Goal: Transaction & Acquisition: Purchase product/service

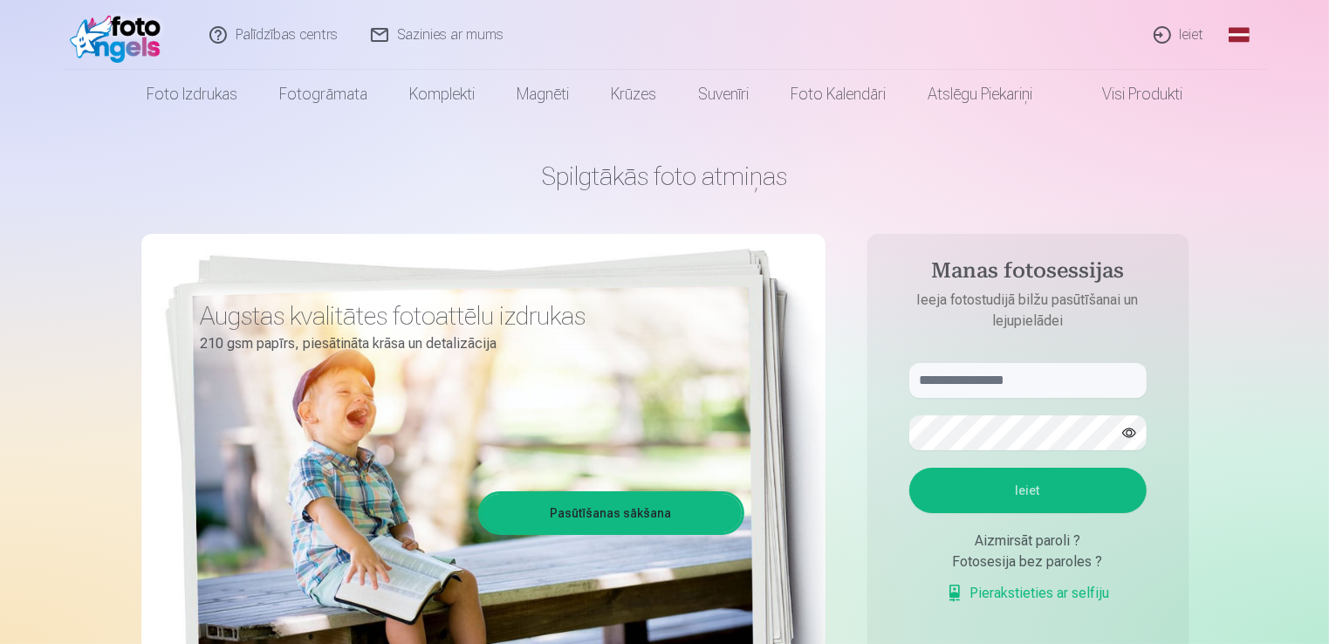
click at [1197, 37] on link "Ieiet" at bounding box center [1180, 35] width 84 height 70
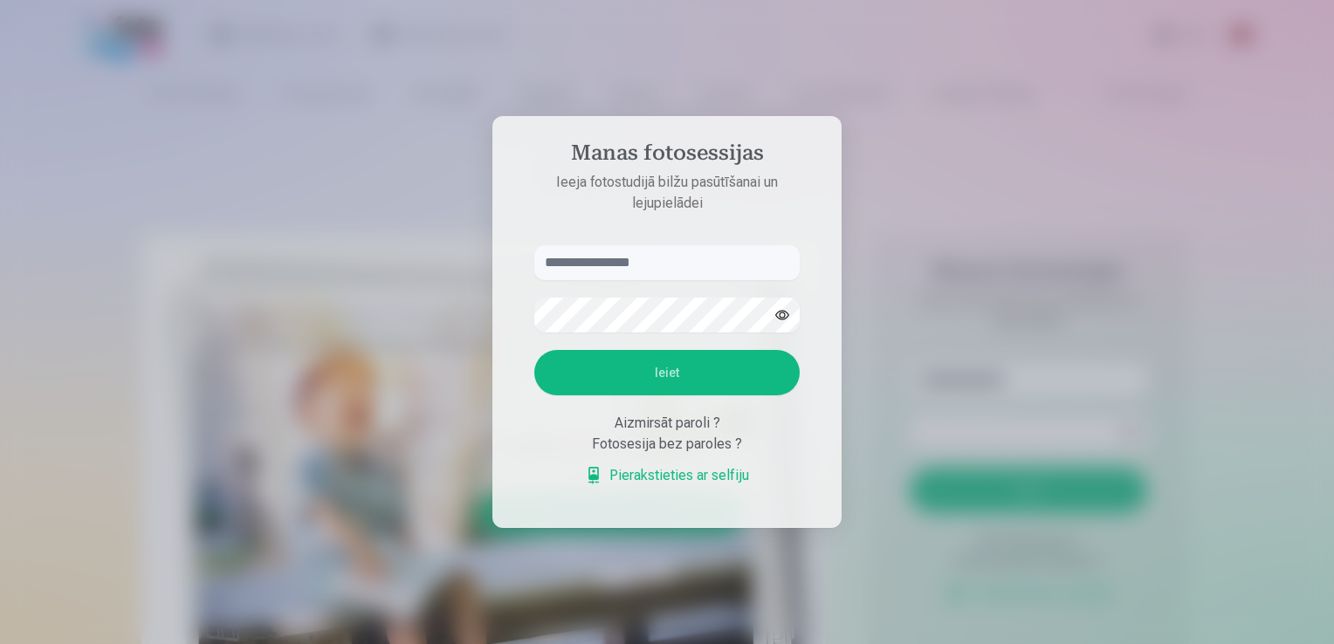
click at [610, 267] on input "text" at bounding box center [666, 262] width 265 height 35
type input "**********"
click at [639, 379] on button "Ieiet" at bounding box center [666, 372] width 265 height 45
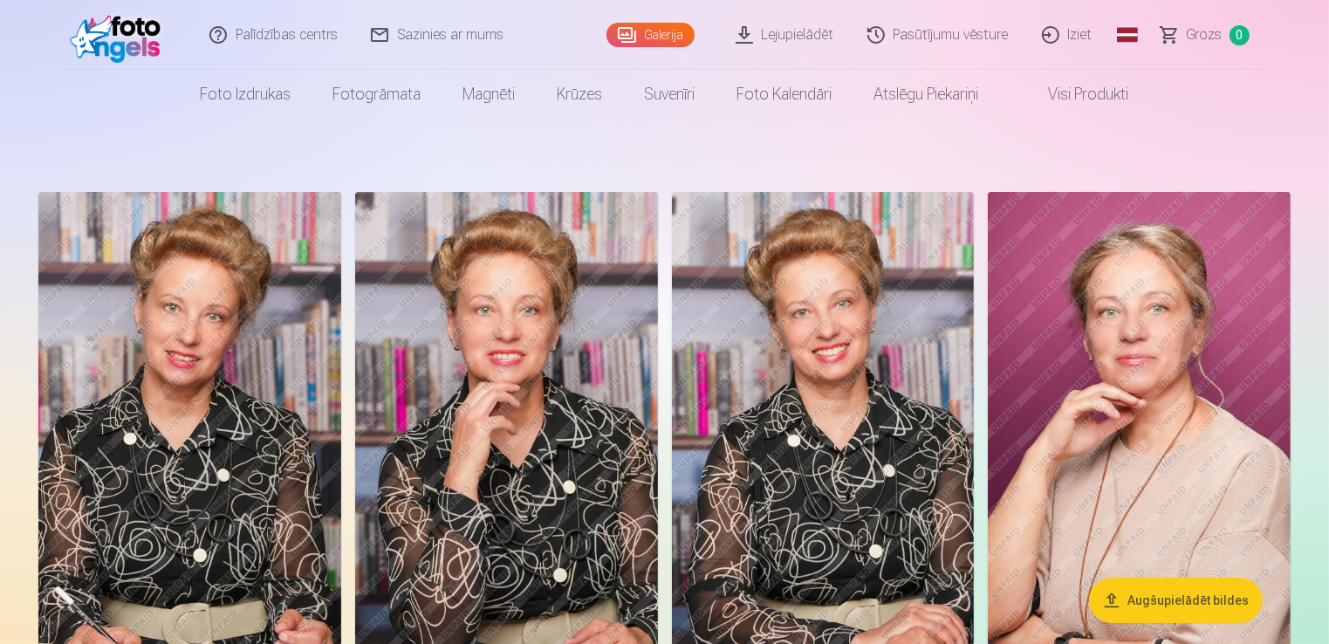
click at [1084, 94] on link "Visi produkti" at bounding box center [1075, 94] width 150 height 49
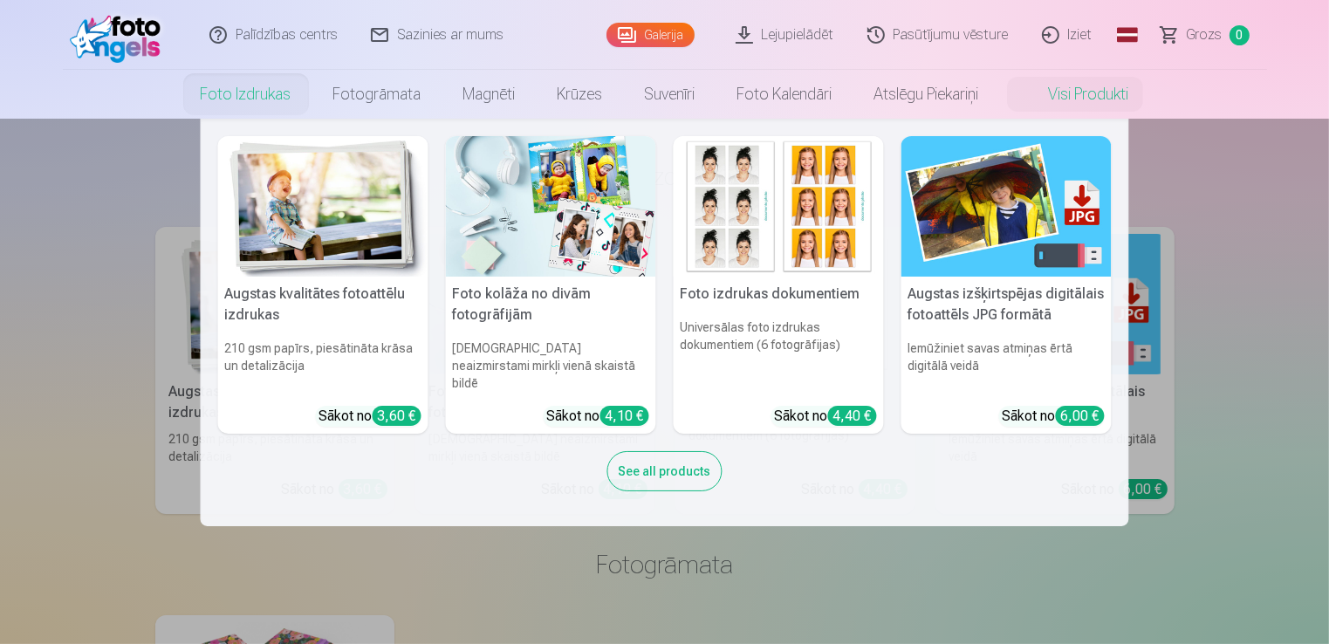
click at [243, 91] on link "Foto izdrukas" at bounding box center [246, 94] width 133 height 49
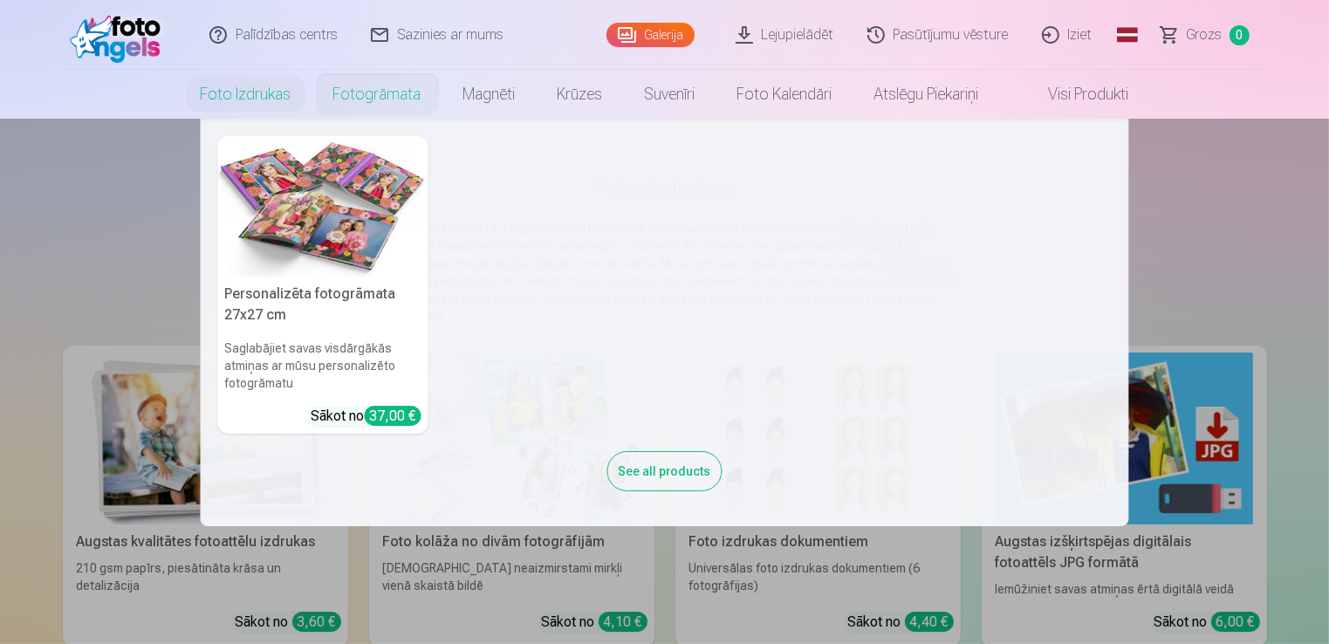
click at [1217, 223] on nav "Personalizēta fotogrāmata 27x27 cm Saglabājiet savas visdārgākās atmiņas ar mūs…" at bounding box center [664, 323] width 1329 height 408
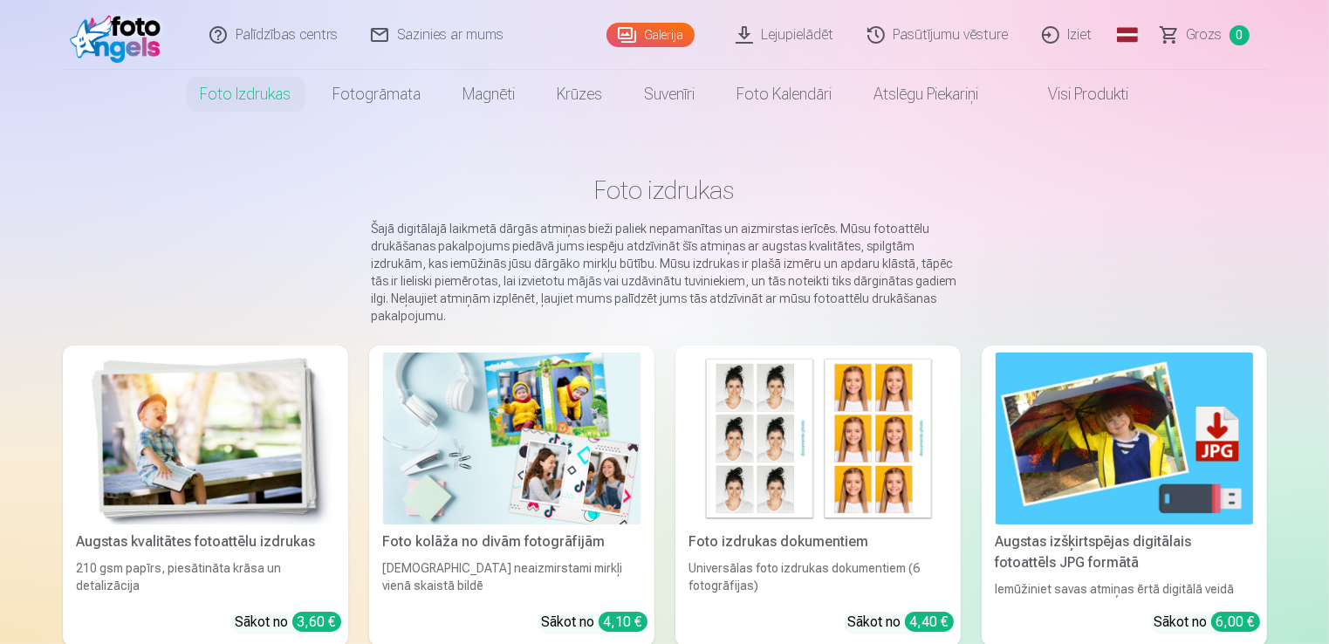
click at [786, 37] on link "Lejupielādēt" at bounding box center [786, 35] width 132 height 70
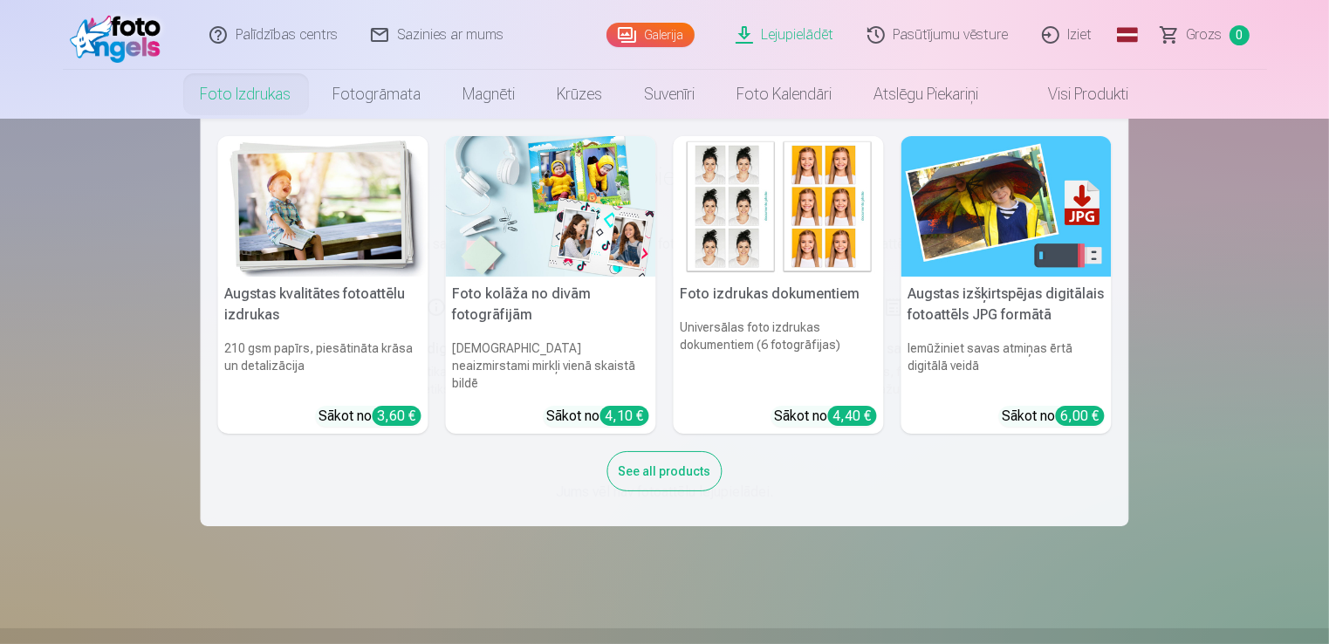
click at [248, 96] on link "Foto izdrukas" at bounding box center [246, 94] width 133 height 49
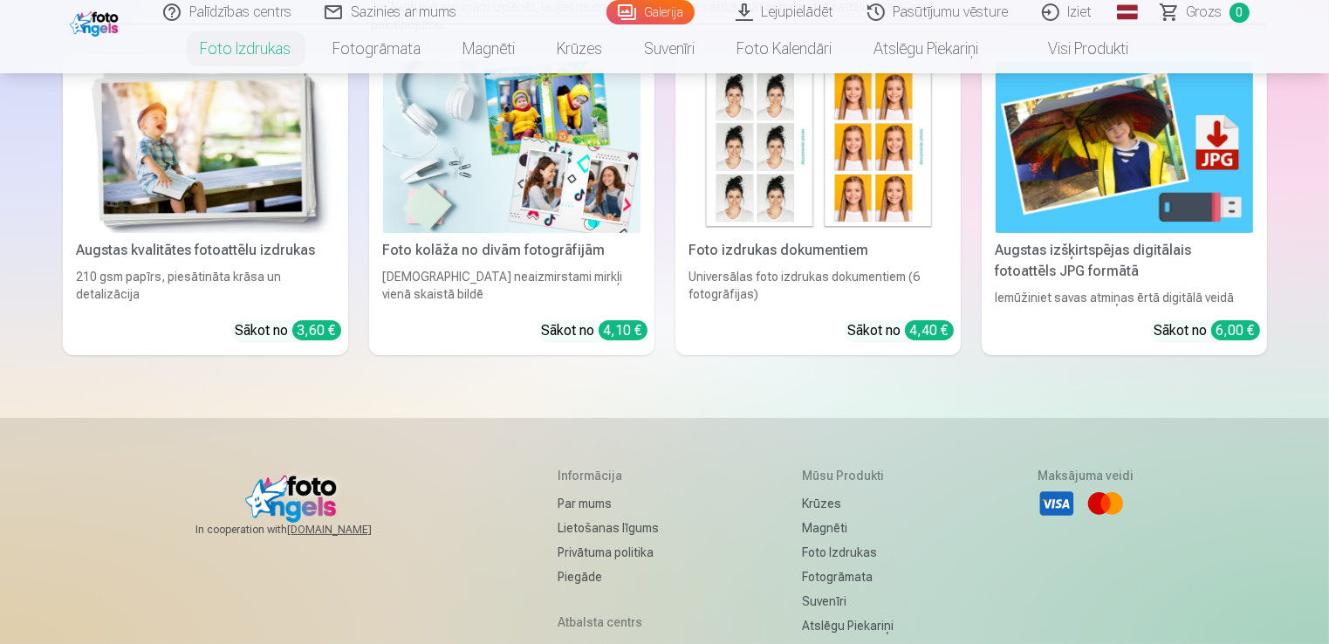
scroll to position [262, 0]
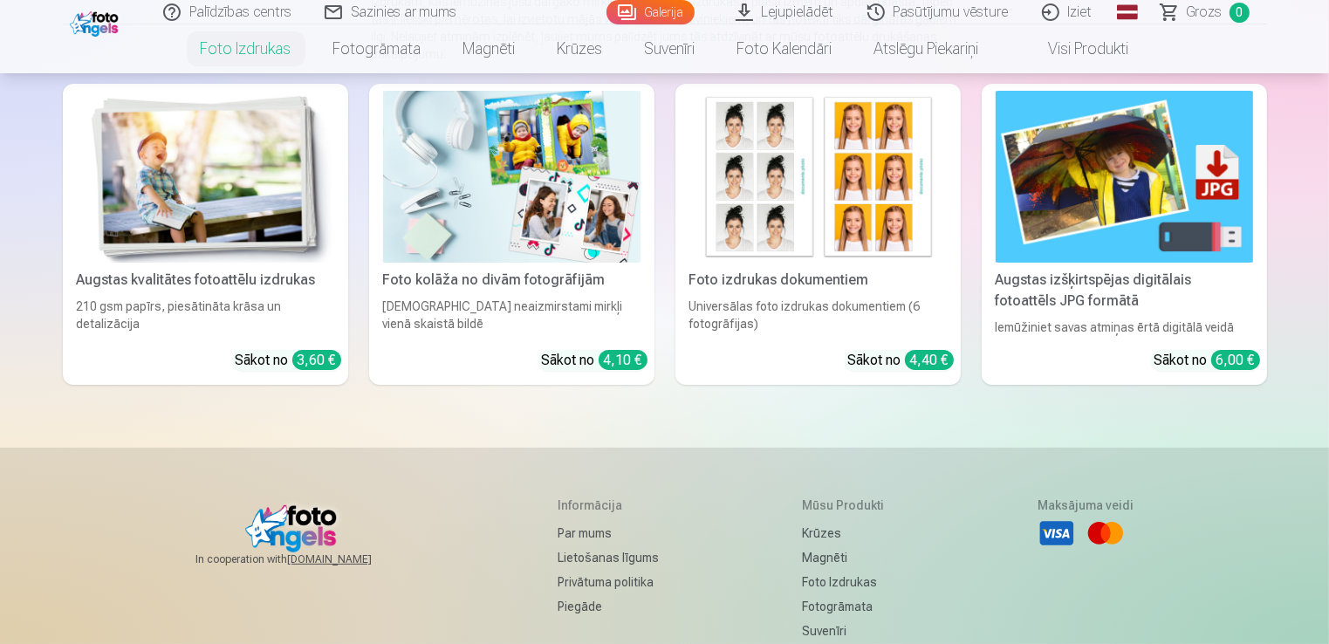
click at [663, 12] on link "Galerija" at bounding box center [651, 12] width 88 height 24
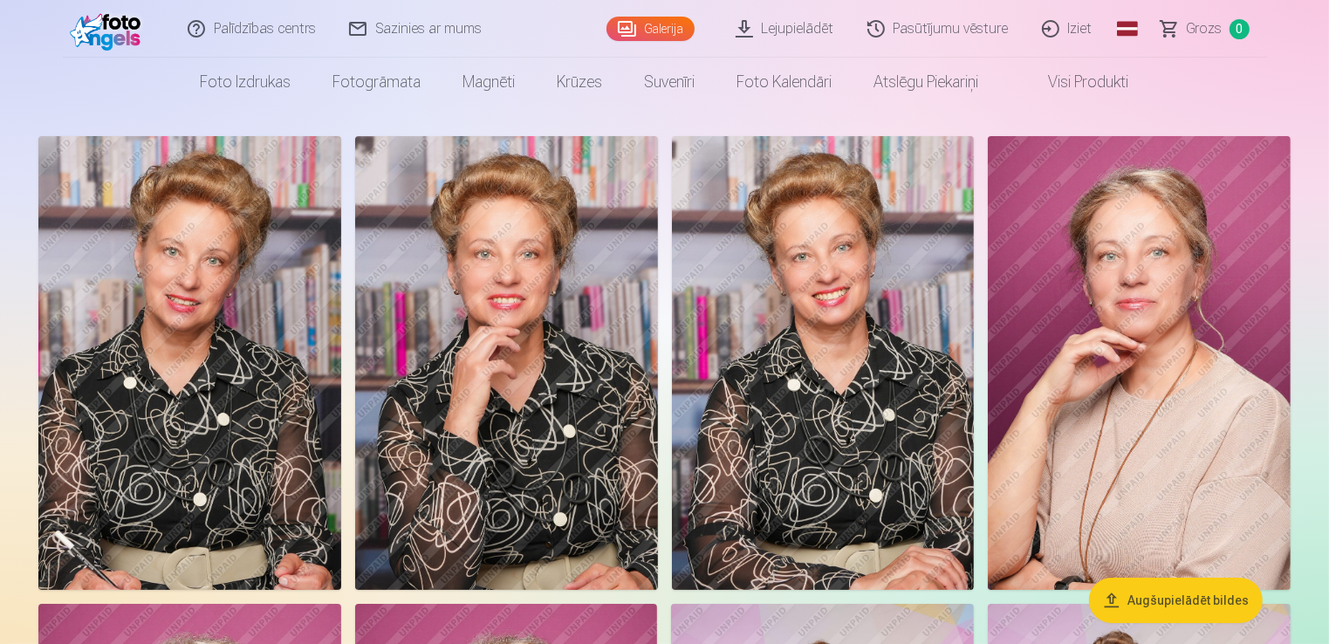
scroll to position [175, 0]
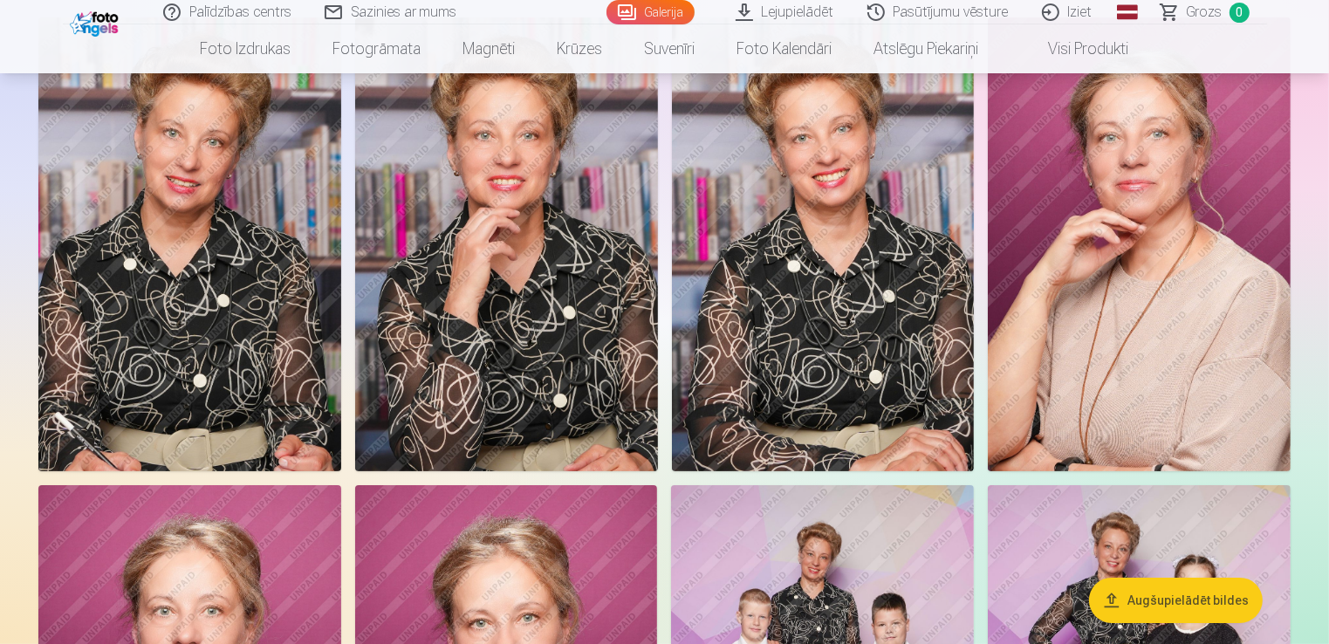
click at [895, 368] on img at bounding box center [823, 244] width 303 height 454
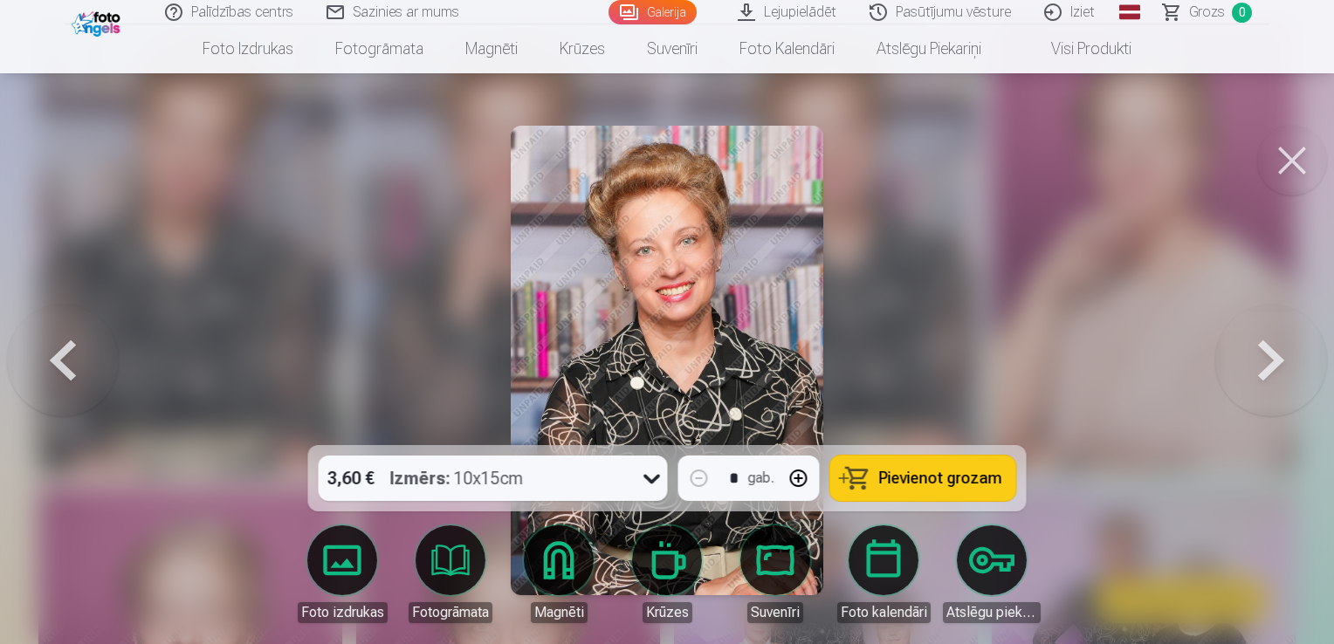
click at [1302, 163] on button at bounding box center [1292, 161] width 70 height 70
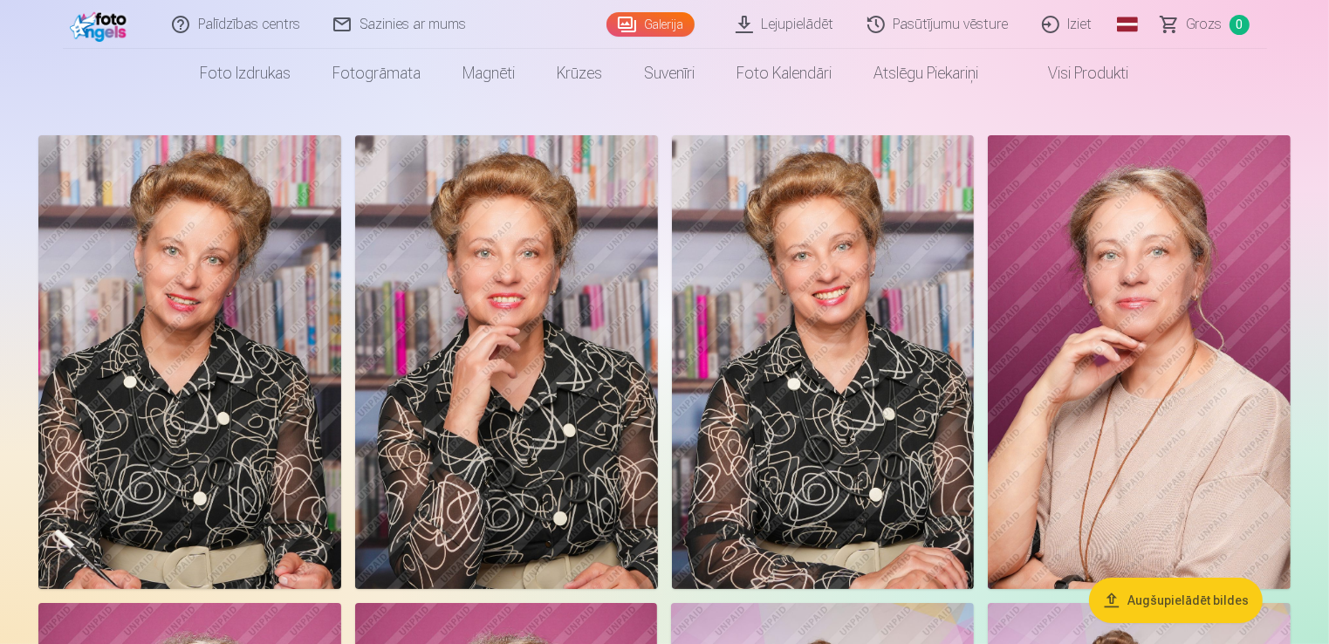
scroll to position [87, 0]
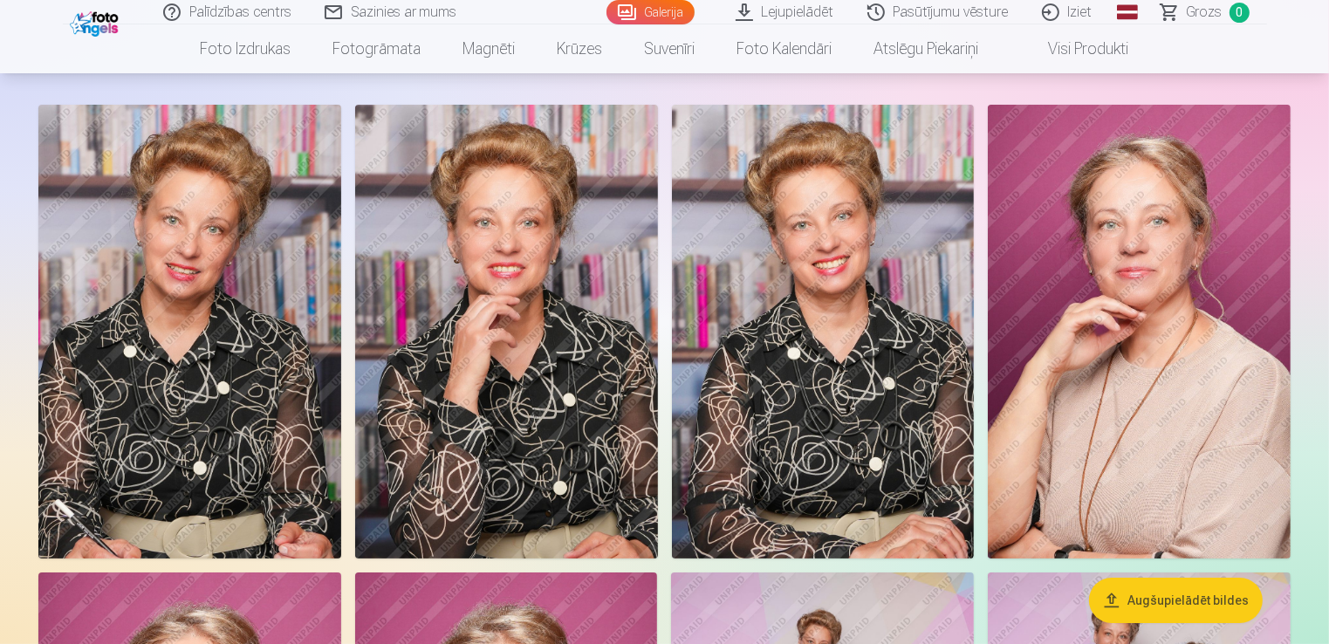
click at [808, 429] on img at bounding box center [823, 332] width 303 height 454
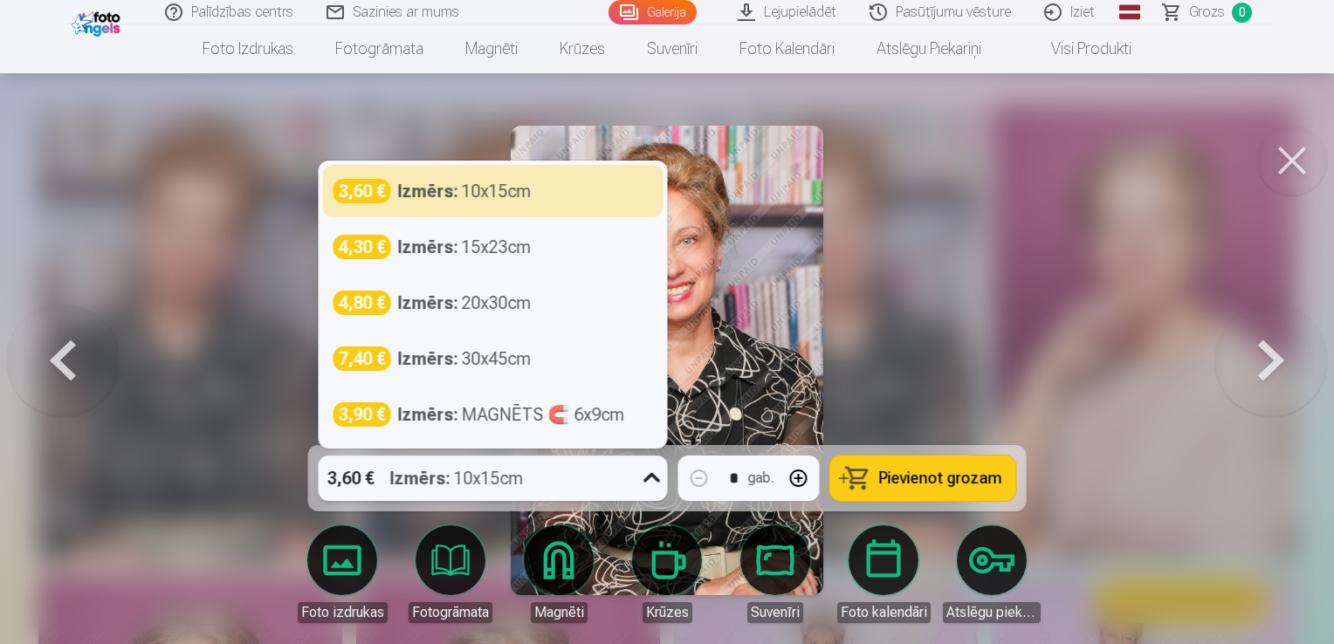
click at [651, 480] on icon at bounding box center [652, 478] width 28 height 28
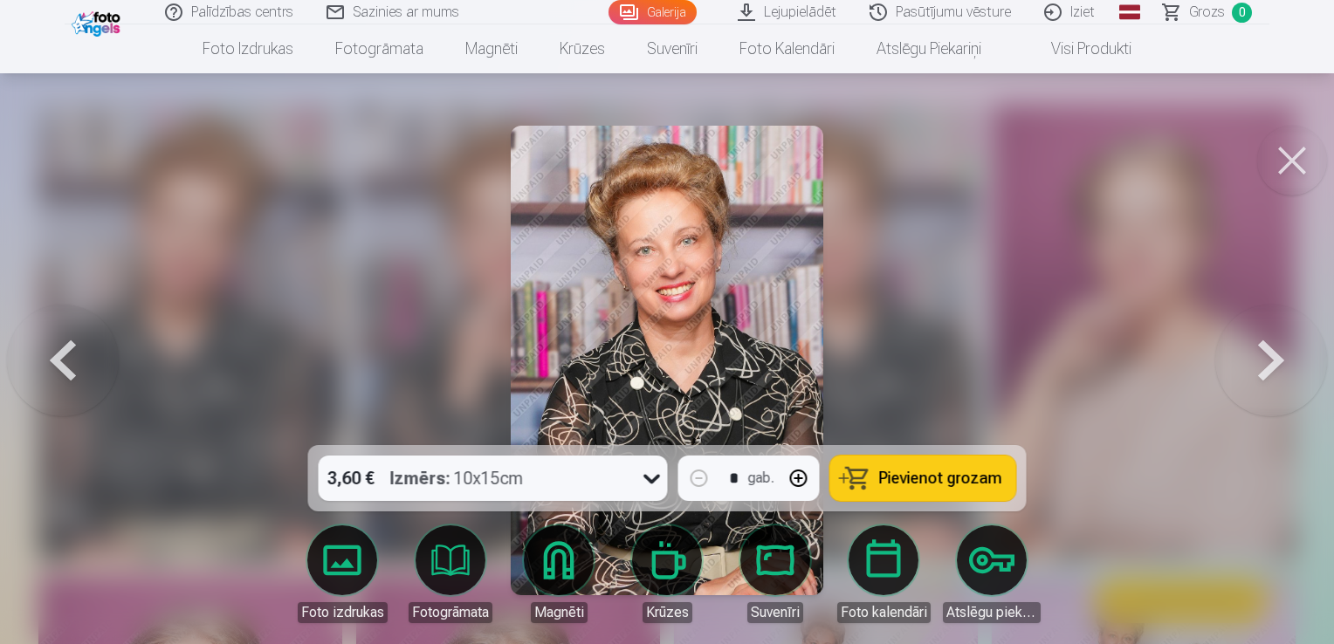
click at [944, 372] on div at bounding box center [667, 322] width 1334 height 644
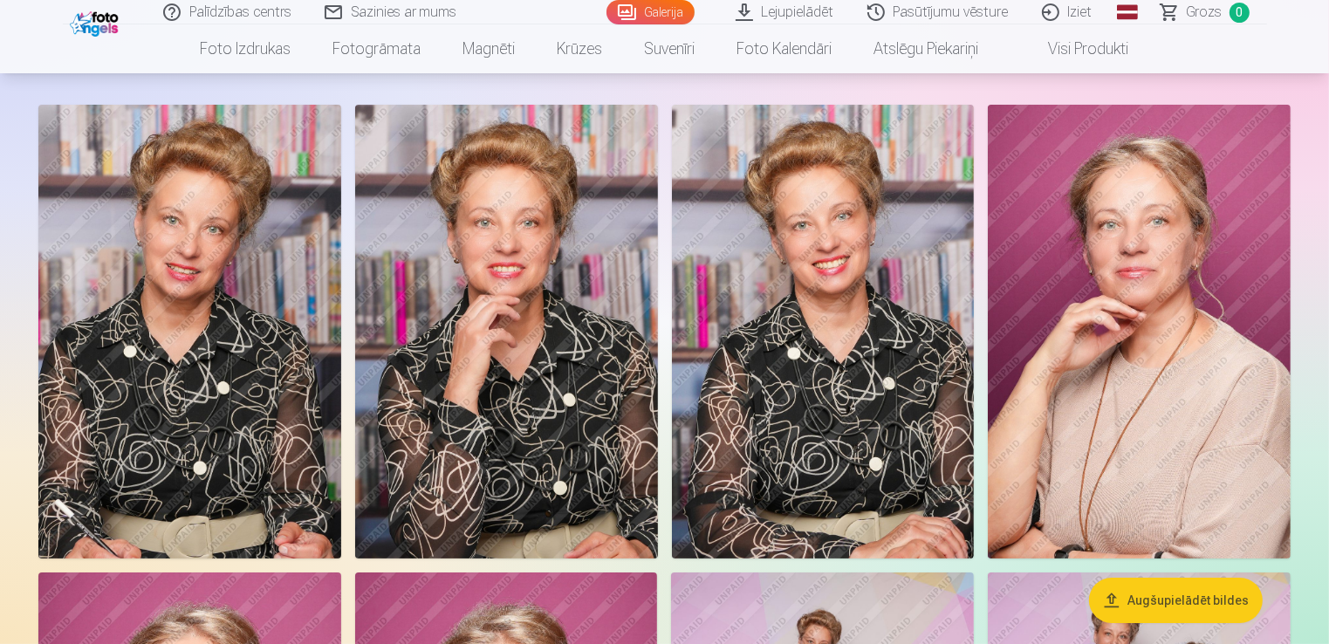
click at [842, 381] on img at bounding box center [823, 332] width 303 height 454
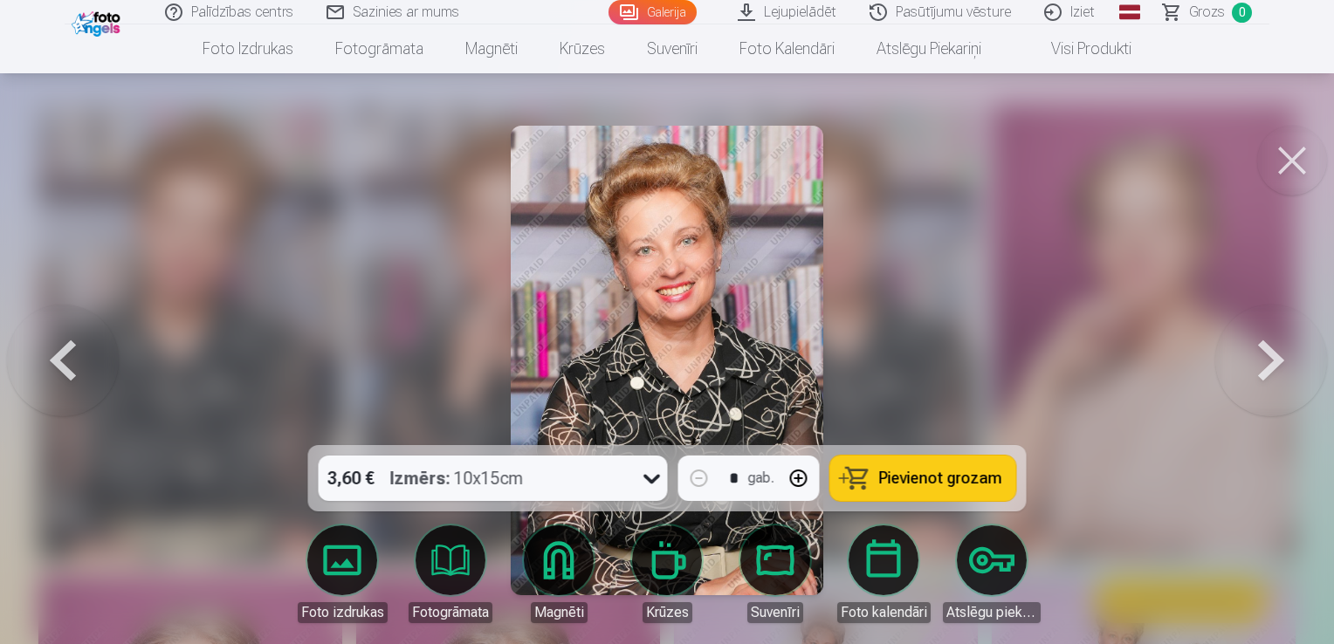
click at [911, 479] on span "Pievienot grozam" at bounding box center [940, 478] width 123 height 16
click at [1273, 364] on button at bounding box center [1271, 360] width 112 height 134
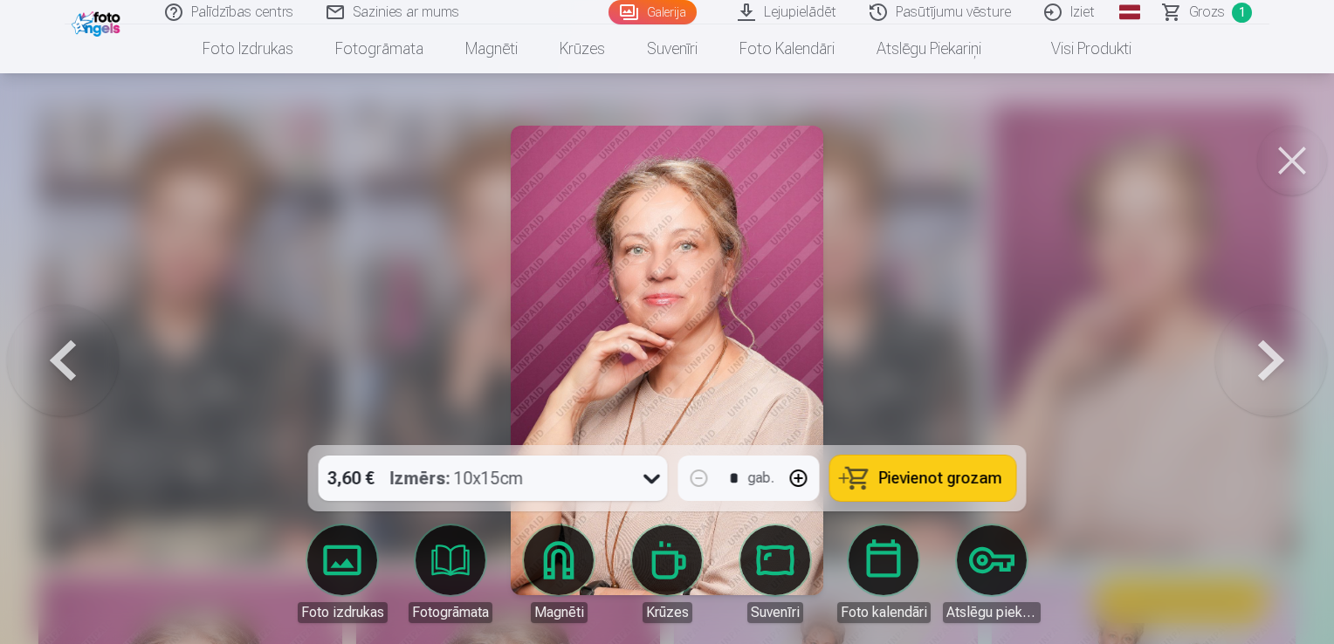
click at [1273, 365] on button at bounding box center [1271, 360] width 112 height 134
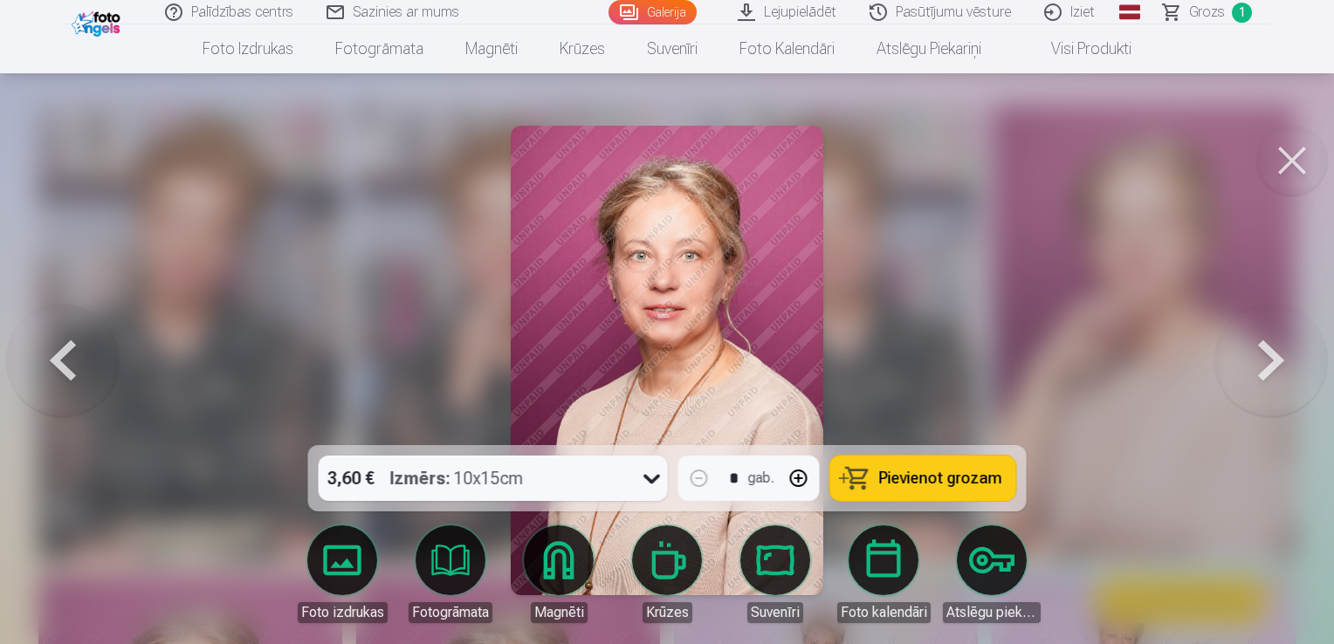
click at [1274, 365] on button at bounding box center [1271, 360] width 112 height 134
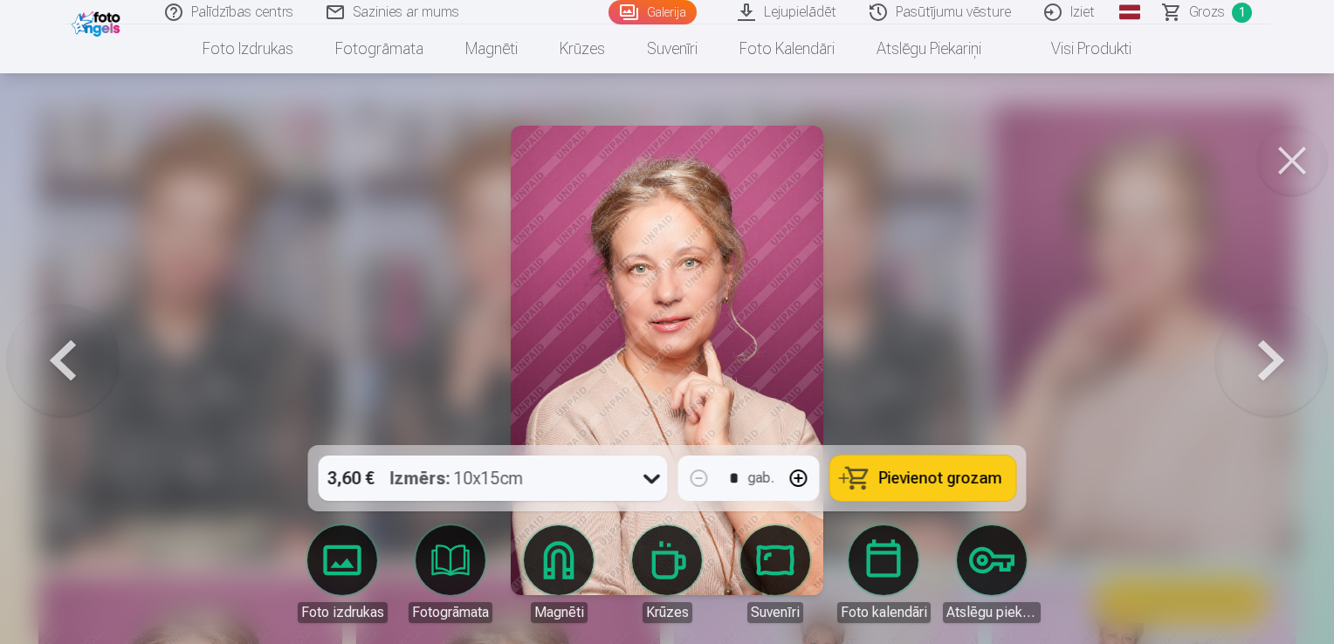
click at [1274, 365] on button at bounding box center [1271, 360] width 112 height 134
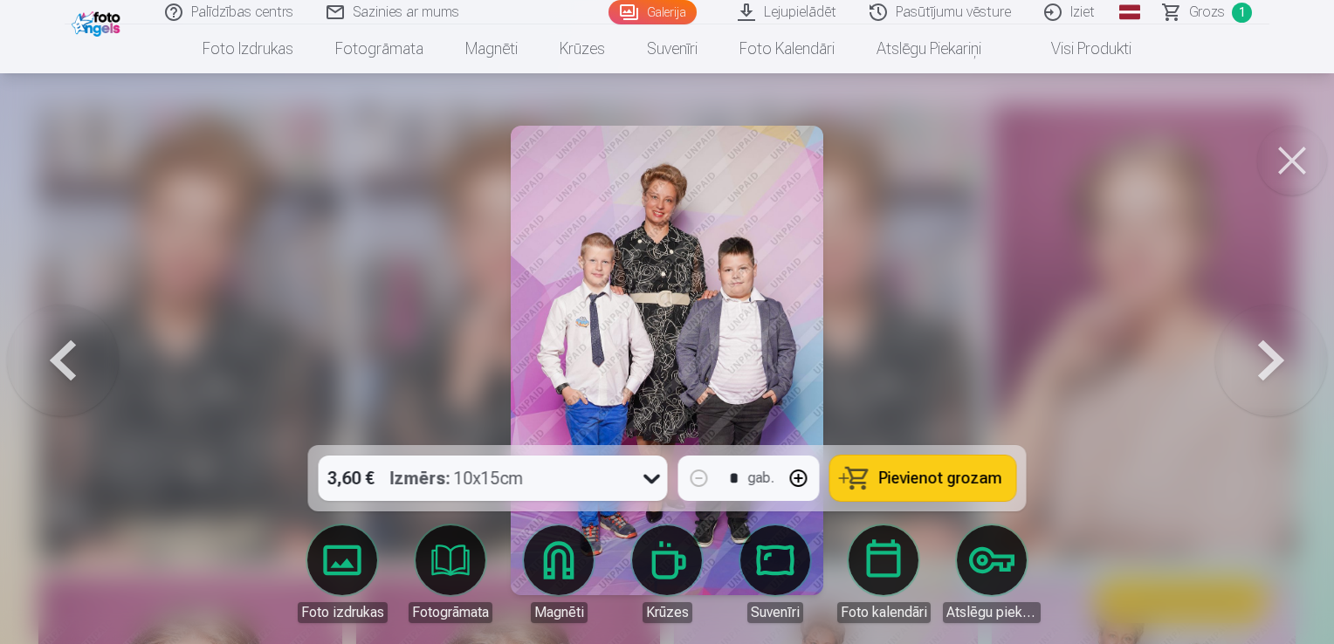
click at [1276, 367] on button at bounding box center [1271, 360] width 112 height 134
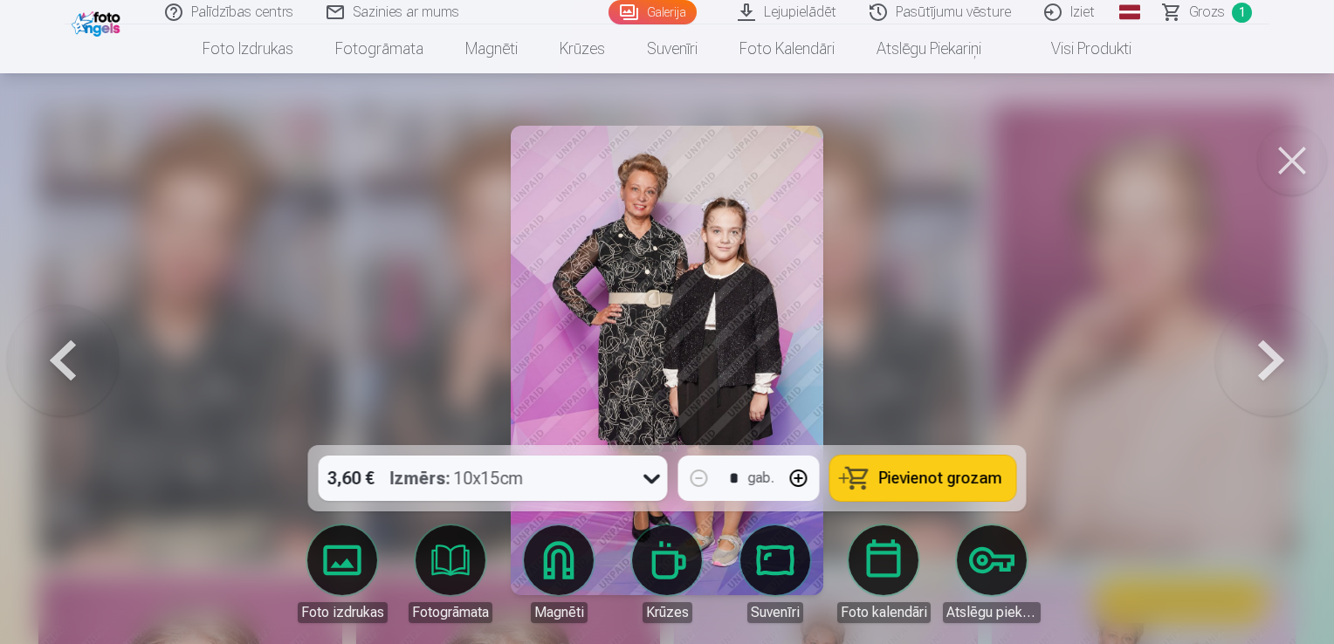
click at [1276, 367] on button at bounding box center [1271, 360] width 112 height 134
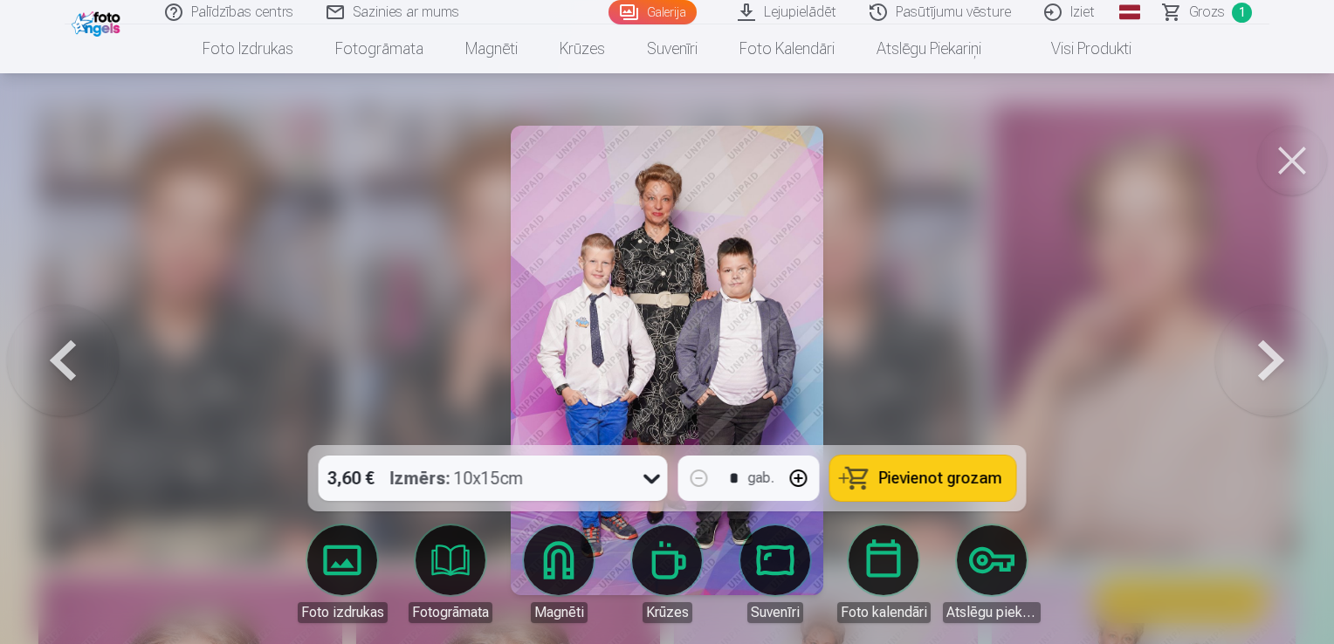
click at [1276, 367] on button at bounding box center [1271, 360] width 112 height 134
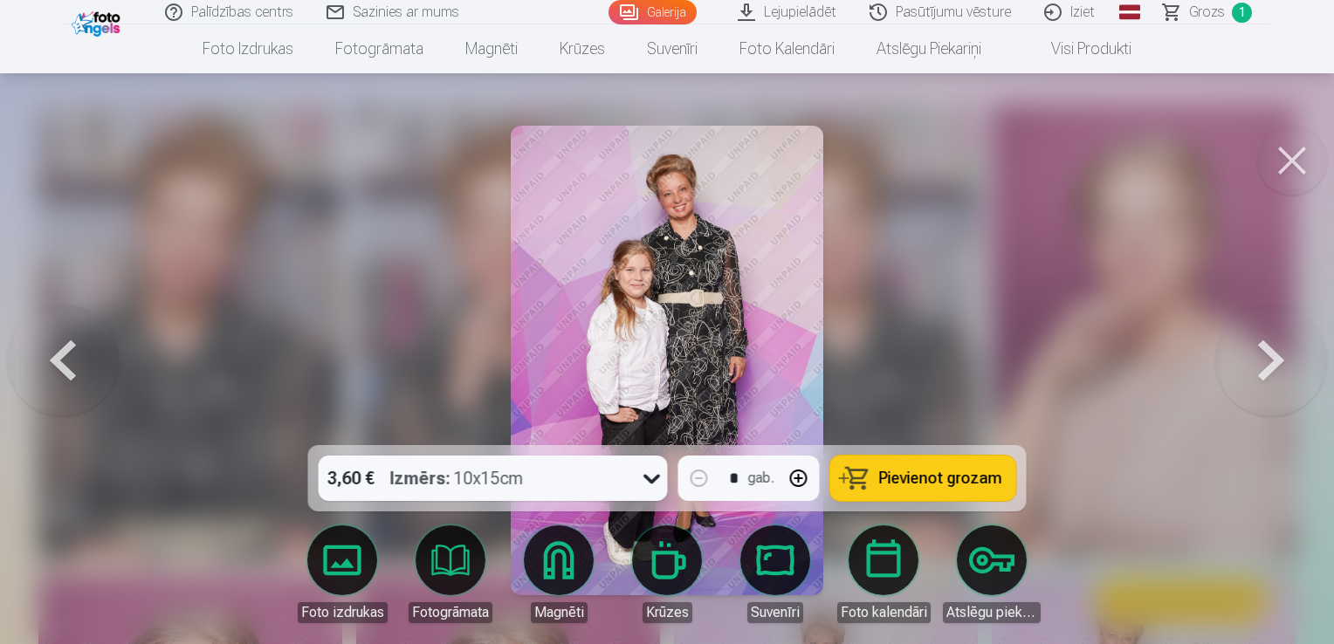
click at [1277, 367] on button at bounding box center [1271, 360] width 112 height 134
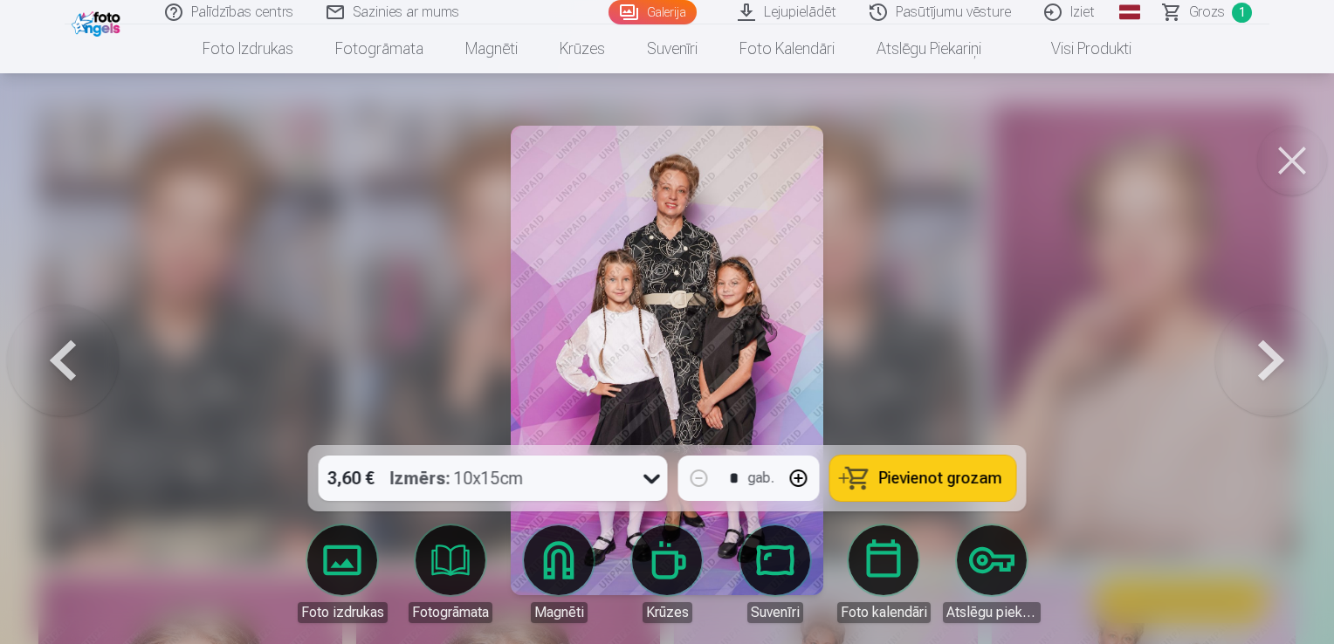
click at [1277, 367] on button at bounding box center [1271, 360] width 112 height 134
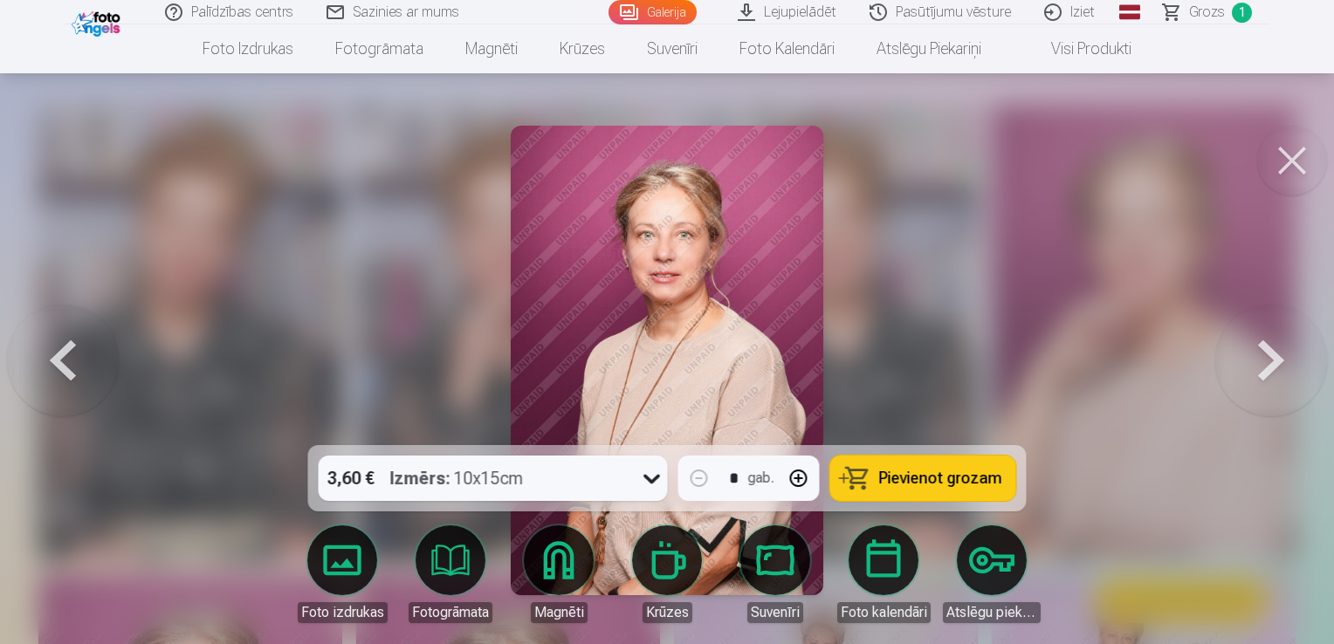
click at [1277, 367] on button at bounding box center [1271, 360] width 112 height 134
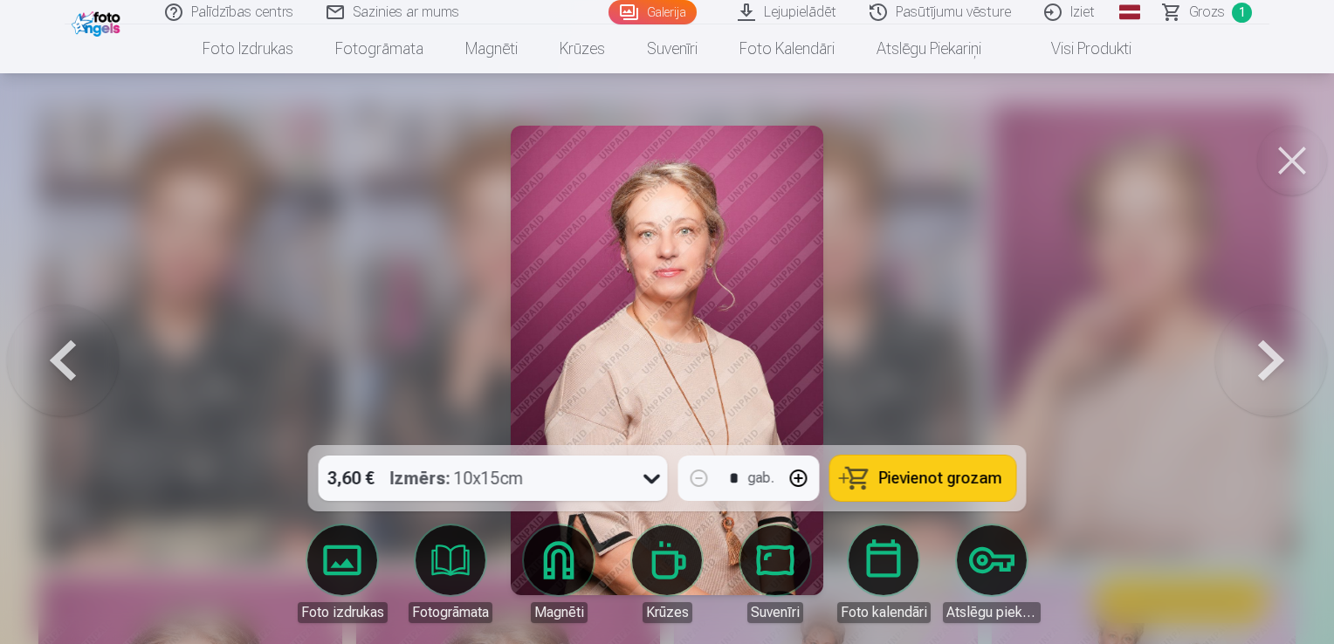
click at [1277, 367] on button at bounding box center [1271, 360] width 112 height 134
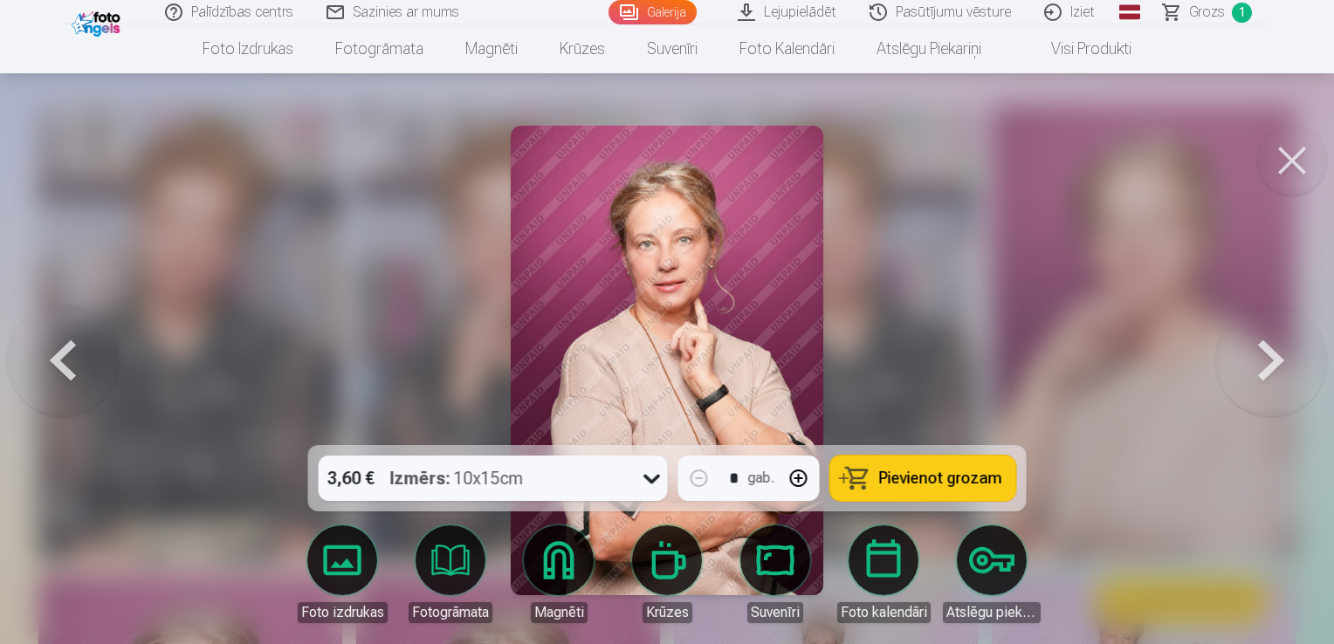
click at [59, 361] on button at bounding box center [63, 360] width 112 height 134
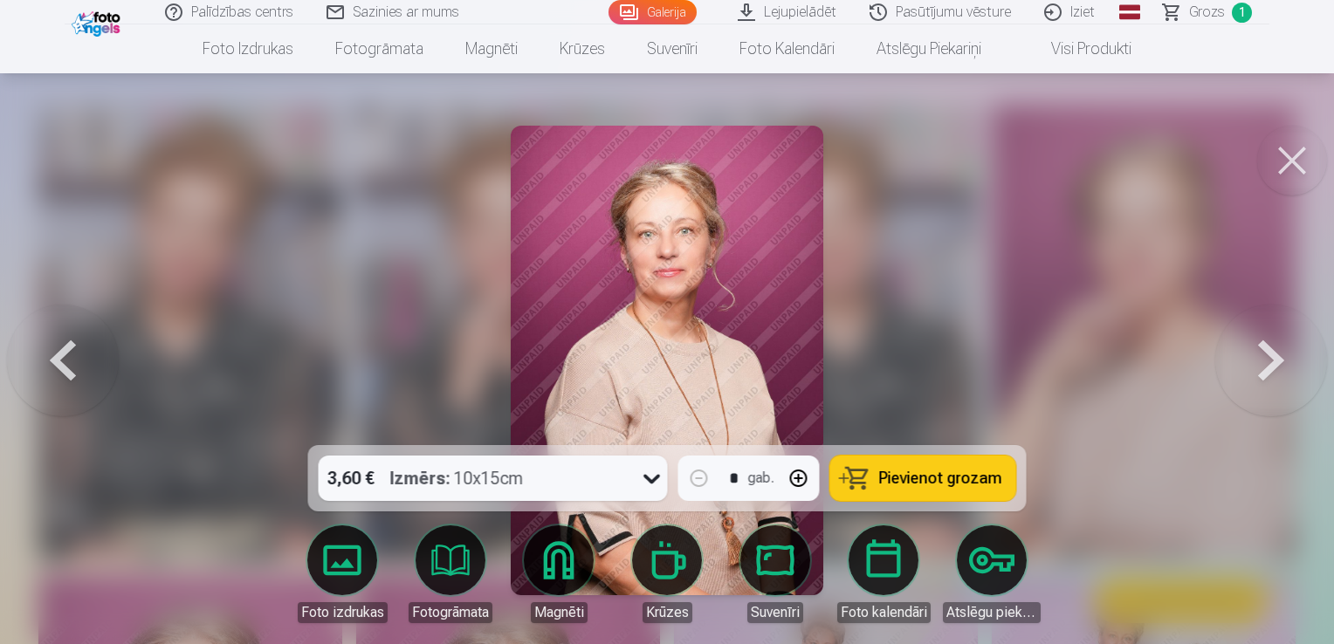
click at [925, 482] on span "Pievienot grozam" at bounding box center [940, 478] width 123 height 16
click at [1271, 371] on button at bounding box center [1271, 360] width 112 height 134
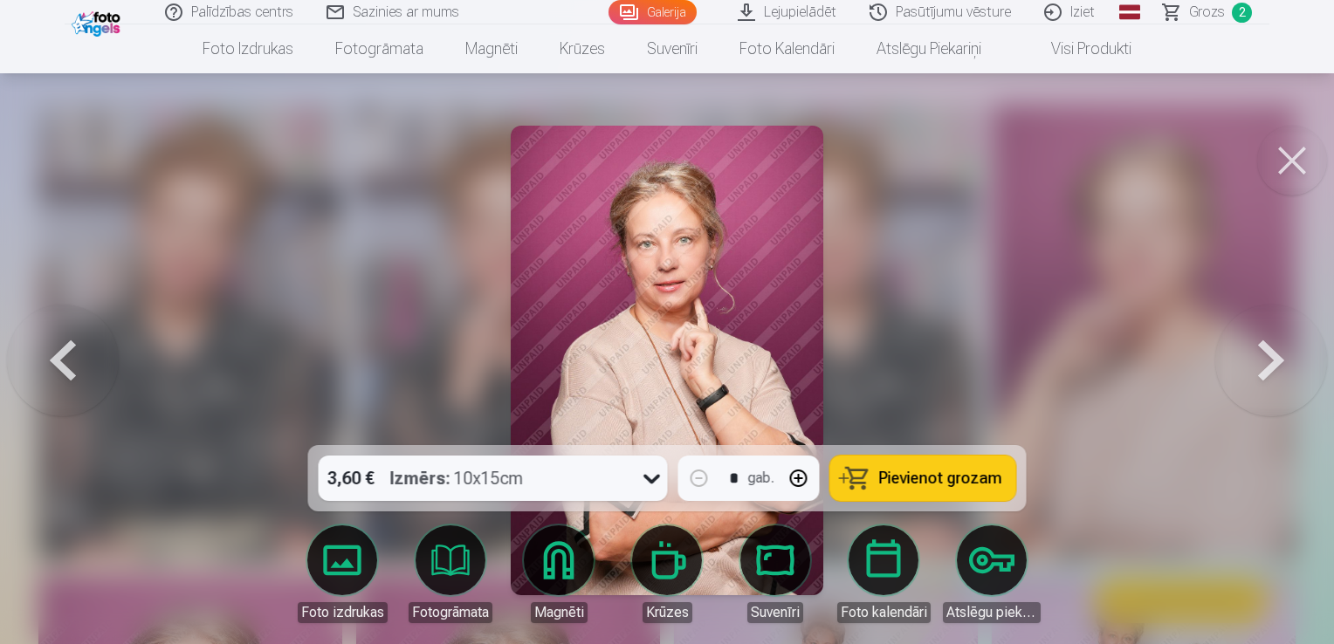
click at [1275, 375] on button at bounding box center [1271, 360] width 112 height 134
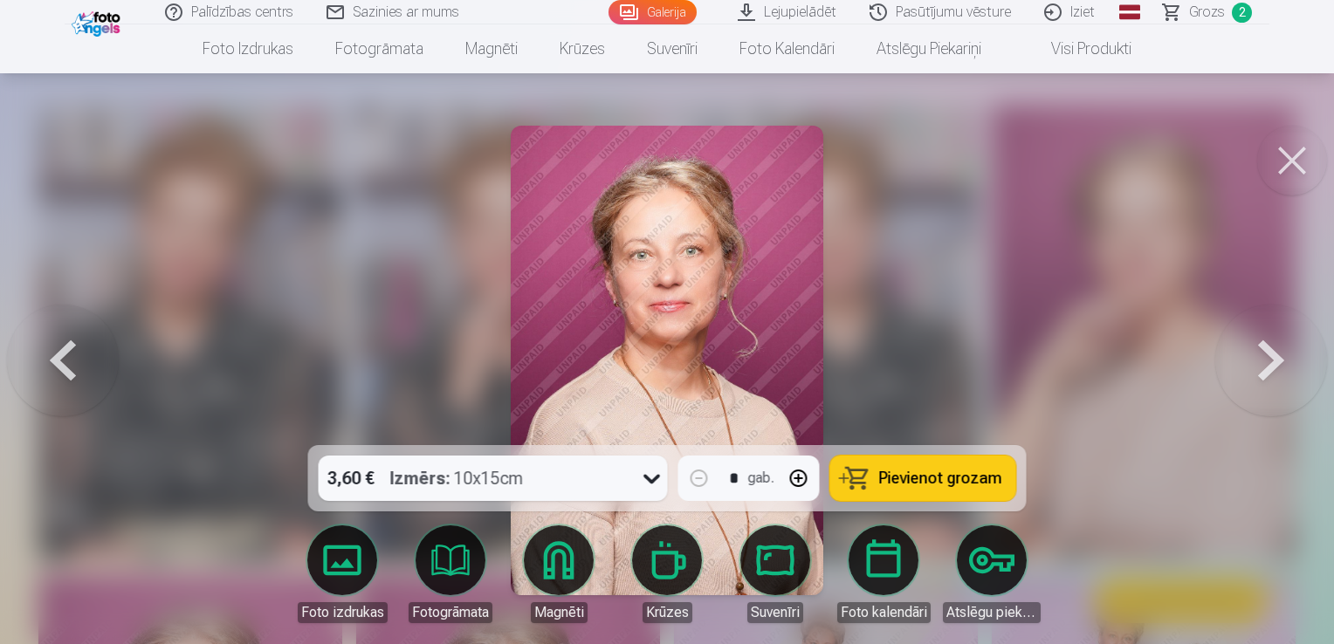
click at [1276, 375] on button at bounding box center [1271, 360] width 112 height 134
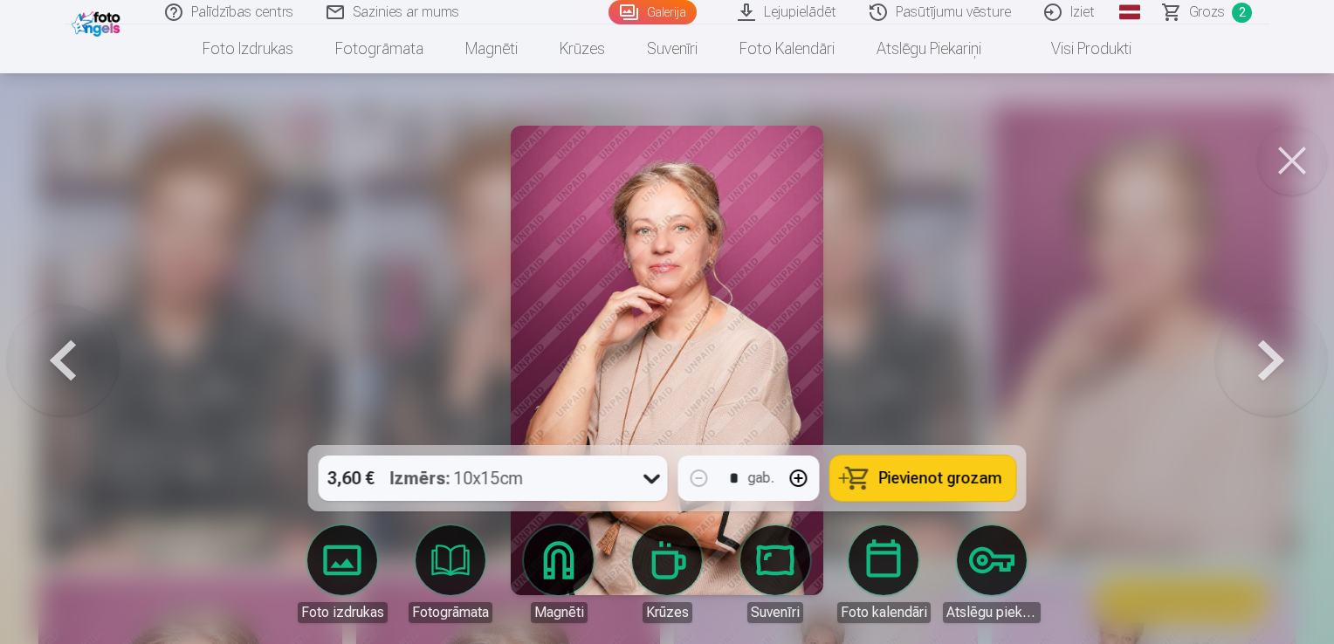
click at [1277, 375] on button at bounding box center [1271, 360] width 112 height 134
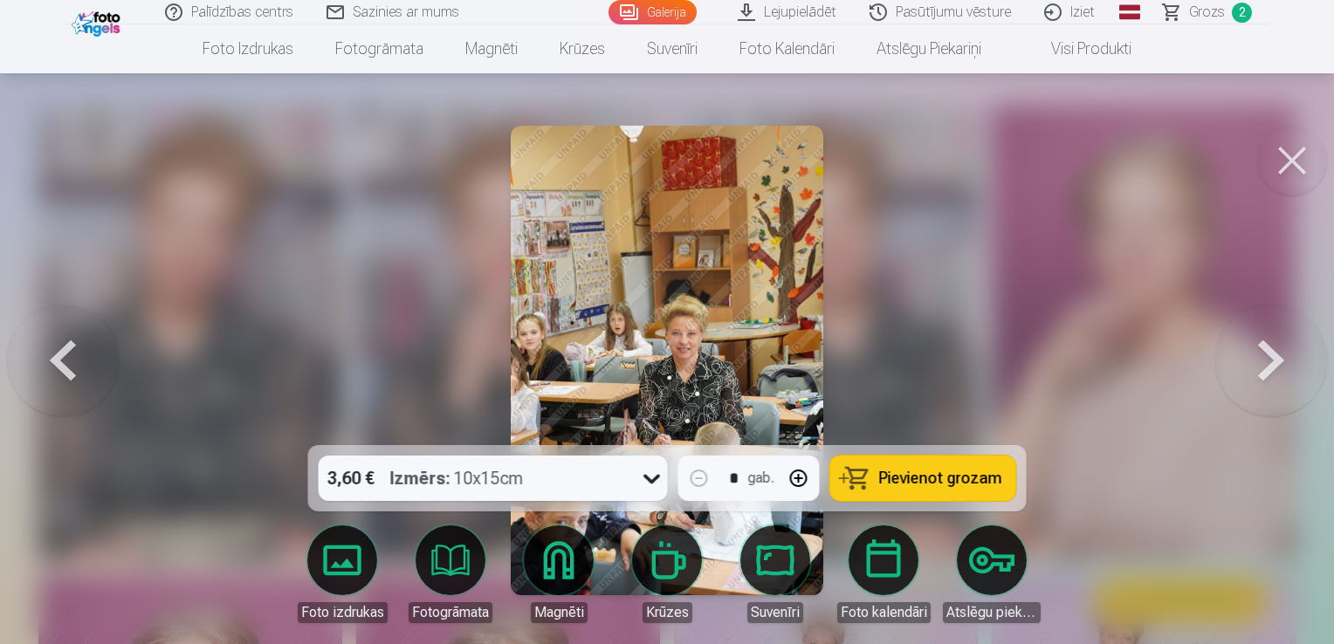
click at [946, 484] on span "Pievienot grozam" at bounding box center [940, 478] width 123 height 16
click at [1274, 374] on button at bounding box center [1271, 360] width 112 height 134
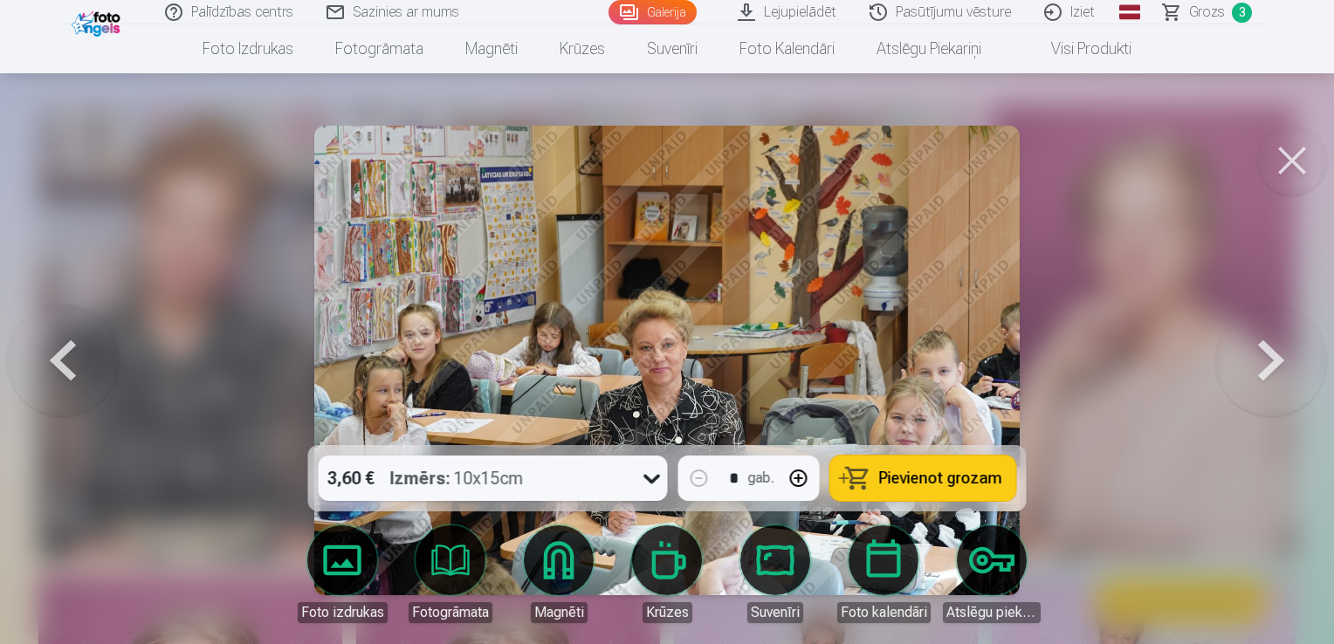
click at [934, 491] on button "Pievienot grozam" at bounding box center [923, 478] width 186 height 45
click at [1267, 368] on button at bounding box center [1271, 360] width 112 height 134
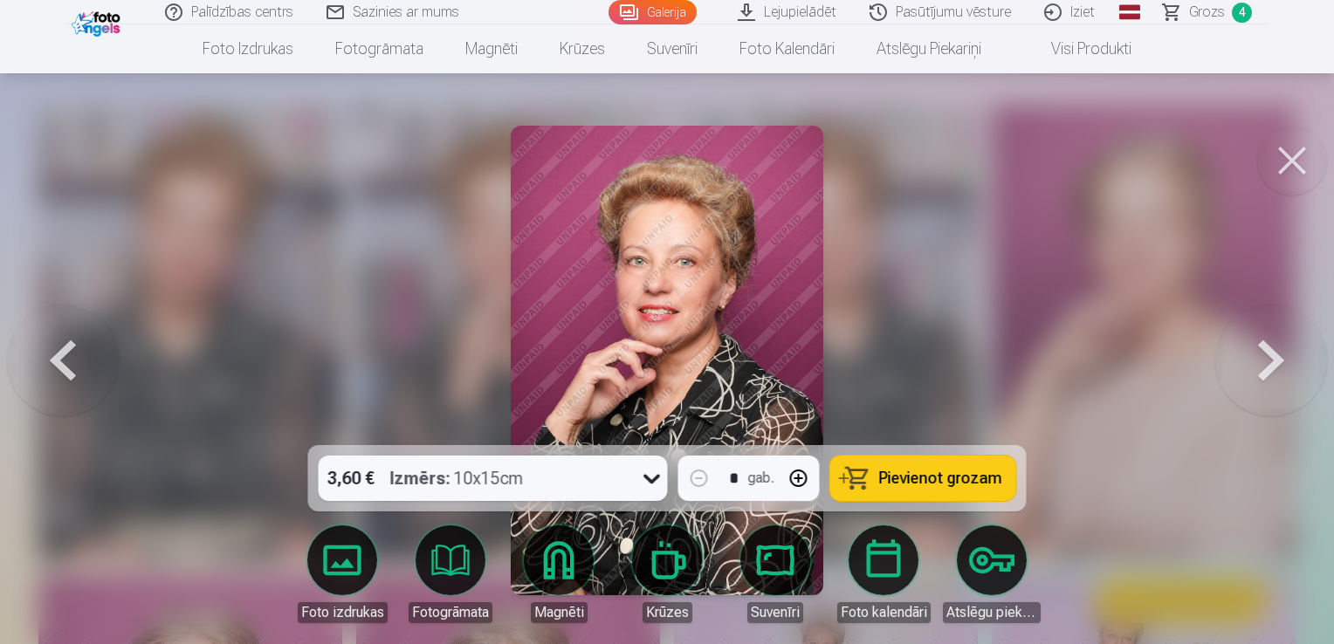
click at [937, 491] on button "Pievienot grozam" at bounding box center [923, 478] width 186 height 45
click at [1264, 367] on button at bounding box center [1271, 360] width 112 height 134
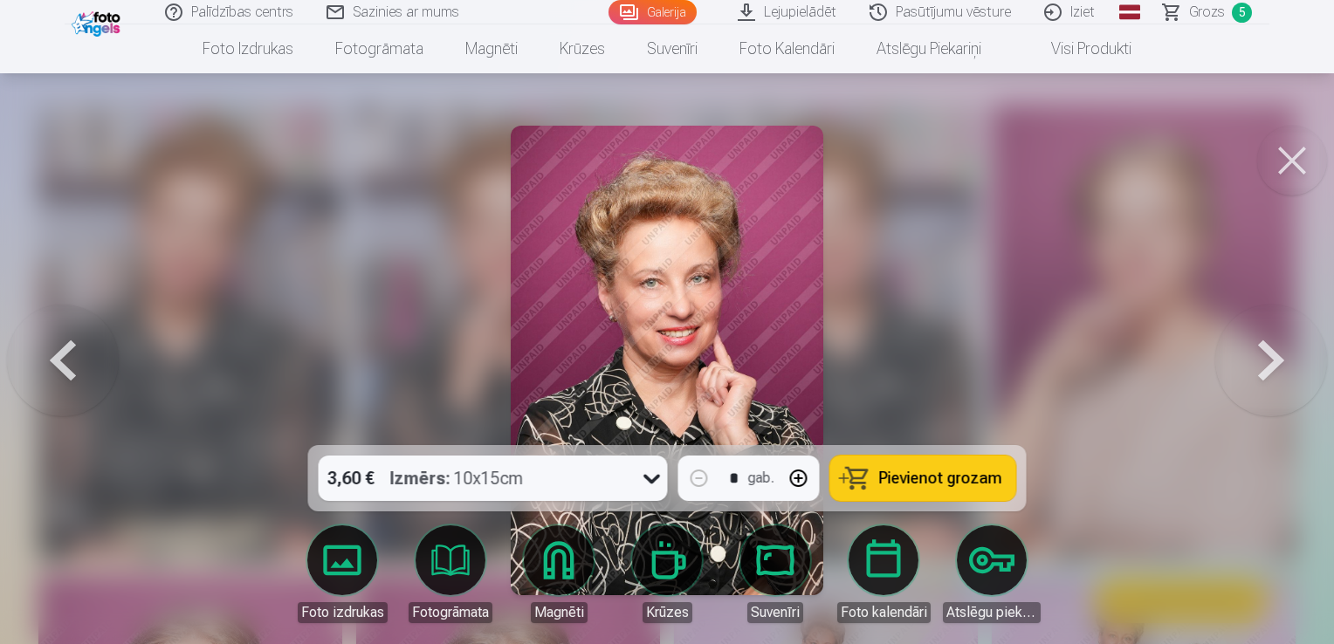
click at [1264, 367] on button at bounding box center [1271, 360] width 112 height 134
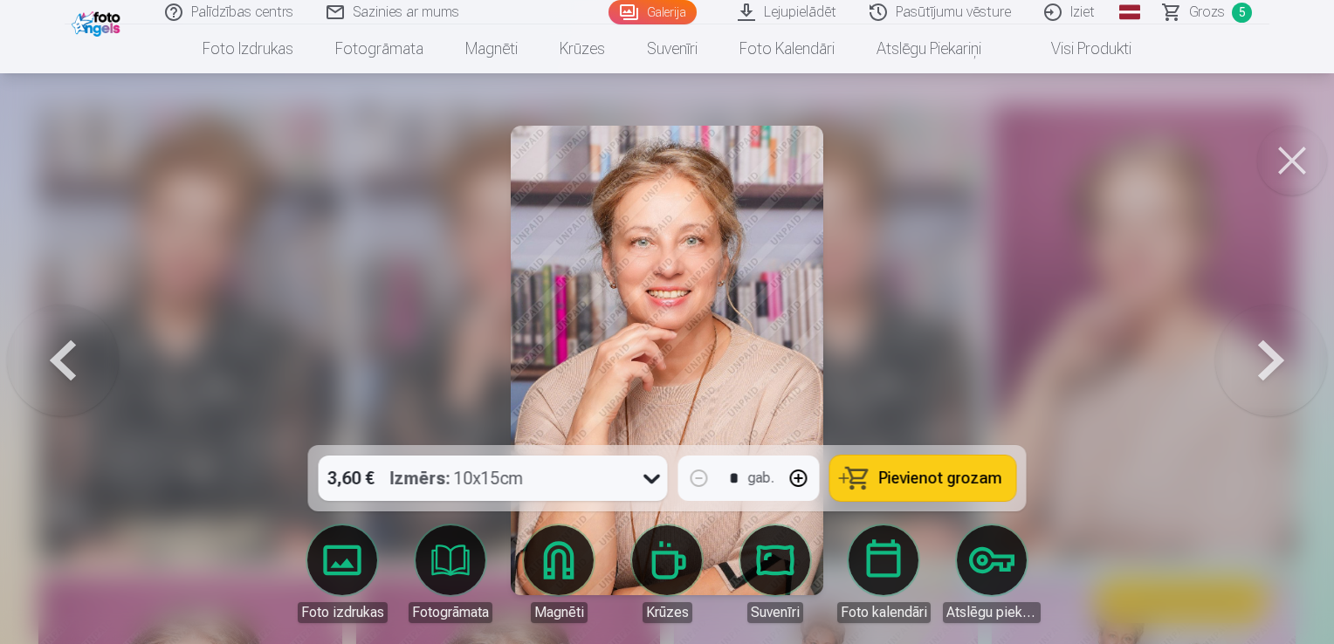
click at [961, 489] on button "Pievienot grozam" at bounding box center [923, 478] width 186 height 45
click at [1273, 367] on button at bounding box center [1271, 360] width 112 height 134
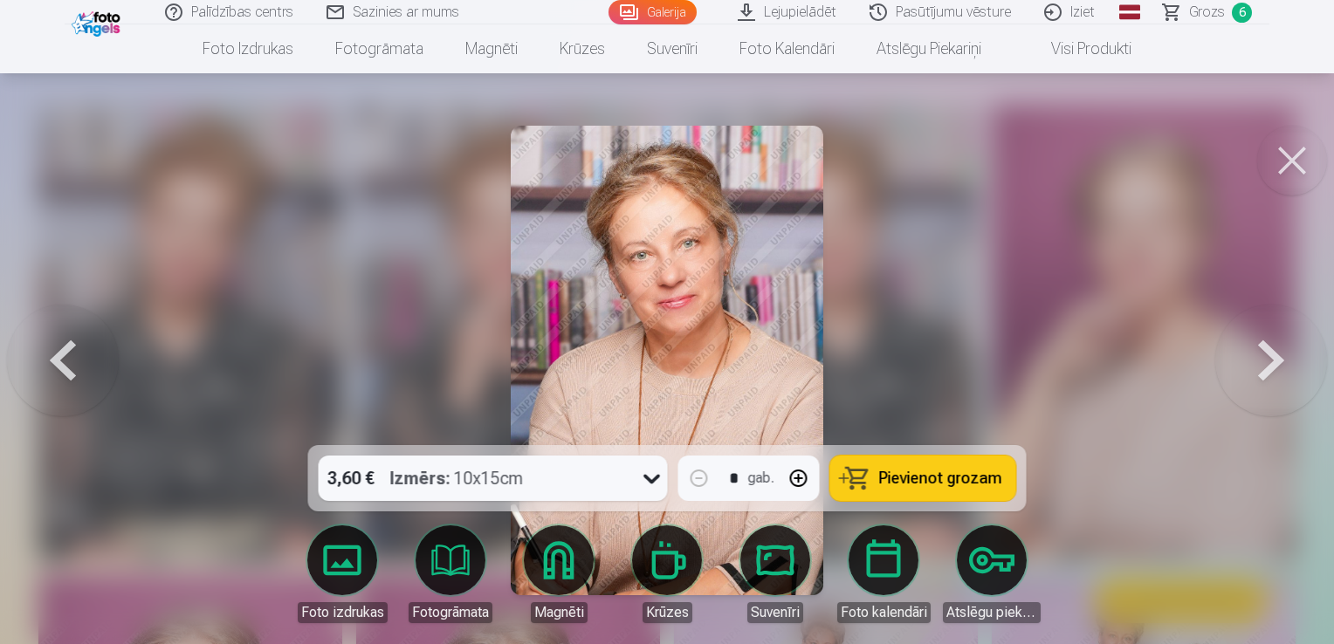
click at [950, 486] on span "Pievienot grozam" at bounding box center [940, 478] width 123 height 16
click at [1267, 367] on button at bounding box center [1271, 360] width 112 height 134
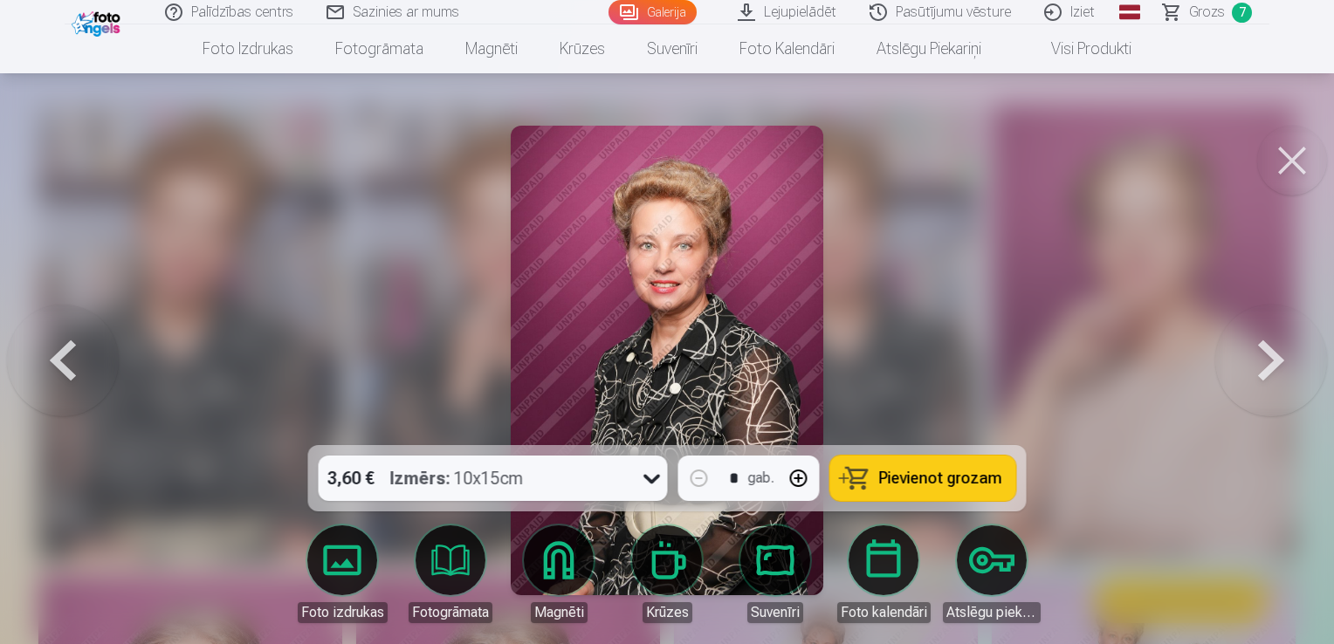
click at [1267, 367] on button at bounding box center [1271, 360] width 112 height 134
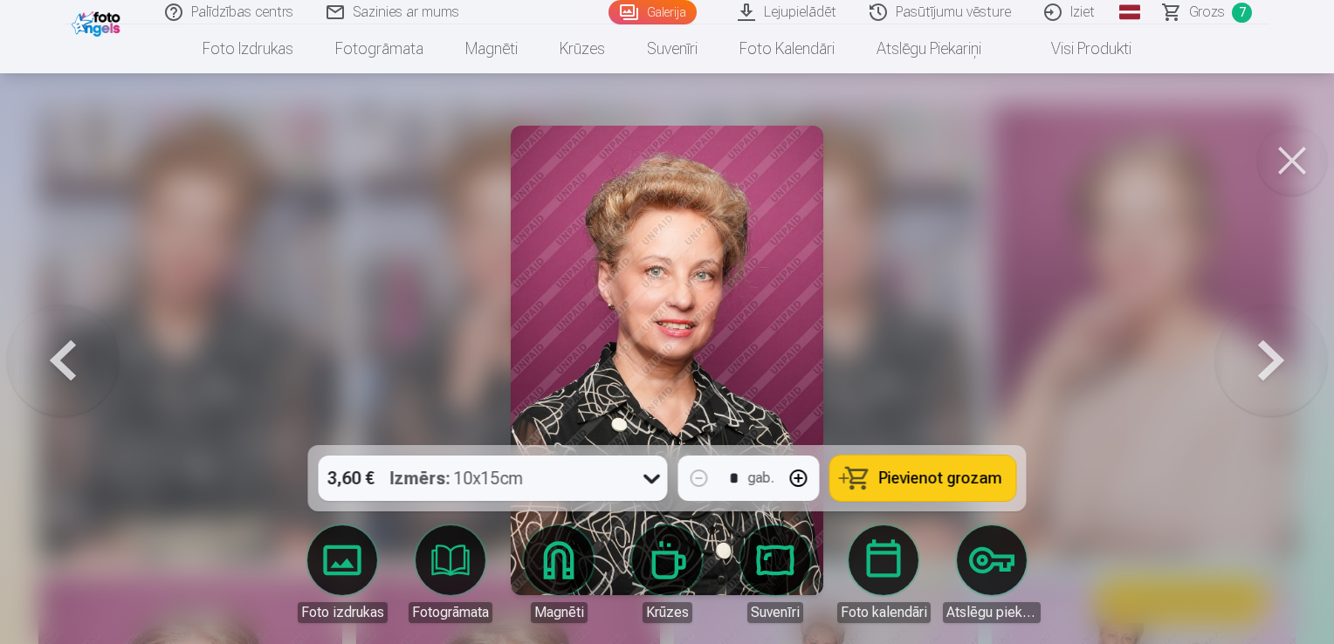
click at [1267, 367] on button at bounding box center [1271, 360] width 112 height 134
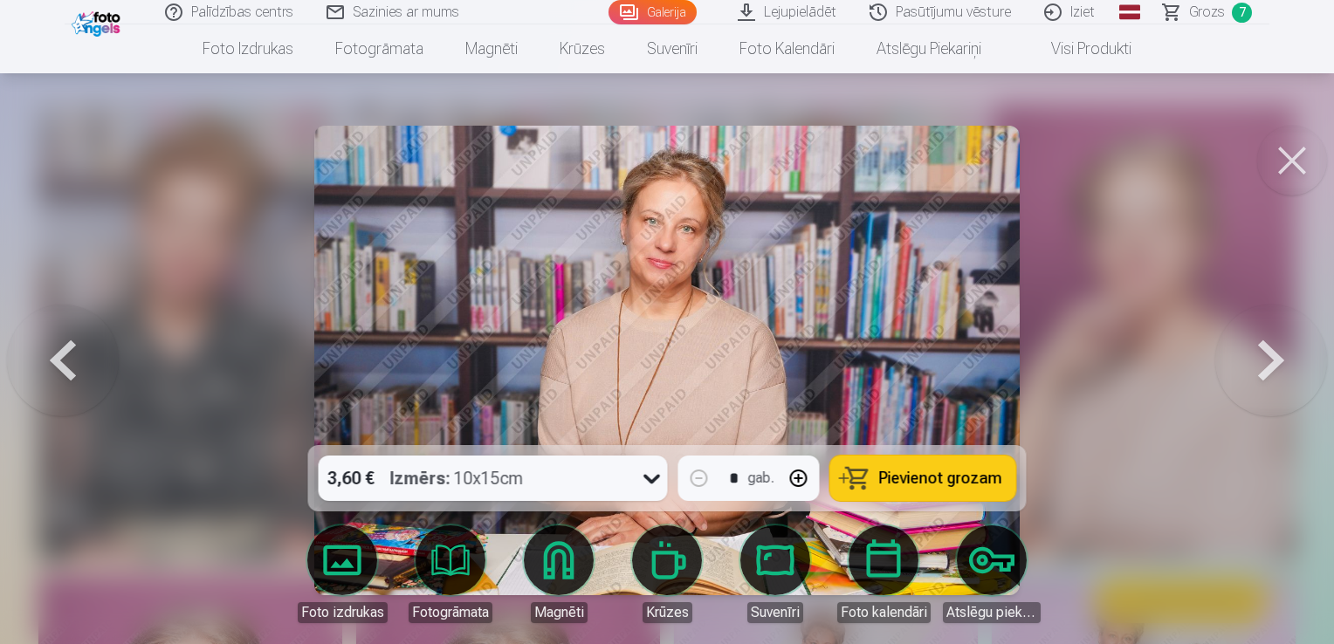
click at [946, 484] on span "Pievienot grozam" at bounding box center [940, 478] width 123 height 16
click at [1264, 374] on button at bounding box center [1271, 360] width 112 height 134
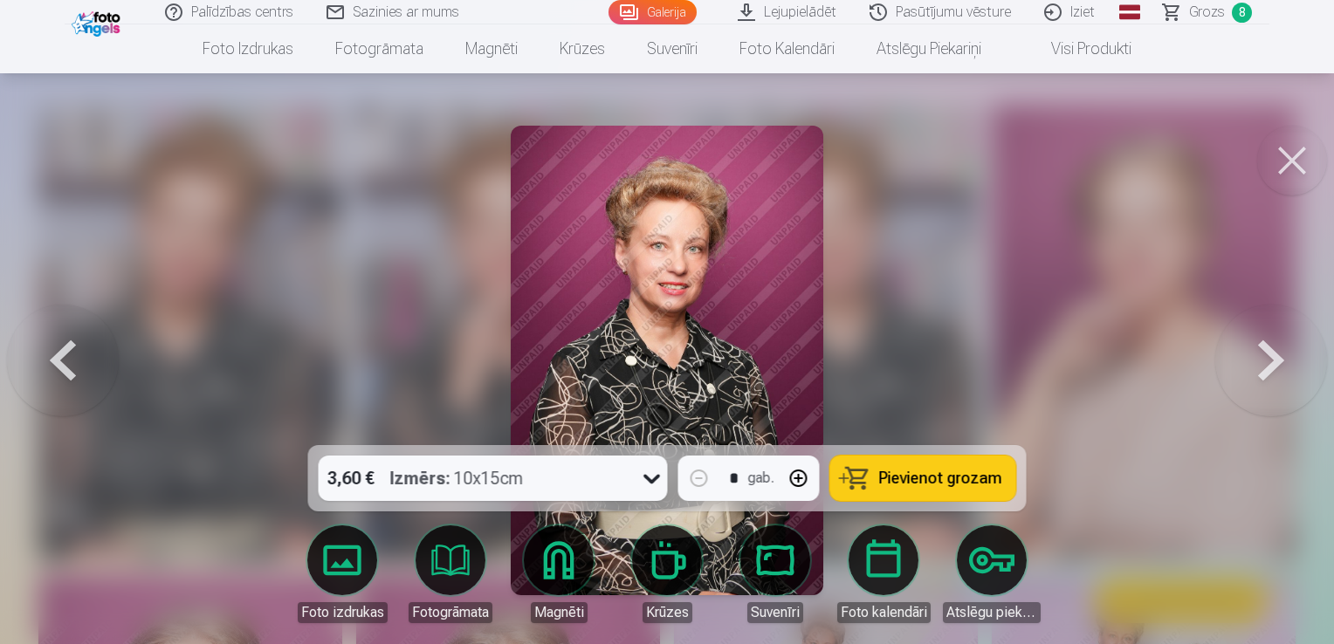
click at [1264, 374] on button at bounding box center [1271, 360] width 112 height 134
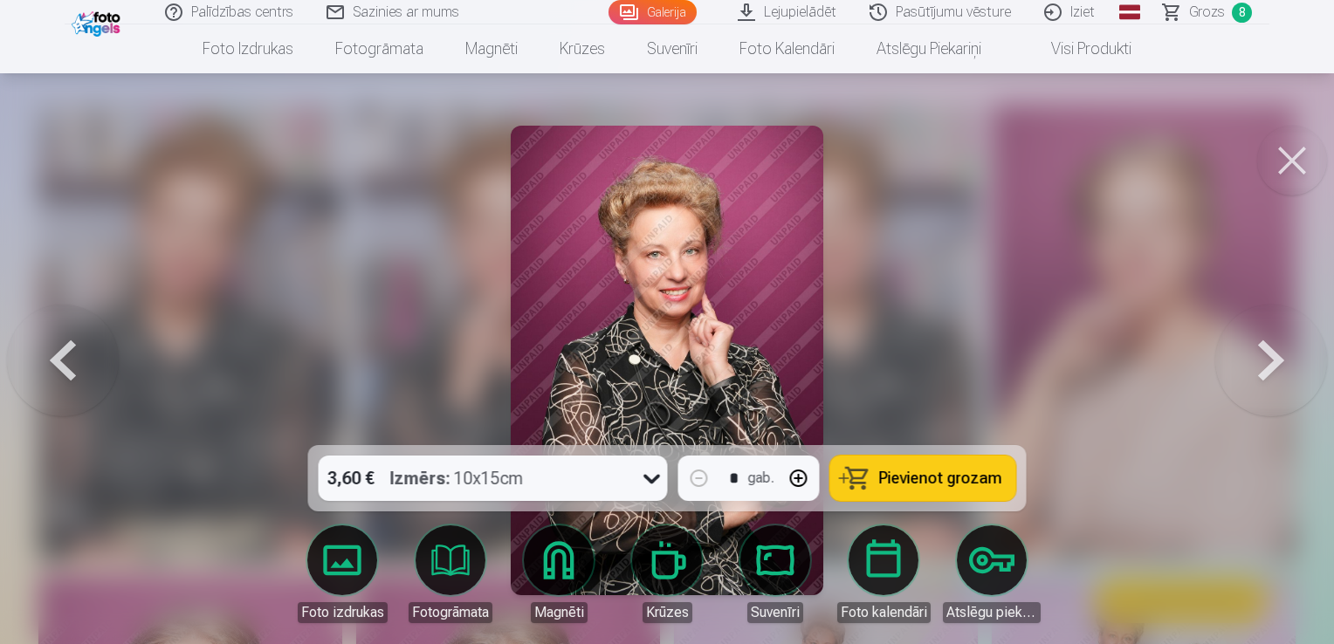
click at [1264, 374] on button at bounding box center [1271, 360] width 112 height 134
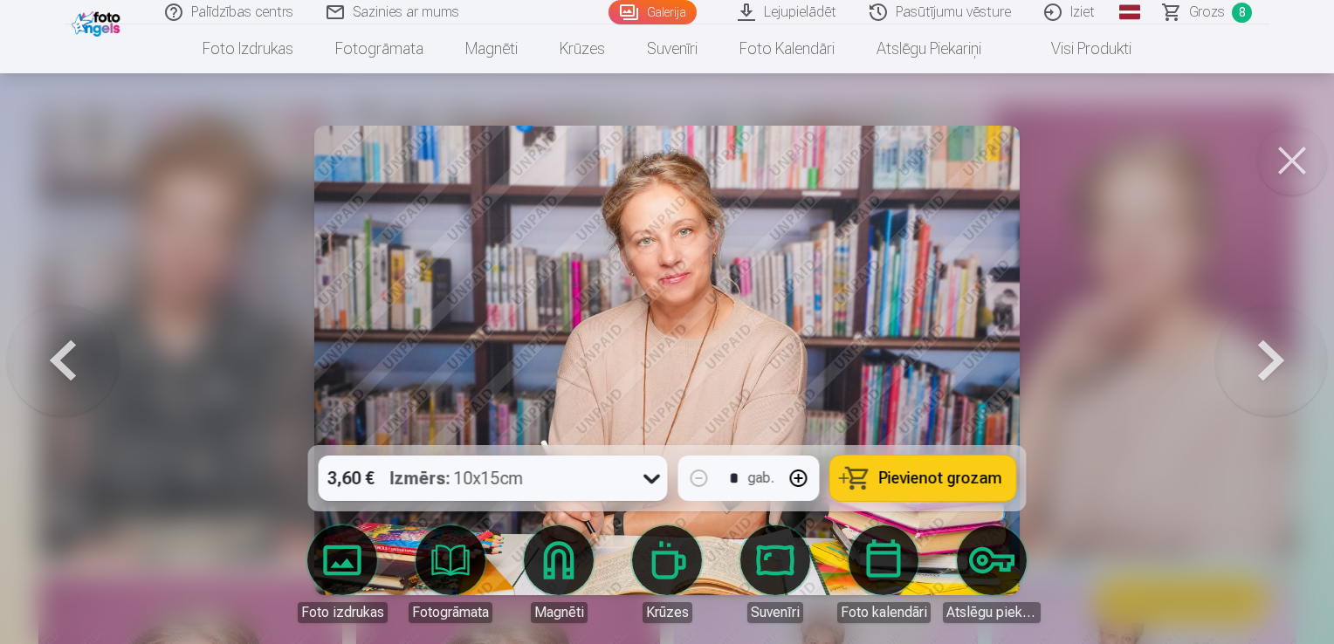
click at [961, 486] on span "Pievienot grozam" at bounding box center [940, 478] width 123 height 16
click at [1271, 366] on button at bounding box center [1271, 360] width 112 height 134
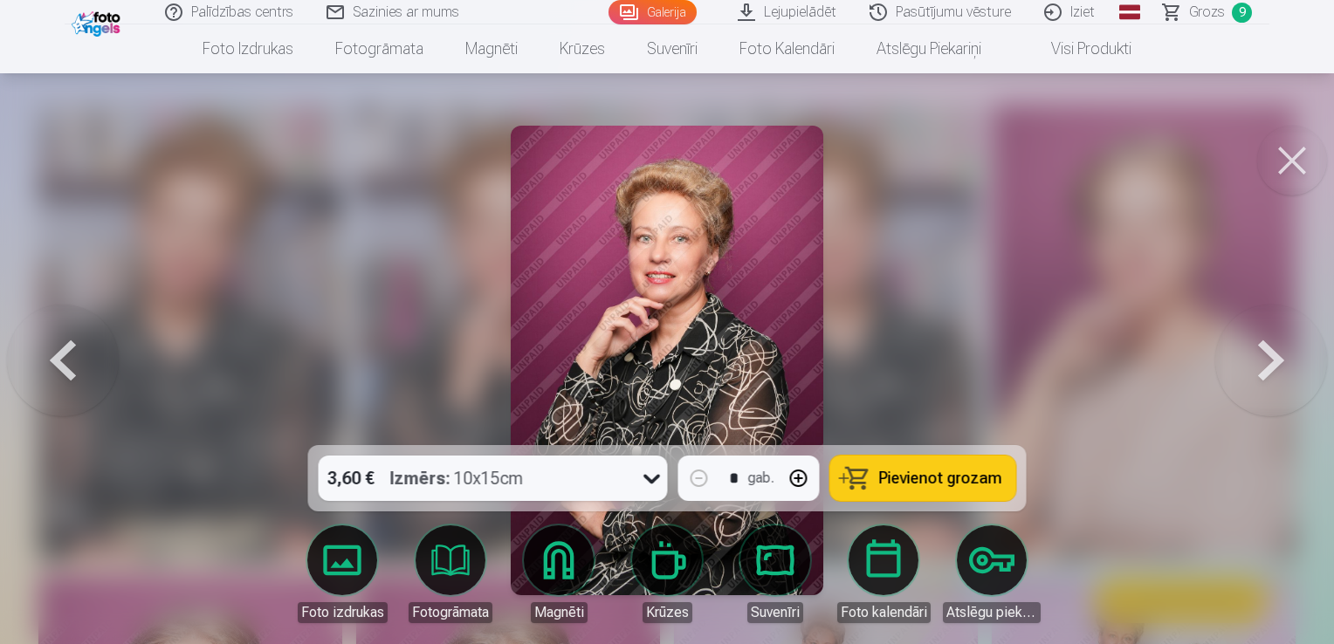
click at [1269, 367] on button at bounding box center [1271, 360] width 112 height 134
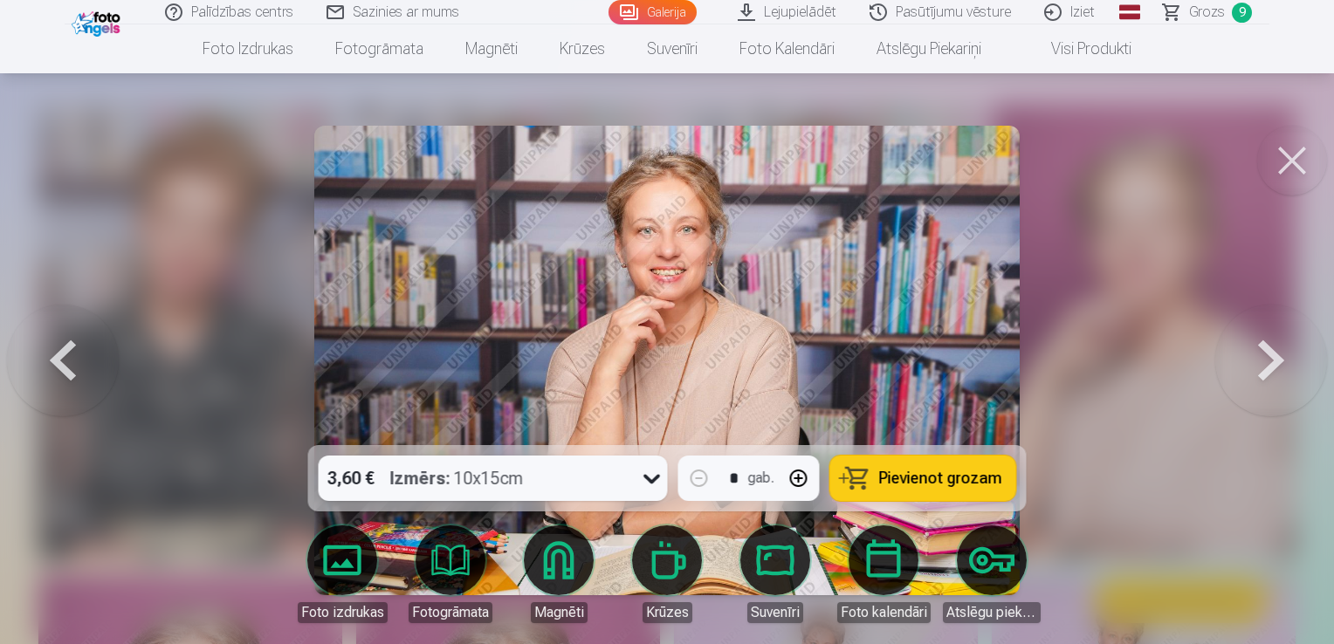
click at [939, 484] on span "Pievienot grozam" at bounding box center [940, 478] width 123 height 16
click at [1271, 378] on button at bounding box center [1271, 360] width 112 height 134
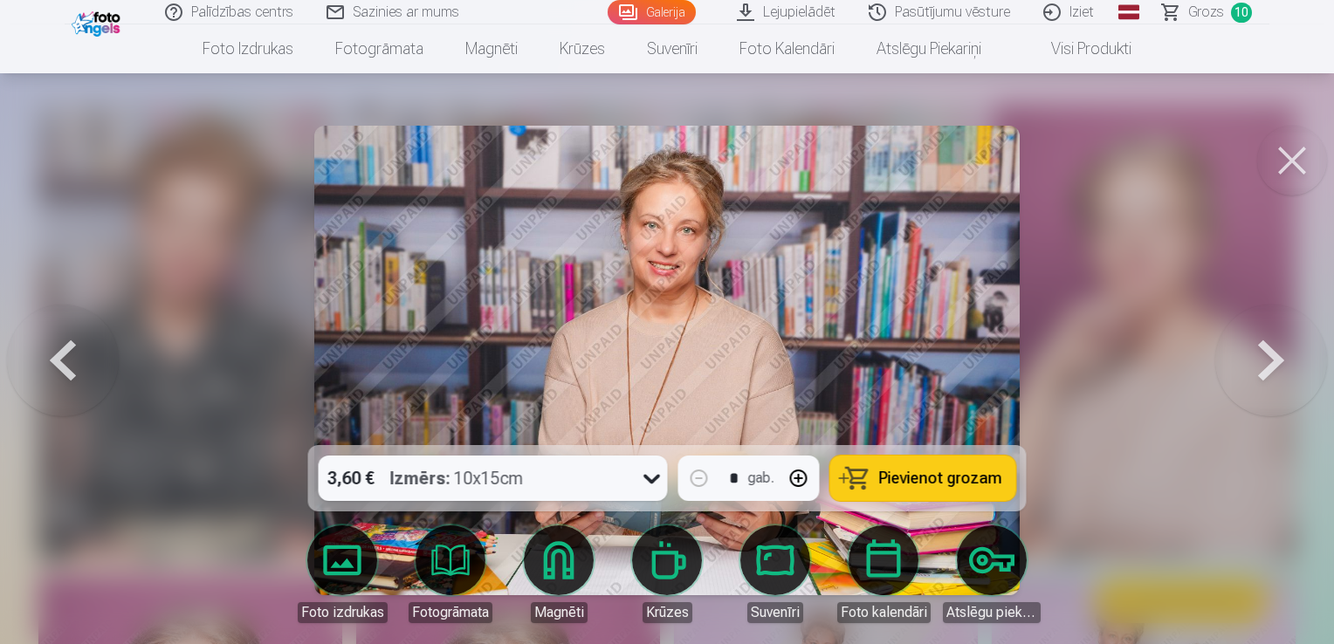
click at [949, 484] on span "Pievienot grozam" at bounding box center [940, 478] width 123 height 16
click at [1266, 367] on button at bounding box center [1271, 360] width 112 height 134
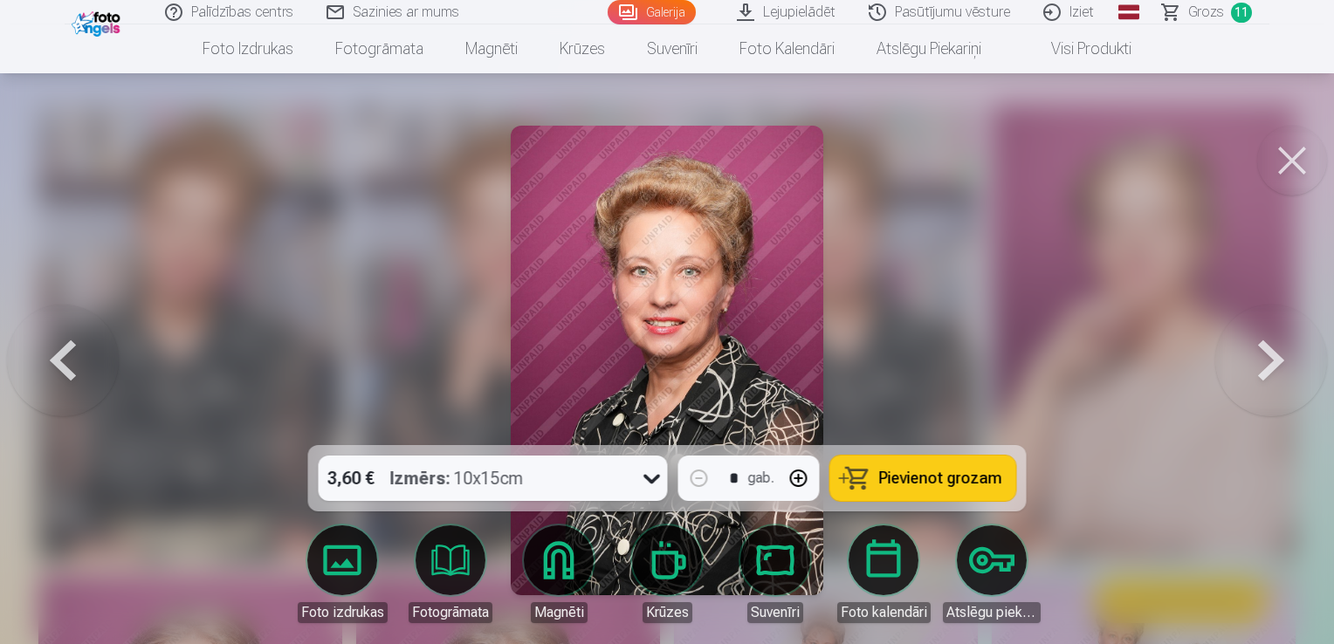
click at [967, 485] on span "Pievienot grozam" at bounding box center [940, 478] width 123 height 16
click at [49, 370] on button at bounding box center [63, 360] width 112 height 134
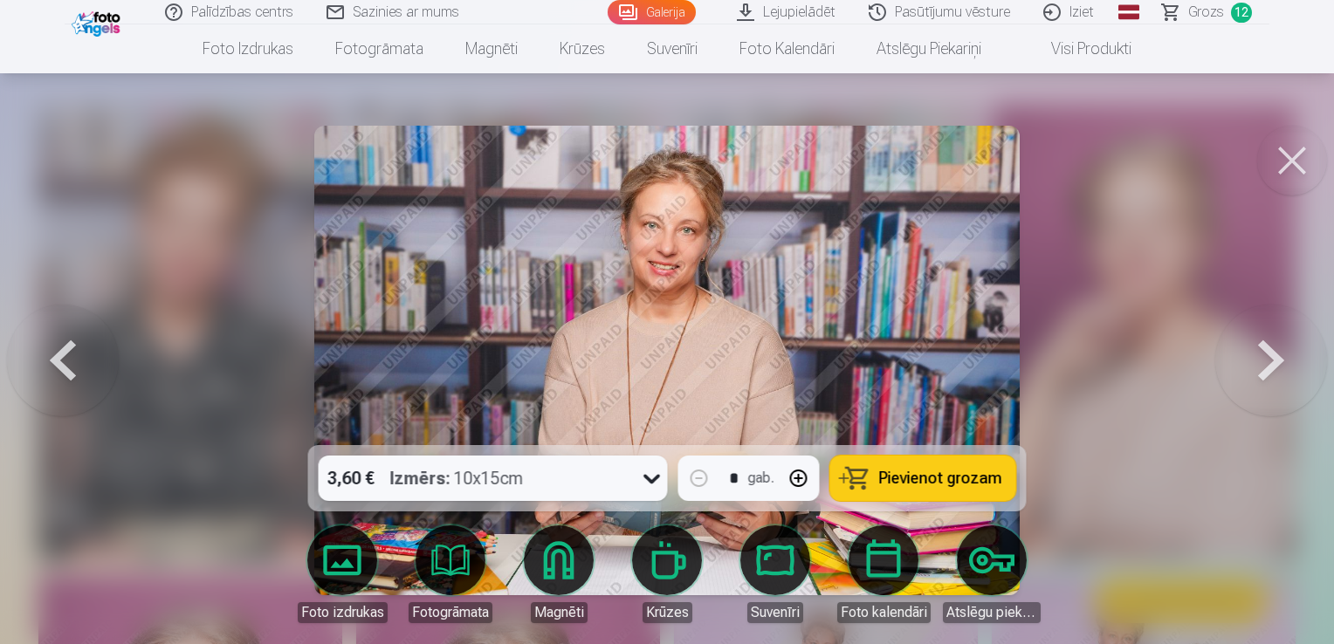
click at [49, 369] on button at bounding box center [63, 360] width 112 height 134
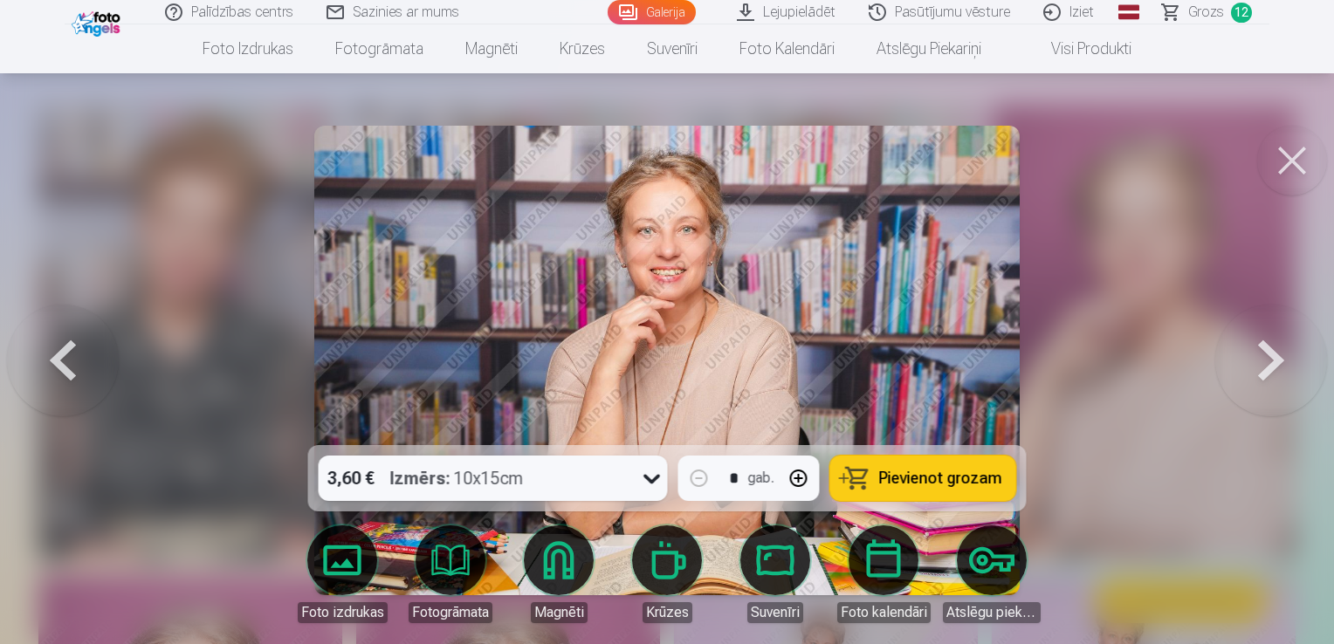
click at [49, 368] on button at bounding box center [63, 360] width 112 height 134
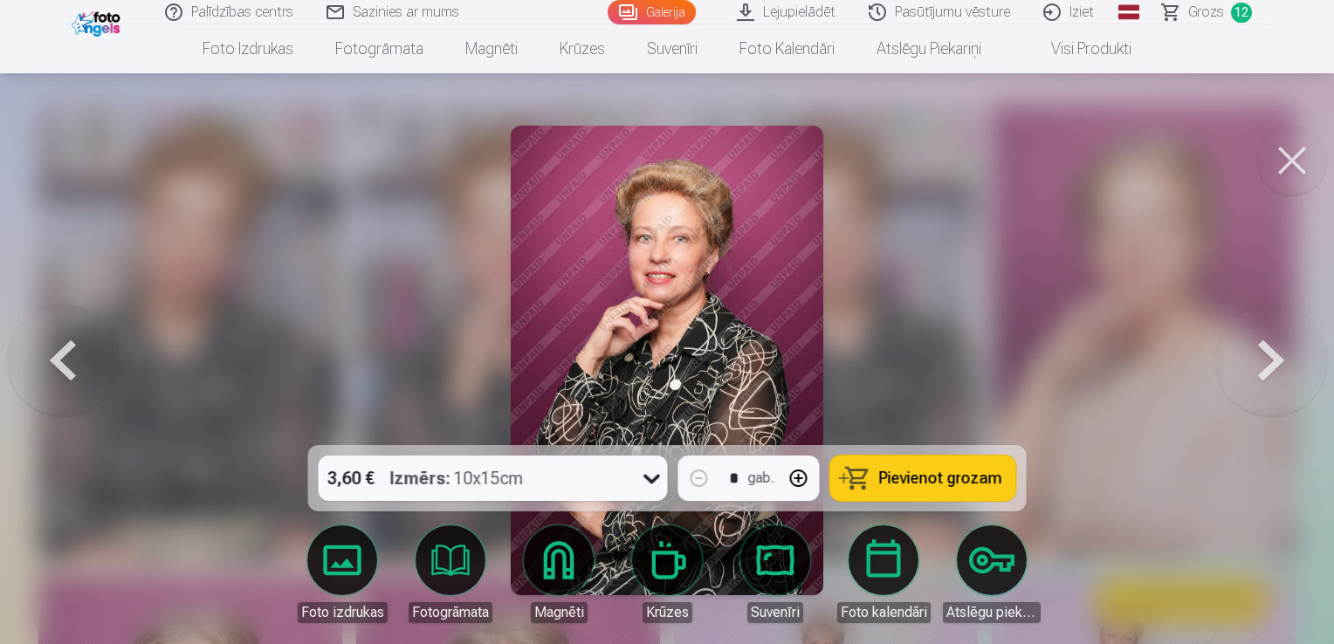
click at [49, 368] on button at bounding box center [63, 360] width 112 height 134
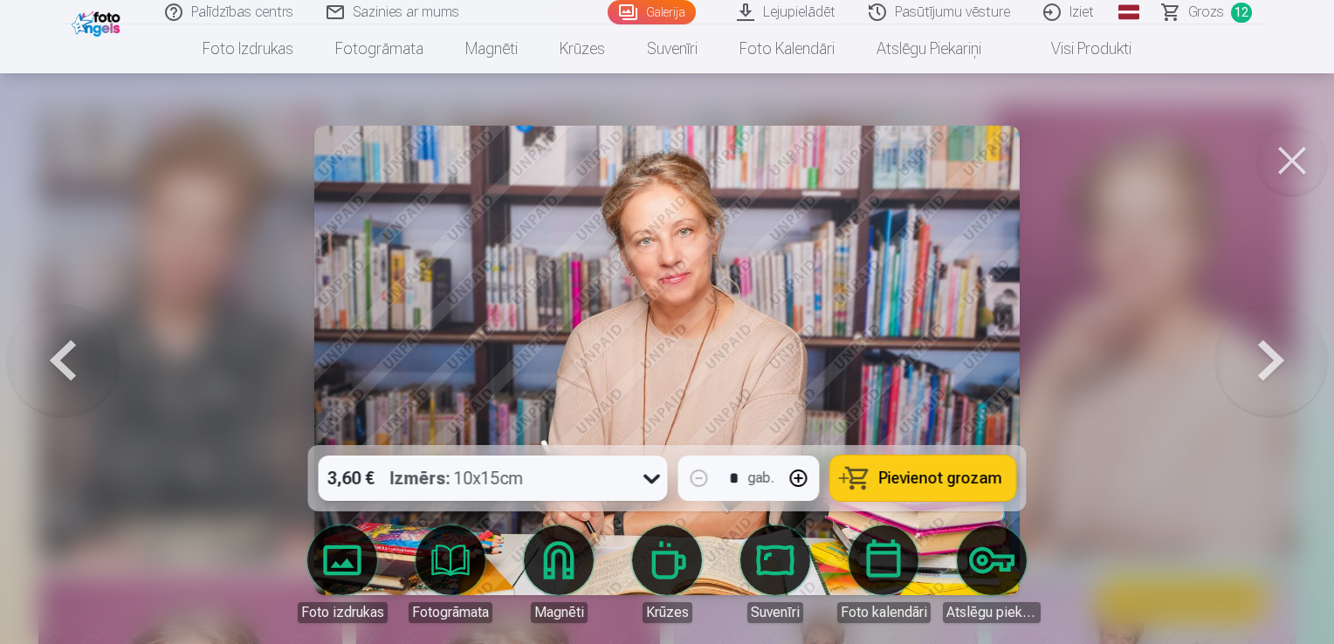
click at [49, 369] on button at bounding box center [63, 360] width 112 height 134
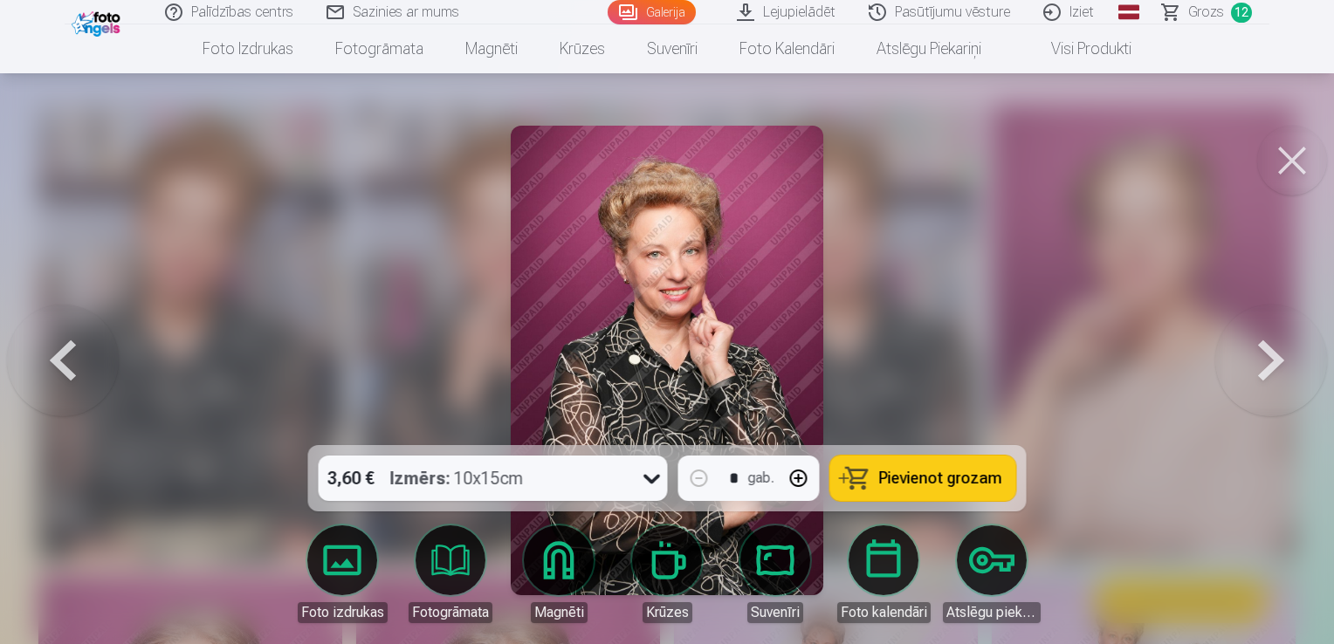
click at [49, 369] on button at bounding box center [63, 360] width 112 height 134
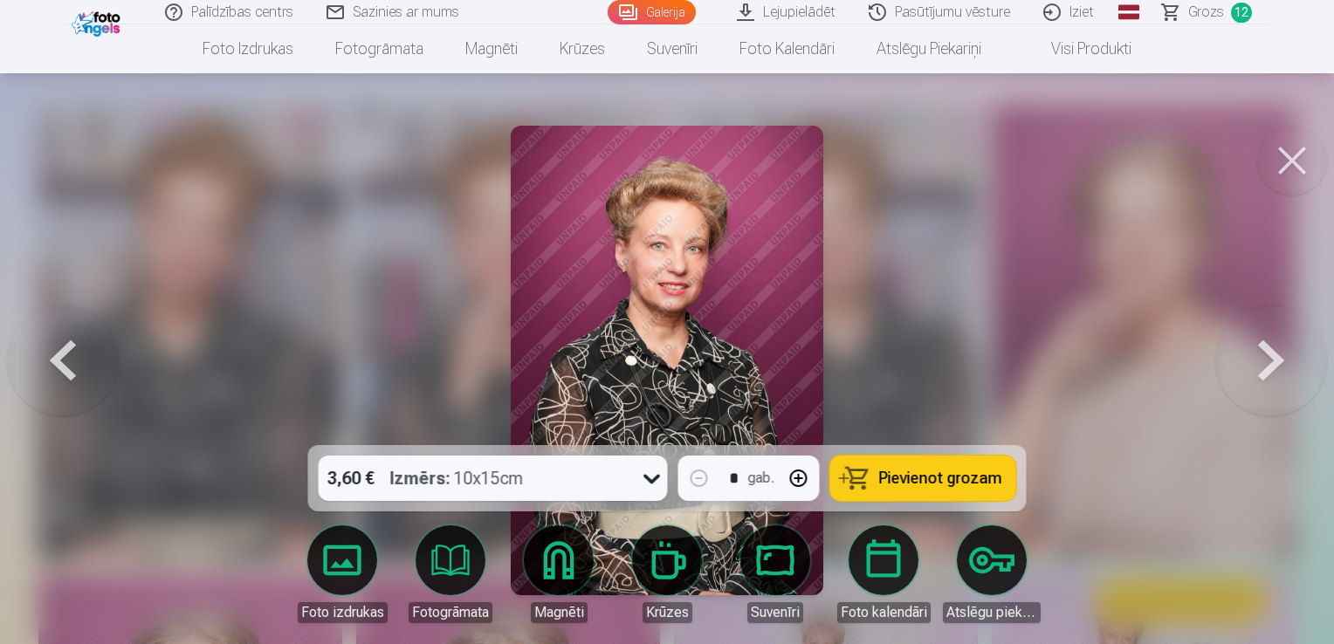
click at [1278, 367] on button at bounding box center [1271, 360] width 112 height 134
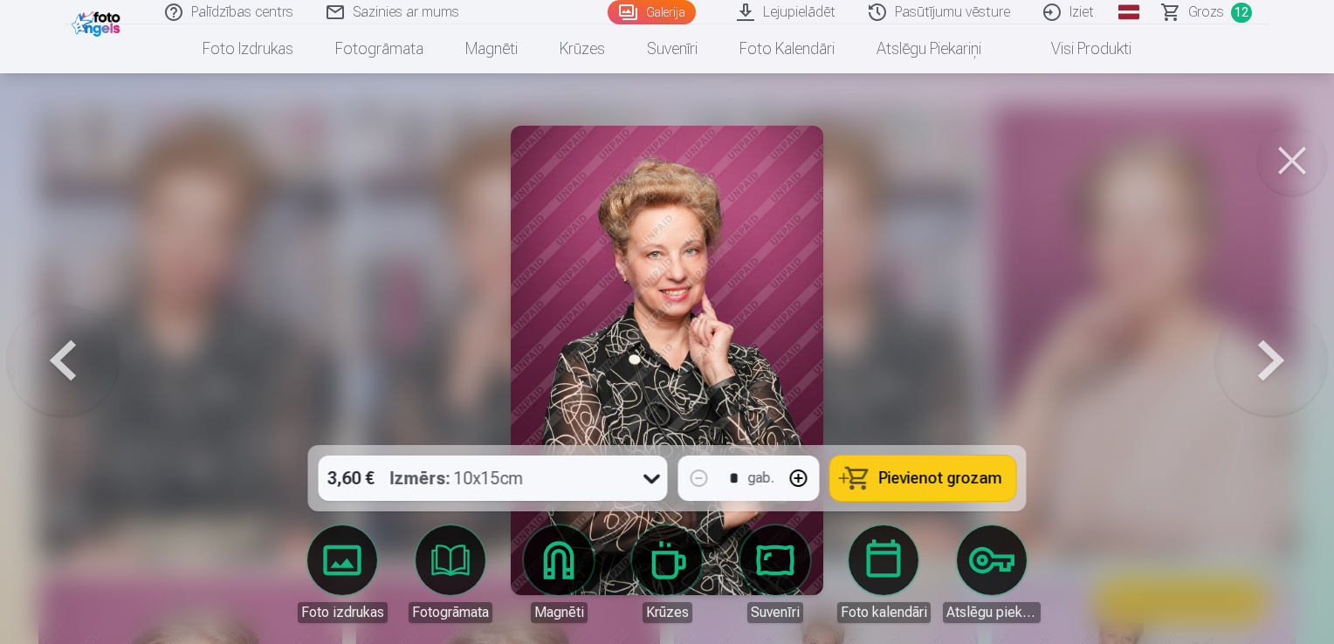
click at [1278, 369] on button at bounding box center [1271, 360] width 112 height 134
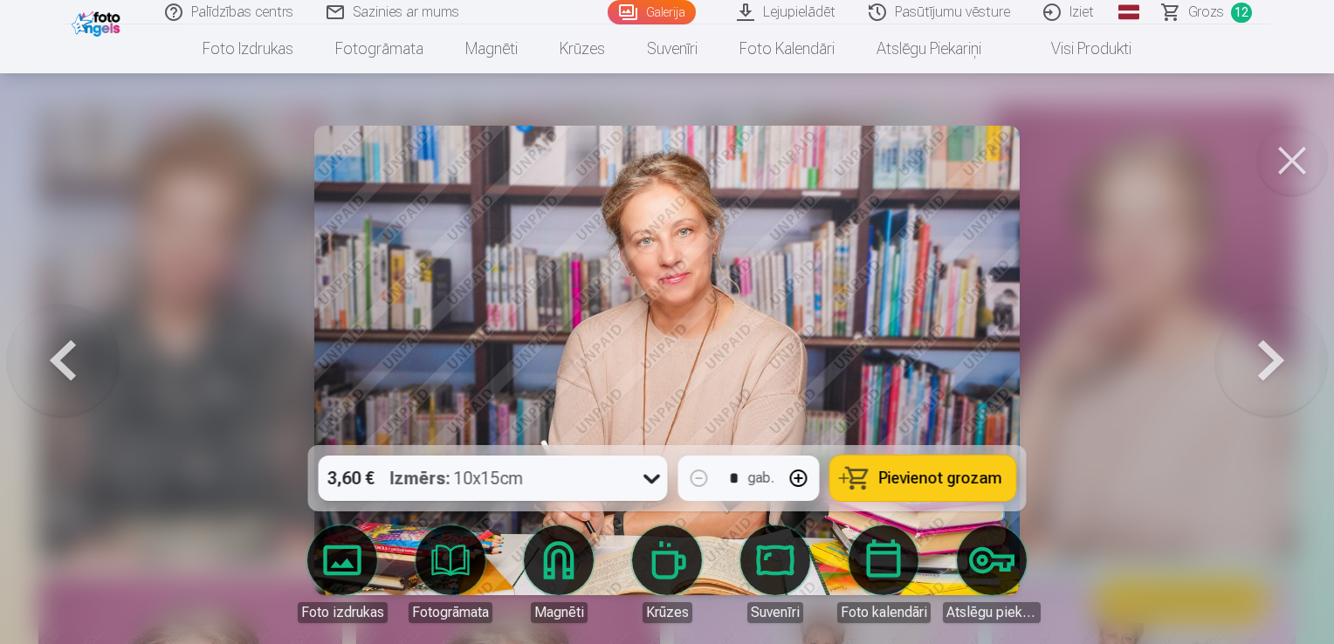
click at [1278, 369] on button at bounding box center [1271, 360] width 112 height 134
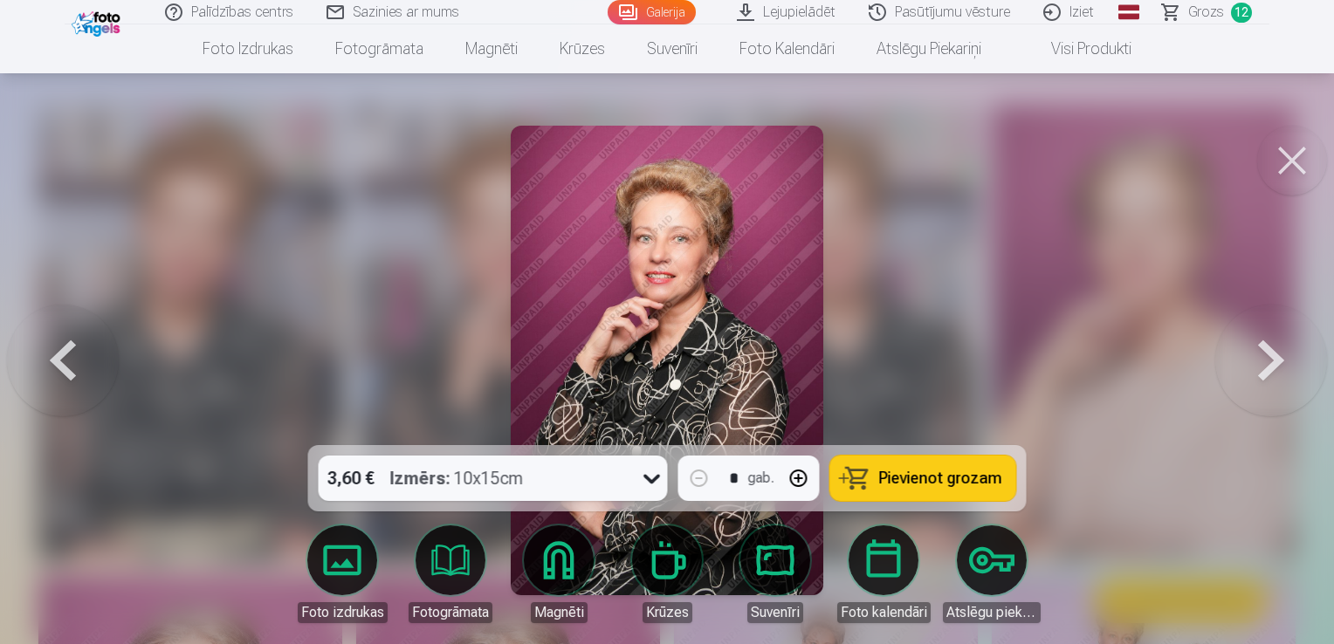
click at [1278, 369] on button at bounding box center [1271, 360] width 112 height 134
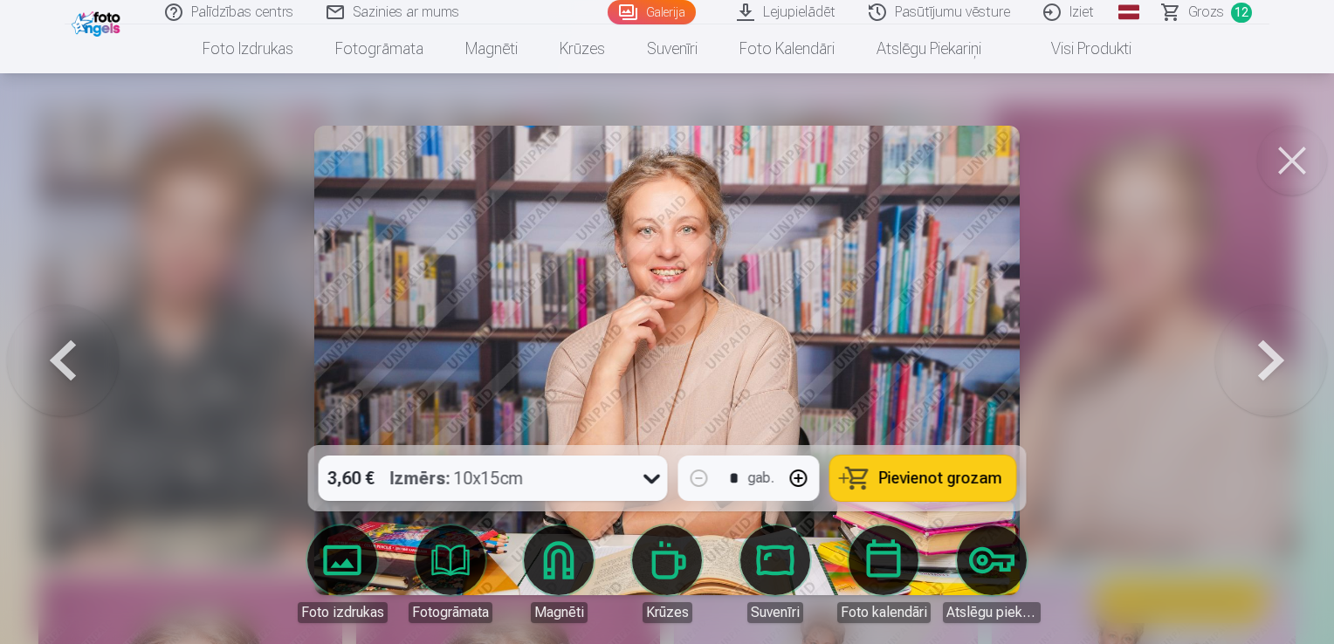
click at [1278, 369] on button at bounding box center [1271, 360] width 112 height 134
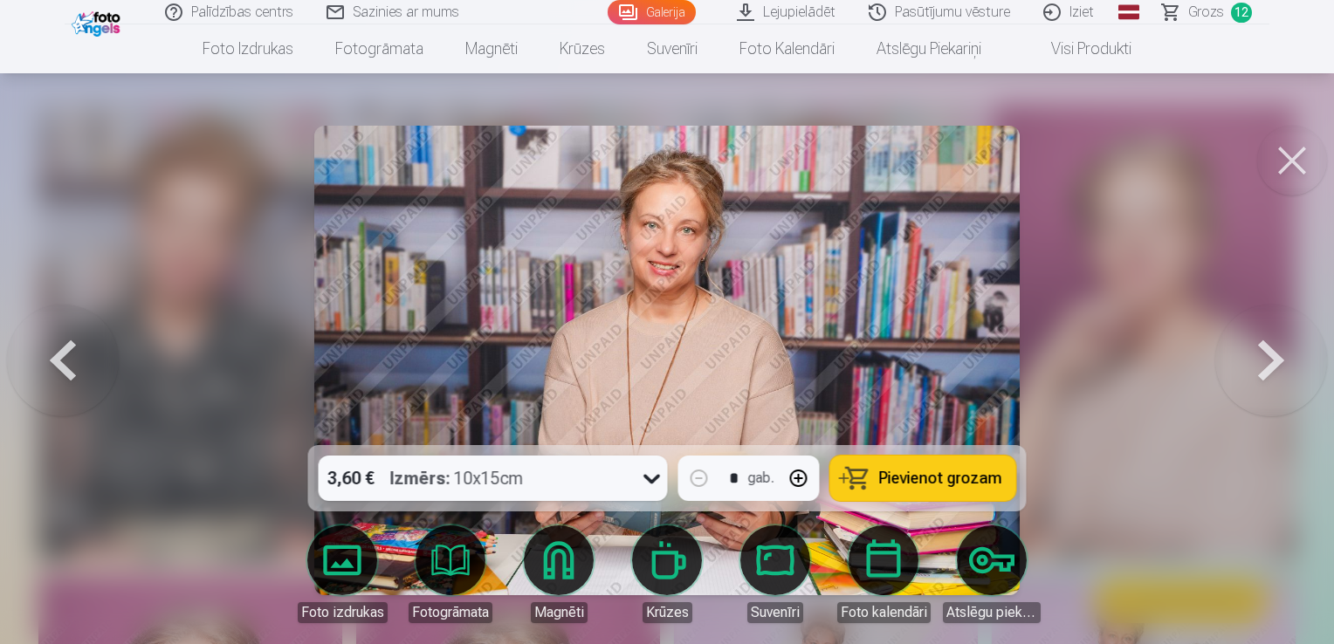
click at [1278, 369] on button at bounding box center [1271, 360] width 112 height 134
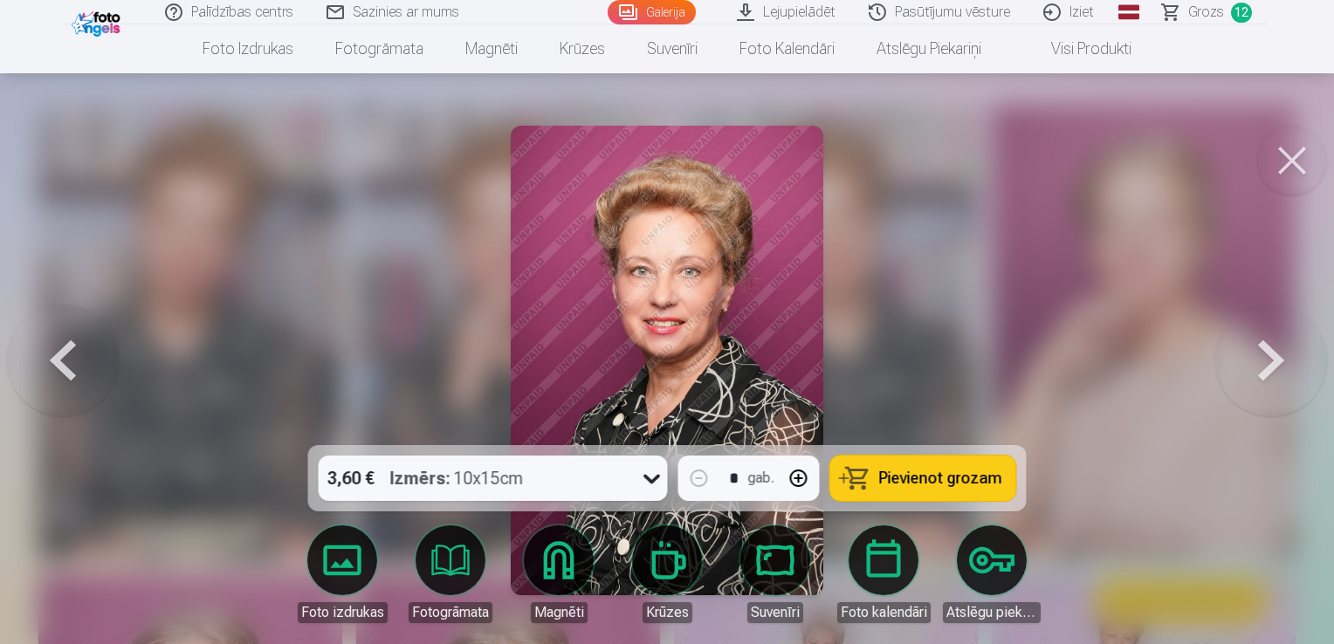
click at [1278, 370] on button at bounding box center [1271, 360] width 112 height 134
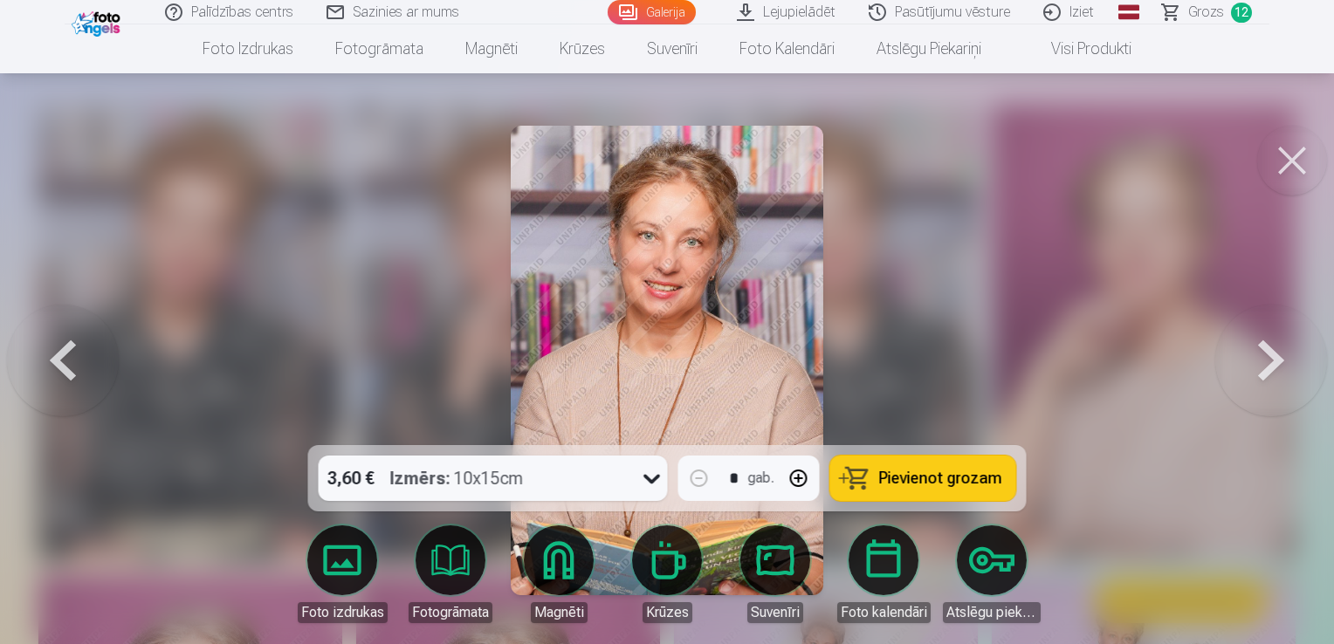
click at [1279, 371] on button at bounding box center [1271, 360] width 112 height 134
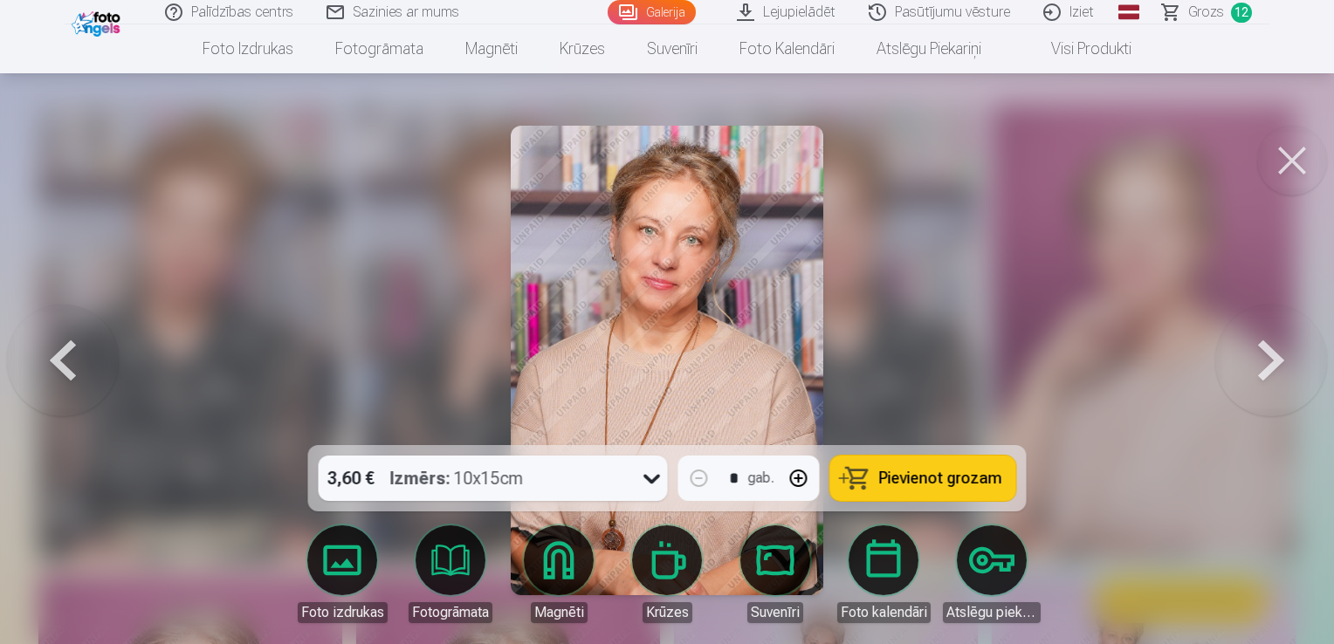
click at [1279, 371] on button at bounding box center [1271, 360] width 112 height 134
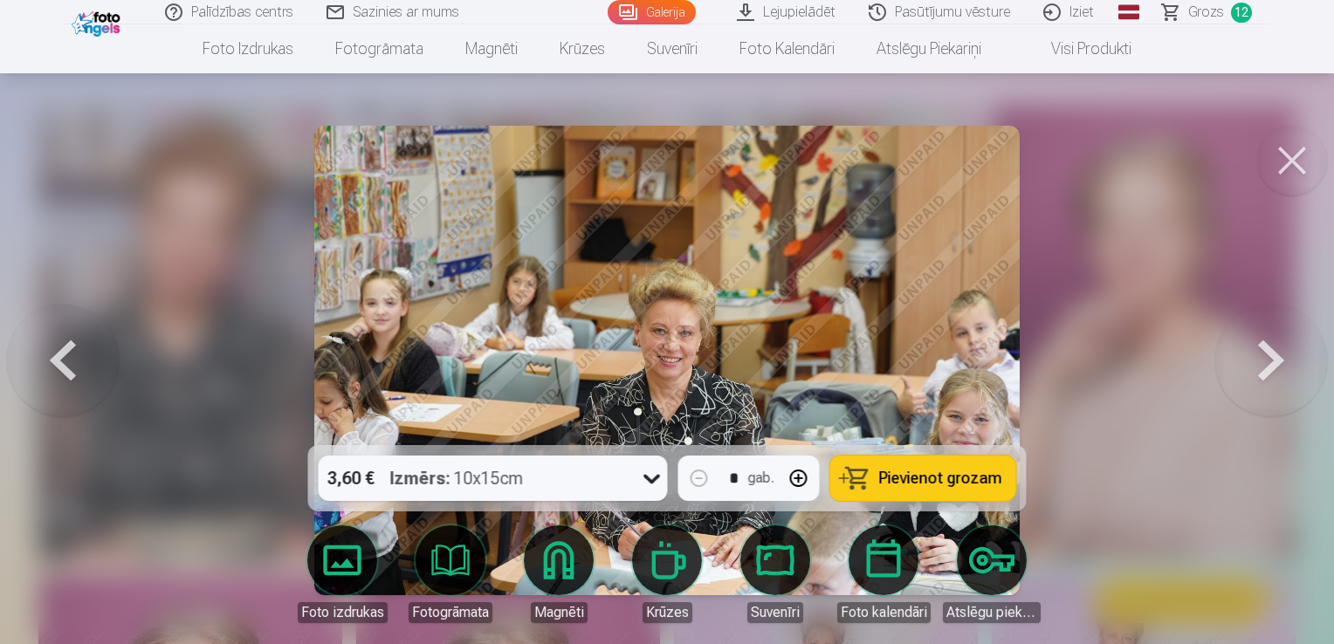
click at [1279, 371] on button at bounding box center [1271, 360] width 112 height 134
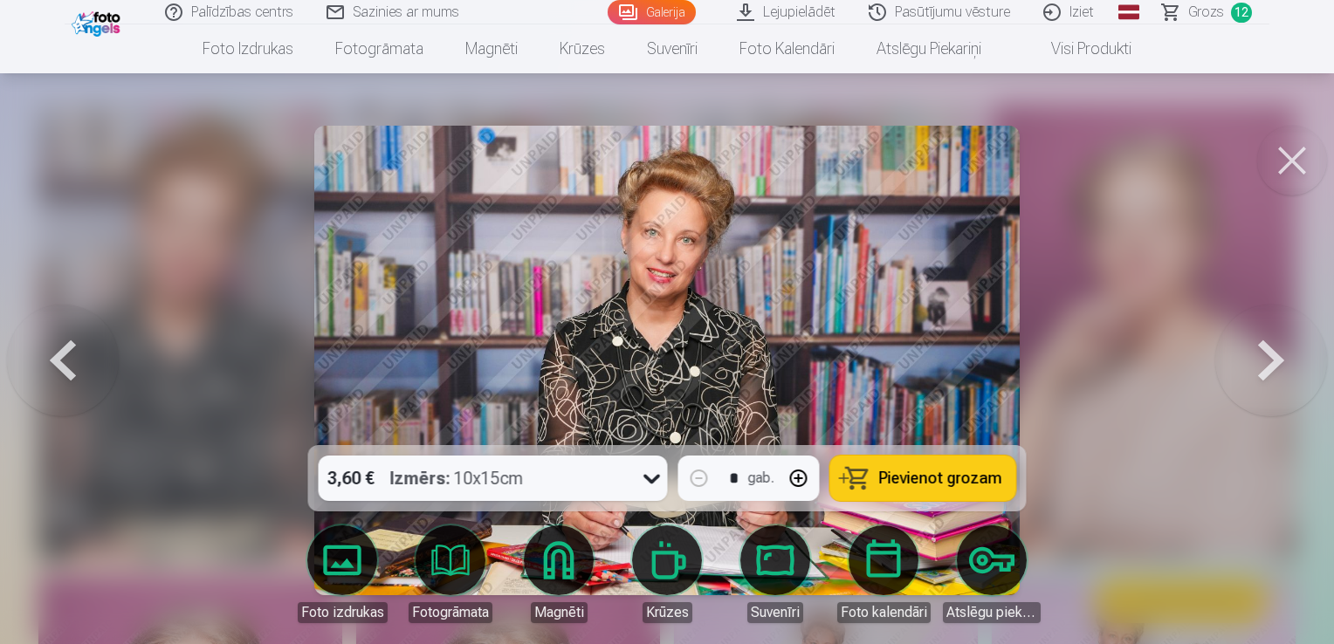
click at [1279, 371] on button at bounding box center [1271, 360] width 112 height 134
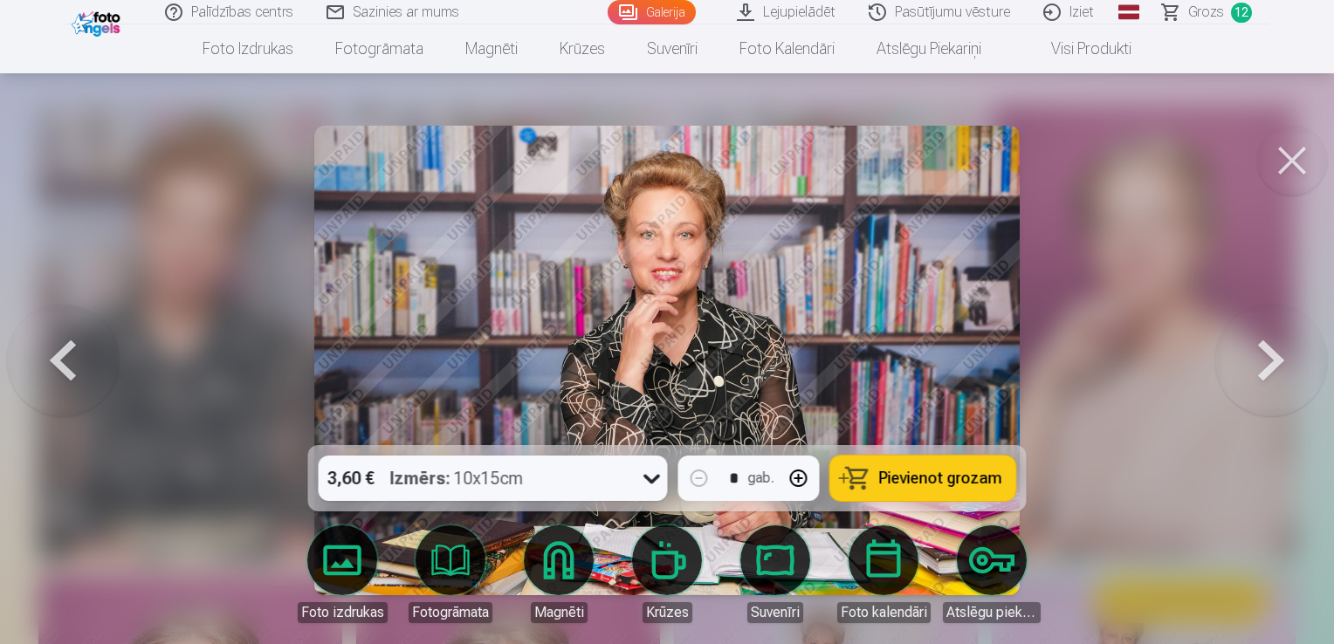
click at [1279, 371] on button at bounding box center [1271, 360] width 112 height 134
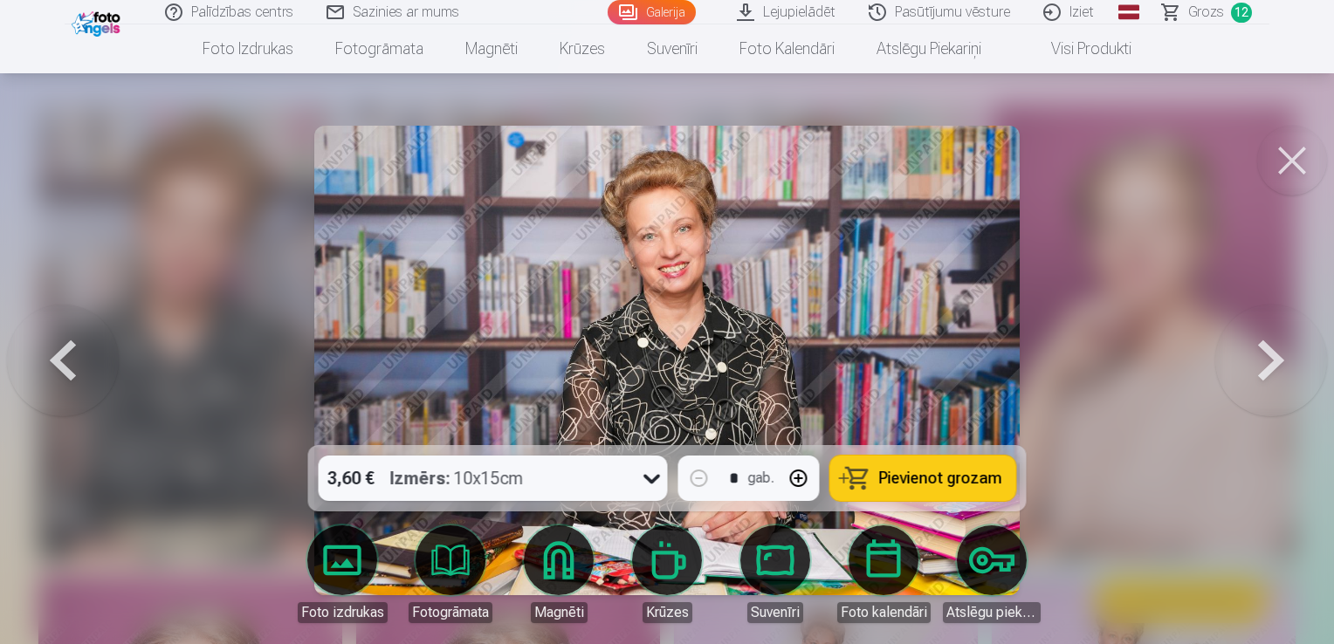
click at [1279, 371] on button at bounding box center [1271, 360] width 112 height 134
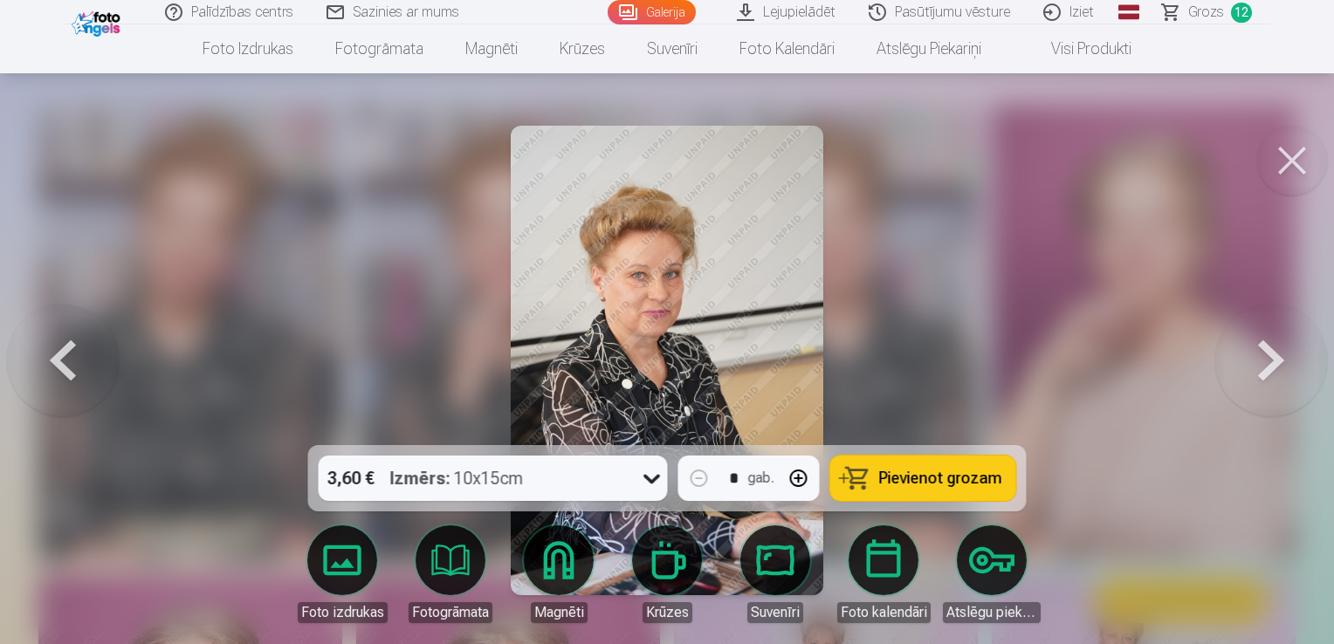
click at [1279, 371] on button at bounding box center [1271, 360] width 112 height 134
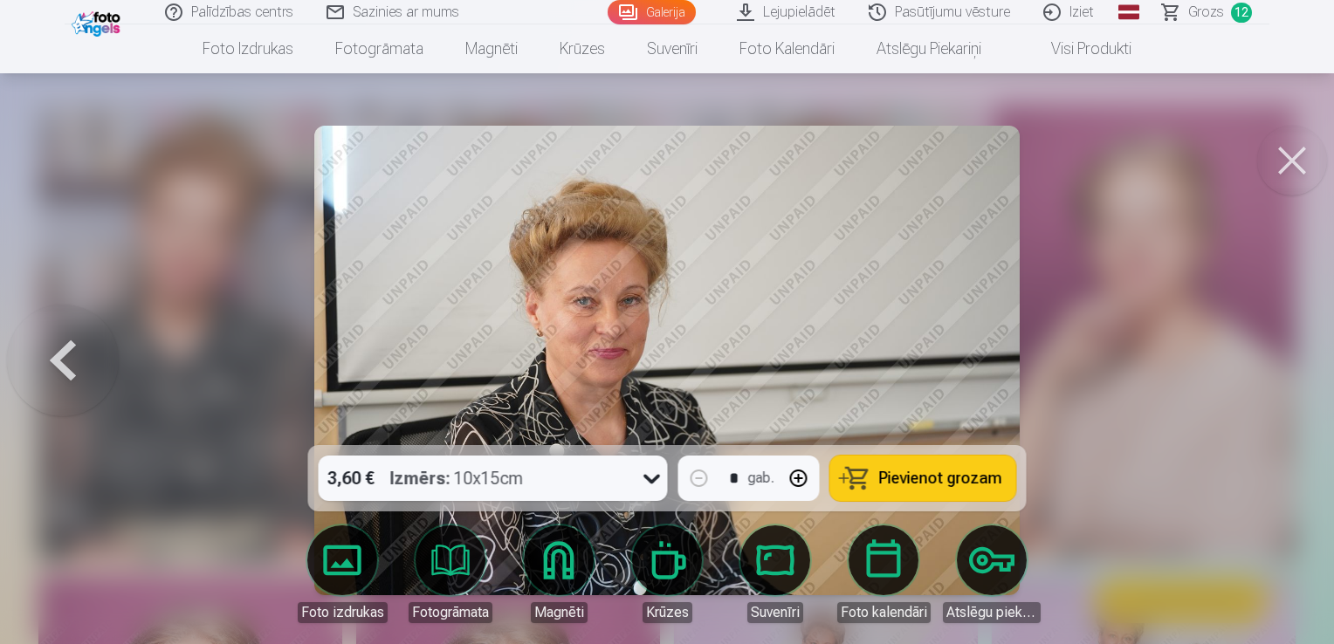
click at [1279, 371] on div at bounding box center [667, 322] width 1334 height 644
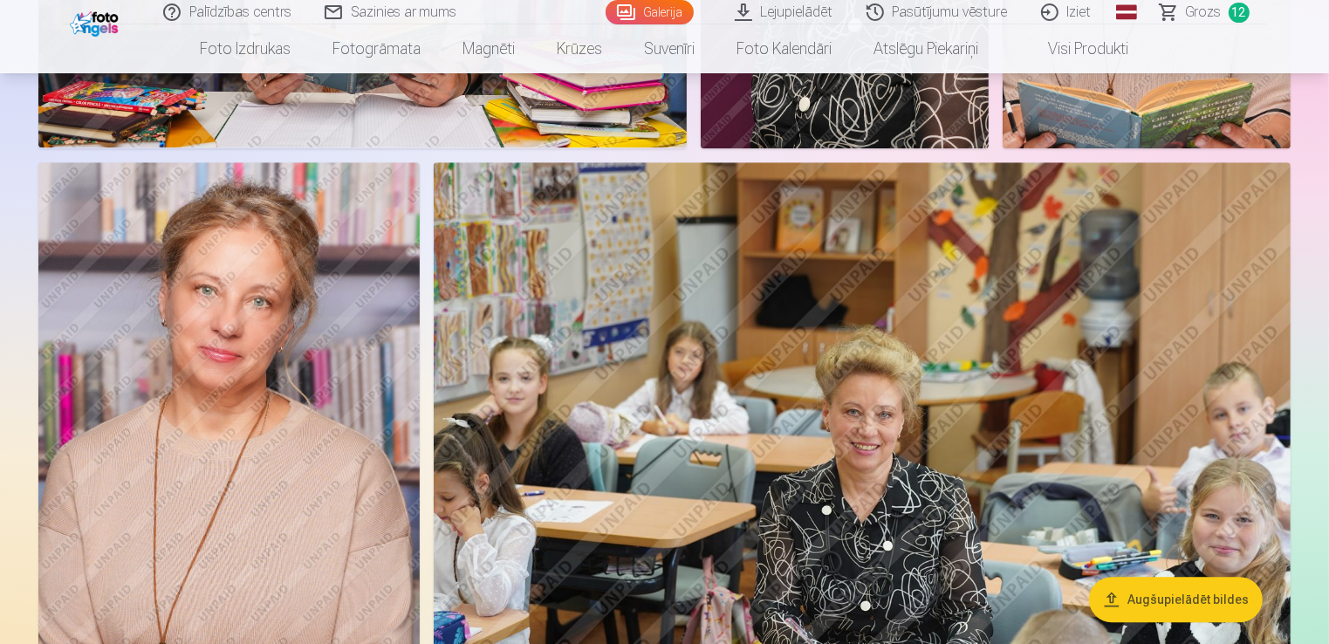
scroll to position [4975, 0]
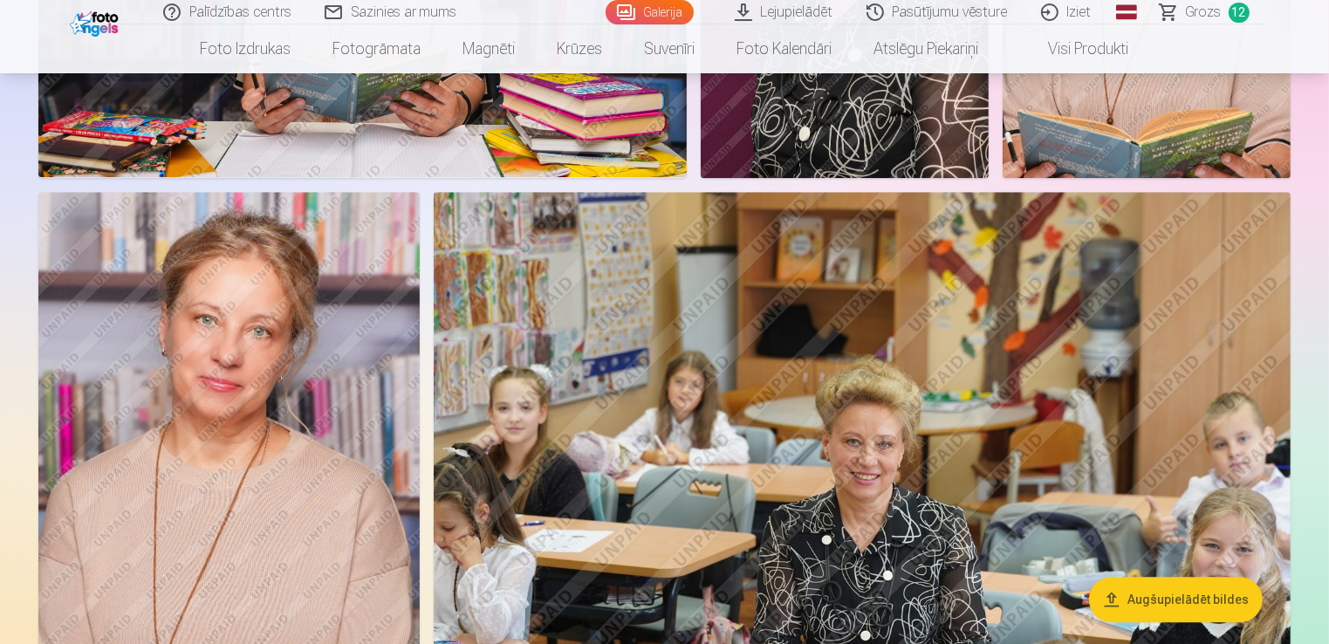
click at [1204, 18] on span "Grozs" at bounding box center [1204, 12] width 36 height 21
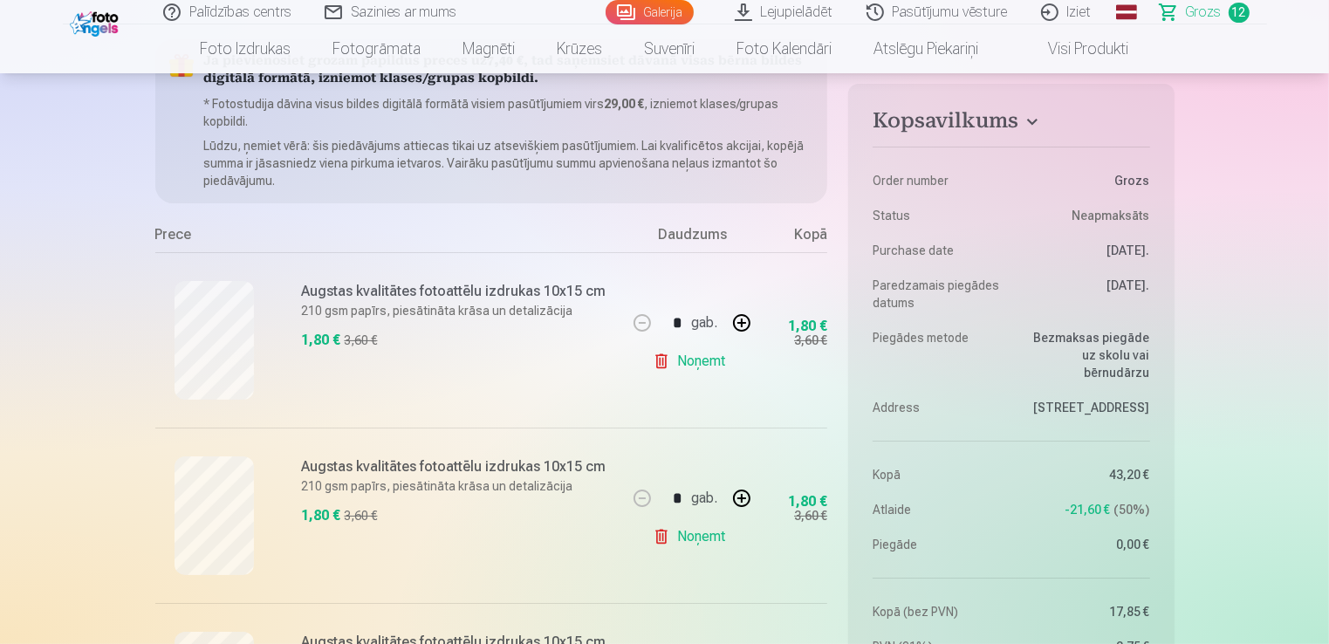
scroll to position [175, 0]
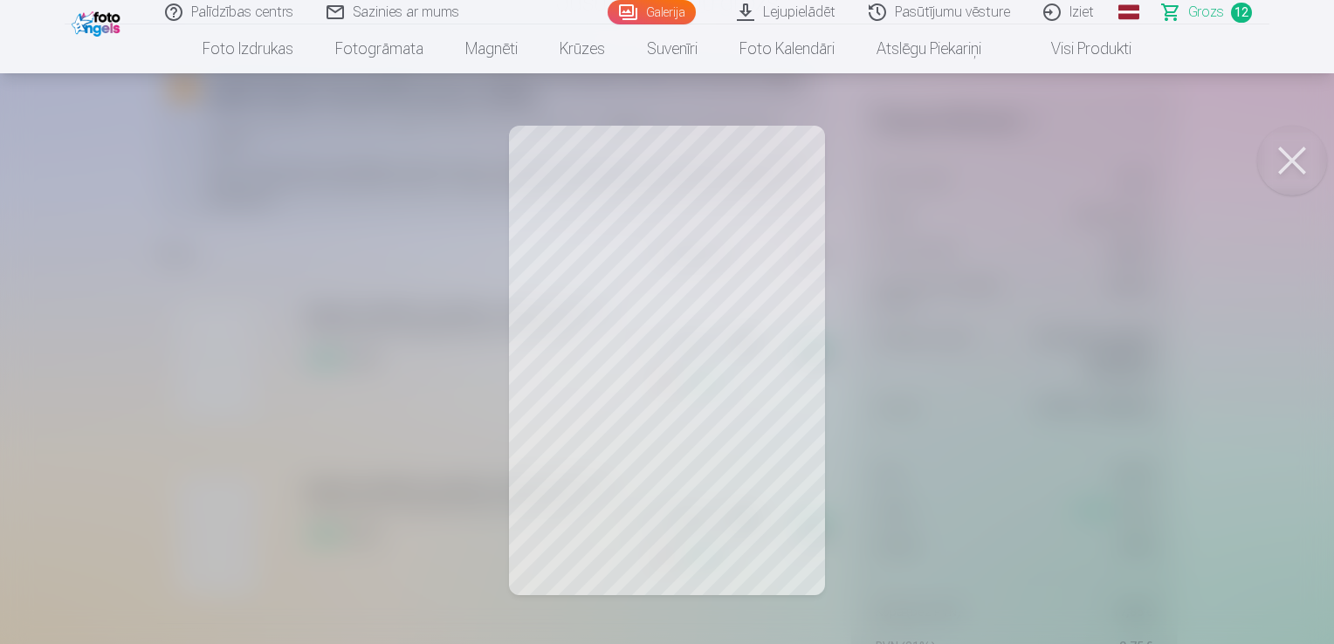
click at [1287, 161] on button at bounding box center [1292, 161] width 70 height 70
click at [1299, 168] on button at bounding box center [1292, 161] width 70 height 70
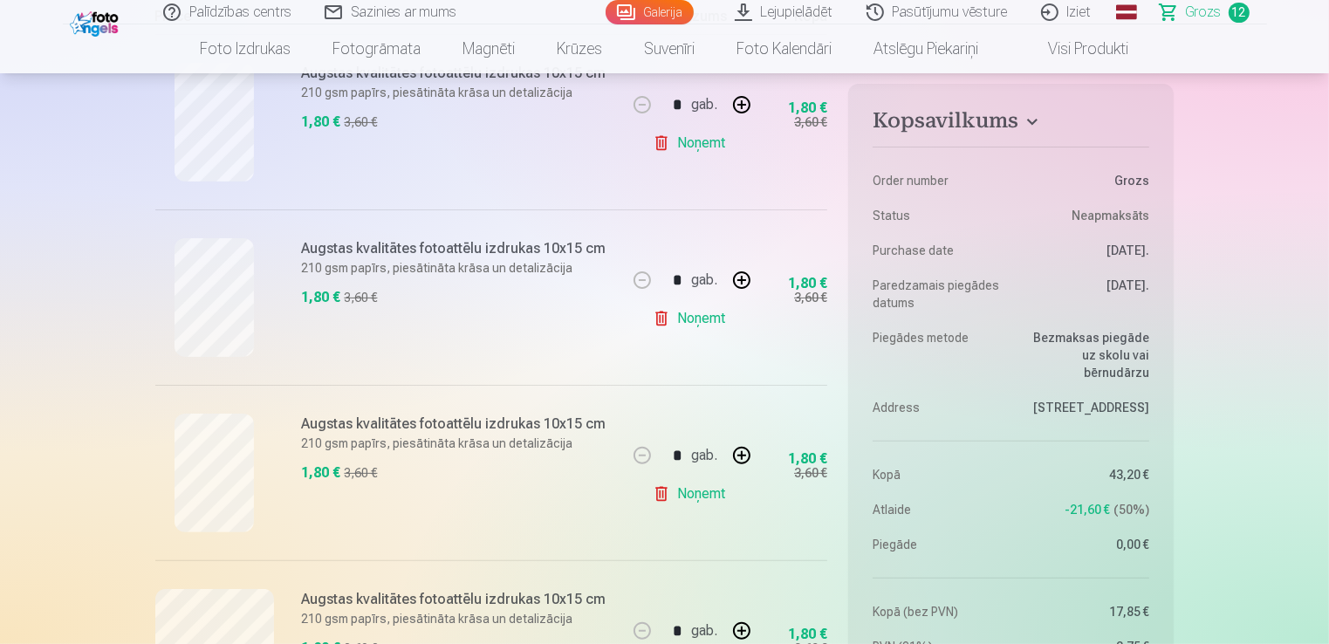
scroll to position [436, 0]
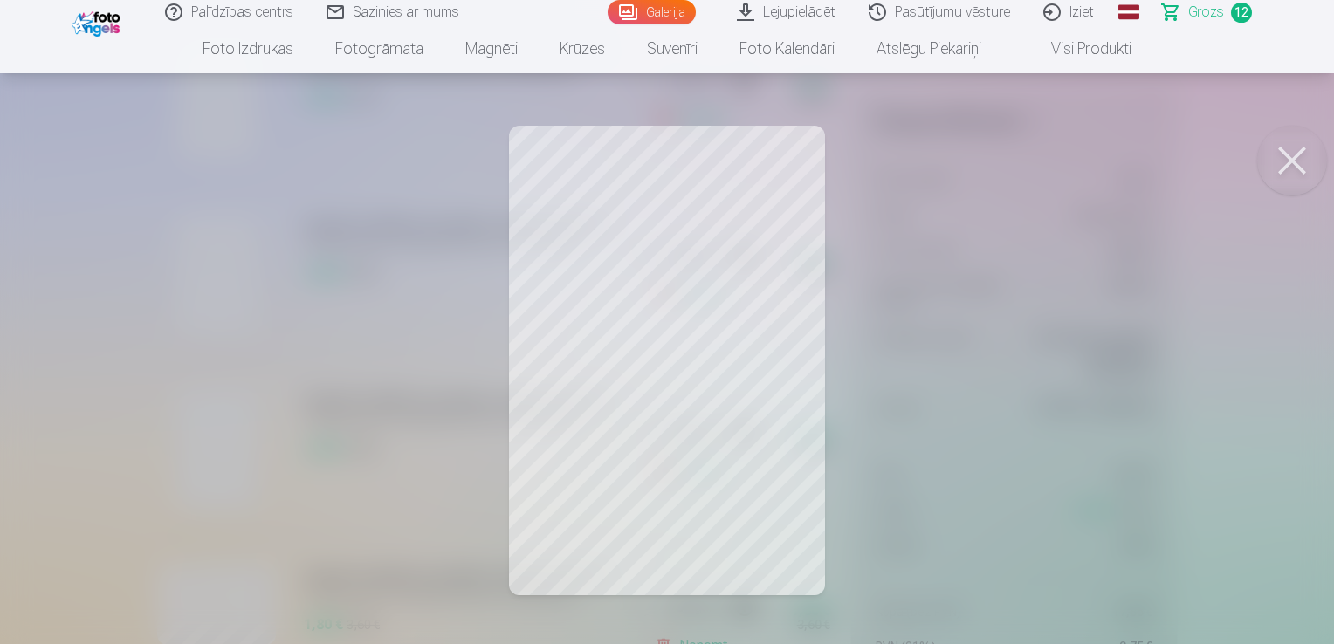
click at [1287, 162] on button at bounding box center [1292, 161] width 70 height 70
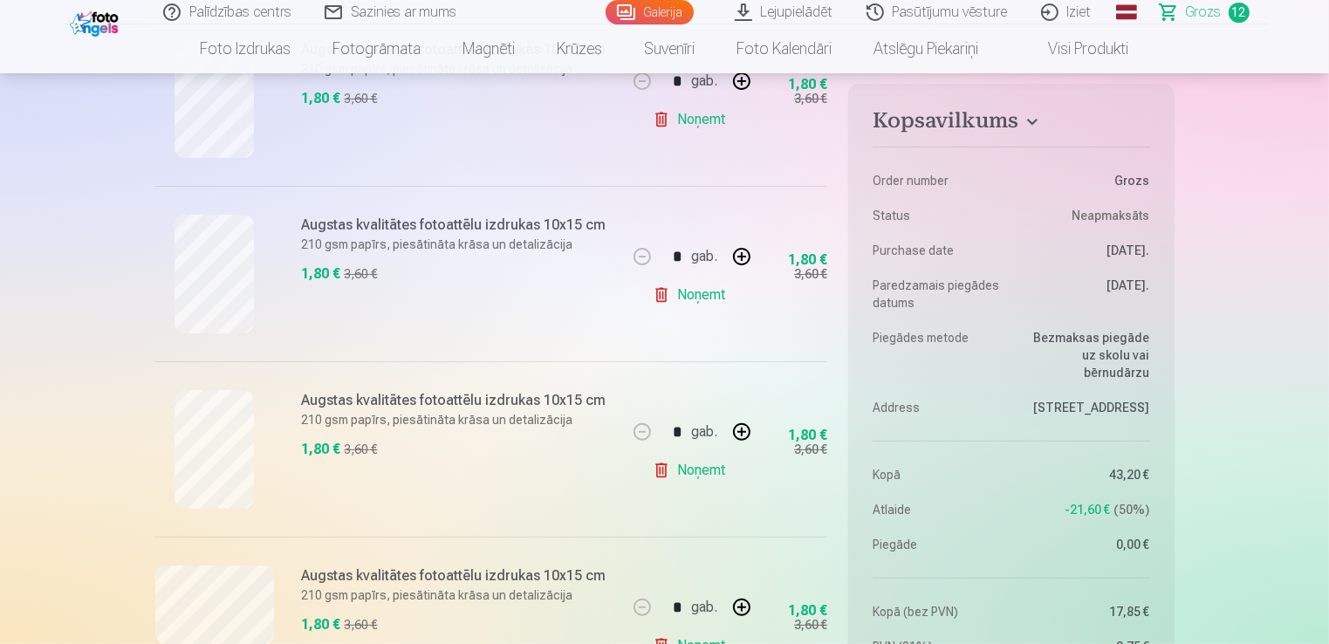
click at [692, 470] on link "Noņemt" at bounding box center [692, 470] width 79 height 35
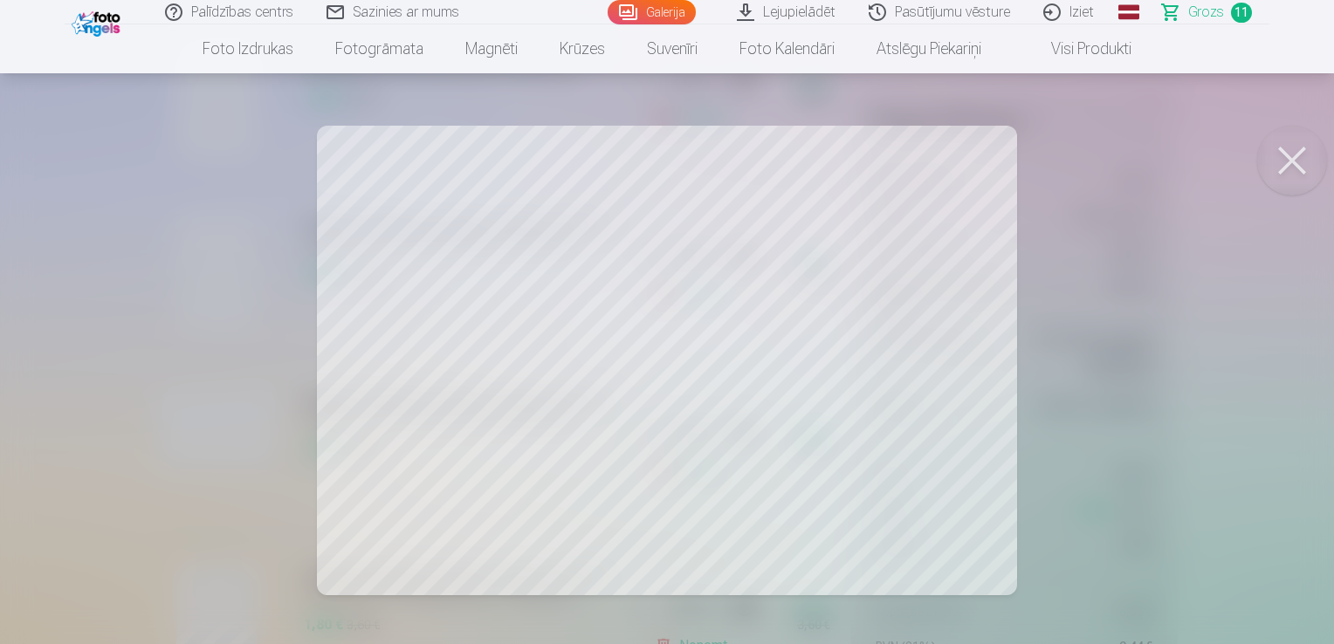
click at [1286, 160] on button at bounding box center [1292, 161] width 70 height 70
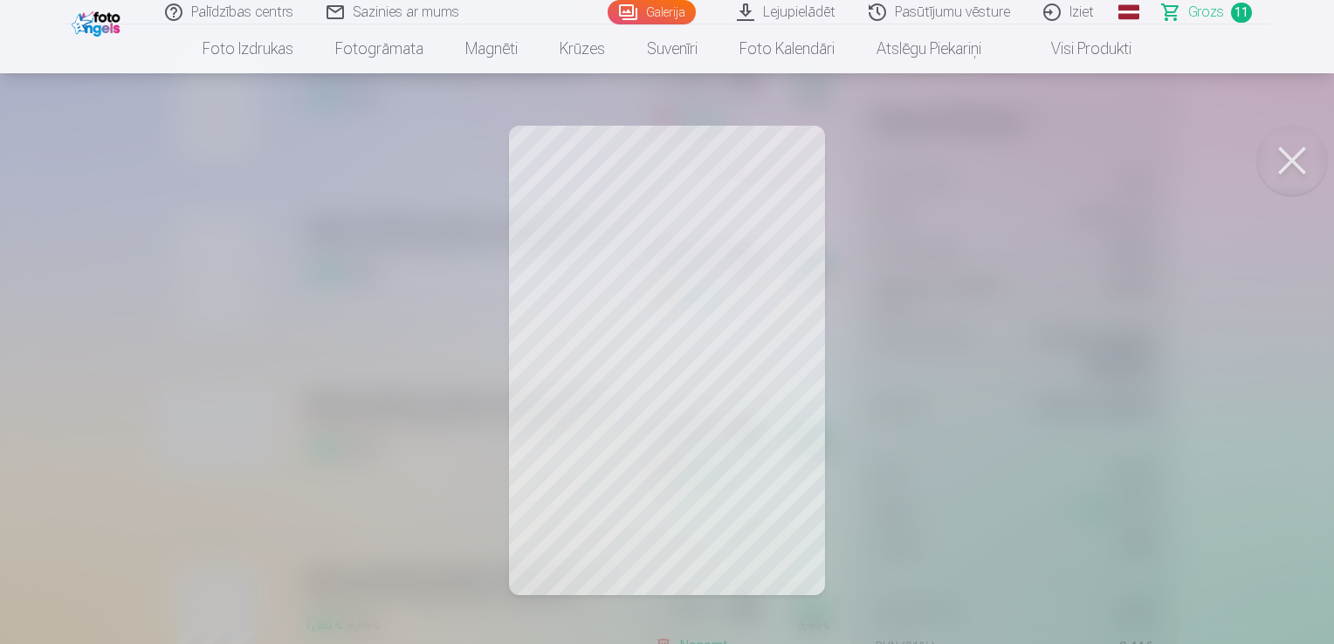
click at [1288, 158] on button at bounding box center [1292, 161] width 70 height 70
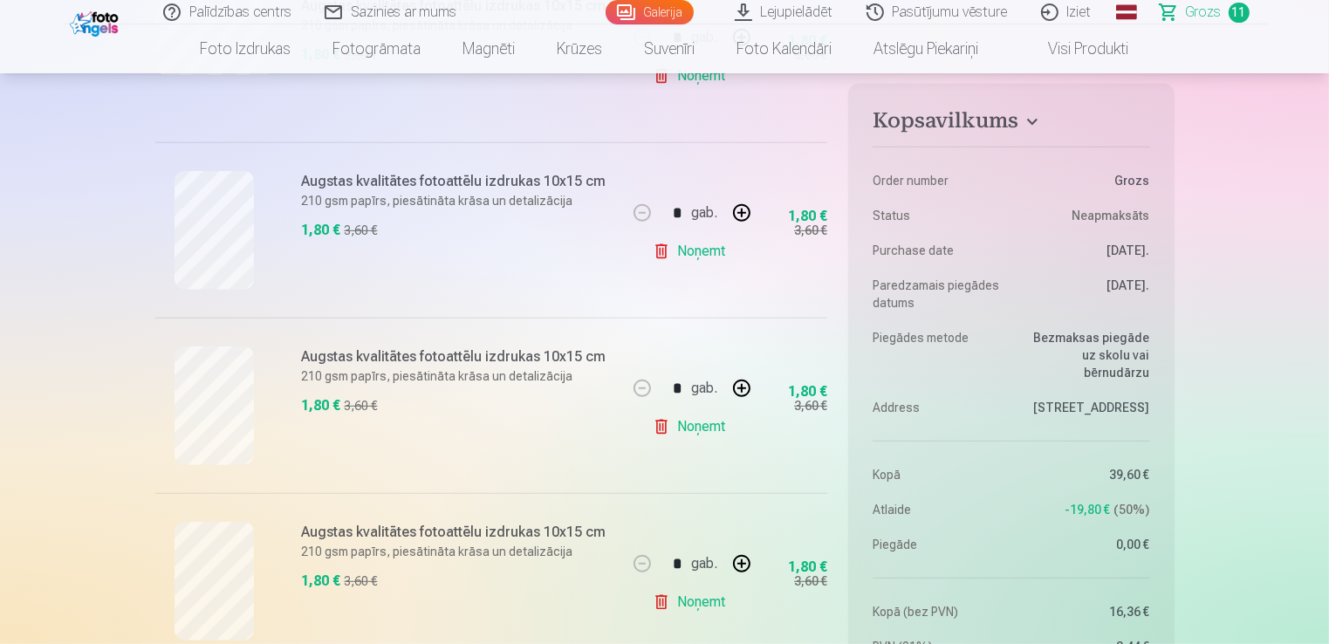
scroll to position [873, 0]
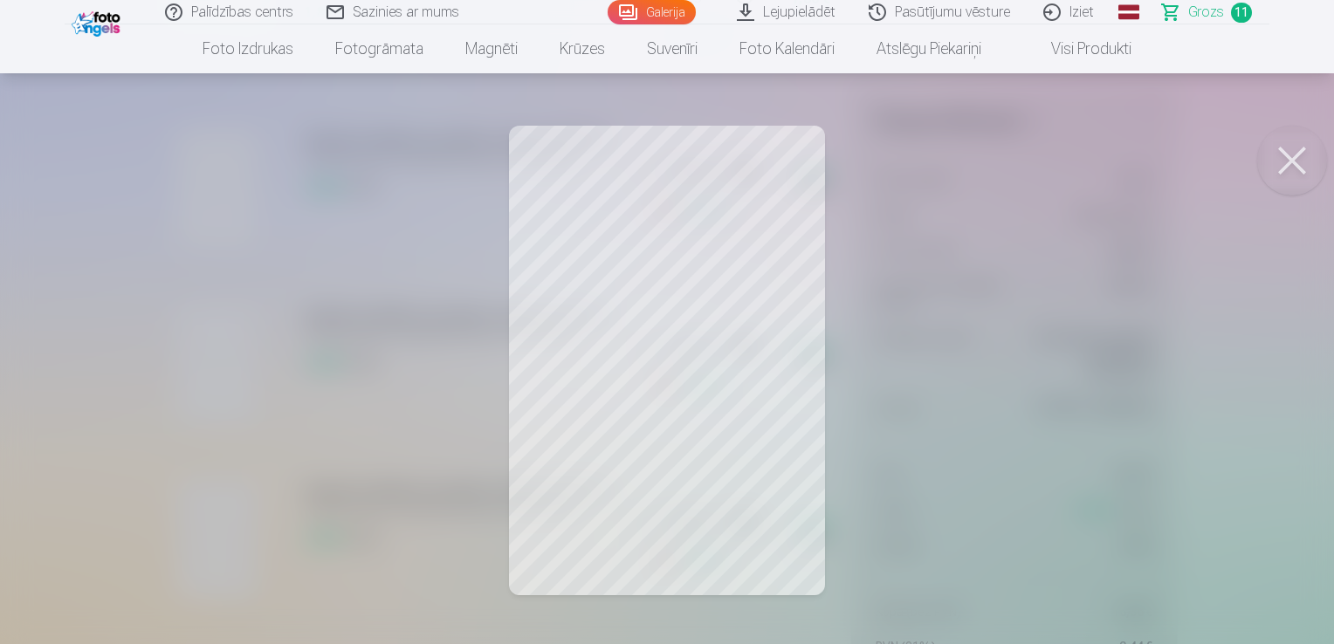
click at [1305, 169] on button at bounding box center [1292, 161] width 70 height 70
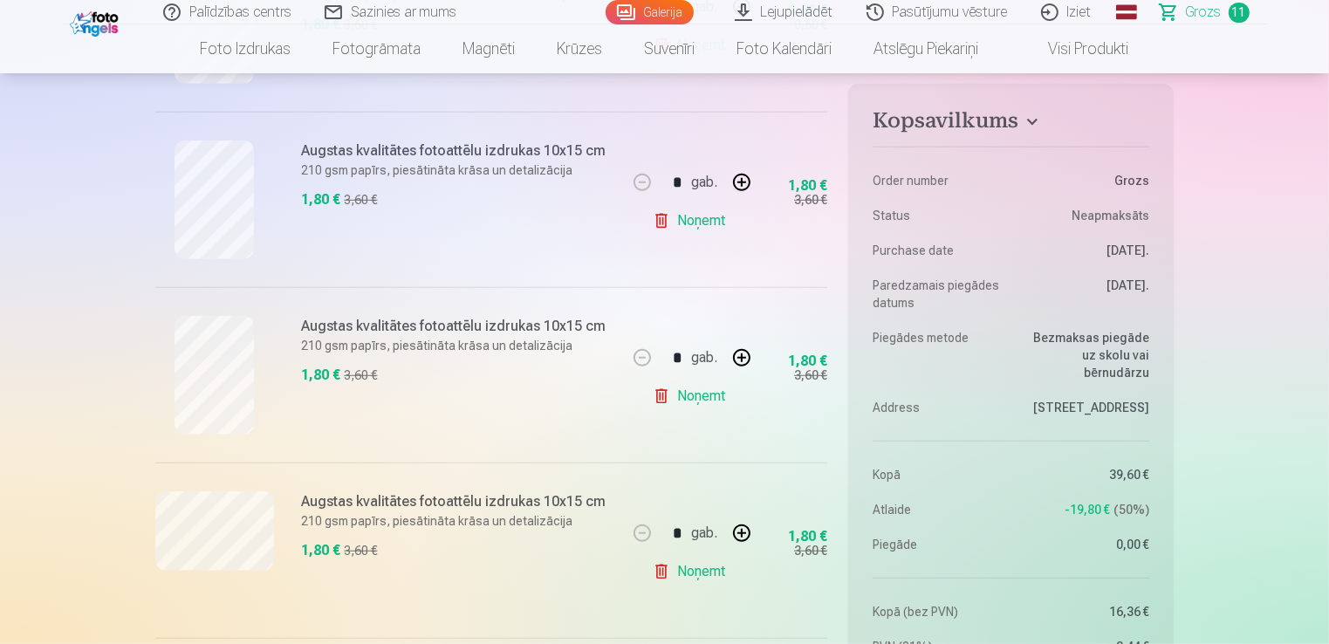
scroll to position [1047, 0]
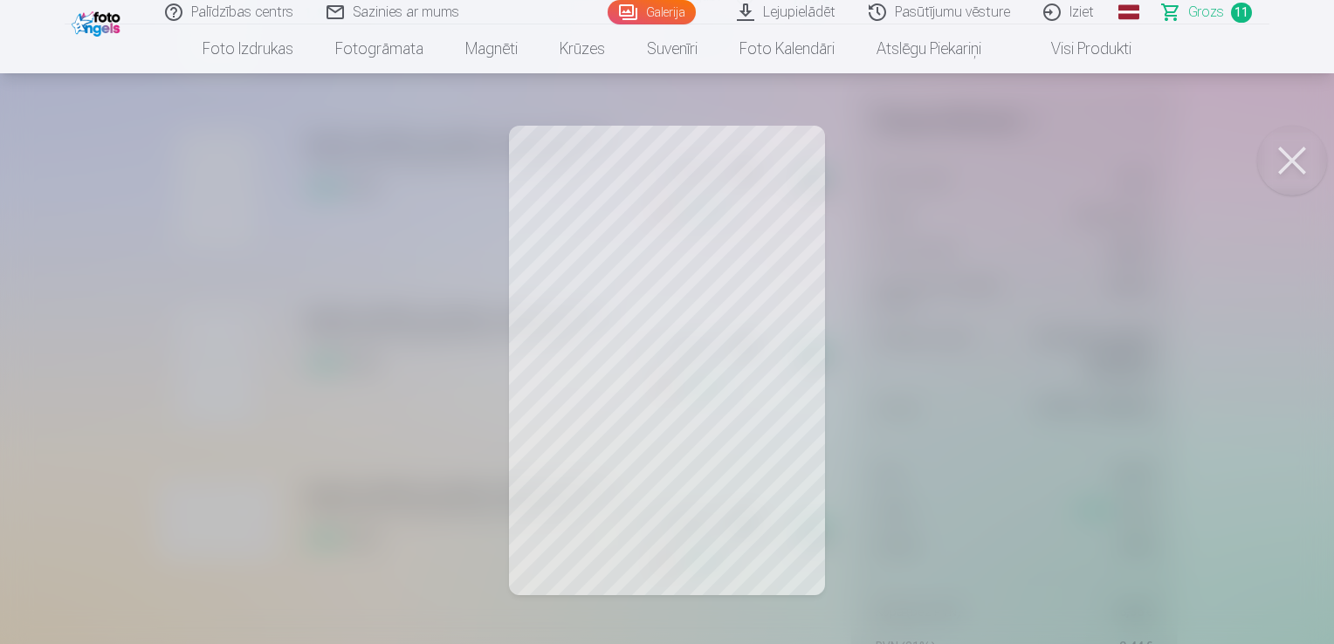
click at [1288, 168] on button at bounding box center [1292, 161] width 70 height 70
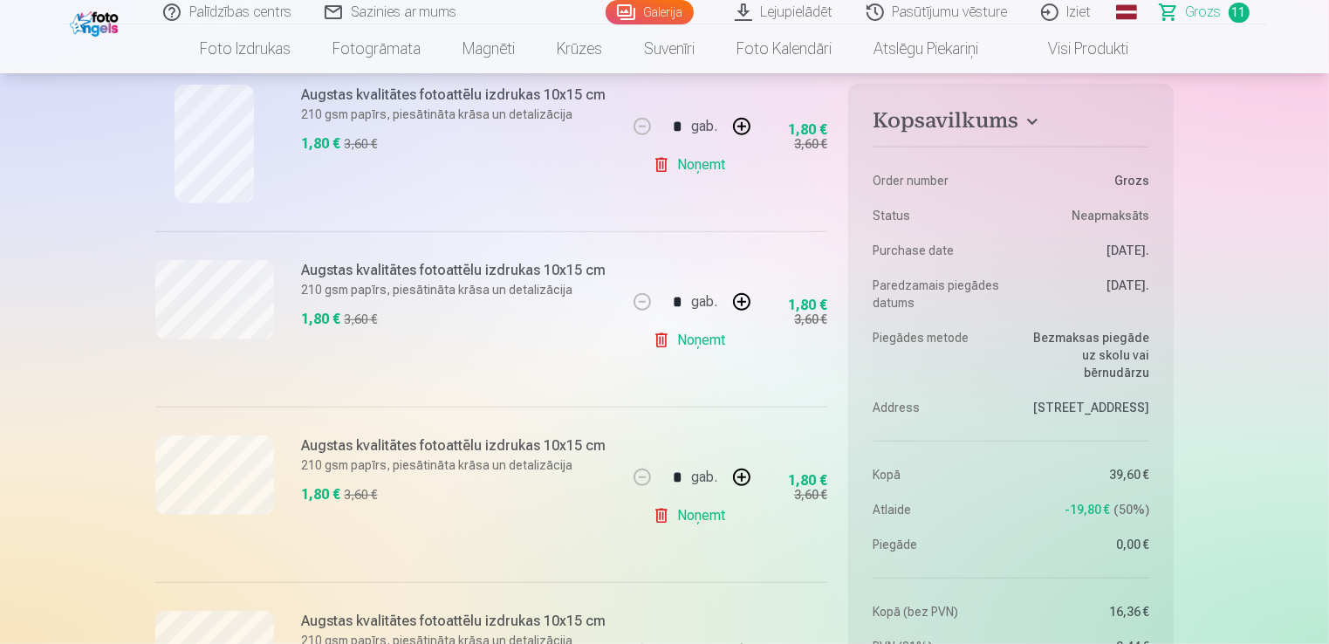
scroll to position [1309, 0]
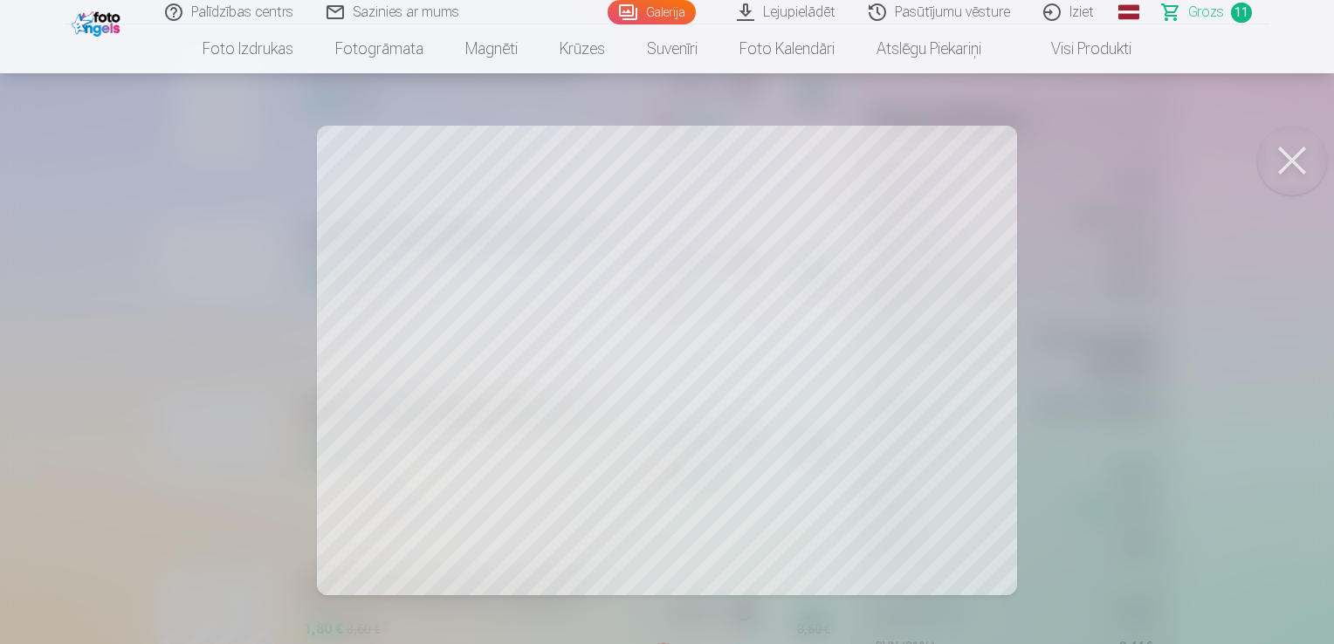
click at [1289, 167] on button at bounding box center [1292, 161] width 70 height 70
click at [1286, 168] on button at bounding box center [1292, 161] width 70 height 70
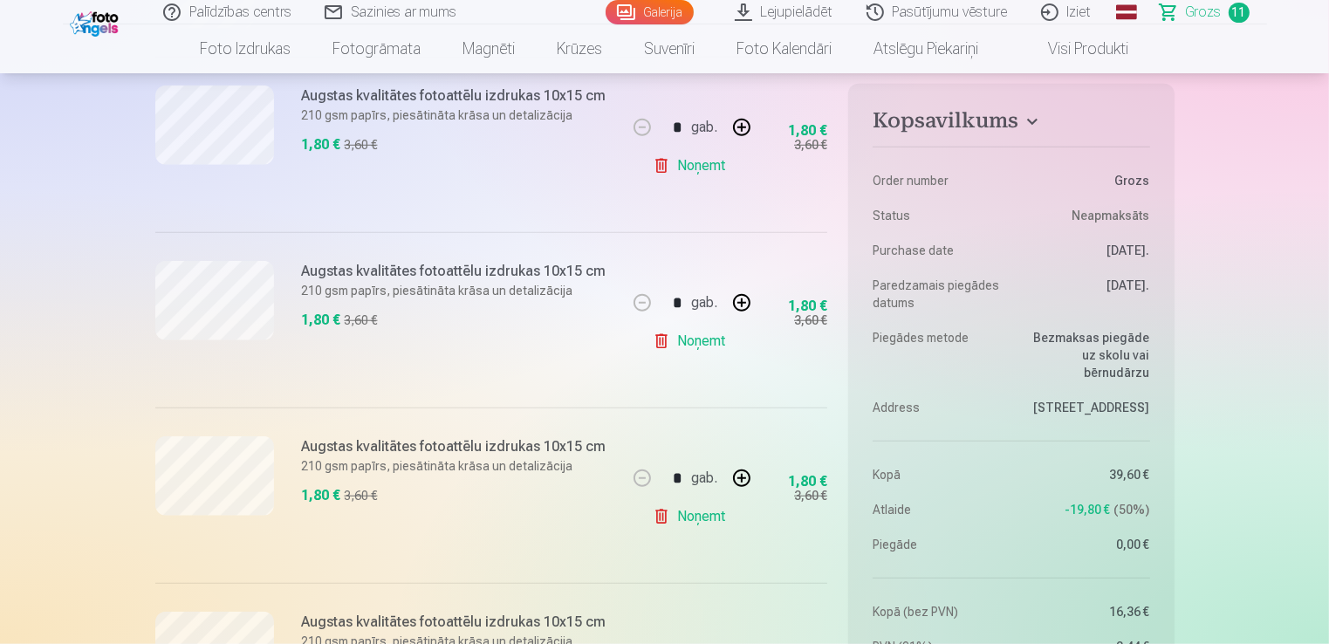
scroll to position [1484, 0]
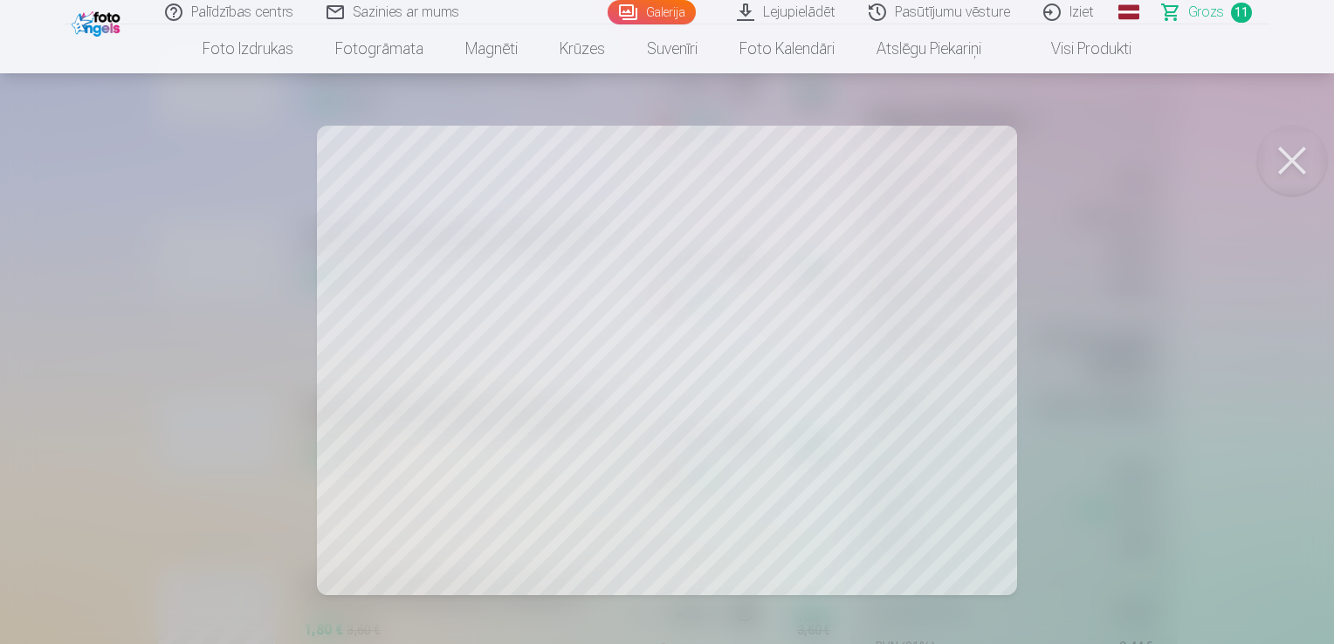
click at [1288, 161] on button at bounding box center [1292, 161] width 70 height 70
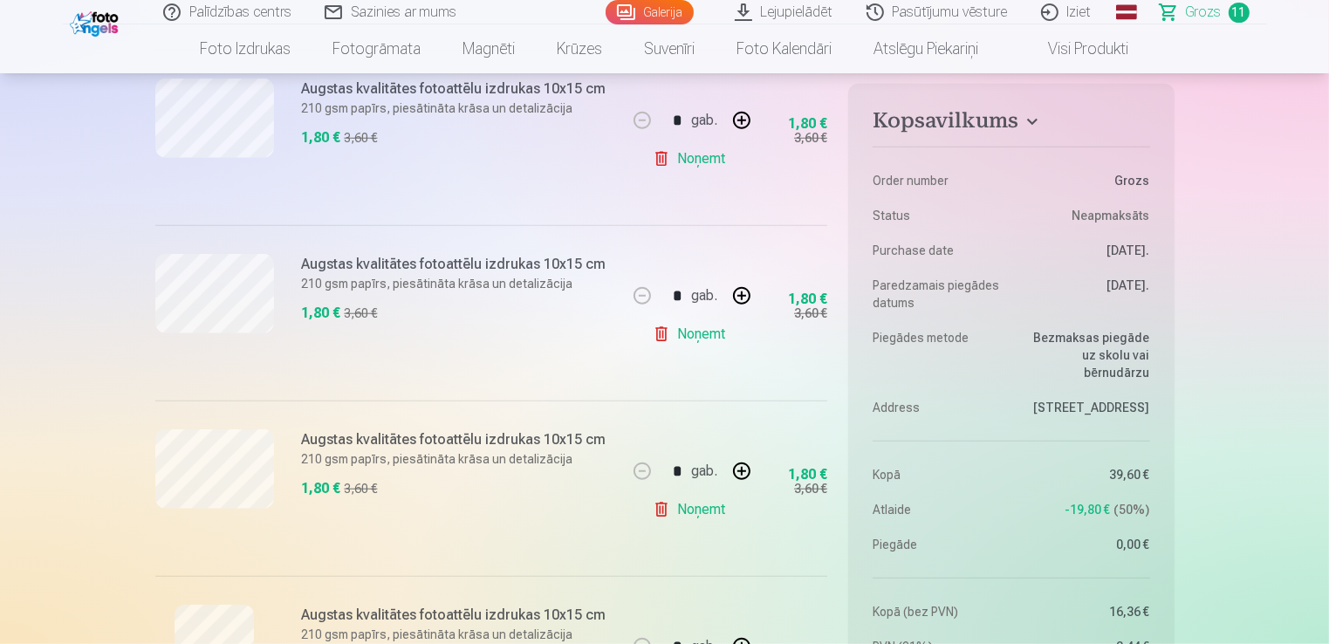
scroll to position [1658, 0]
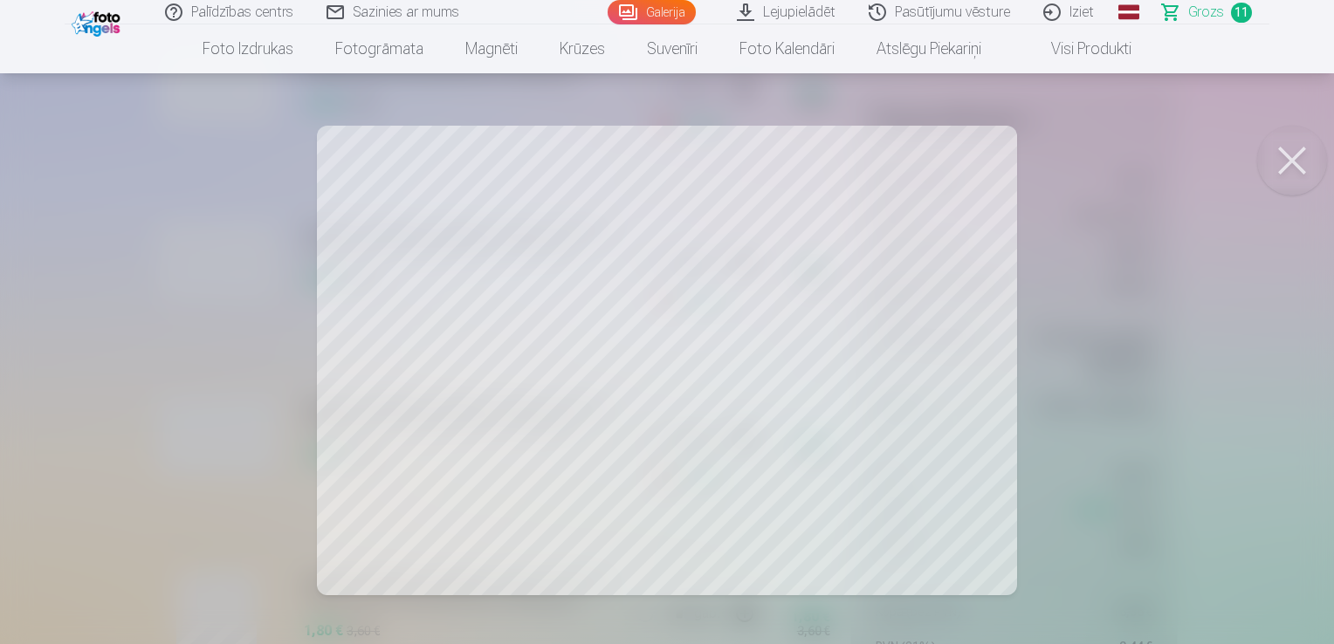
click at [1295, 166] on button at bounding box center [1292, 161] width 70 height 70
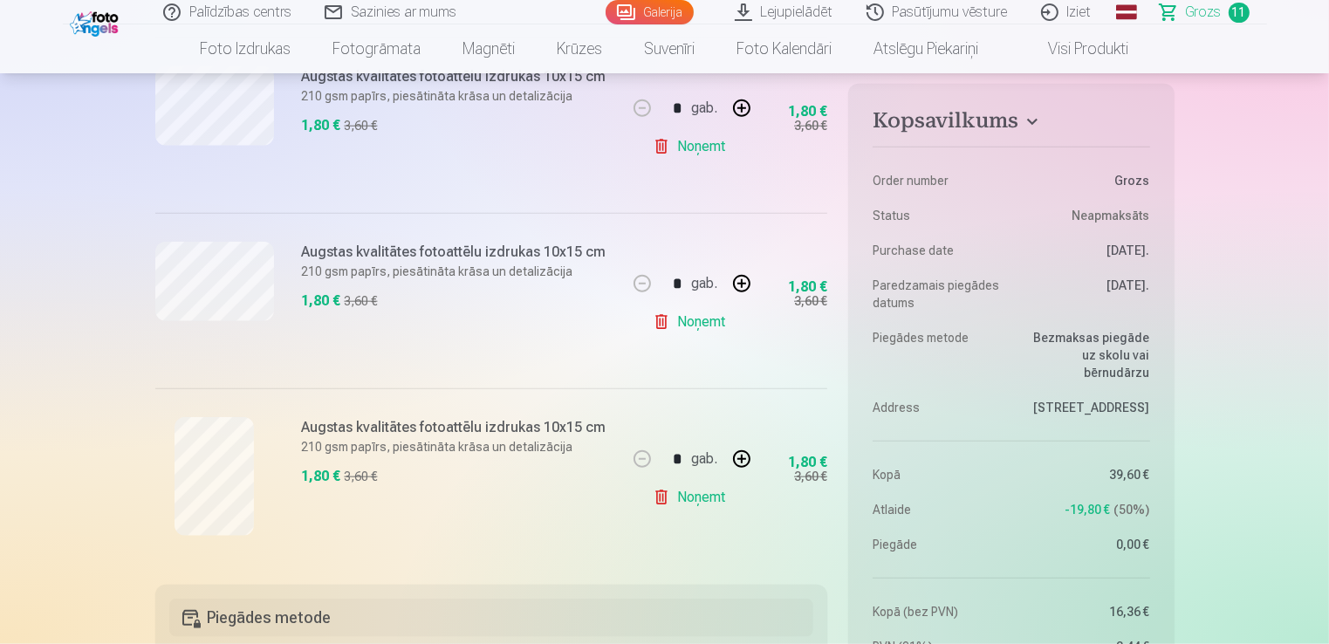
scroll to position [1920, 0]
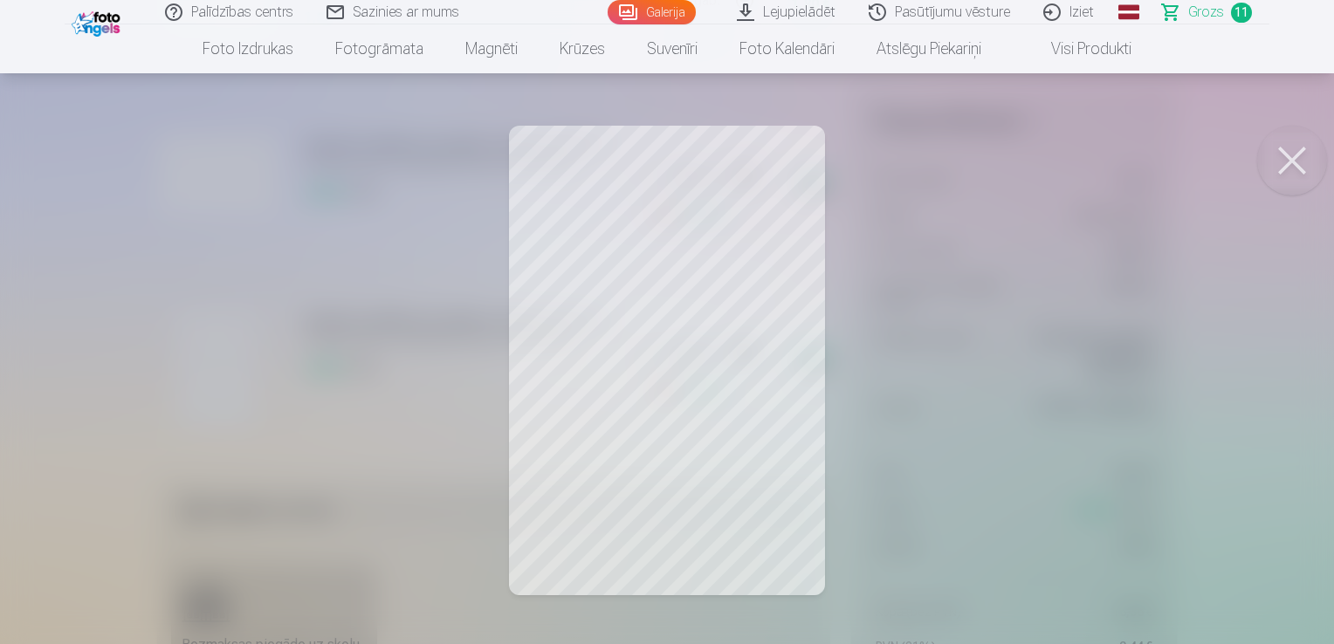
click at [1300, 166] on button at bounding box center [1292, 161] width 70 height 70
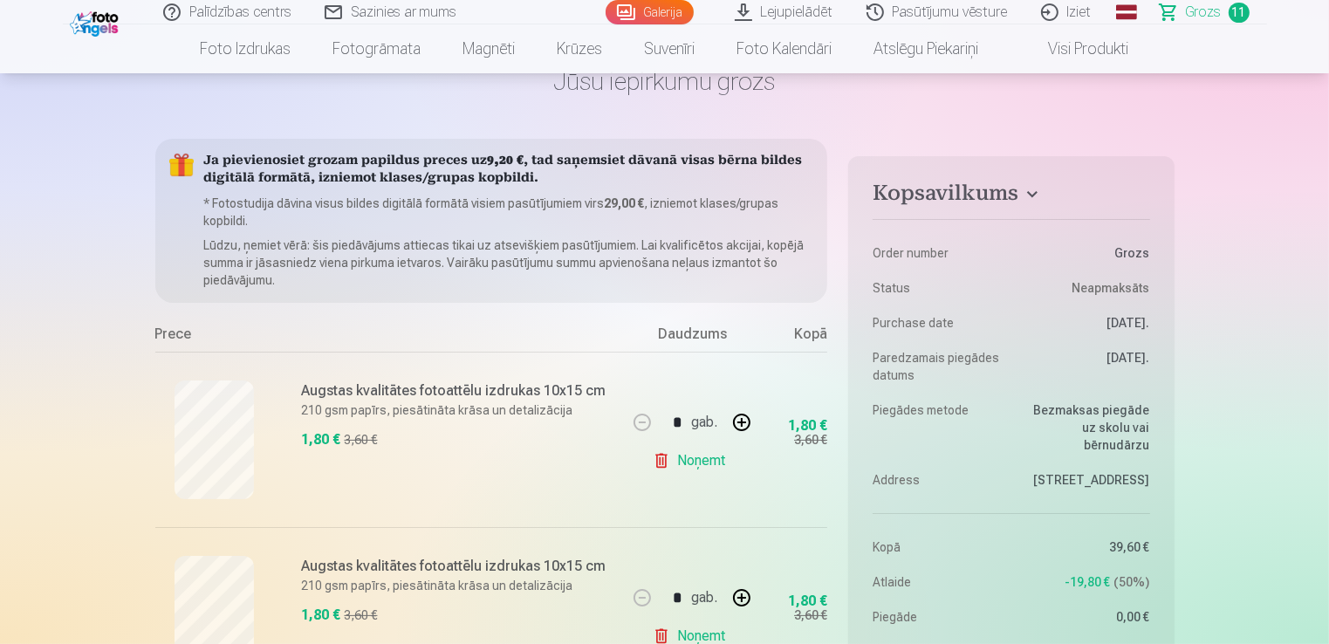
scroll to position [0, 0]
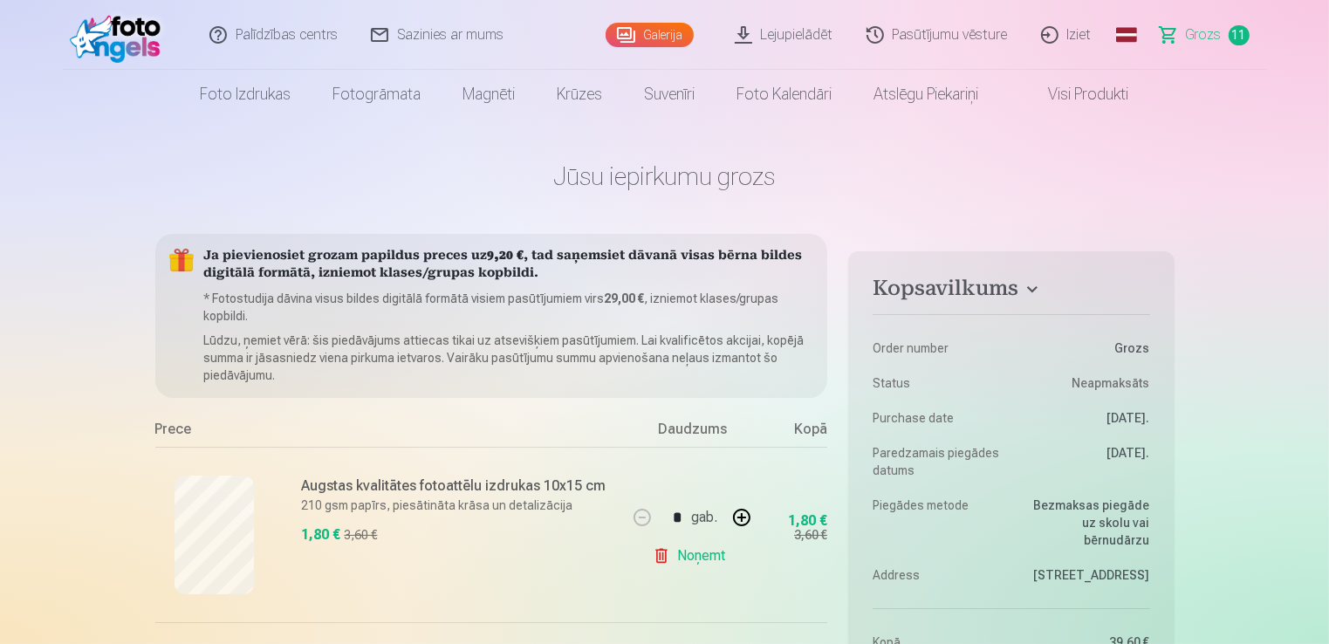
click at [658, 33] on link "Galerija" at bounding box center [650, 35] width 88 height 24
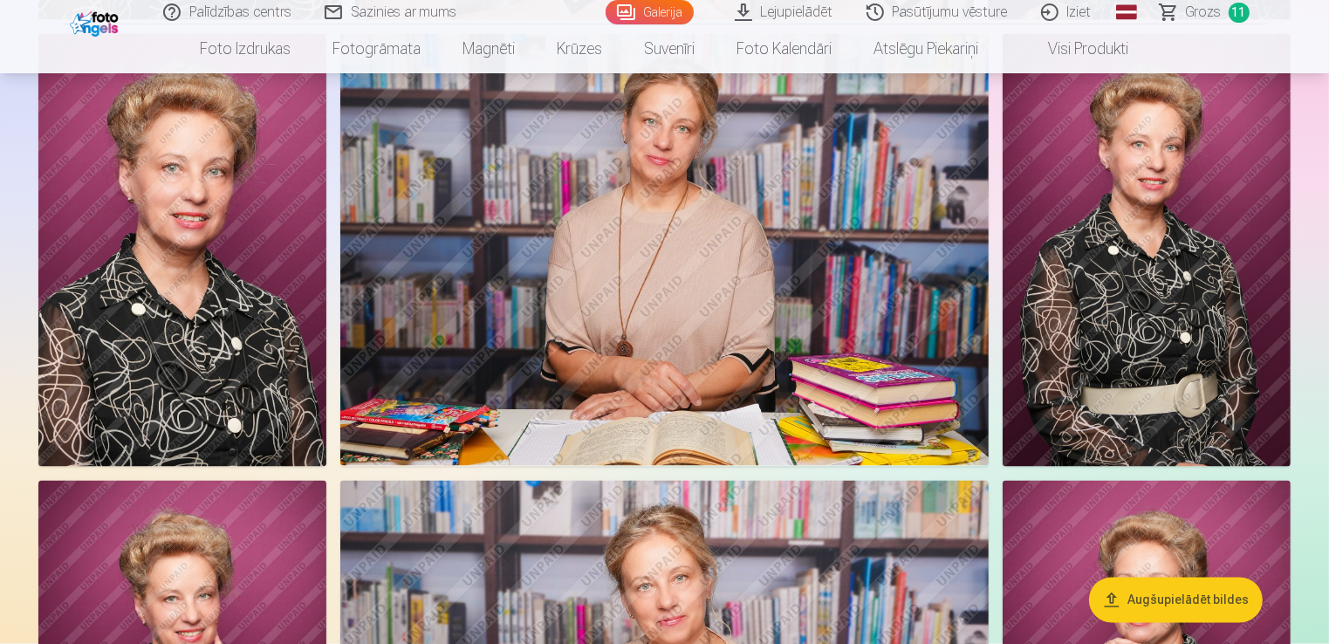
scroll to position [2880, 0]
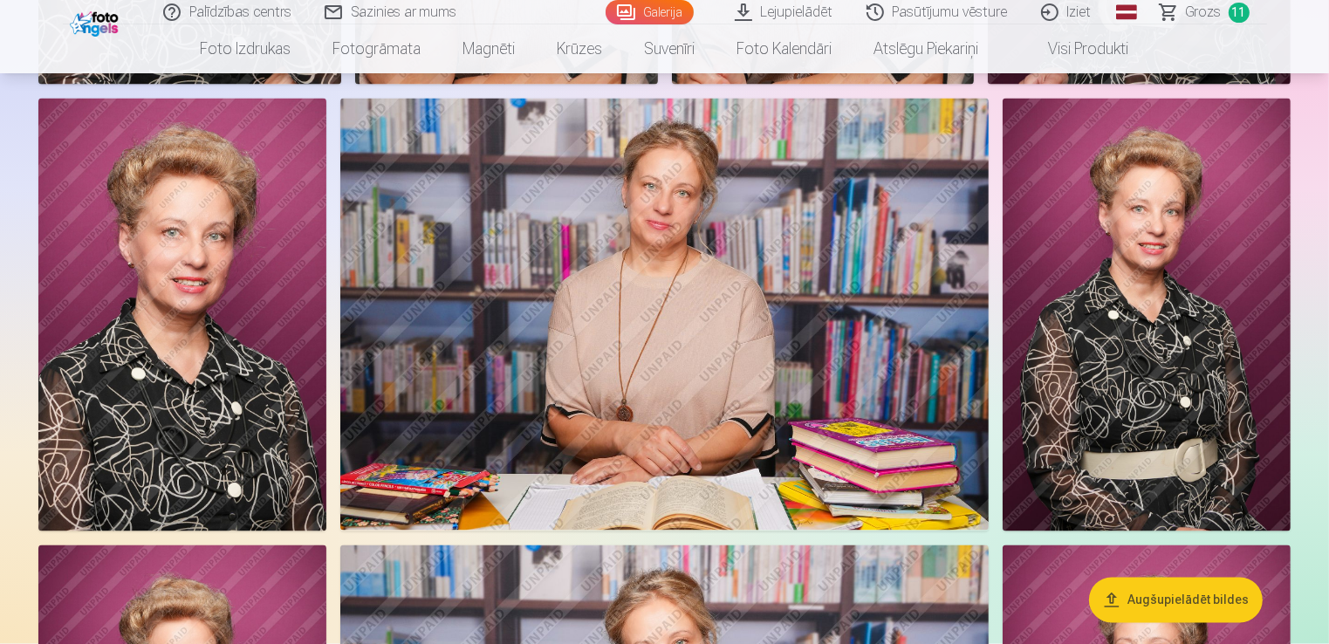
click at [774, 327] on img at bounding box center [664, 315] width 649 height 432
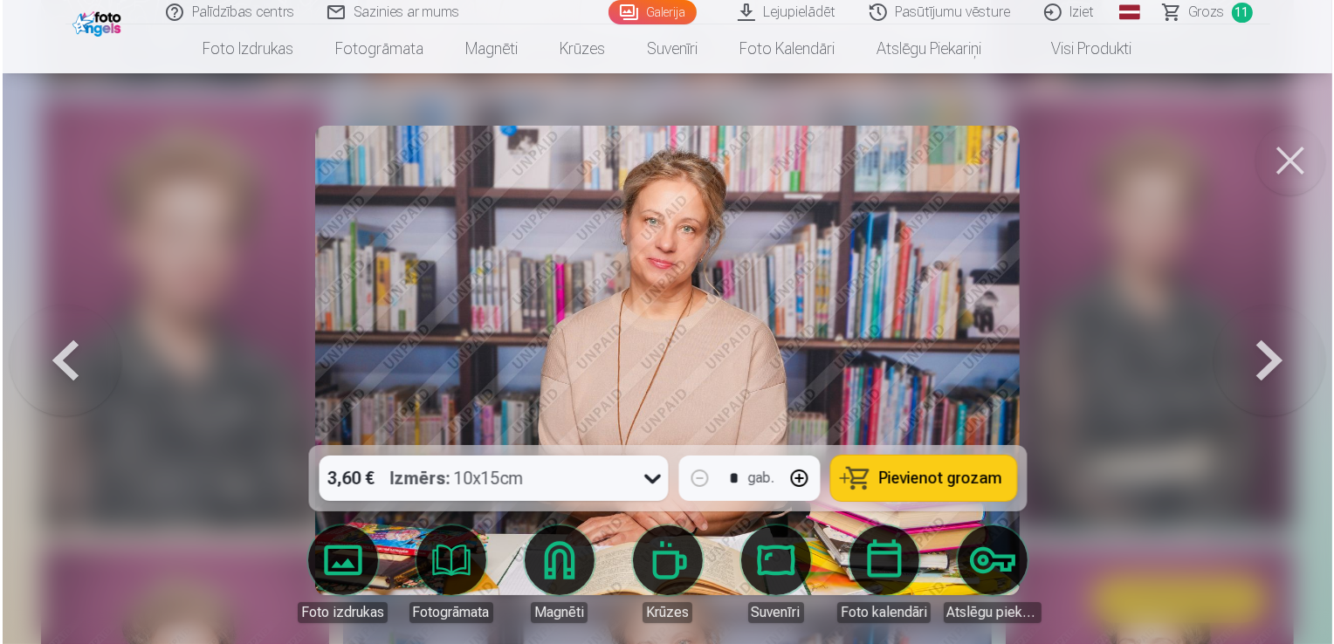
scroll to position [2887, 0]
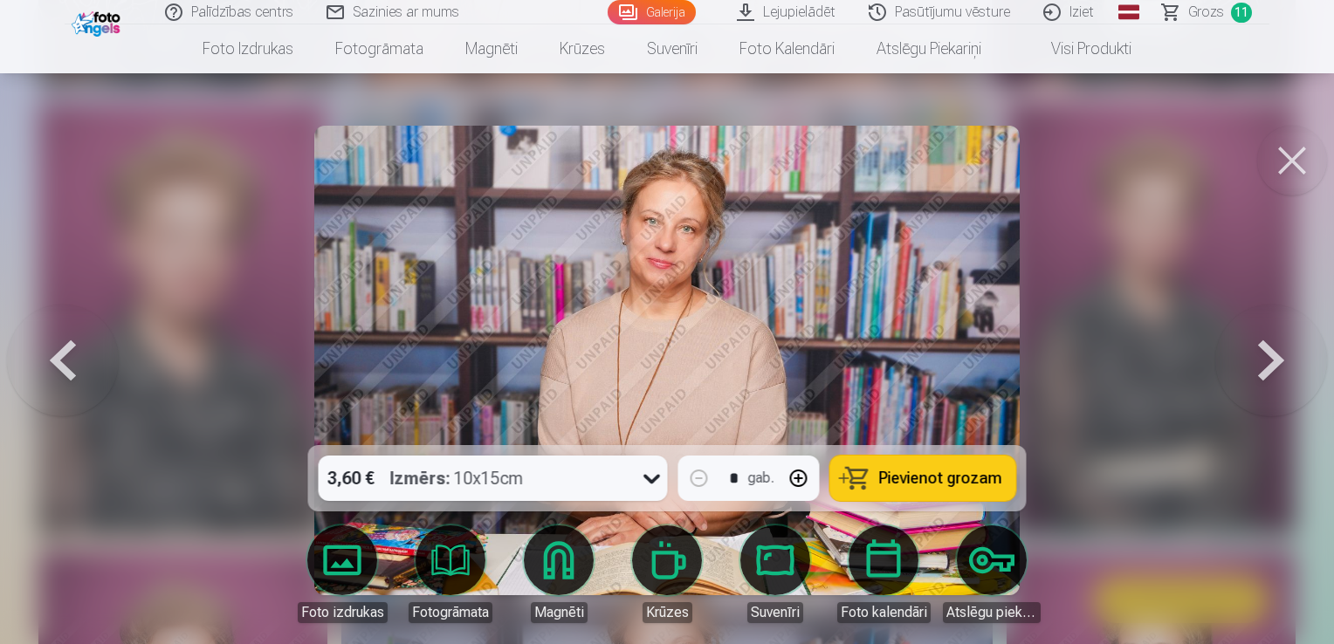
click at [931, 484] on span "Pievienot grozam" at bounding box center [940, 478] width 123 height 16
click at [1267, 375] on button at bounding box center [1271, 360] width 112 height 134
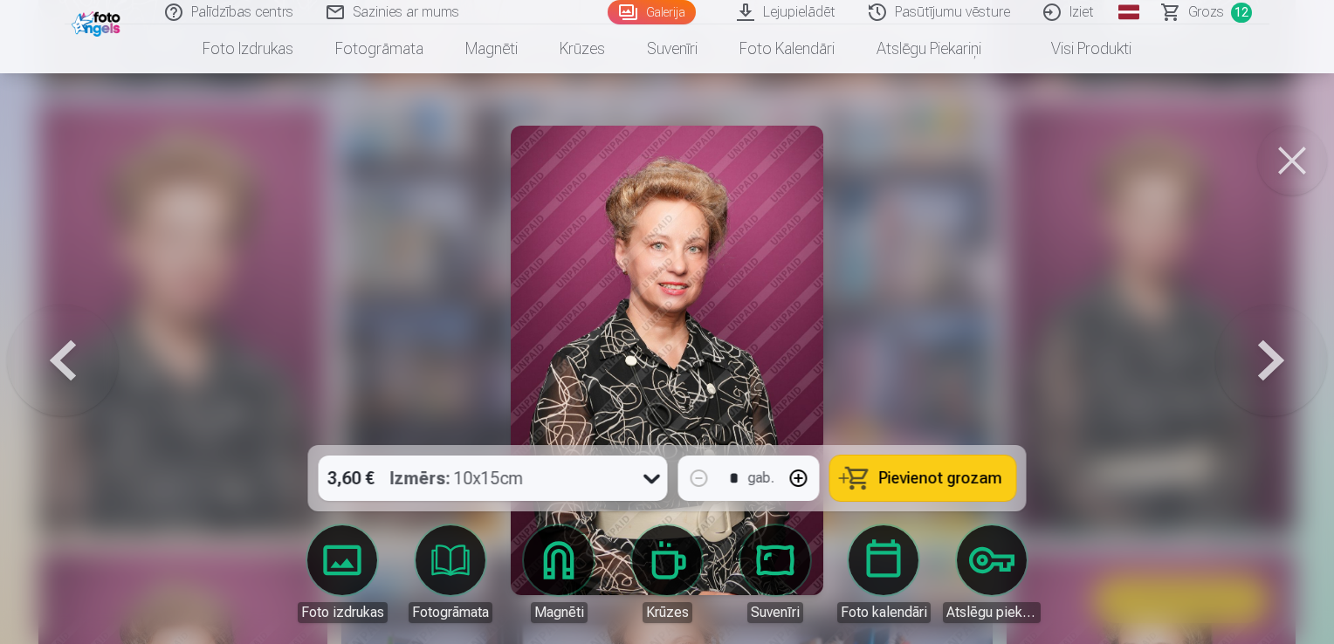
click at [1267, 375] on button at bounding box center [1271, 360] width 112 height 134
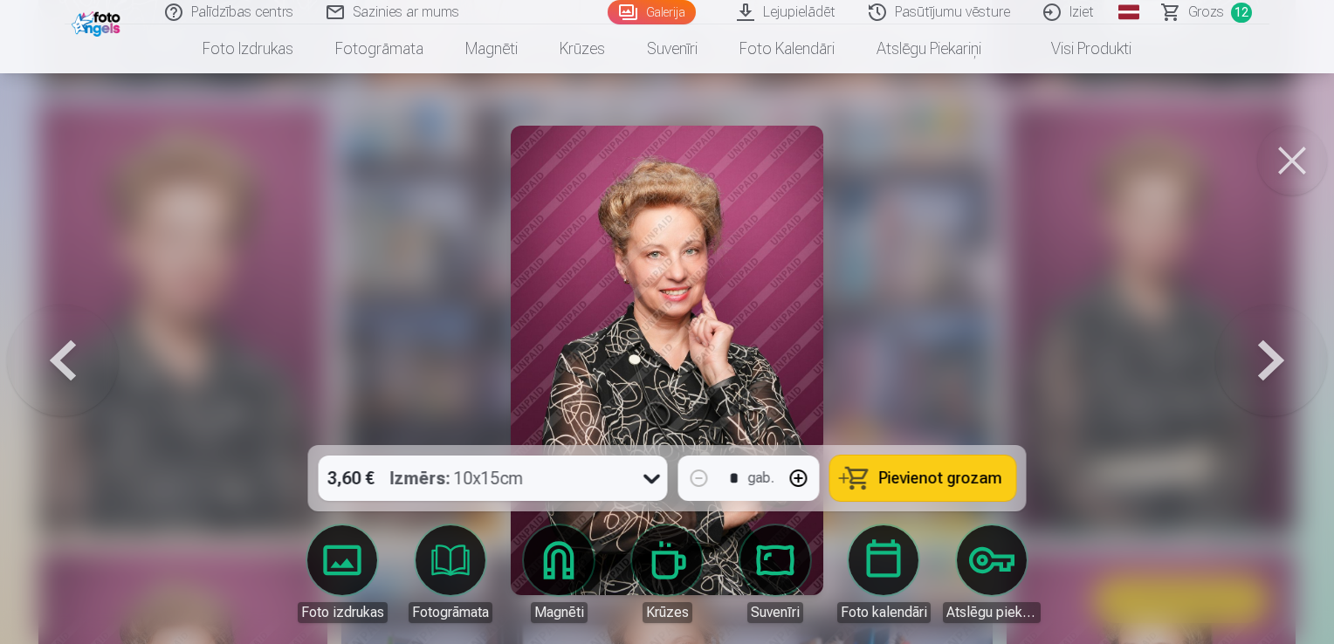
click at [1267, 375] on button at bounding box center [1271, 360] width 112 height 134
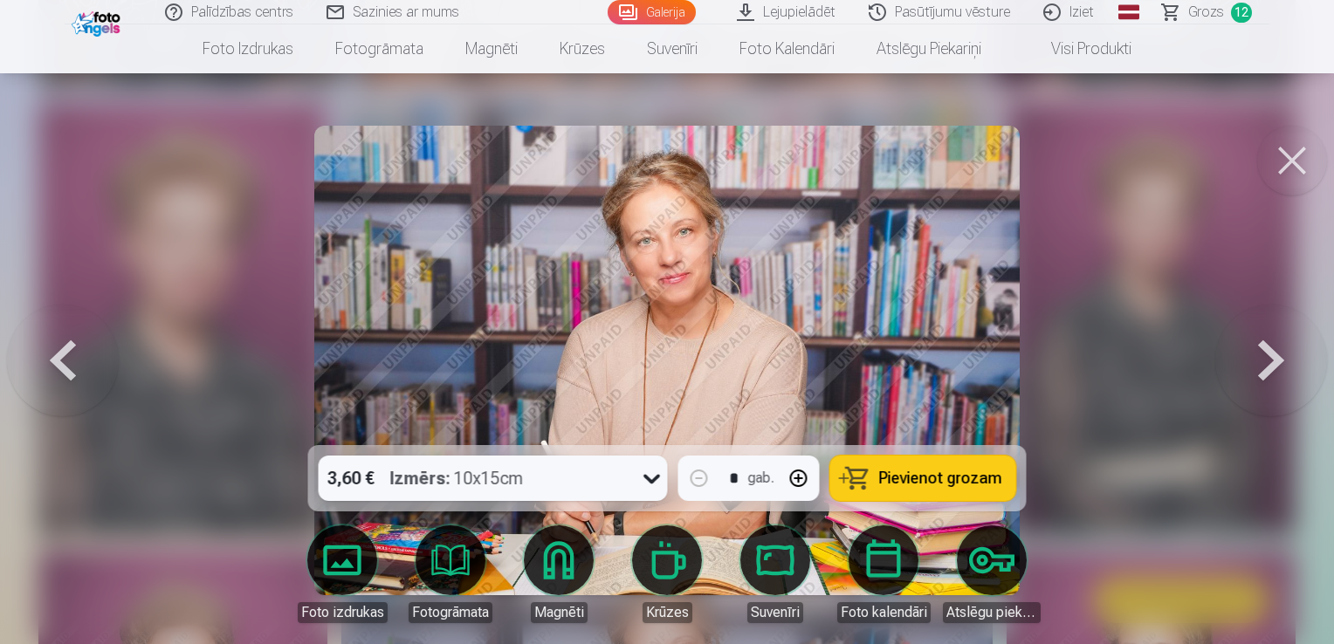
click at [944, 480] on span "Pievienot grozam" at bounding box center [940, 478] width 123 height 16
click at [1277, 366] on button at bounding box center [1271, 360] width 112 height 134
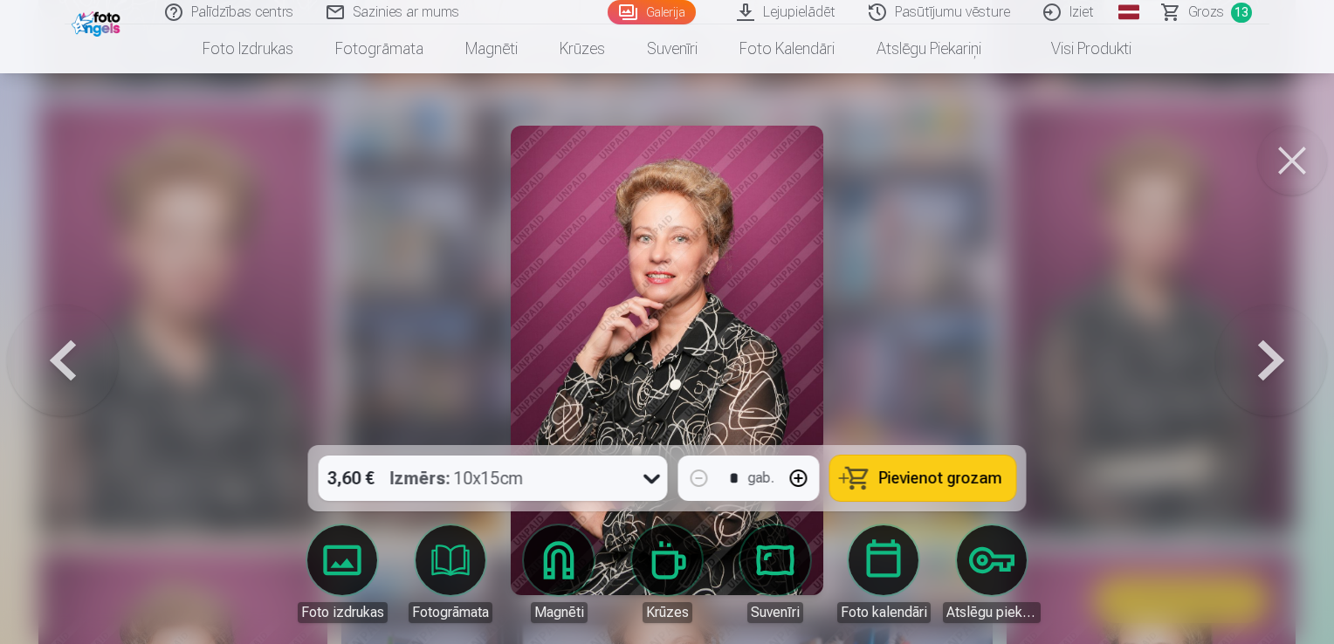
click at [1277, 366] on button at bounding box center [1271, 360] width 112 height 134
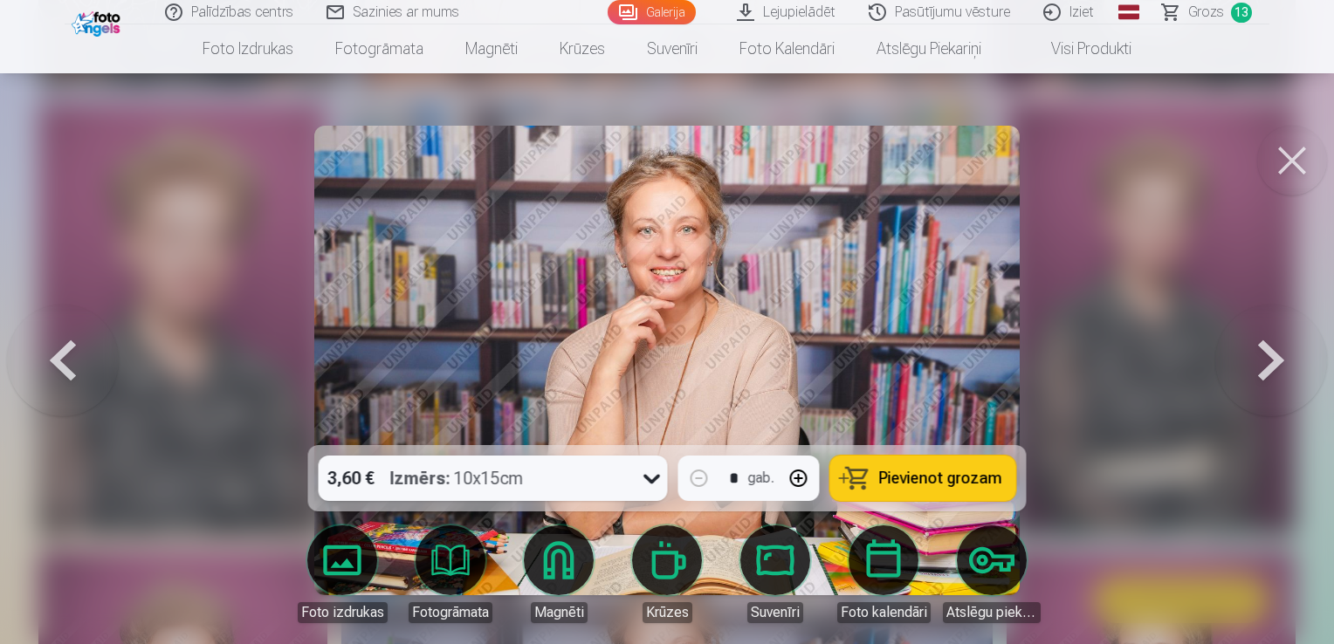
click at [920, 489] on button "Pievienot grozam" at bounding box center [923, 478] width 186 height 45
click at [1260, 382] on button at bounding box center [1271, 360] width 112 height 134
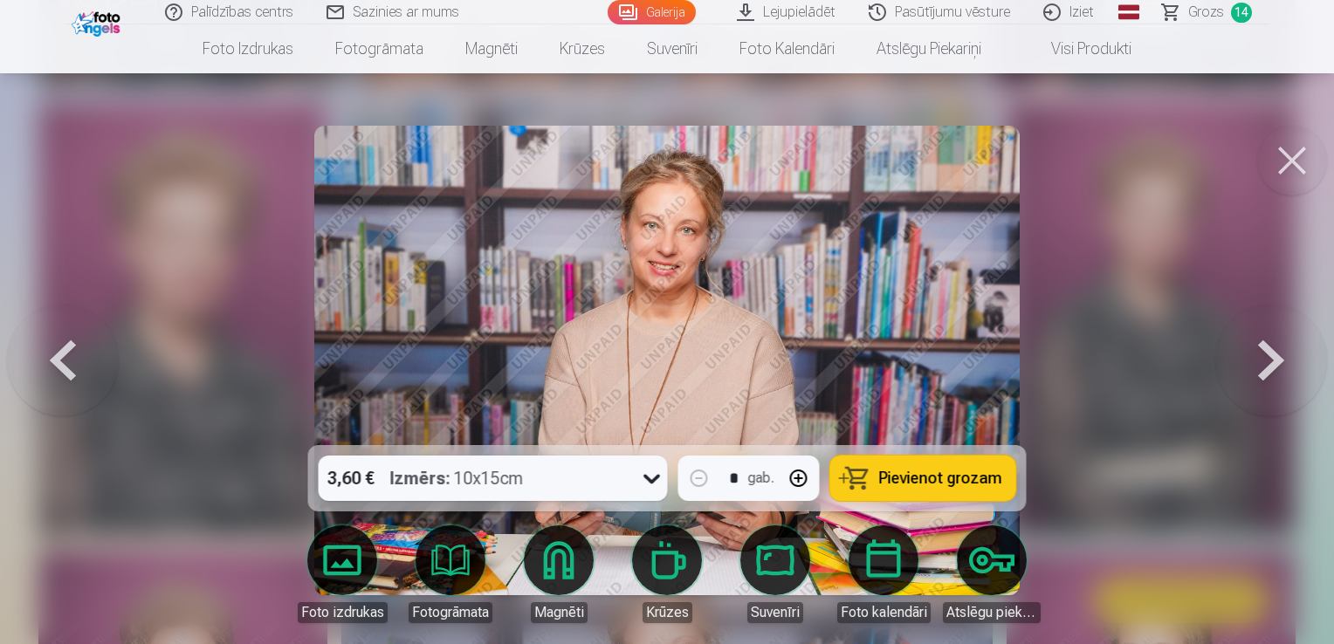
click at [960, 484] on span "Pievienot grozam" at bounding box center [940, 478] width 123 height 16
click at [1273, 375] on button at bounding box center [1271, 360] width 112 height 134
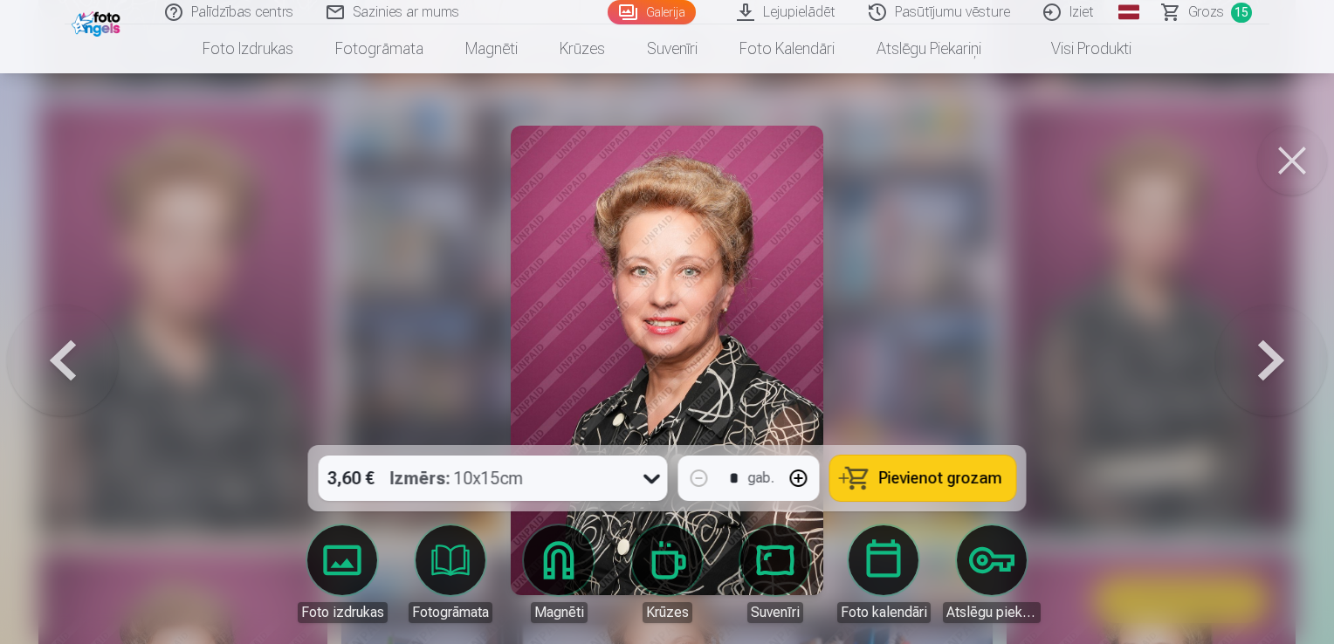
click at [1273, 375] on button at bounding box center [1271, 360] width 112 height 134
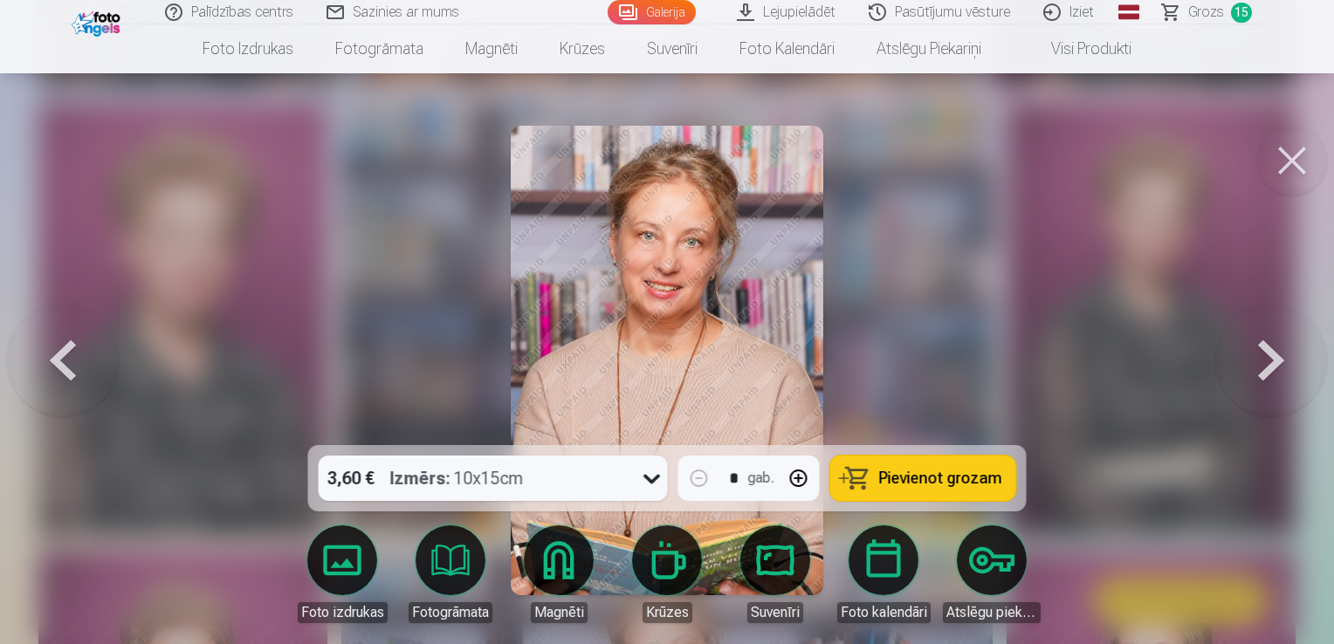
click at [951, 484] on span "Pievienot grozam" at bounding box center [940, 478] width 123 height 16
click at [1280, 375] on button at bounding box center [1271, 360] width 112 height 134
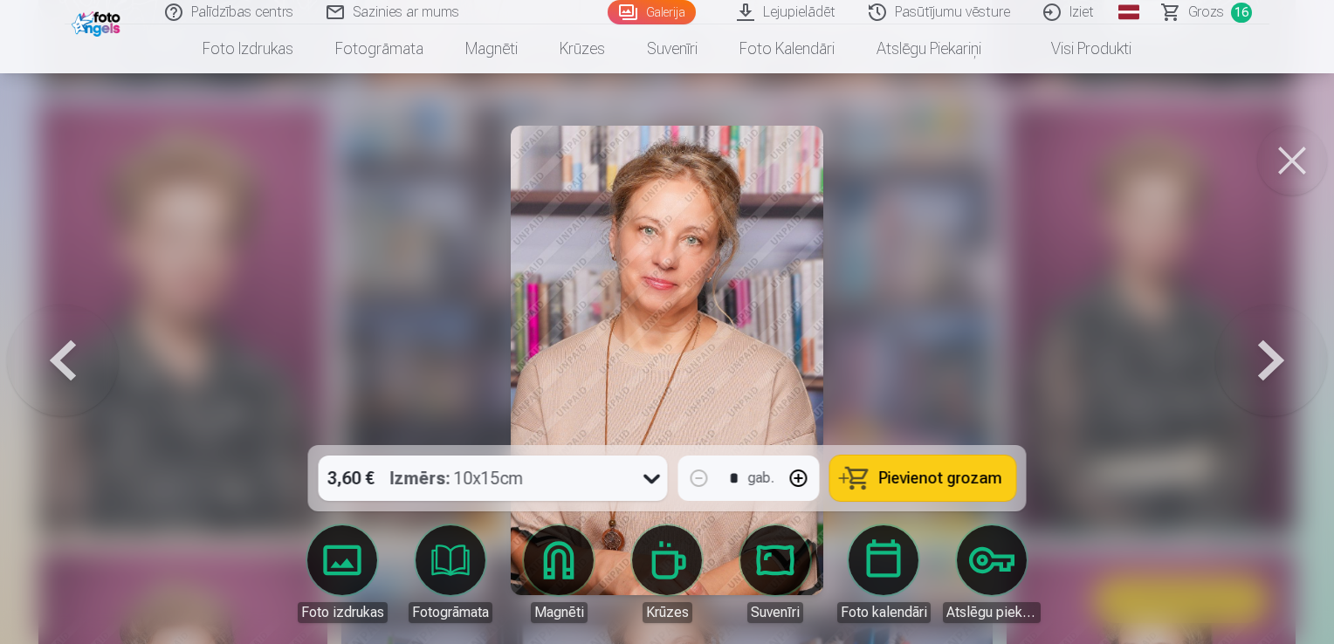
click at [916, 480] on span "Pievienot grozam" at bounding box center [940, 478] width 123 height 16
click at [1259, 375] on button at bounding box center [1271, 360] width 112 height 134
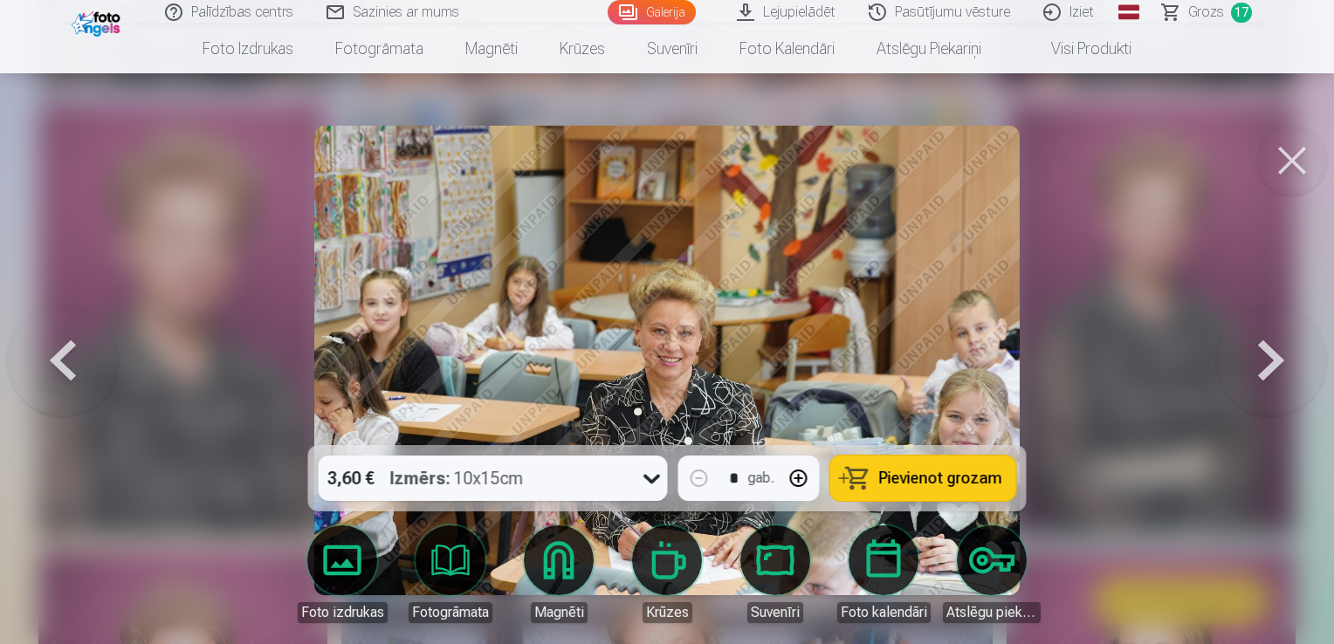
click at [1259, 375] on button at bounding box center [1271, 360] width 112 height 134
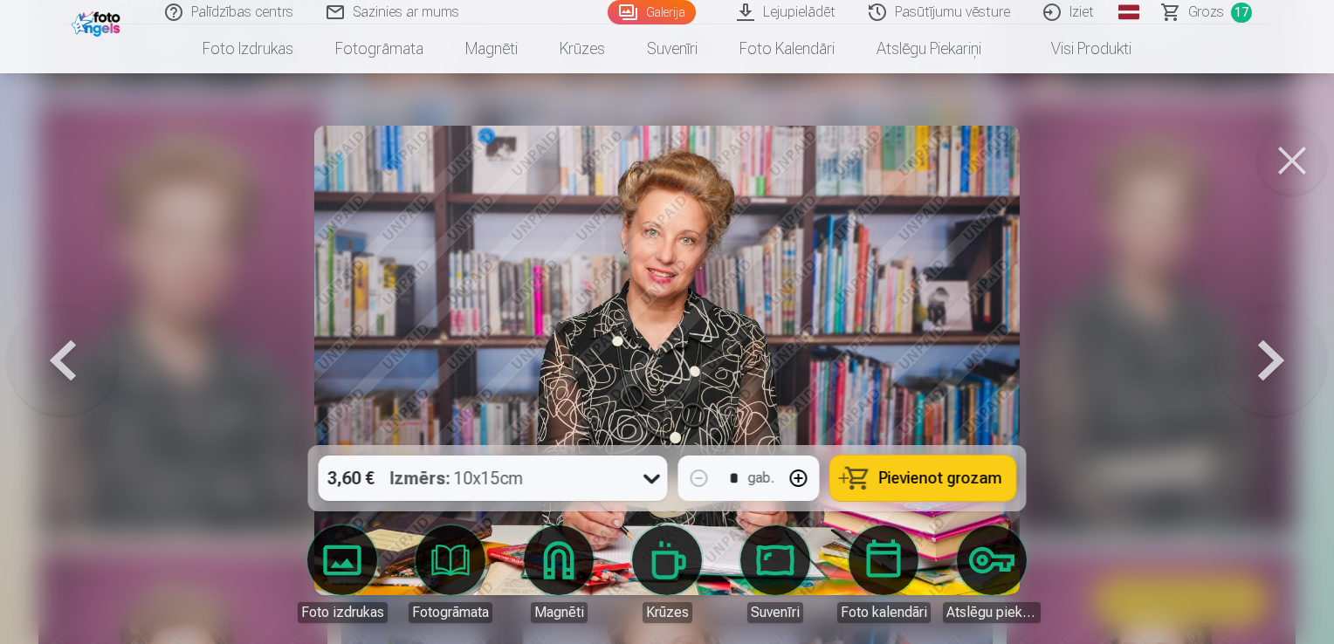
click at [1259, 375] on button at bounding box center [1271, 360] width 112 height 134
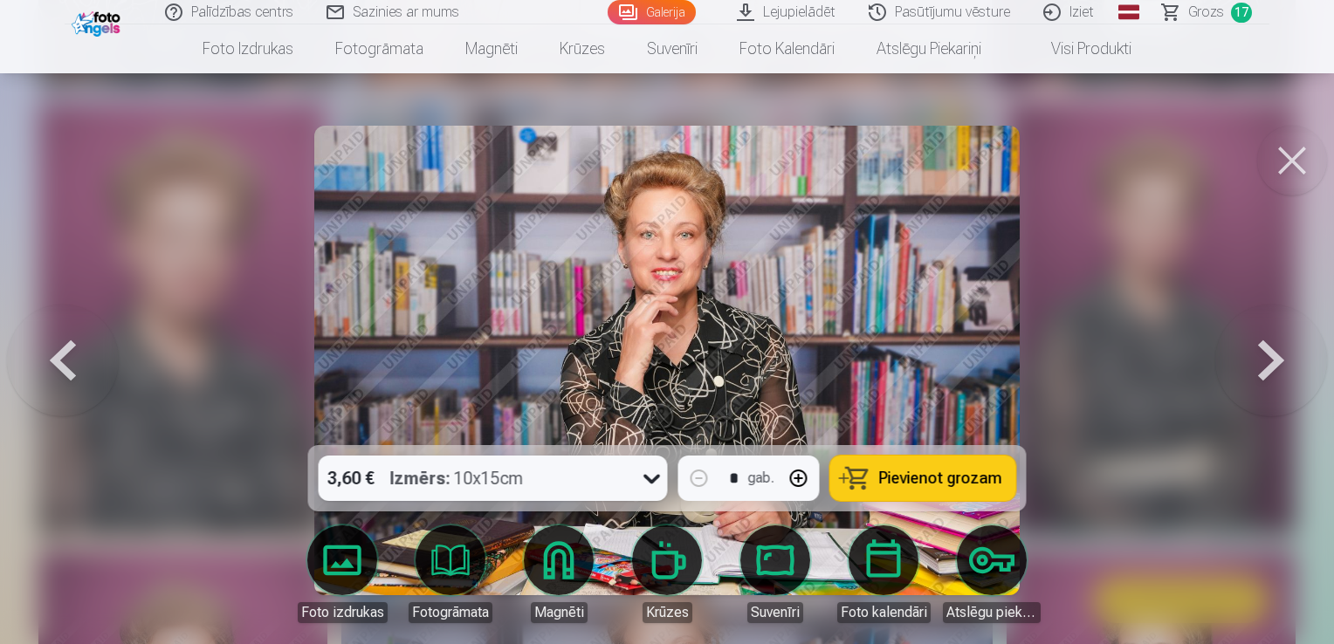
click at [1259, 377] on button at bounding box center [1271, 360] width 112 height 134
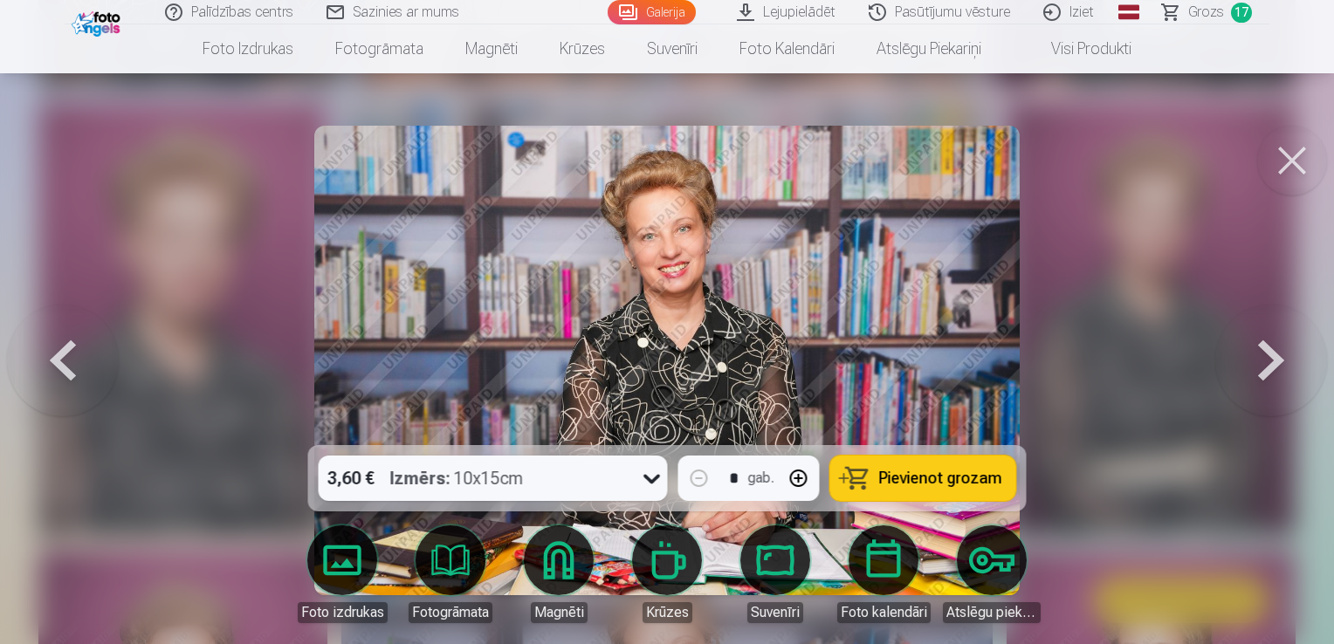
drag, startPoint x: 964, startPoint y: 481, endPoint x: 974, endPoint y: 480, distance: 10.5
click at [965, 481] on span "Pievienot grozam" at bounding box center [940, 478] width 123 height 16
click at [1266, 383] on button at bounding box center [1271, 360] width 112 height 134
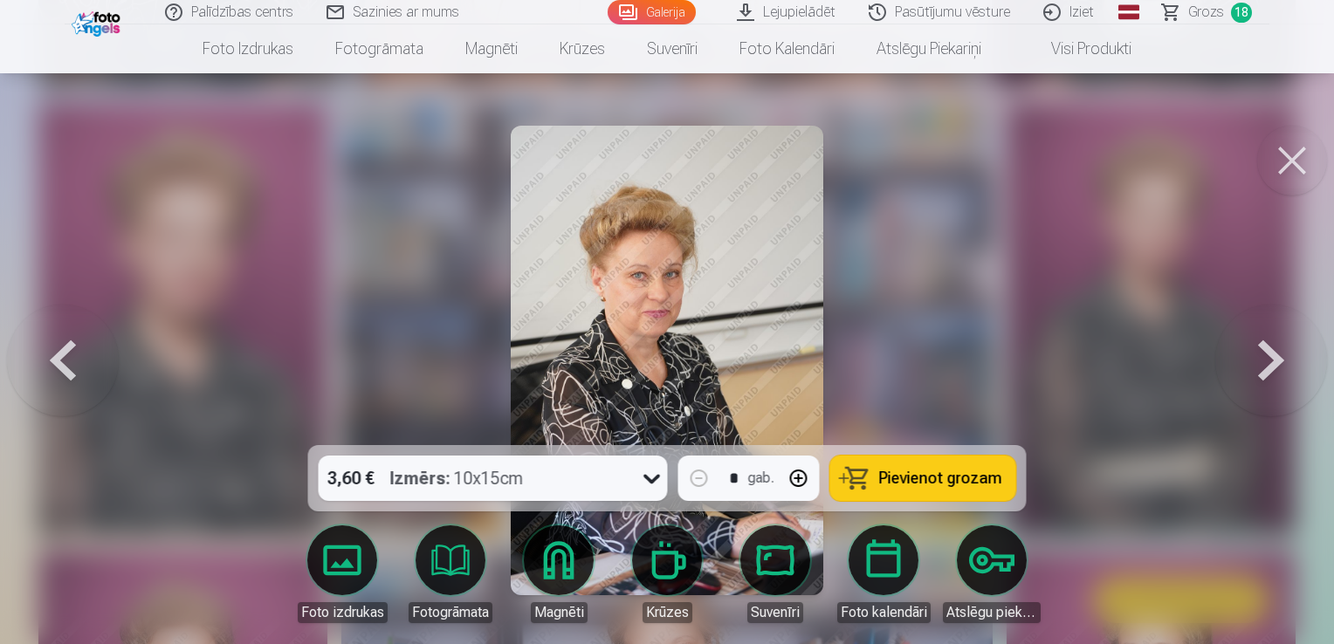
click at [1268, 385] on button at bounding box center [1271, 360] width 112 height 134
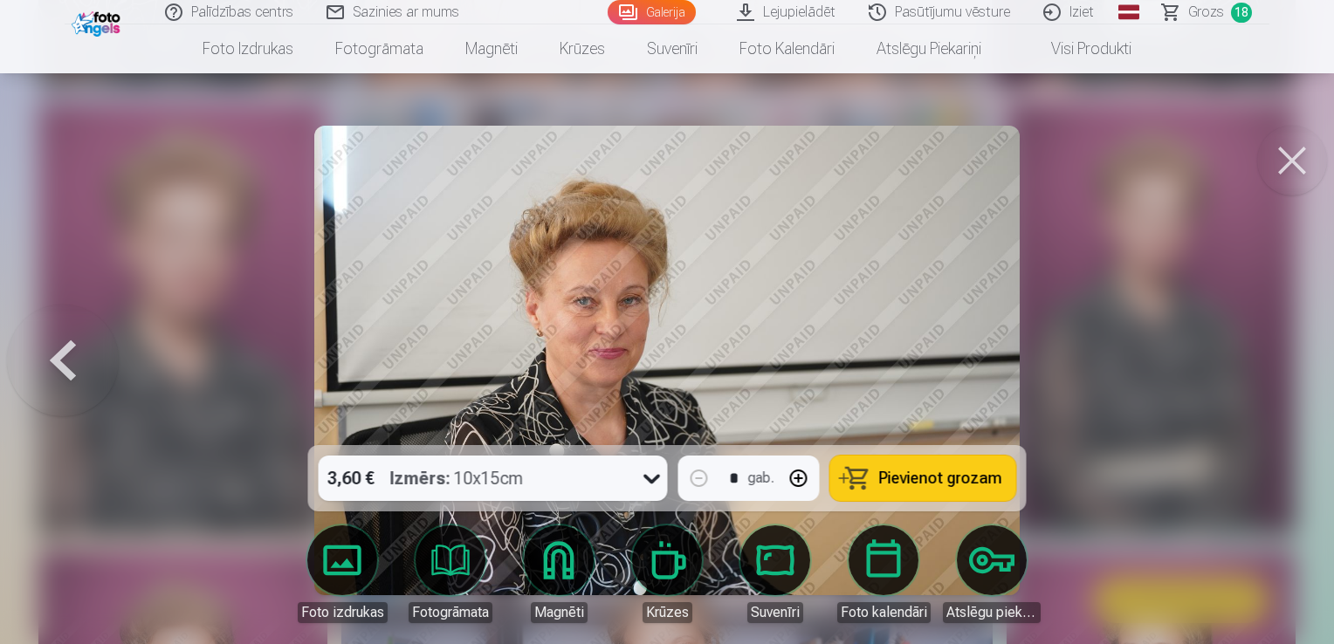
click at [1268, 385] on div at bounding box center [667, 322] width 1334 height 644
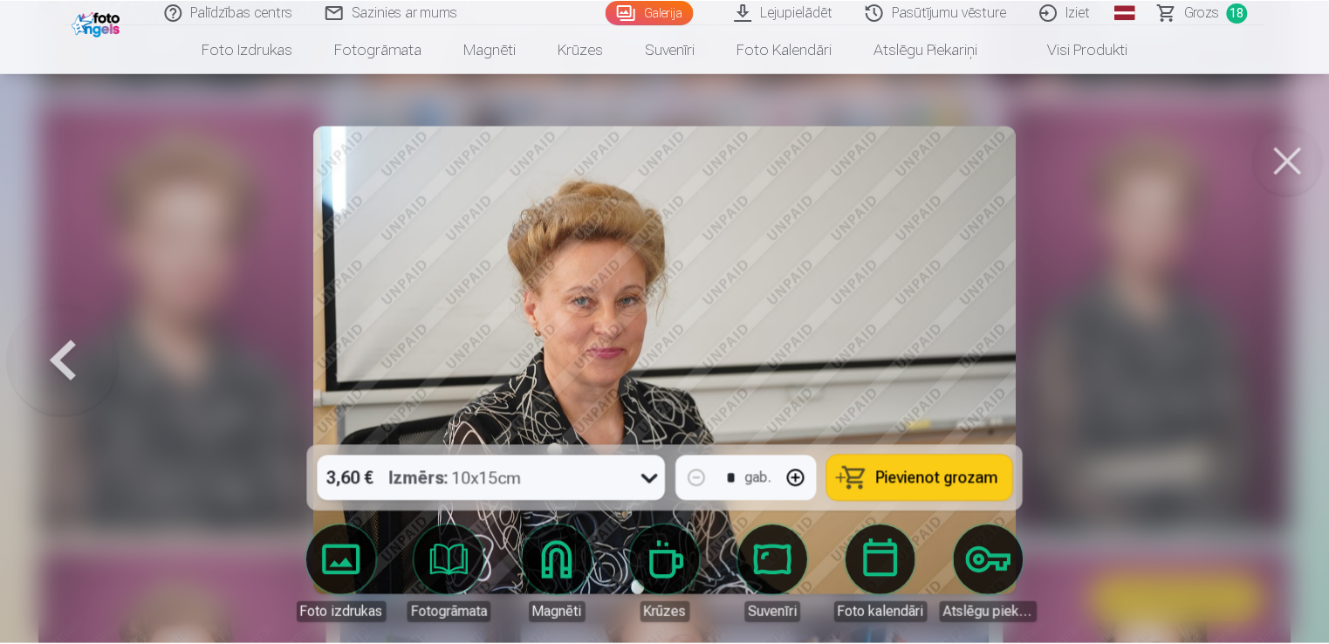
scroll to position [2880, 0]
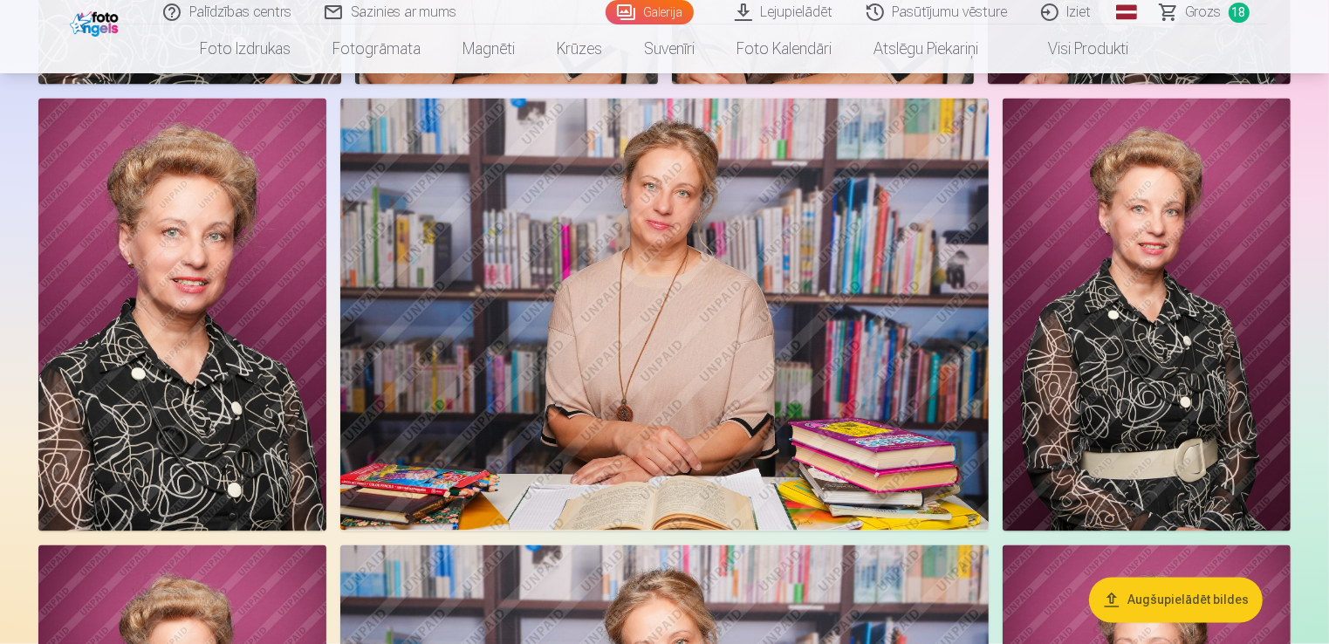
click at [1211, 8] on span "Grozs" at bounding box center [1204, 12] width 36 height 21
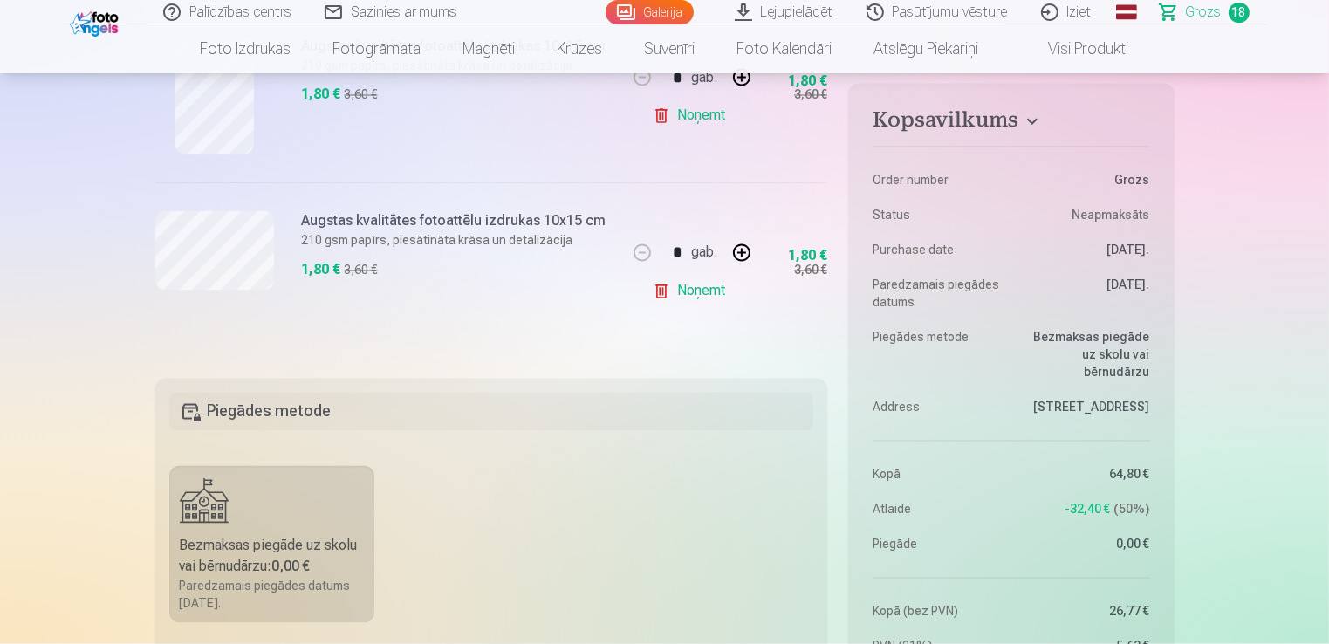
scroll to position [3142, 0]
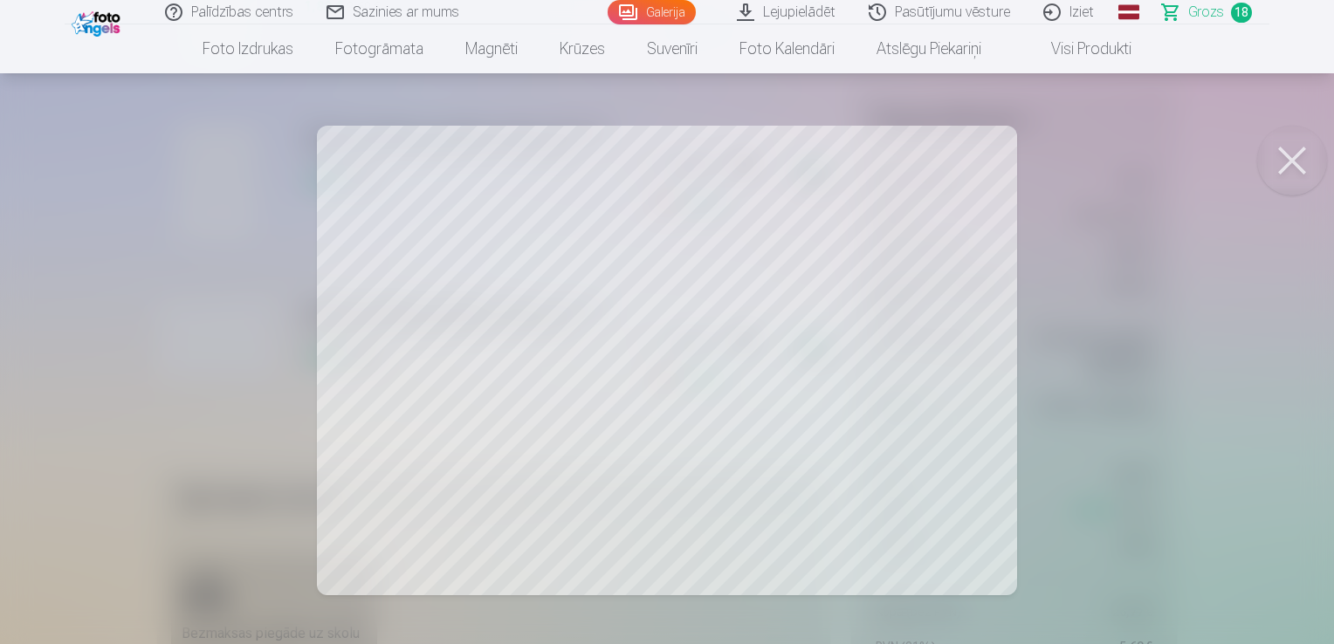
click at [1278, 159] on button at bounding box center [1292, 161] width 70 height 70
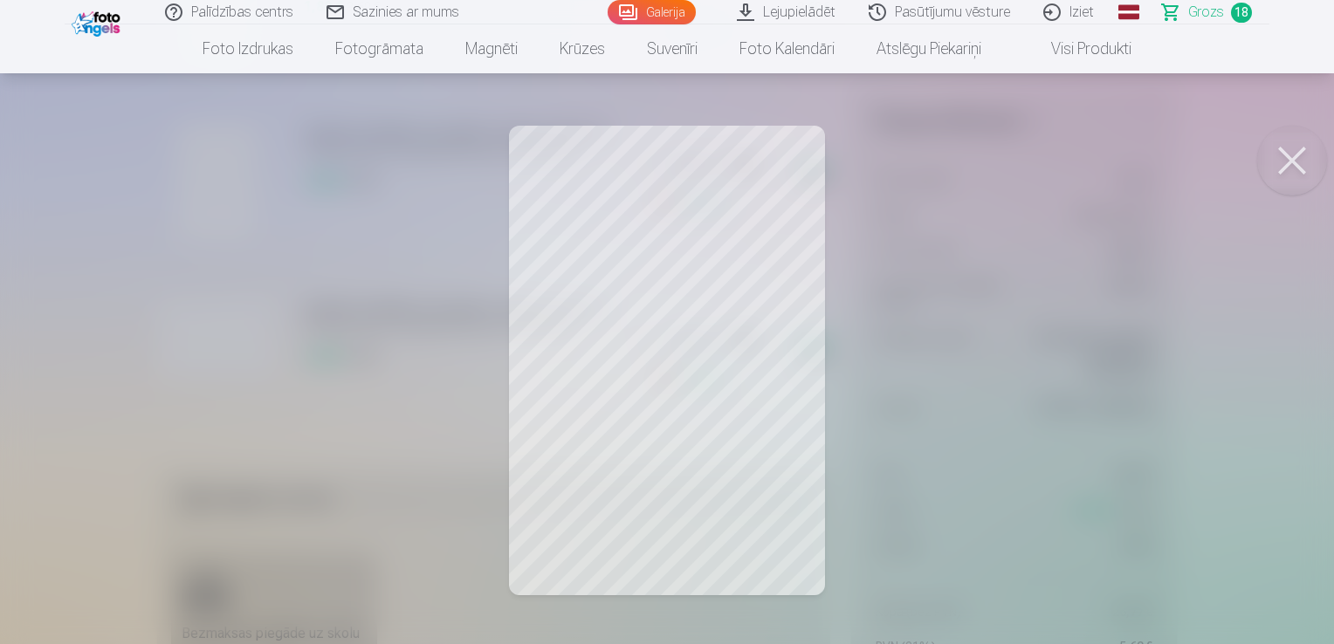
click at [1294, 166] on button at bounding box center [1292, 161] width 70 height 70
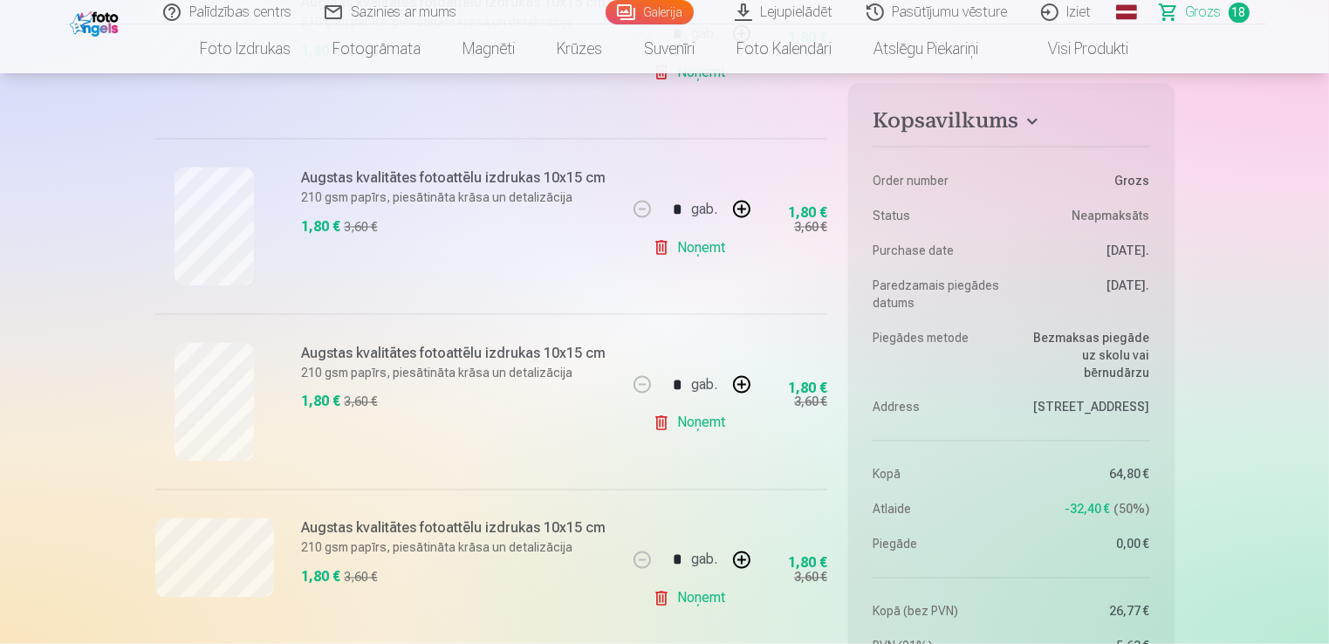
scroll to position [2880, 0]
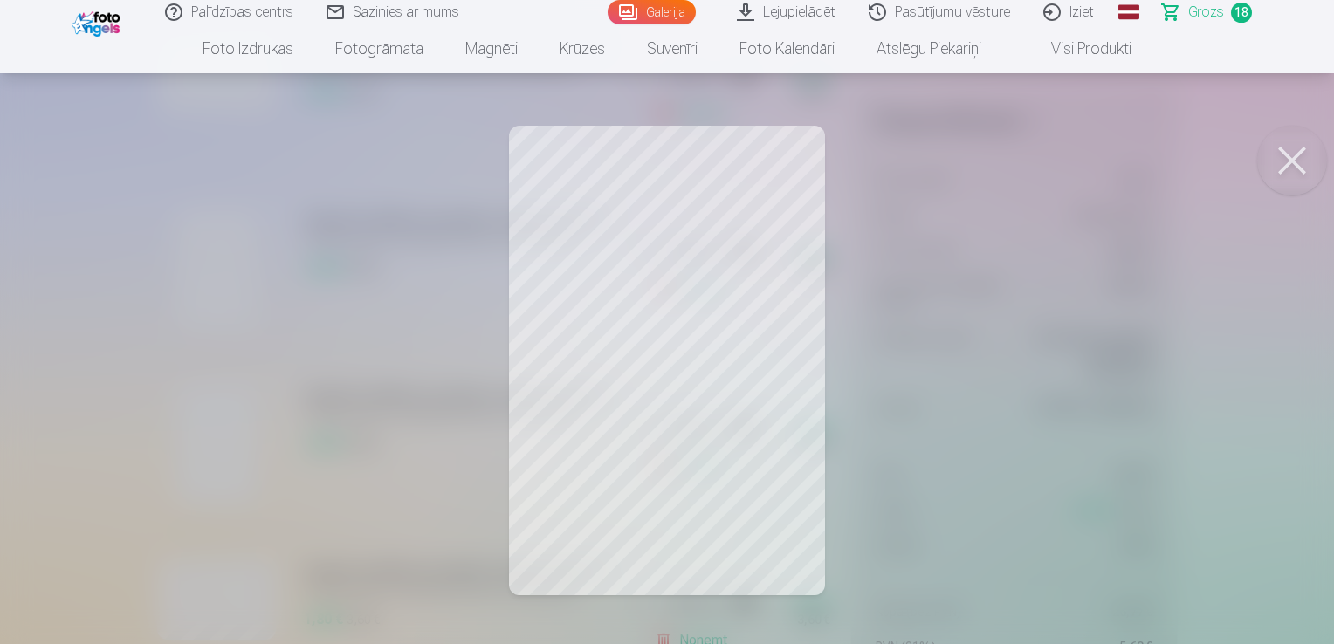
click at [1289, 161] on button at bounding box center [1292, 161] width 70 height 70
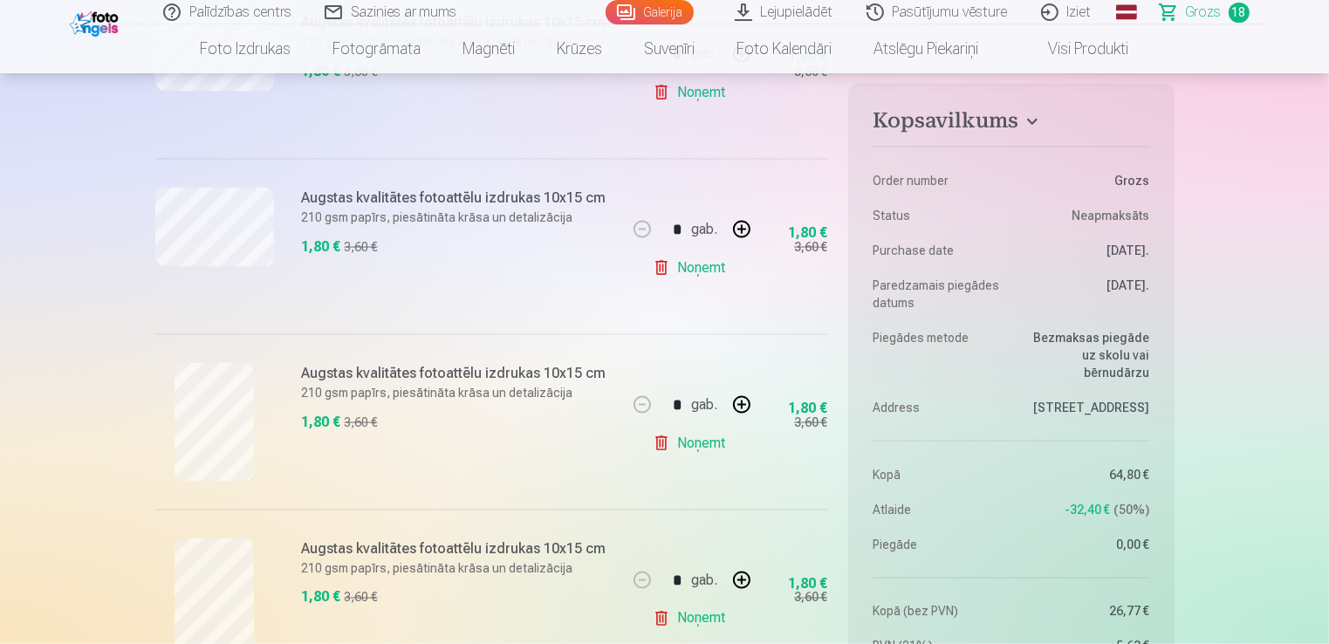
scroll to position [2618, 0]
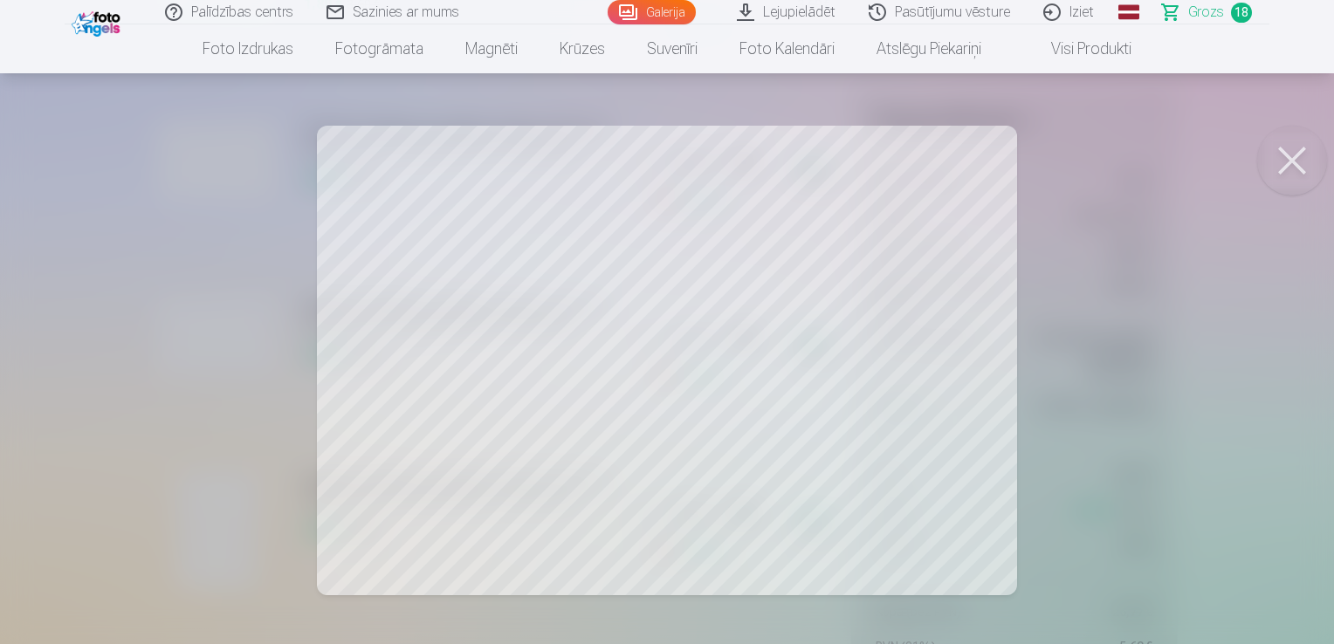
click at [1292, 166] on button at bounding box center [1292, 161] width 70 height 70
click at [1292, 162] on button at bounding box center [1292, 161] width 70 height 70
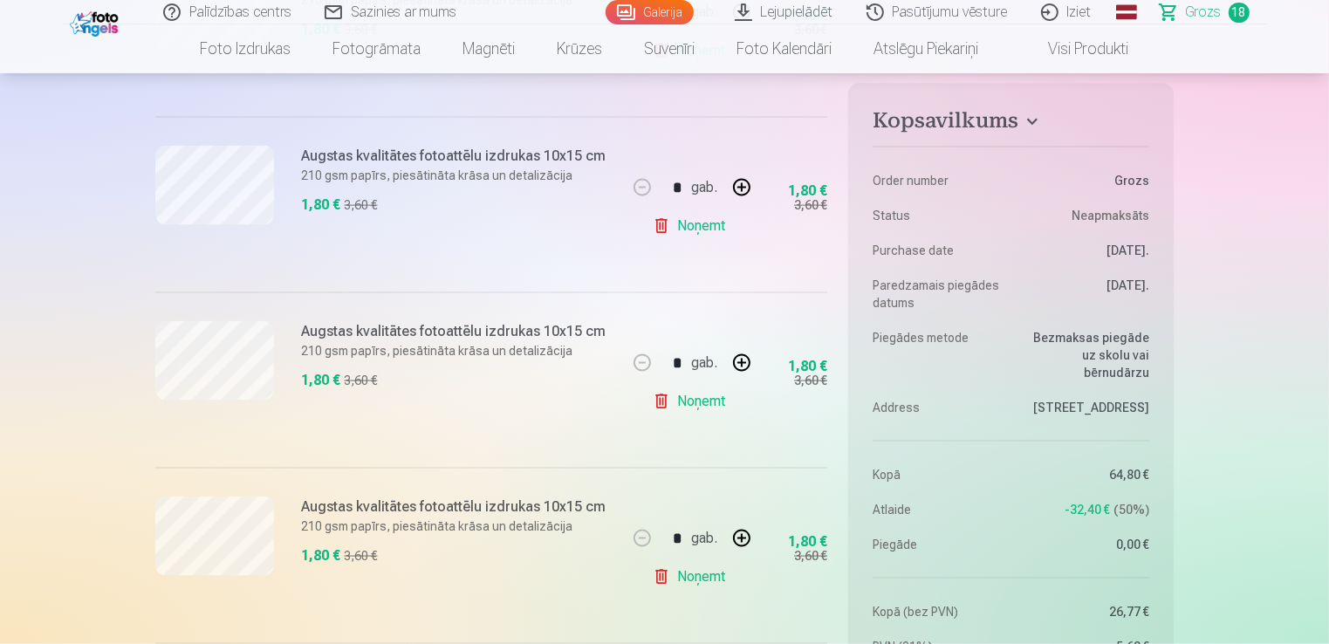
scroll to position [2357, 0]
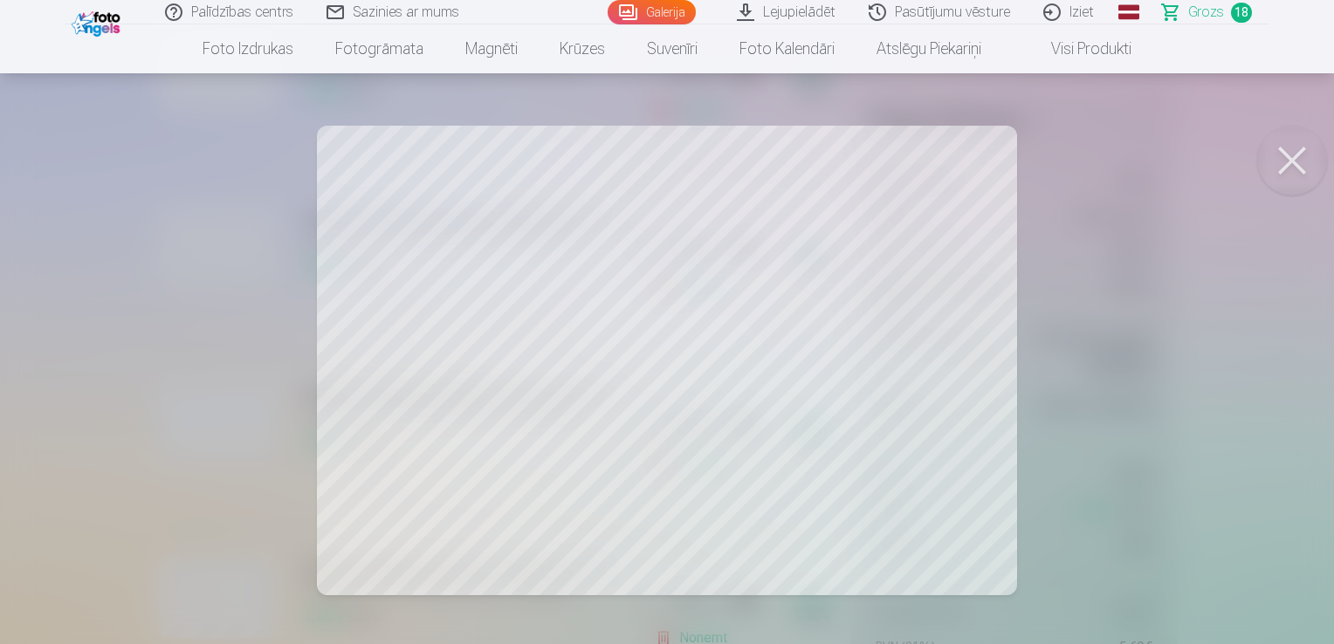
click at [1293, 168] on button at bounding box center [1292, 161] width 70 height 70
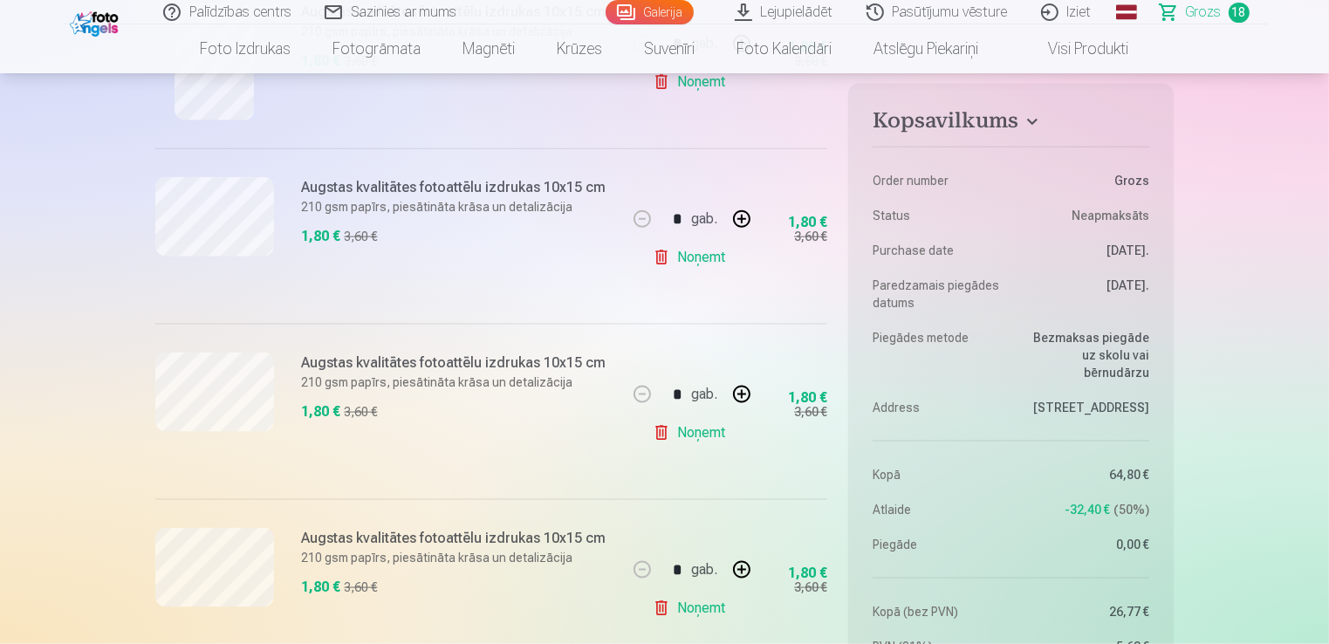
scroll to position [2095, 0]
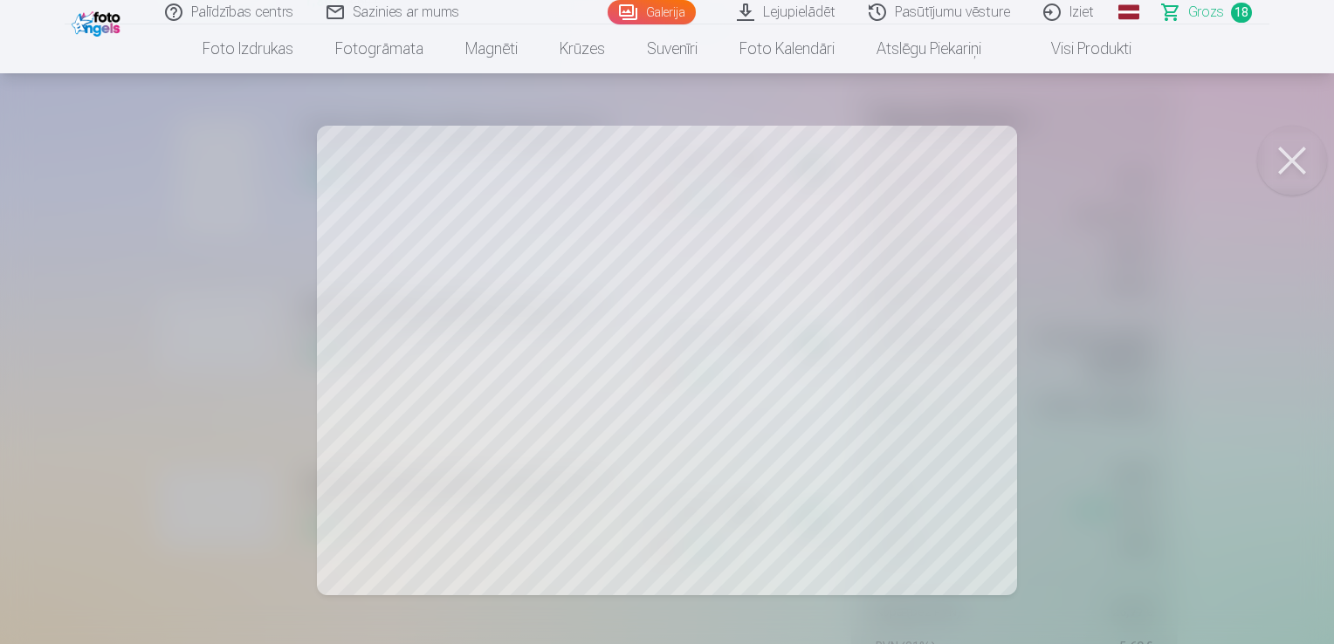
click at [1296, 172] on button at bounding box center [1292, 161] width 70 height 70
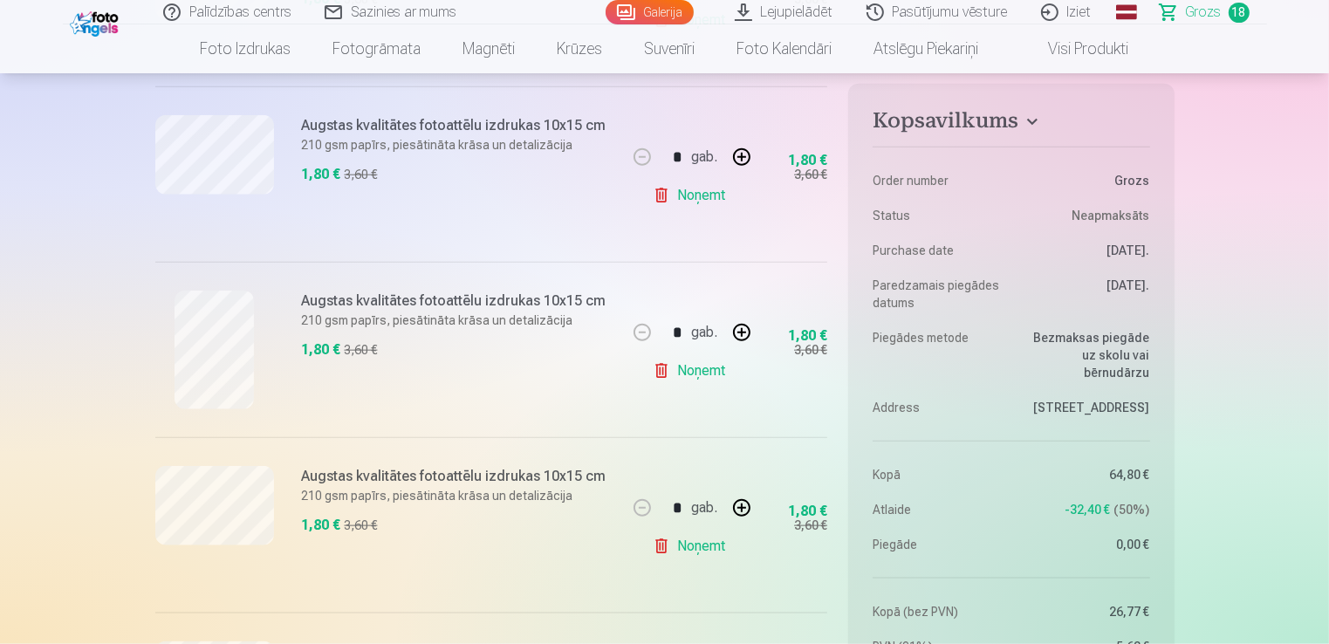
scroll to position [1833, 0]
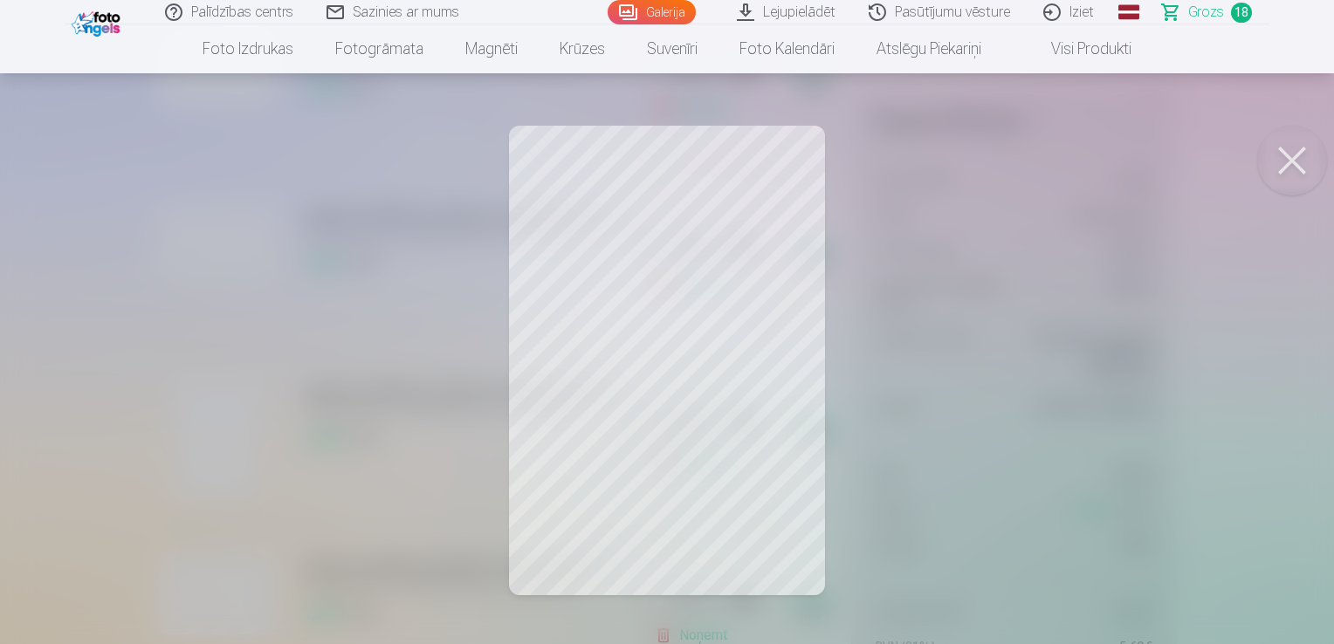
click at [1295, 165] on button at bounding box center [1292, 161] width 70 height 70
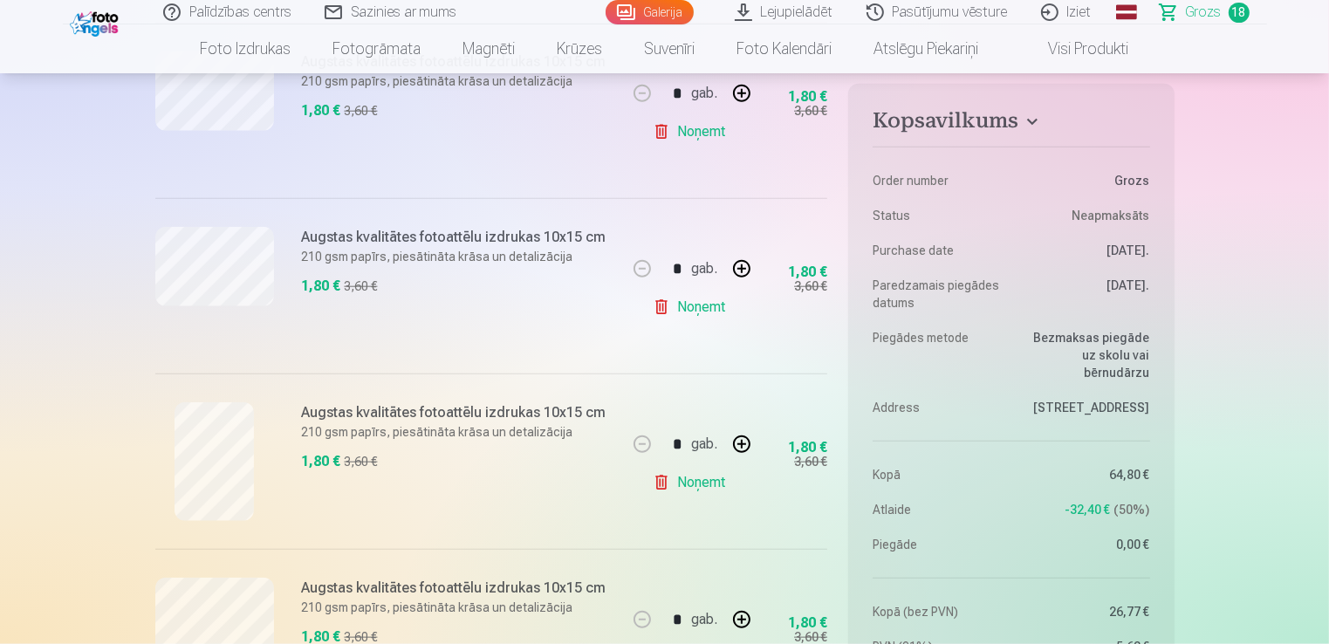
scroll to position [1746, 0]
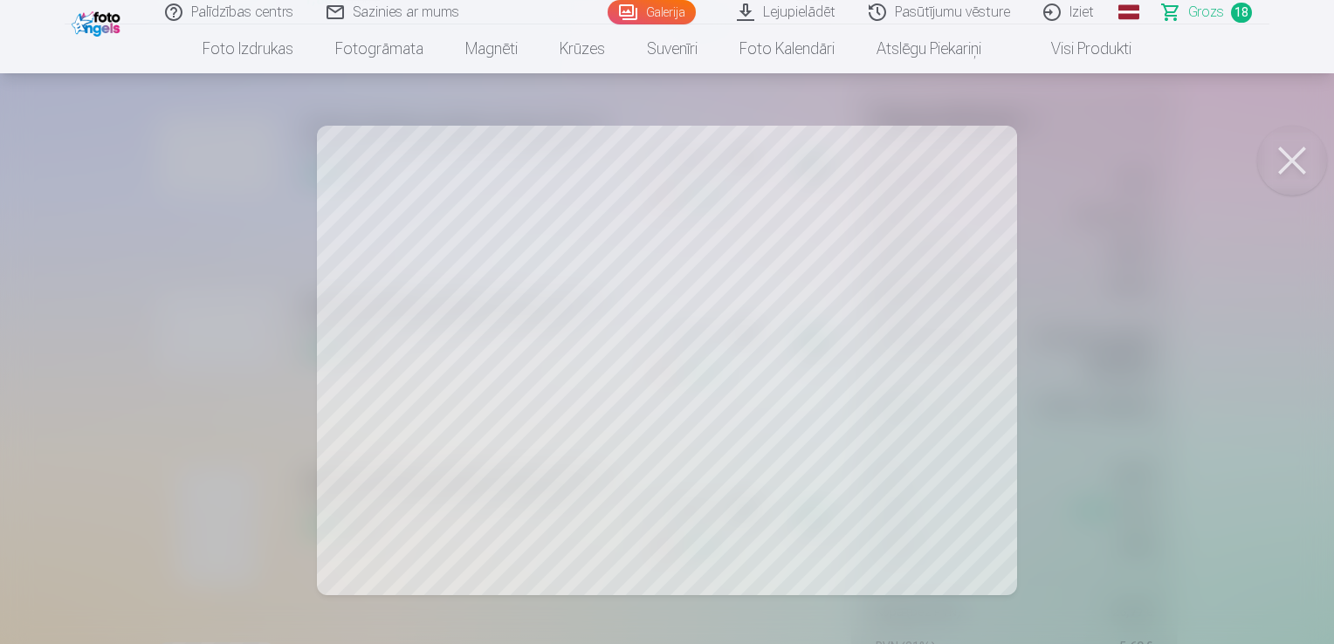
click at [1295, 167] on button at bounding box center [1292, 161] width 70 height 70
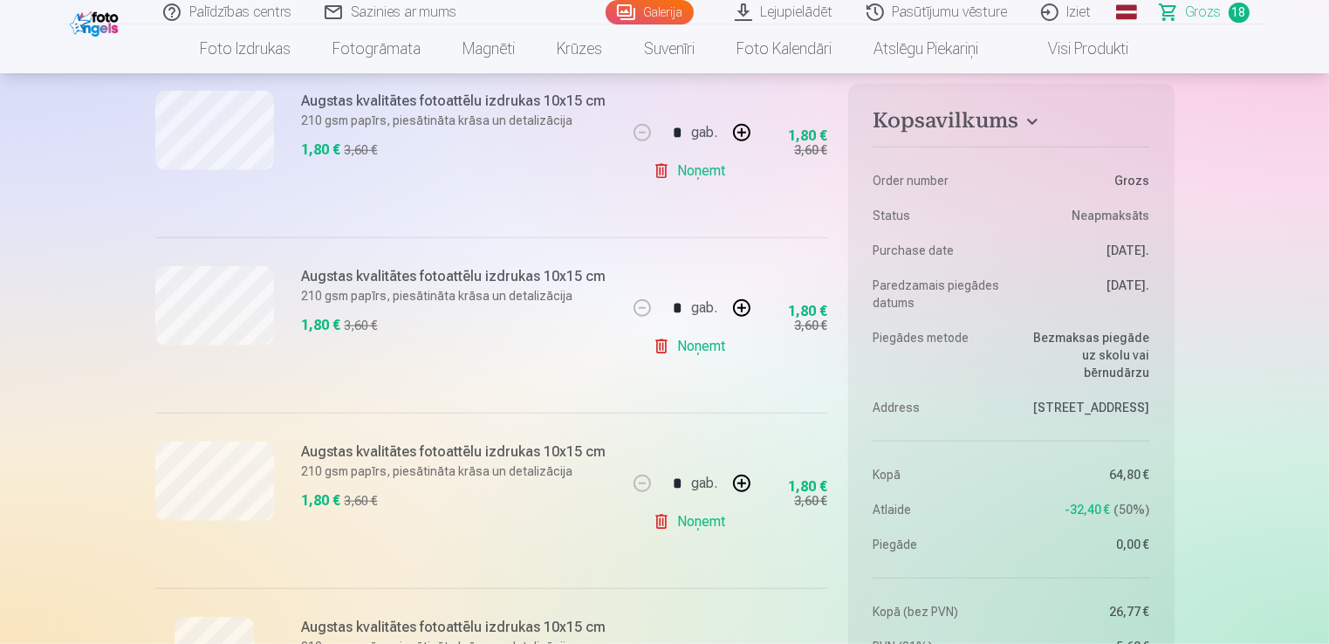
scroll to position [1571, 0]
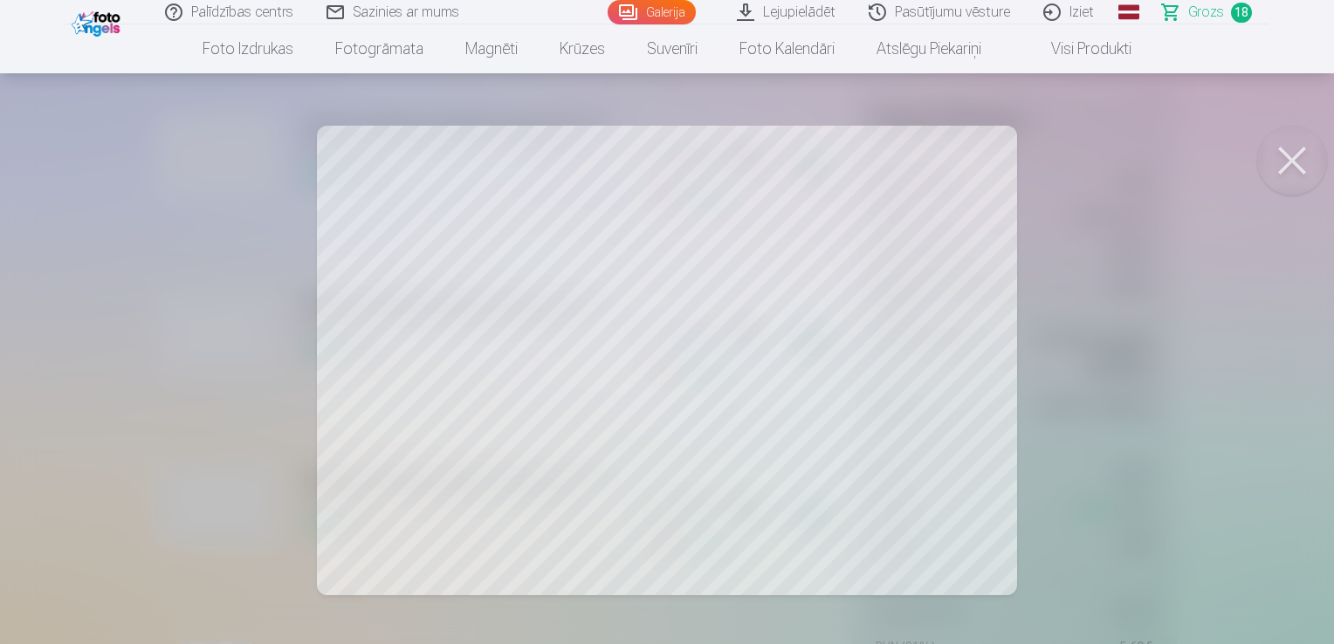
click at [1307, 167] on button at bounding box center [1292, 161] width 70 height 70
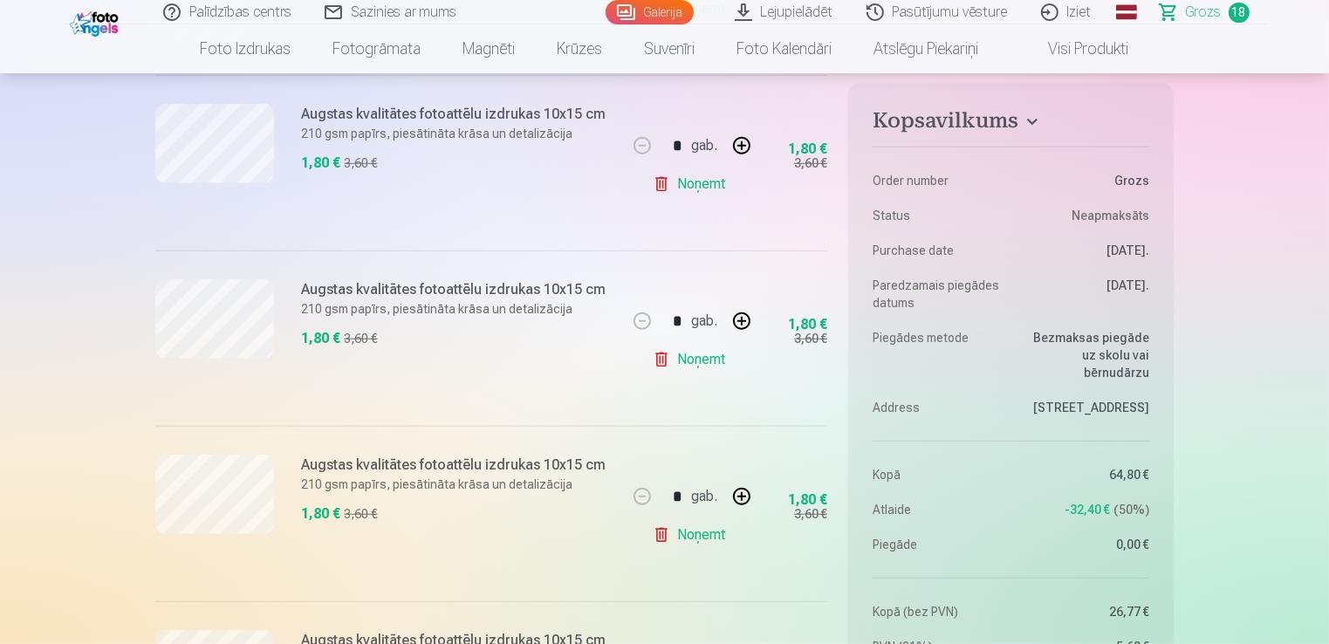
scroll to position [1397, 0]
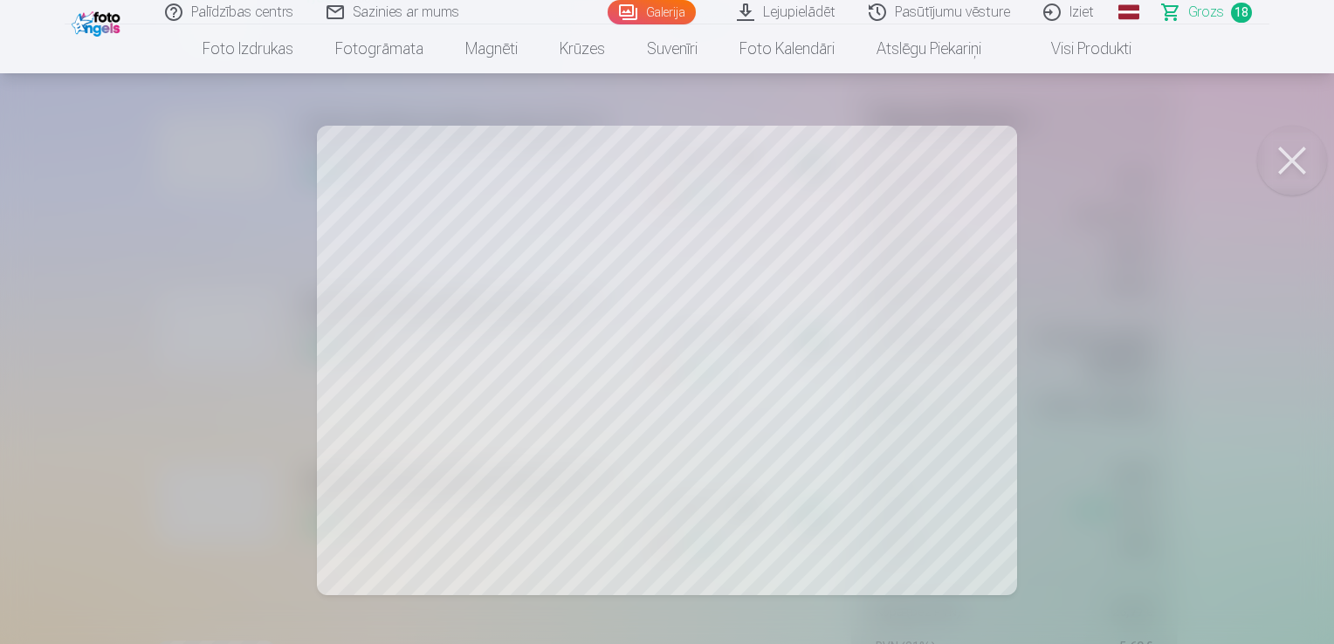
click at [1293, 166] on button at bounding box center [1292, 161] width 70 height 70
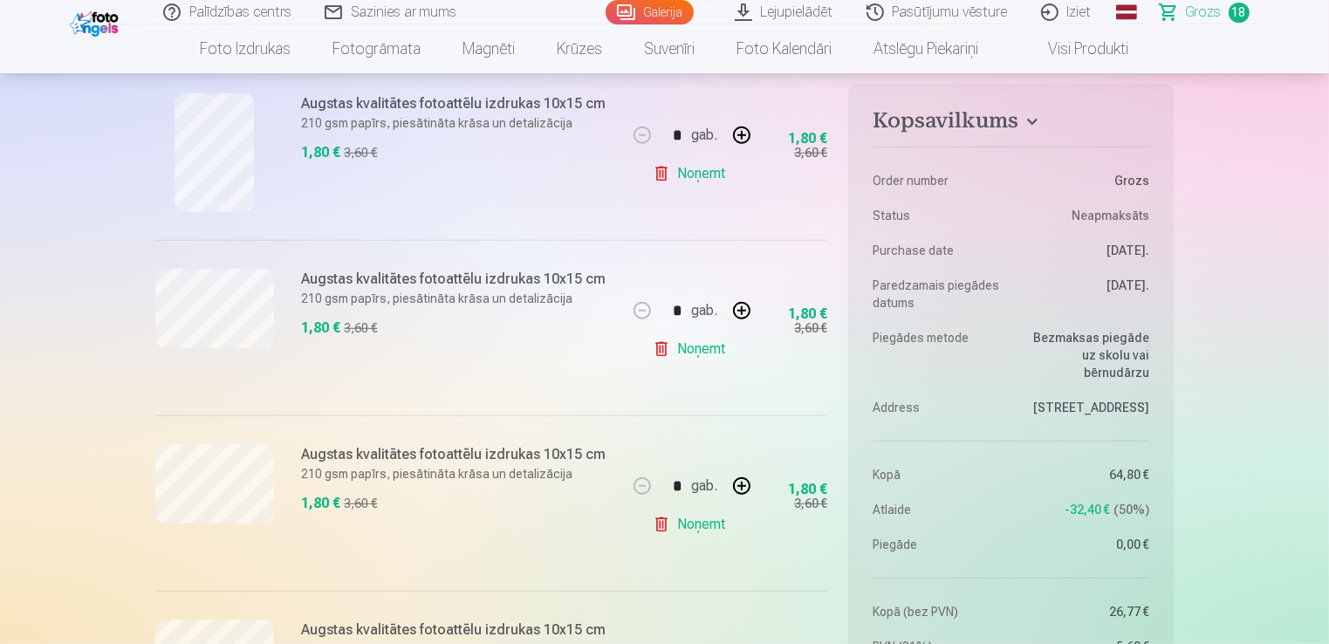
scroll to position [1222, 0]
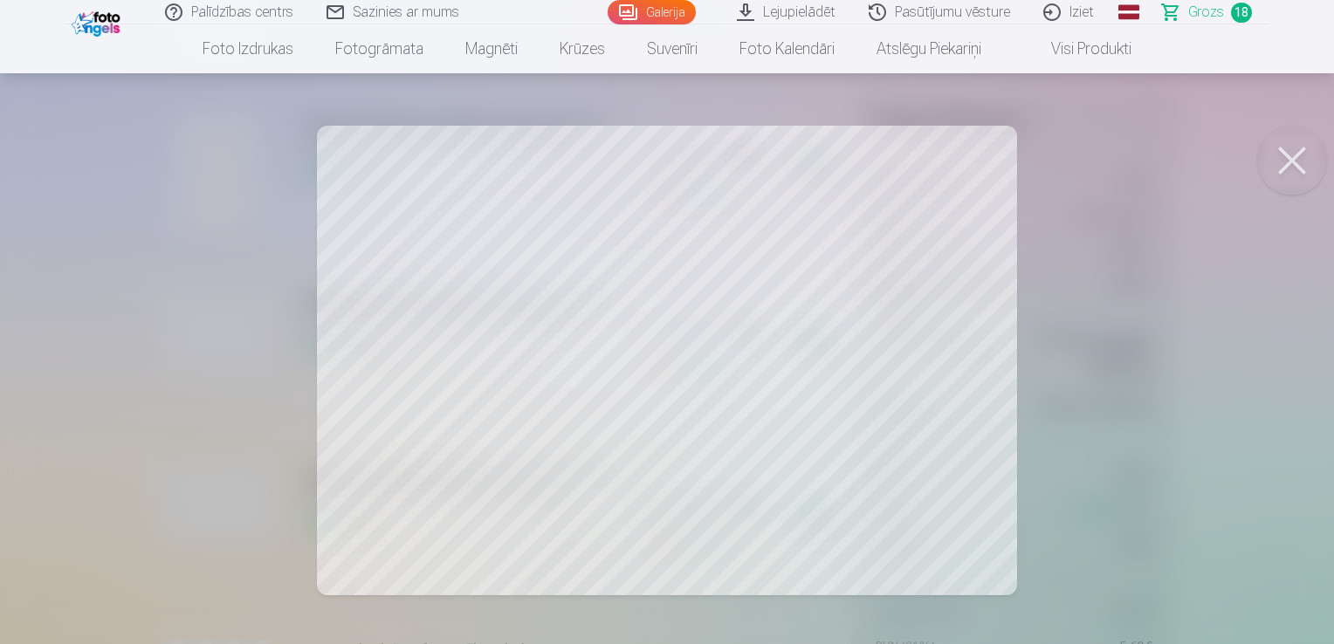
click at [1295, 162] on button at bounding box center [1292, 161] width 70 height 70
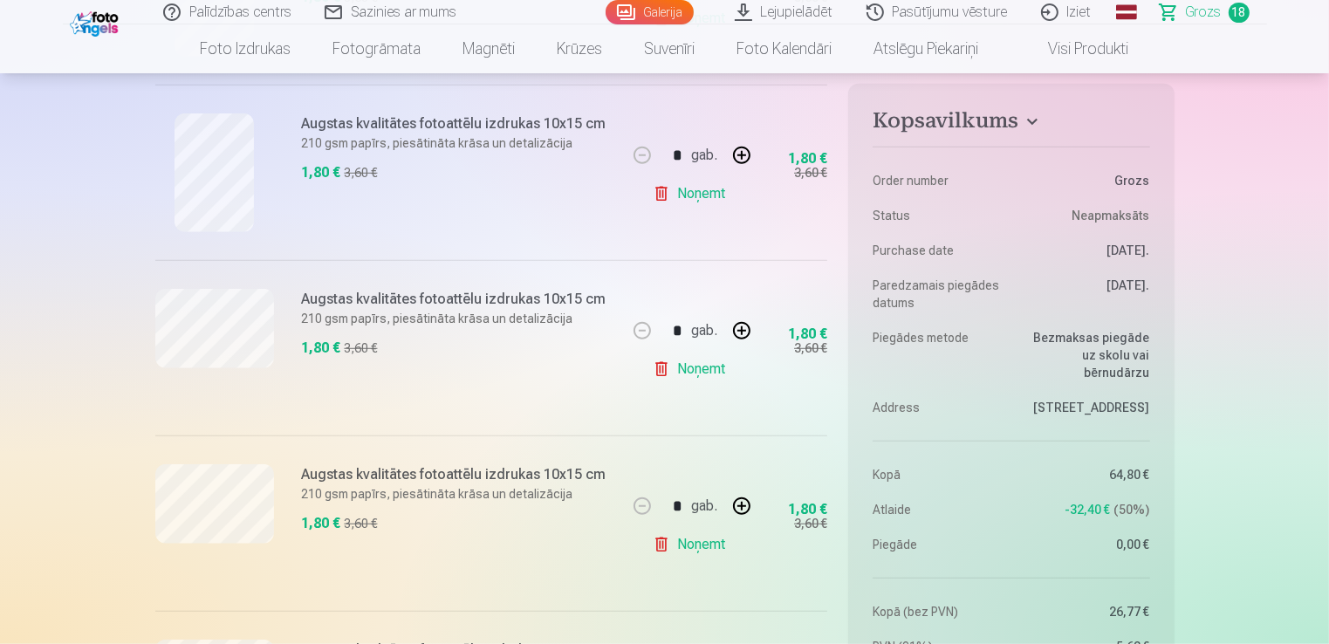
click at [953, 11] on link "Pasūtījumu vēsture" at bounding box center [938, 12] width 175 height 24
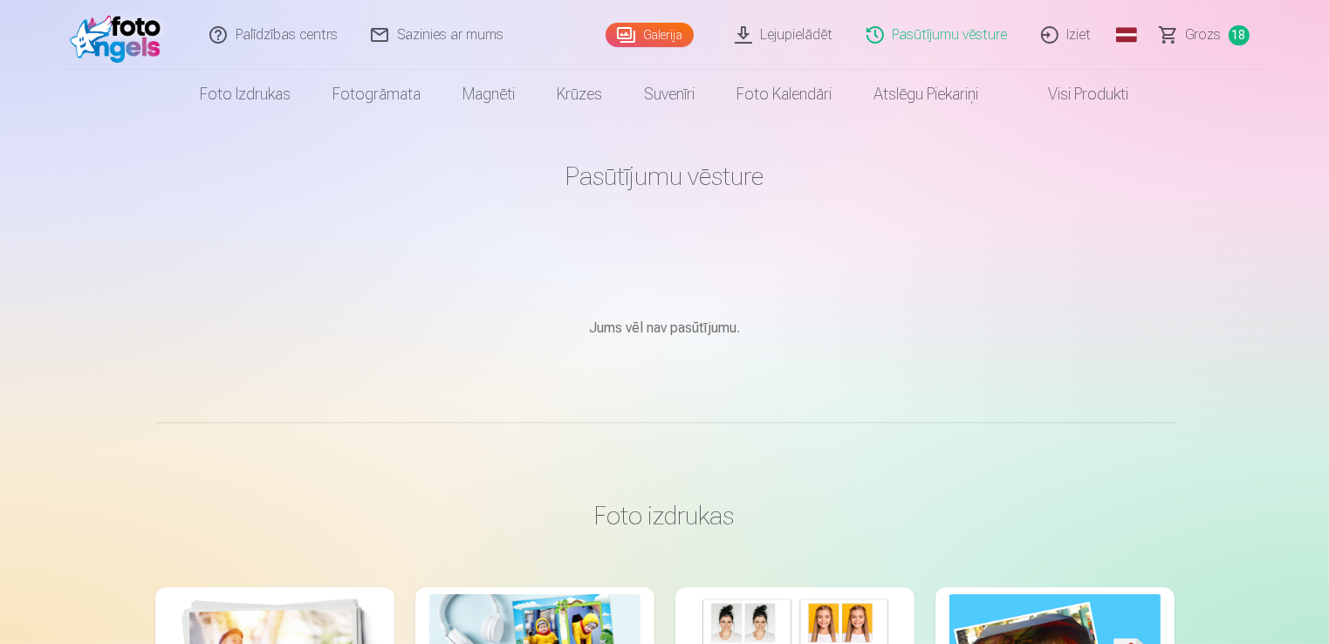
click at [796, 35] on link "Lejupielādēt" at bounding box center [785, 35] width 132 height 70
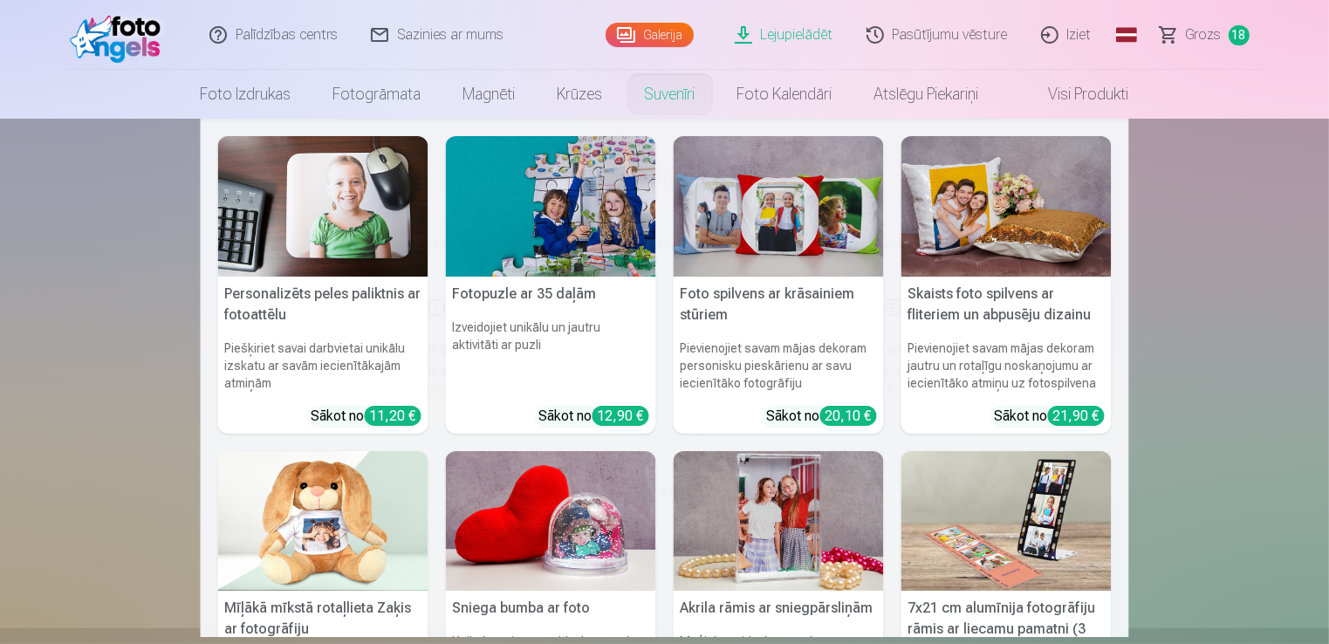
click at [342, 296] on h5 "Personalizēts peles paliktnis ar fotoattēlu" at bounding box center [323, 305] width 210 height 56
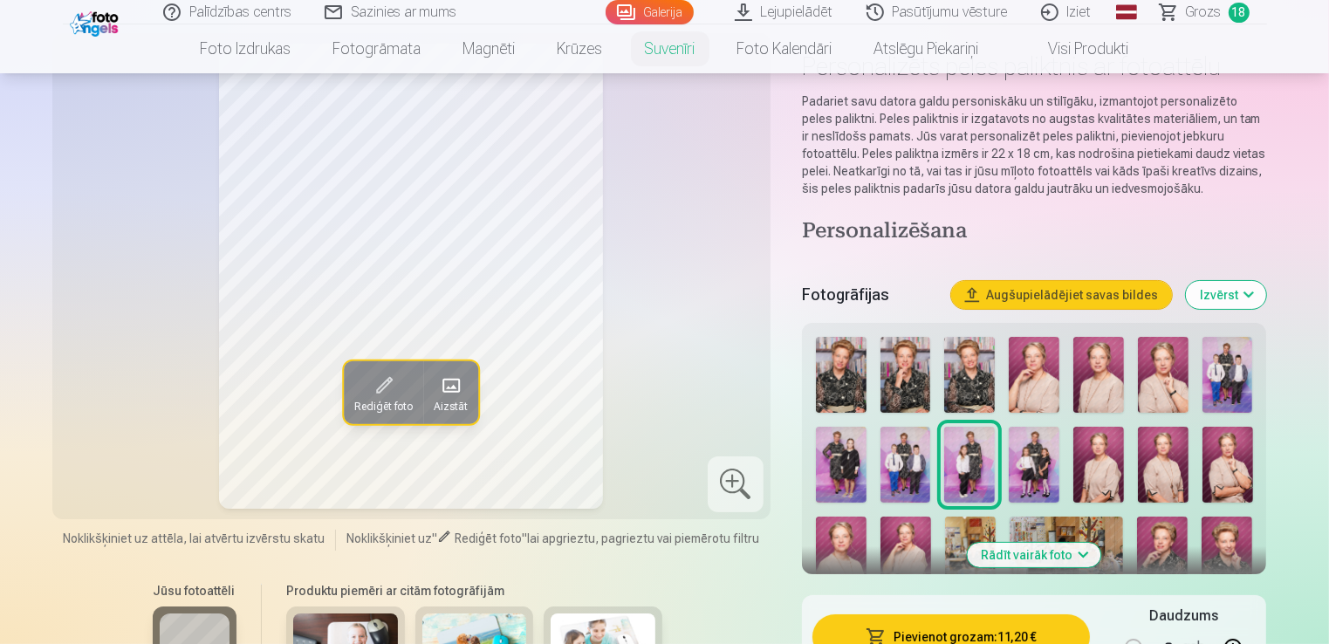
scroll to position [87, 0]
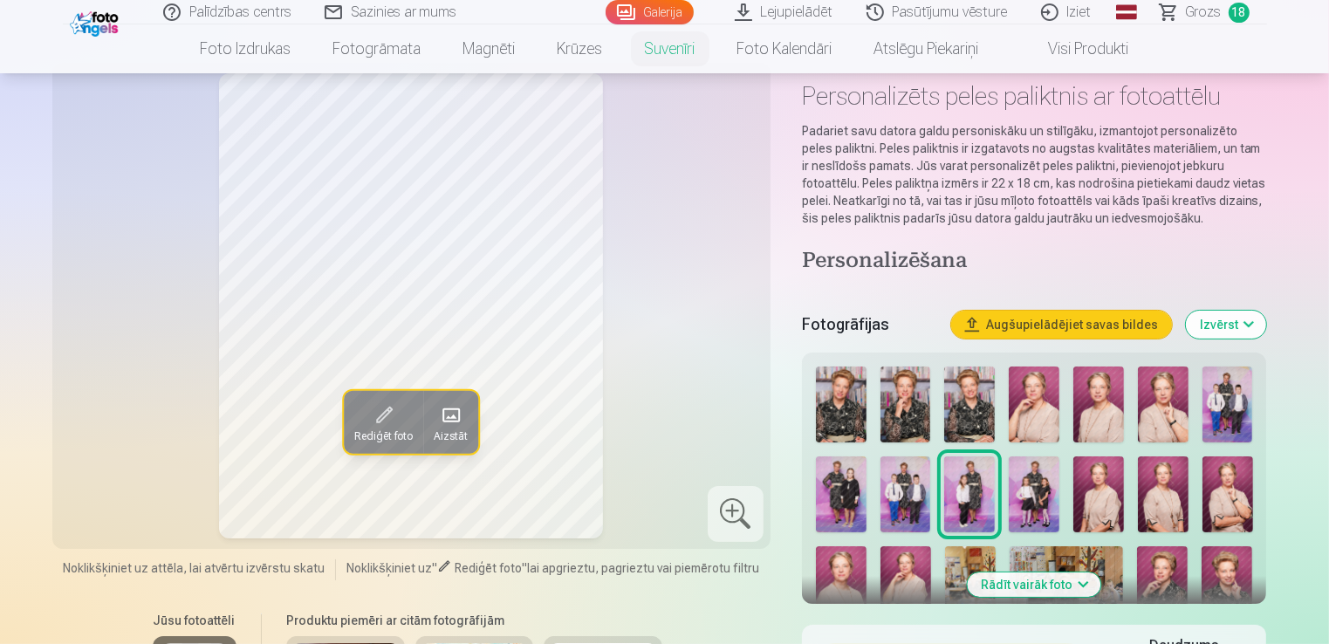
click at [1082, 587] on button "Rādīt vairāk foto" at bounding box center [1035, 585] width 134 height 24
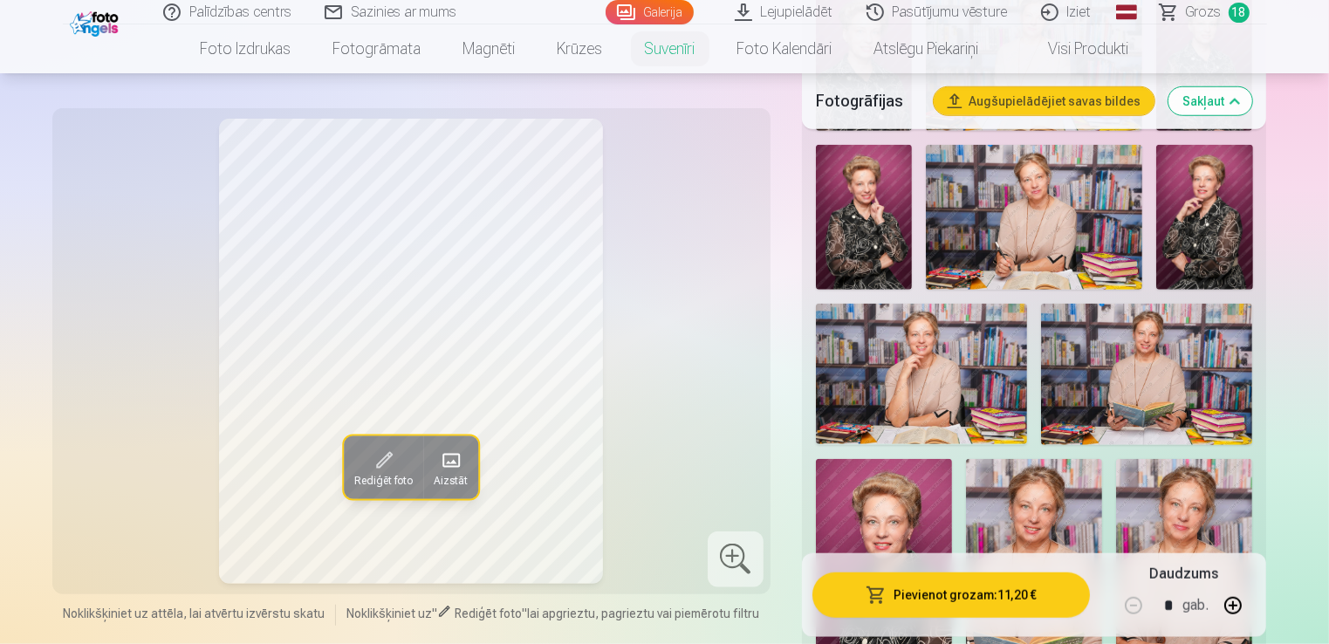
scroll to position [1397, 0]
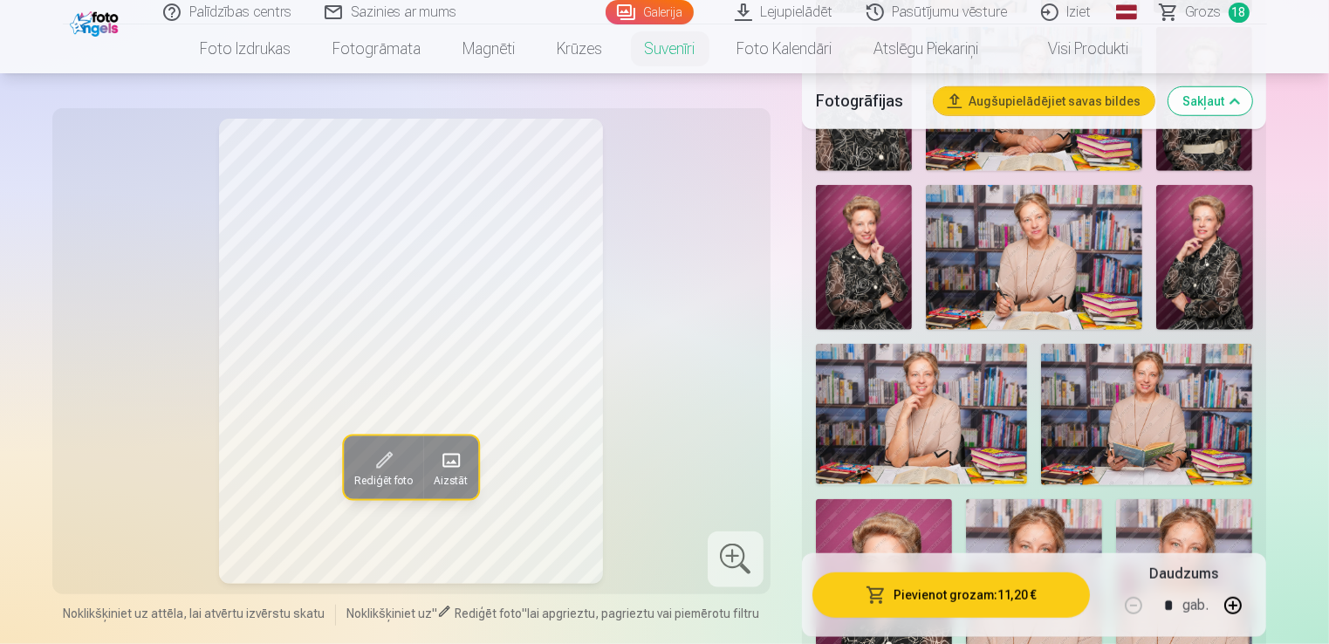
click at [931, 414] on img at bounding box center [921, 414] width 211 height 141
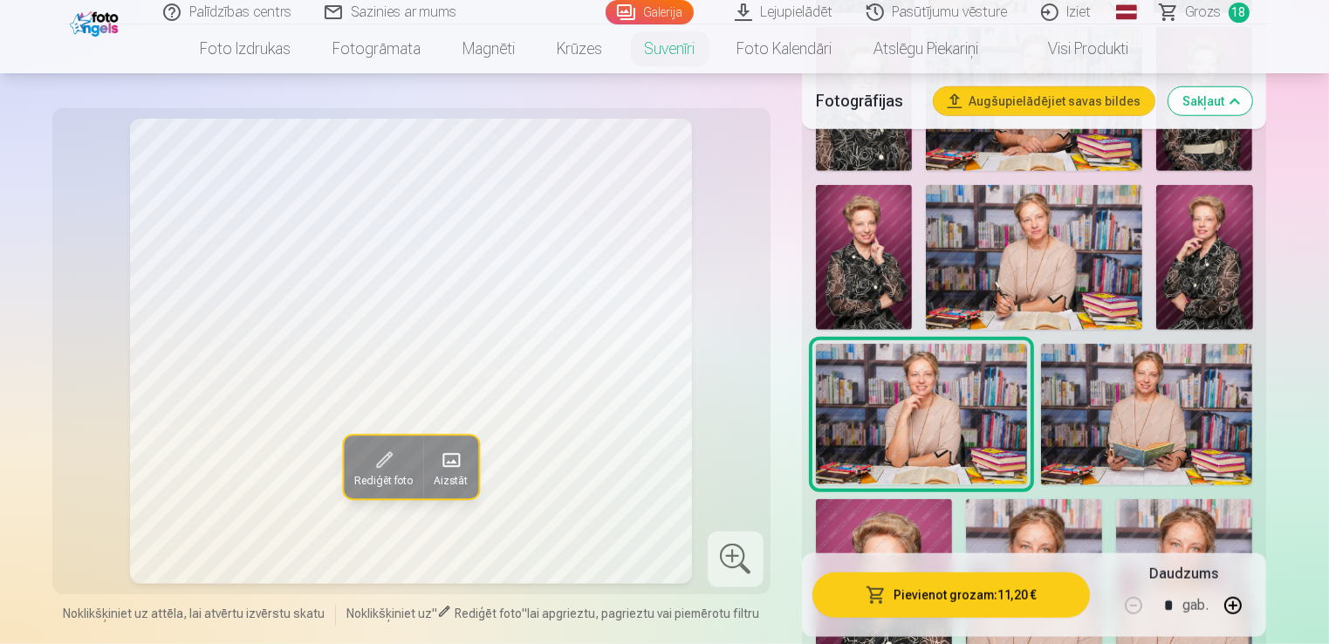
click at [1127, 437] on img at bounding box center [1146, 414] width 211 height 141
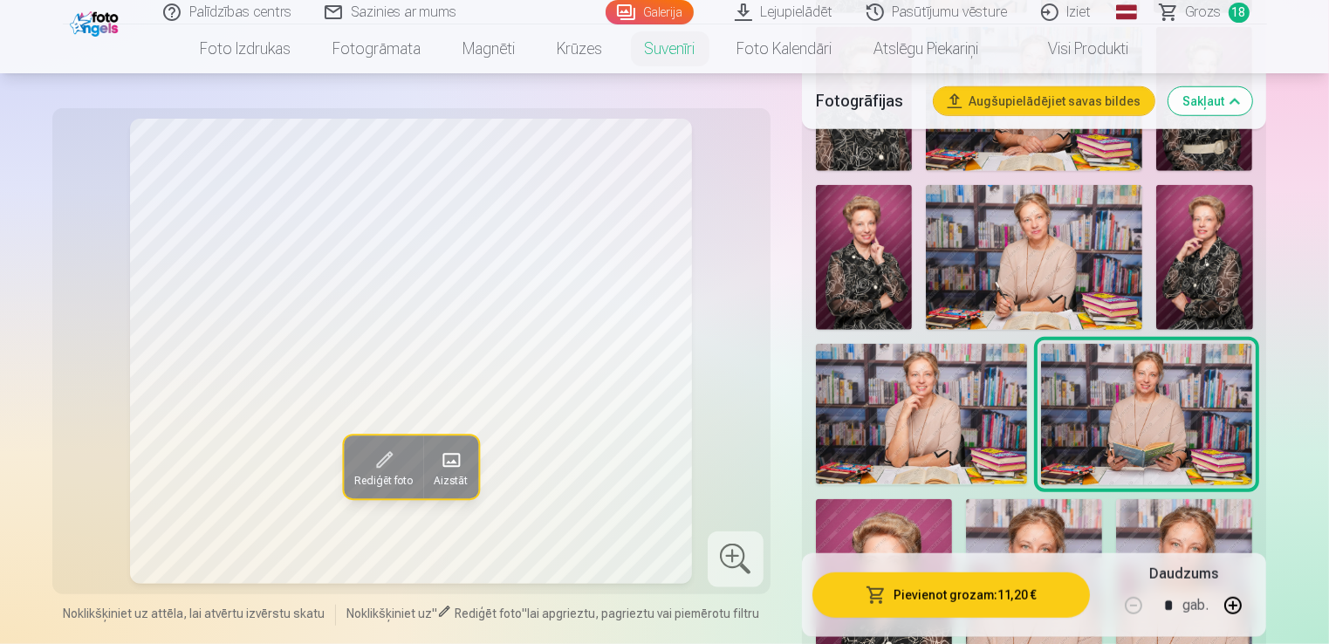
click at [951, 421] on img at bounding box center [921, 414] width 211 height 141
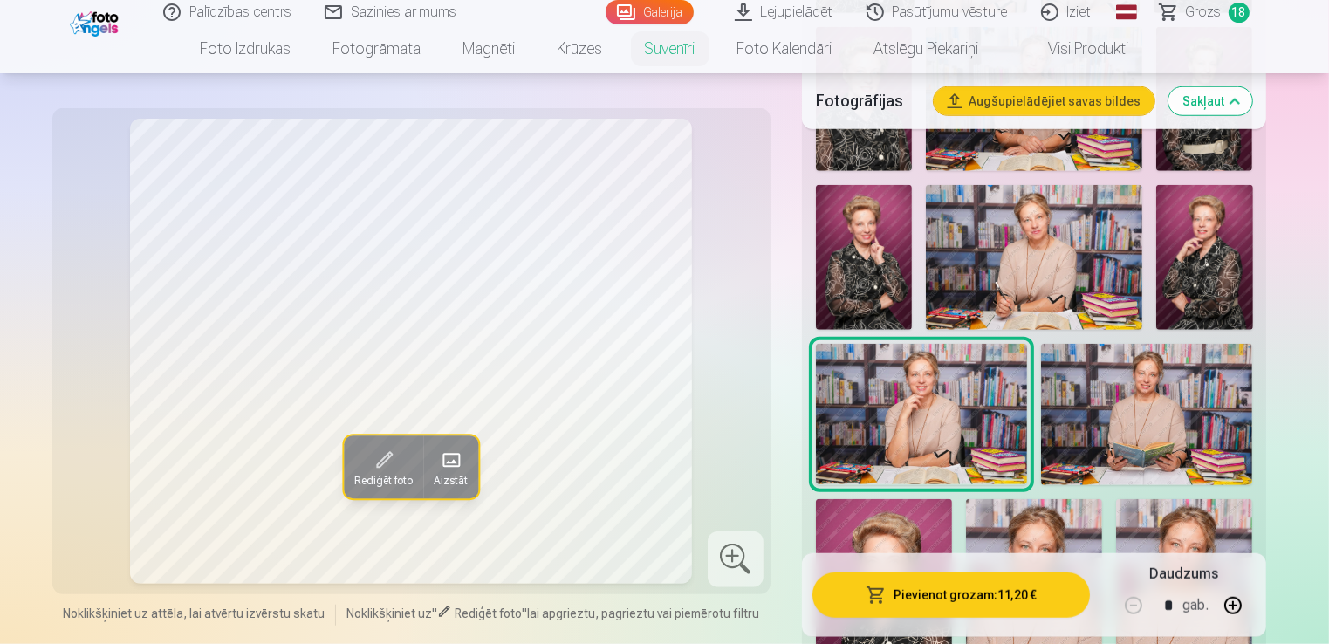
click at [1038, 247] on img at bounding box center [1034, 257] width 216 height 144
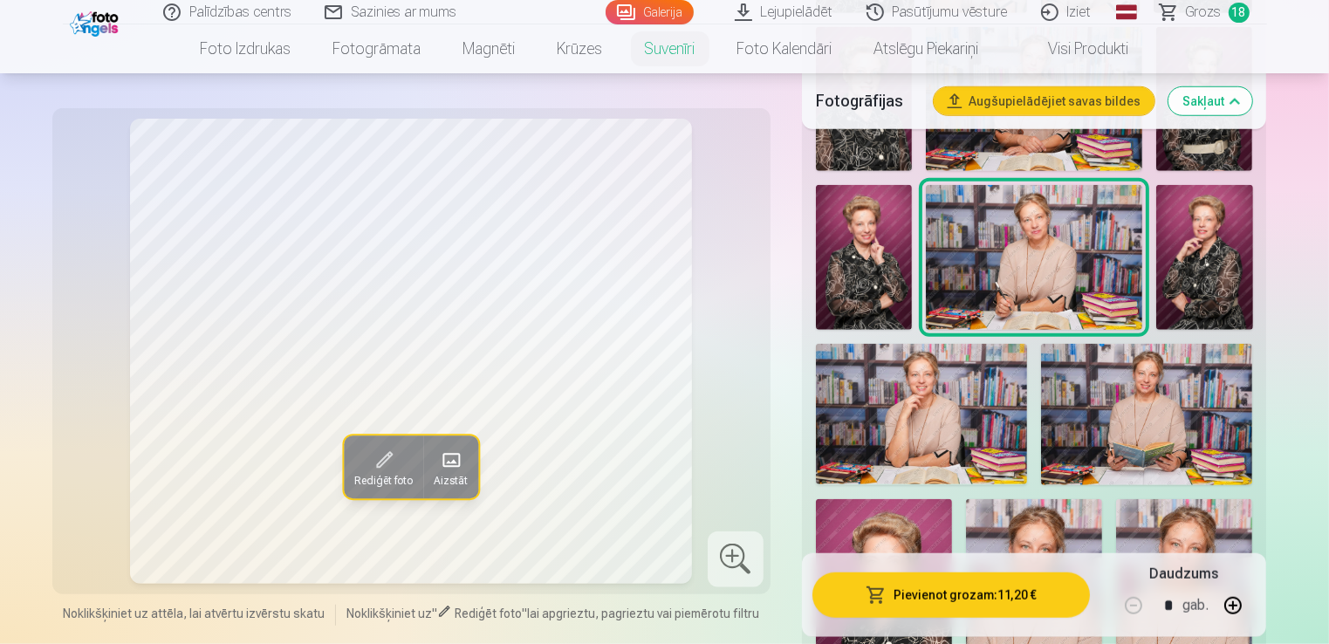
click at [938, 414] on img at bounding box center [921, 414] width 211 height 141
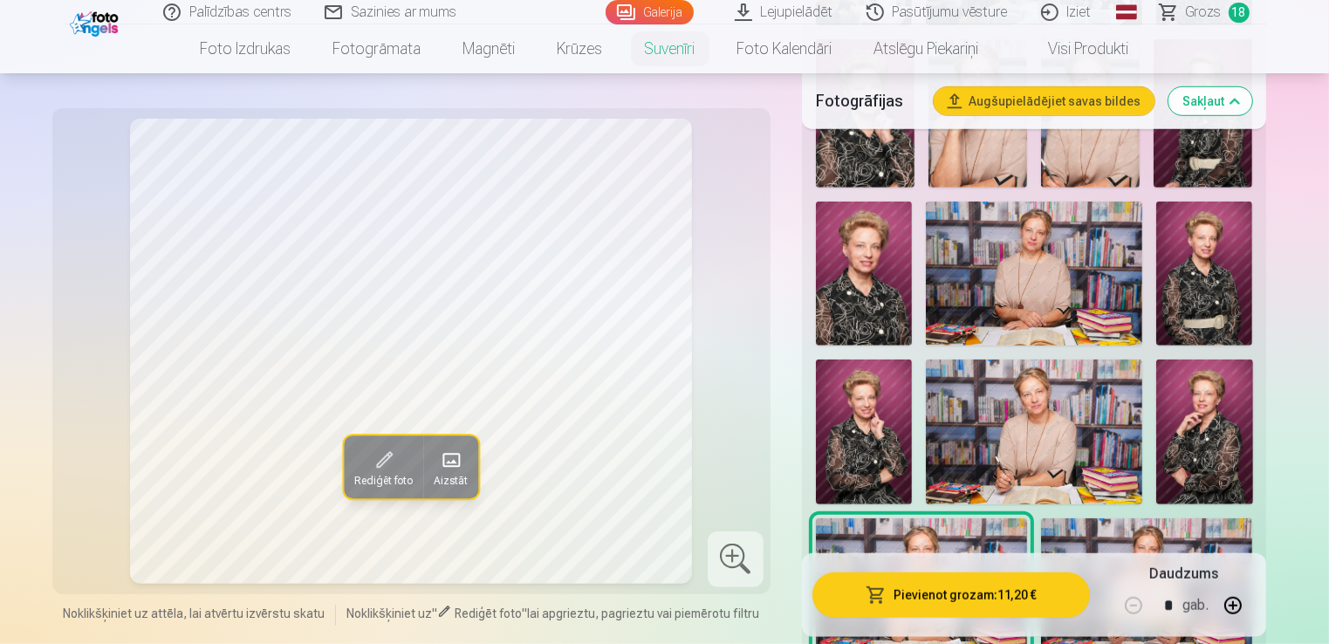
scroll to position [1135, 0]
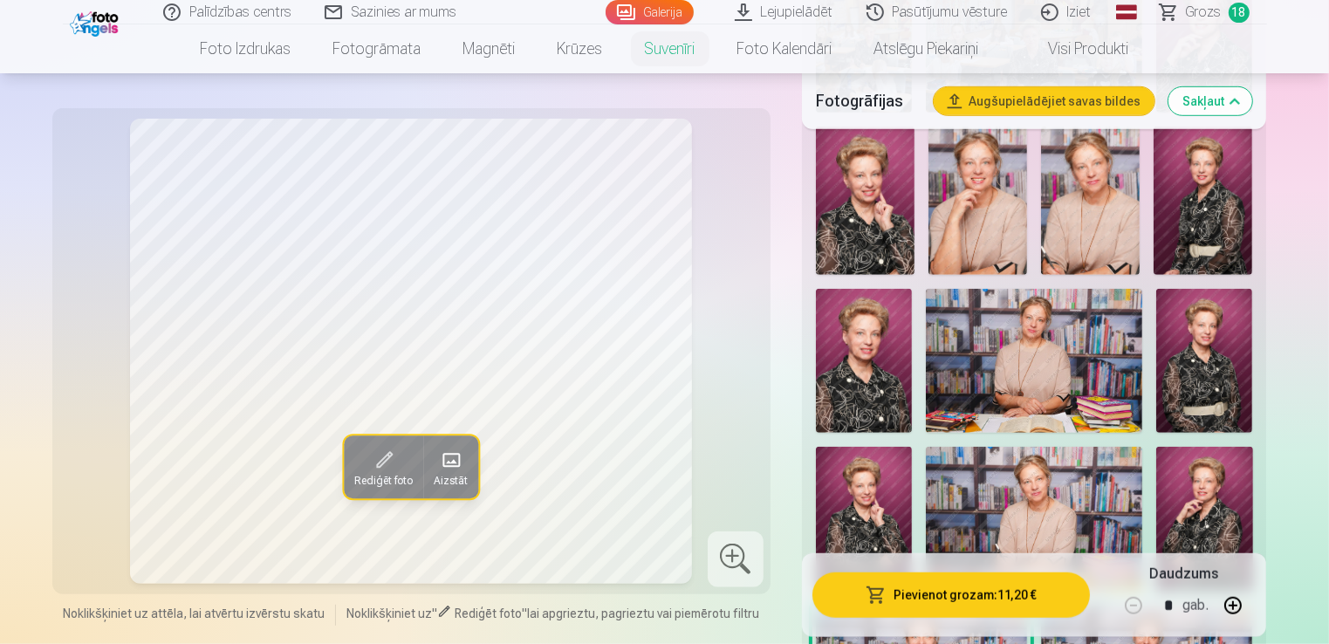
click at [1008, 380] on img at bounding box center [1034, 361] width 216 height 144
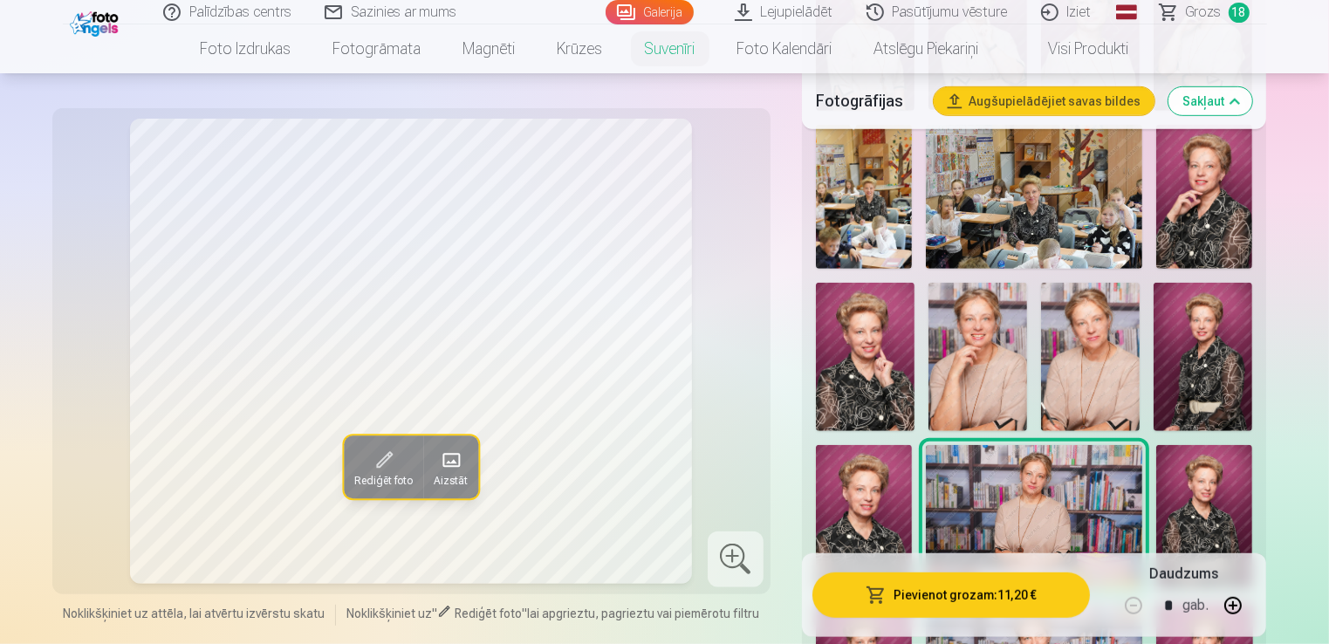
scroll to position [960, 0]
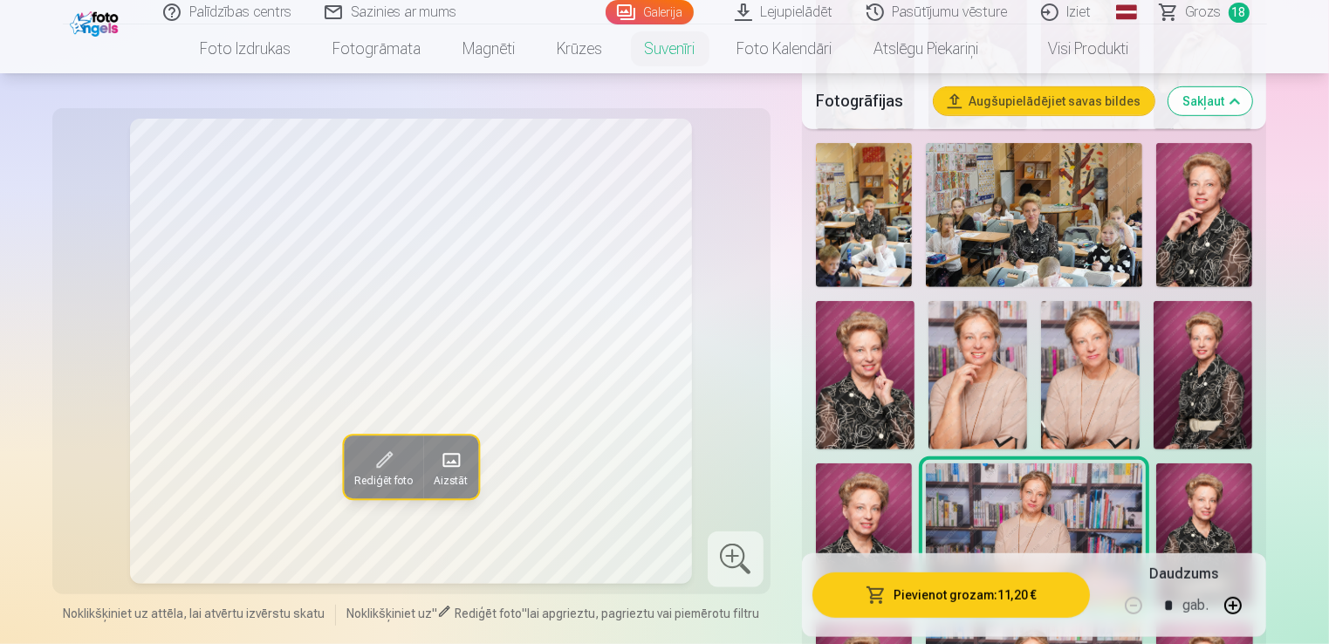
click at [981, 376] on img at bounding box center [978, 375] width 99 height 148
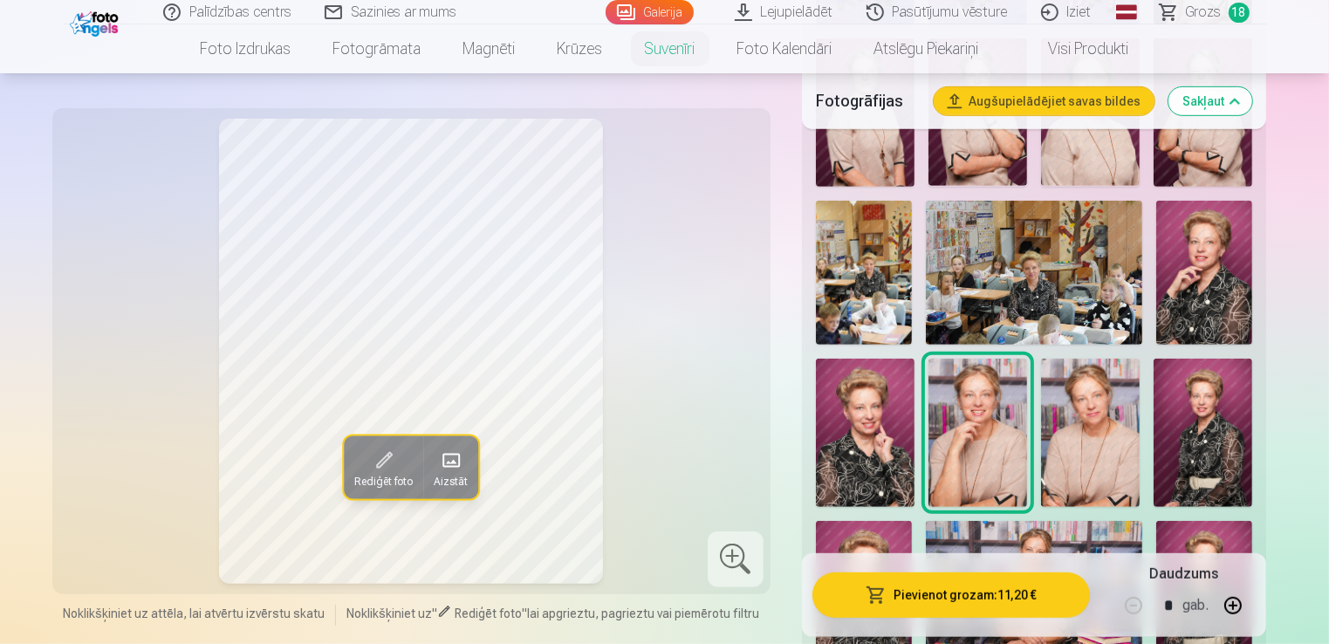
scroll to position [786, 0]
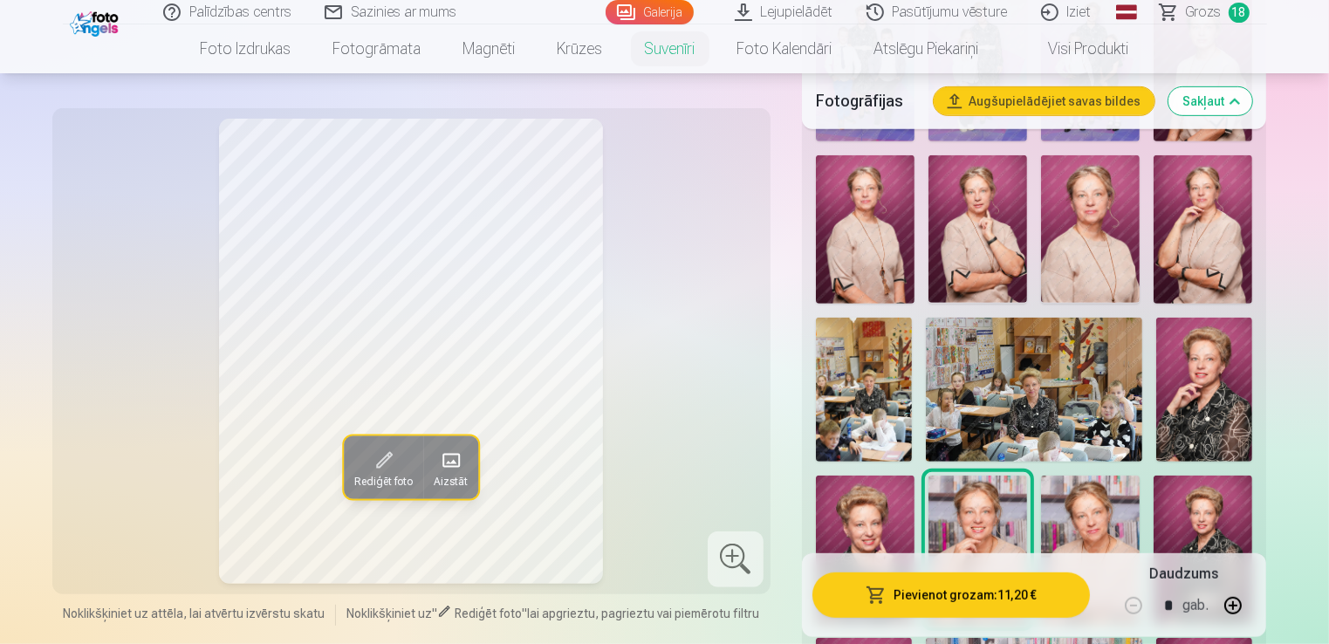
click at [1028, 381] on img at bounding box center [1034, 390] width 216 height 144
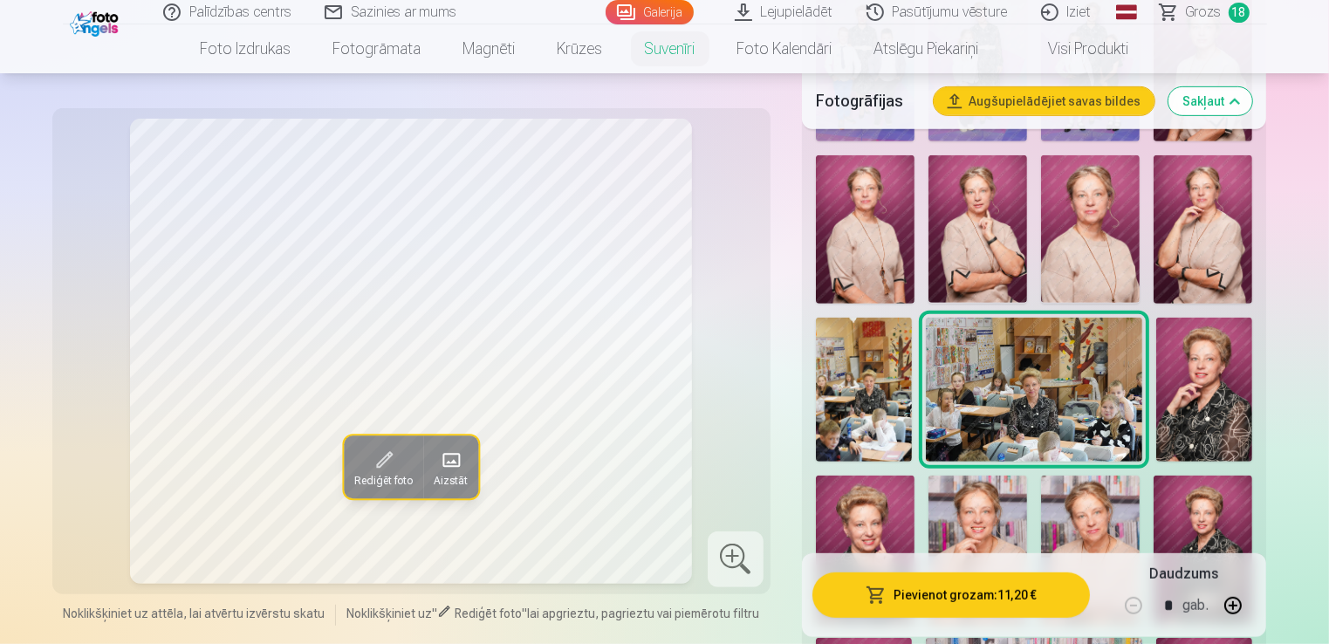
click at [959, 229] on img at bounding box center [978, 229] width 99 height 148
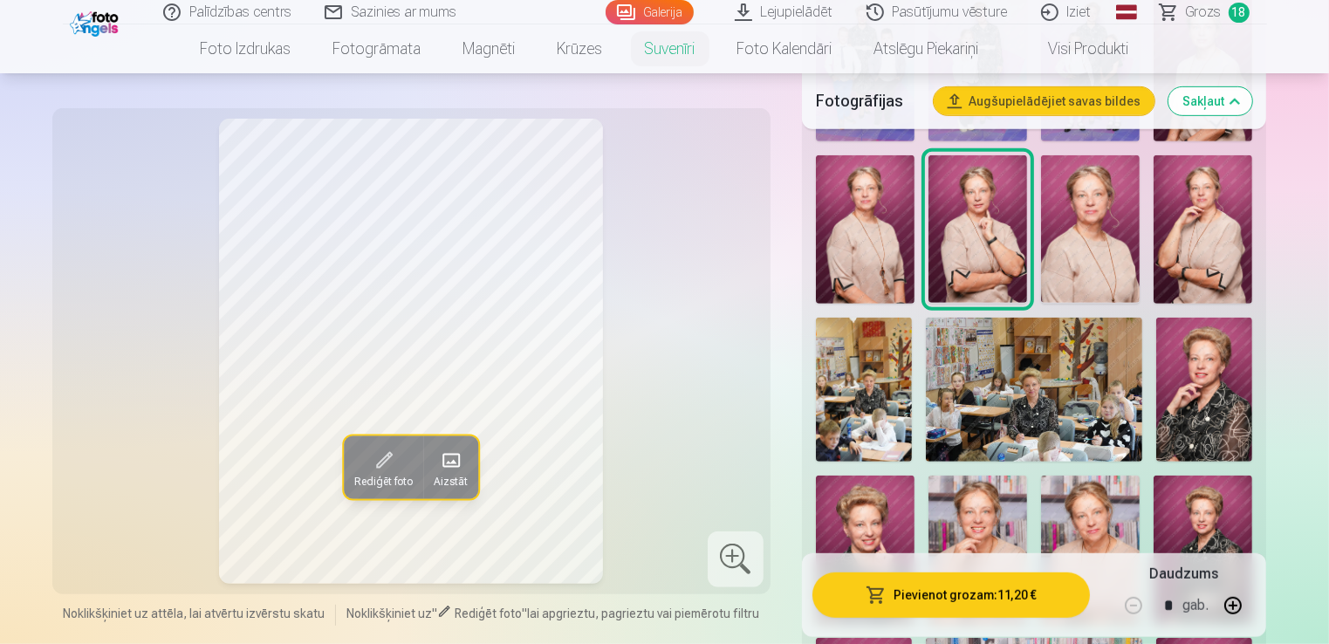
click at [859, 240] on img at bounding box center [865, 229] width 99 height 148
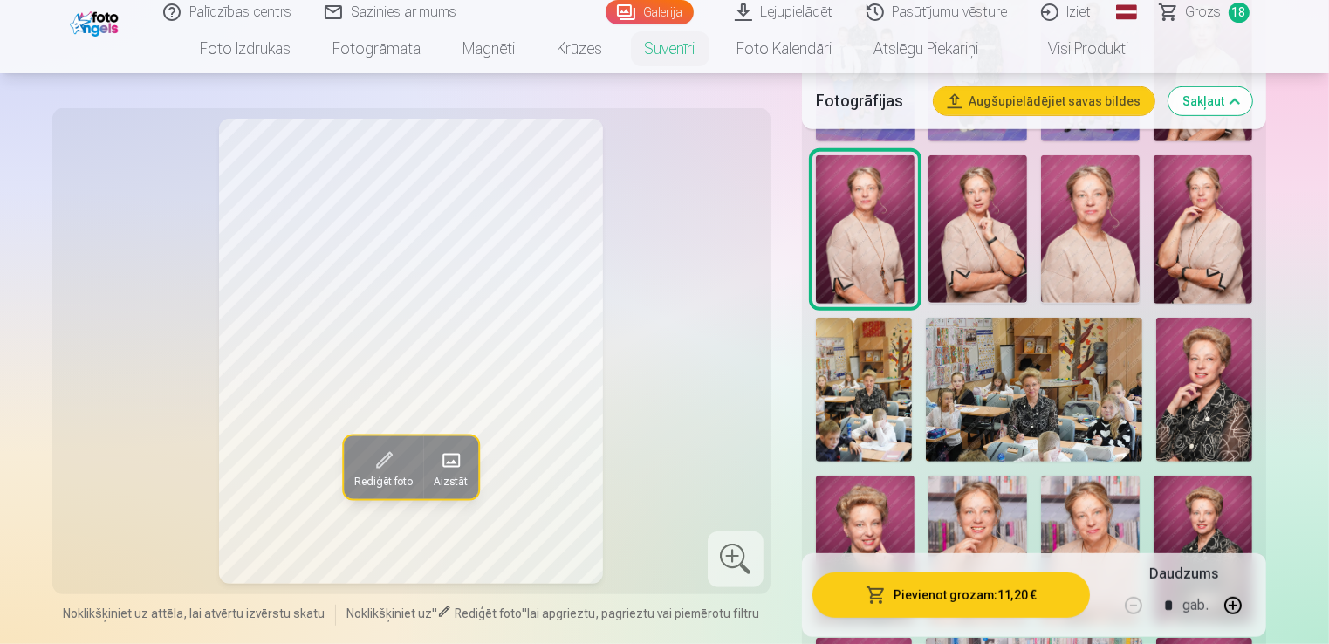
click at [1076, 234] on img at bounding box center [1090, 229] width 99 height 148
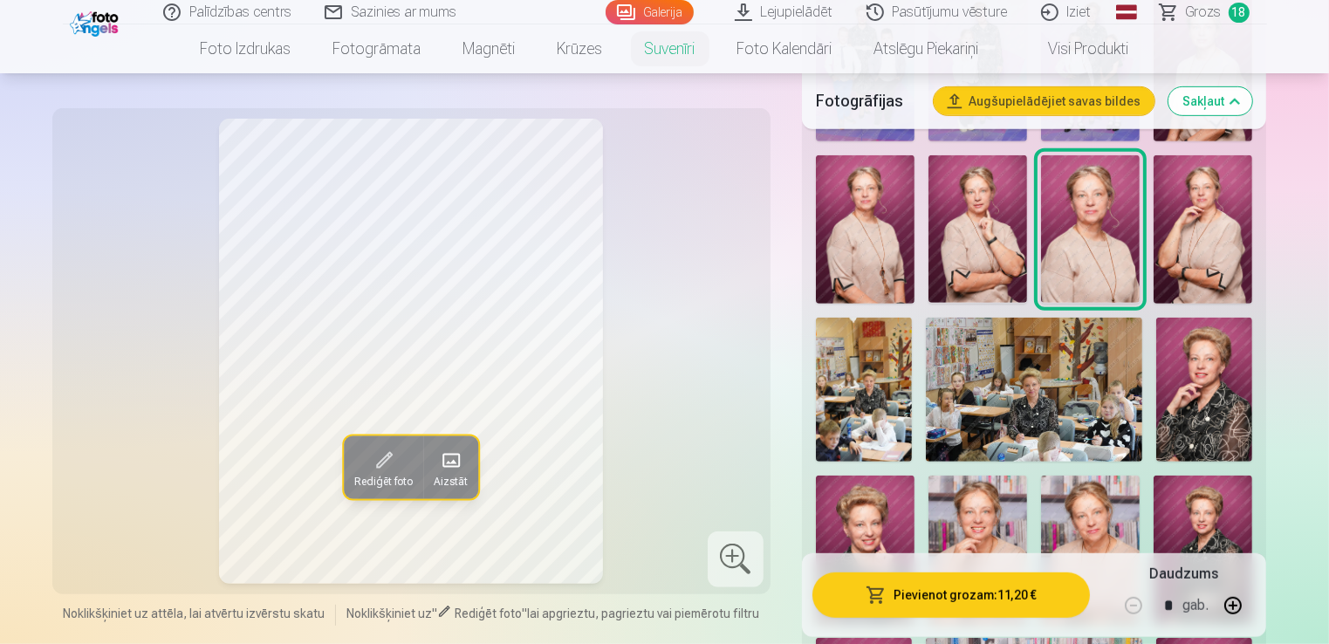
click at [1210, 244] on img at bounding box center [1203, 229] width 99 height 148
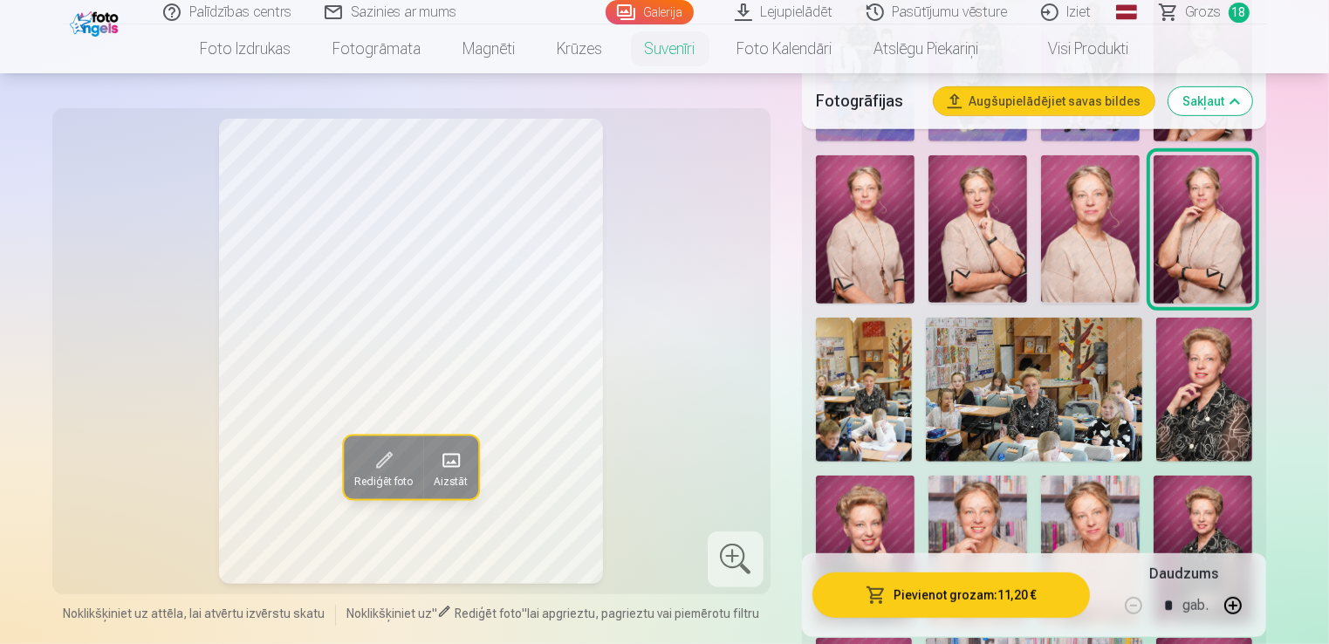
click at [1082, 244] on img at bounding box center [1090, 229] width 99 height 148
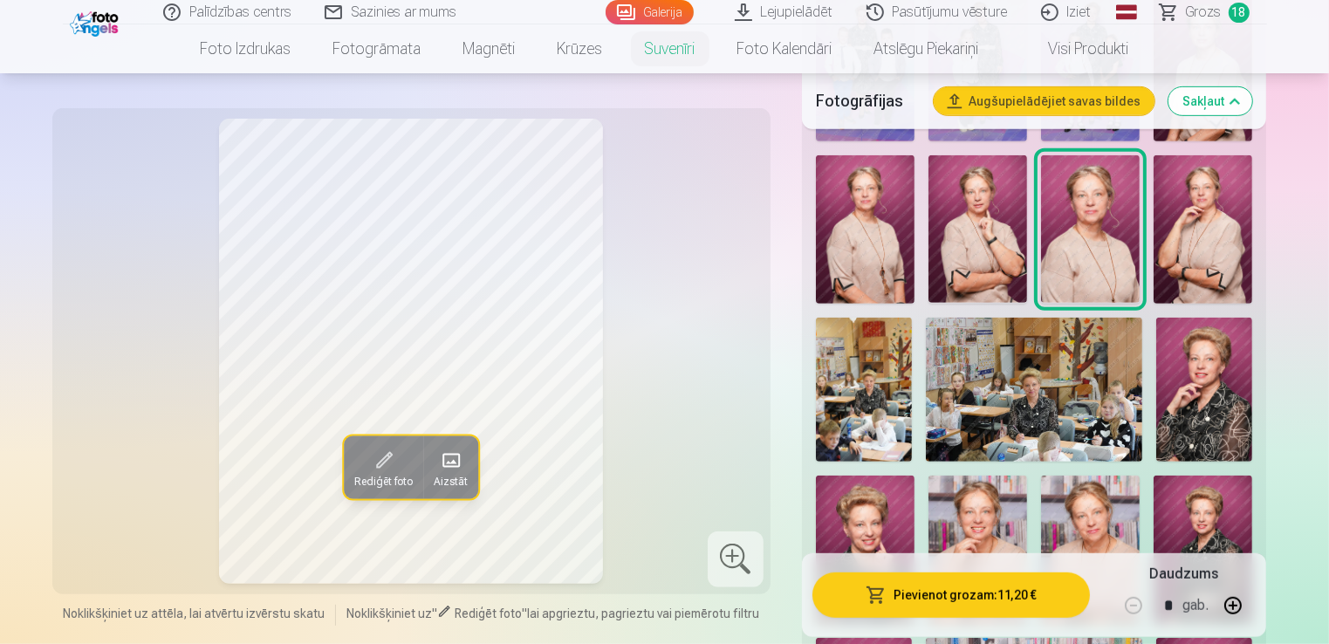
click at [1200, 222] on img at bounding box center [1203, 229] width 99 height 148
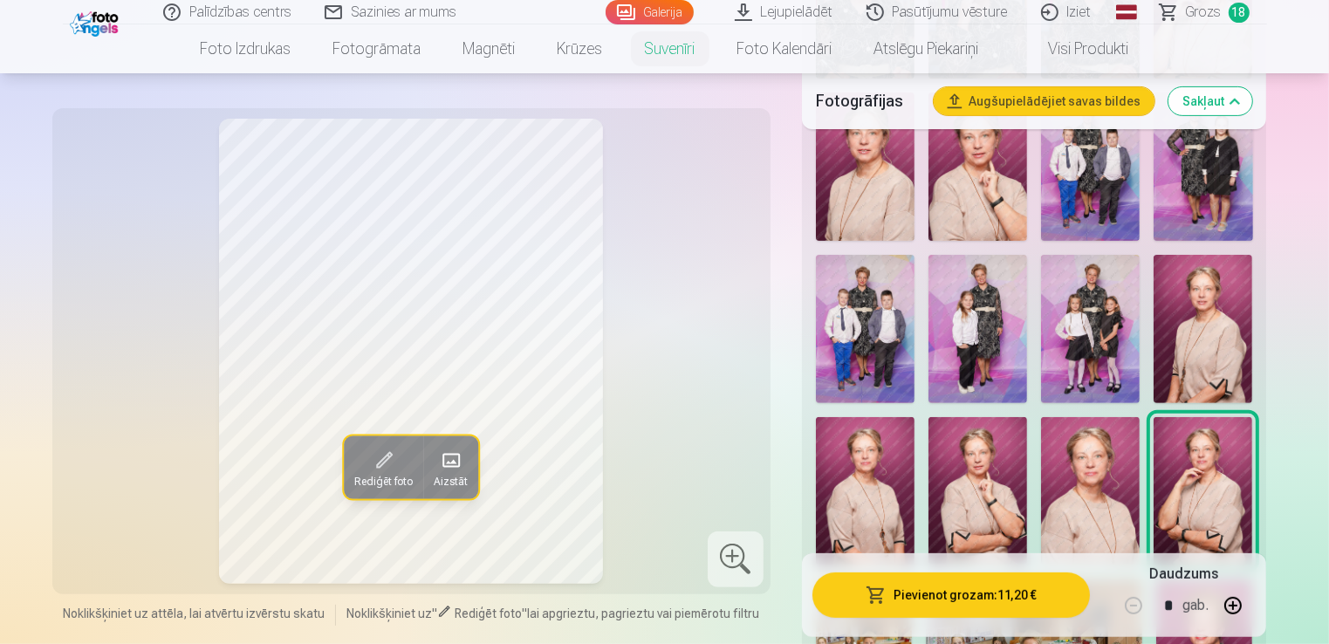
scroll to position [524, 0]
click at [1187, 340] on img at bounding box center [1203, 329] width 99 height 148
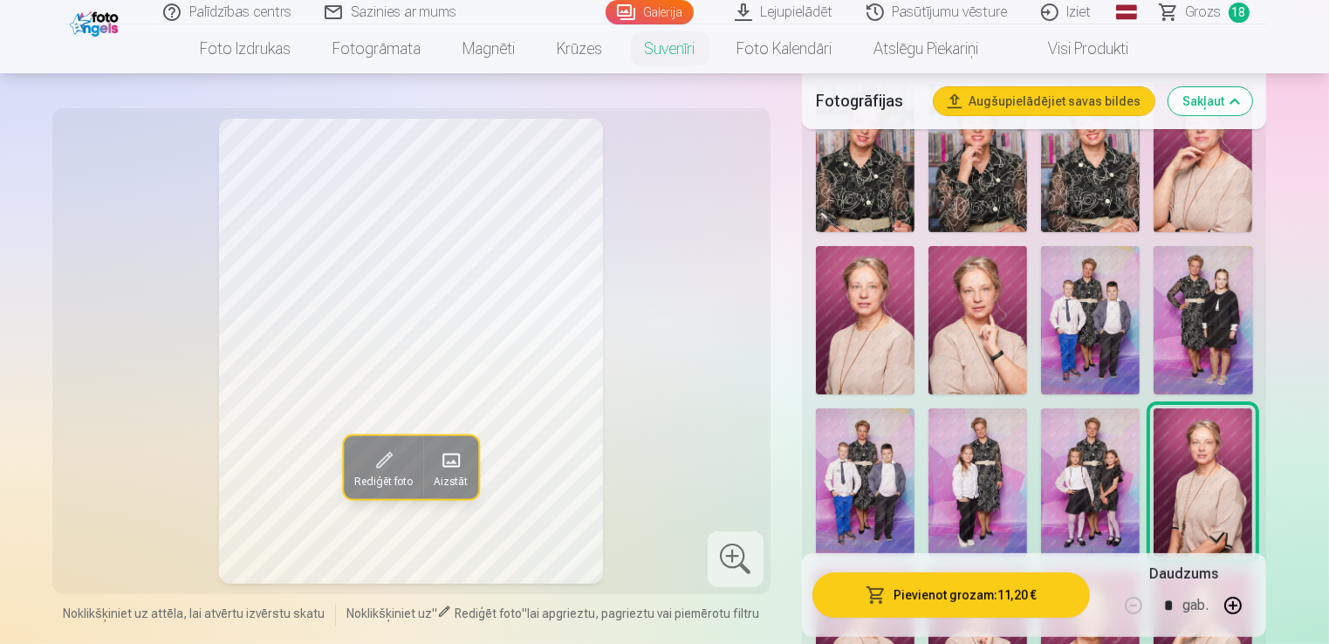
scroll to position [349, 0]
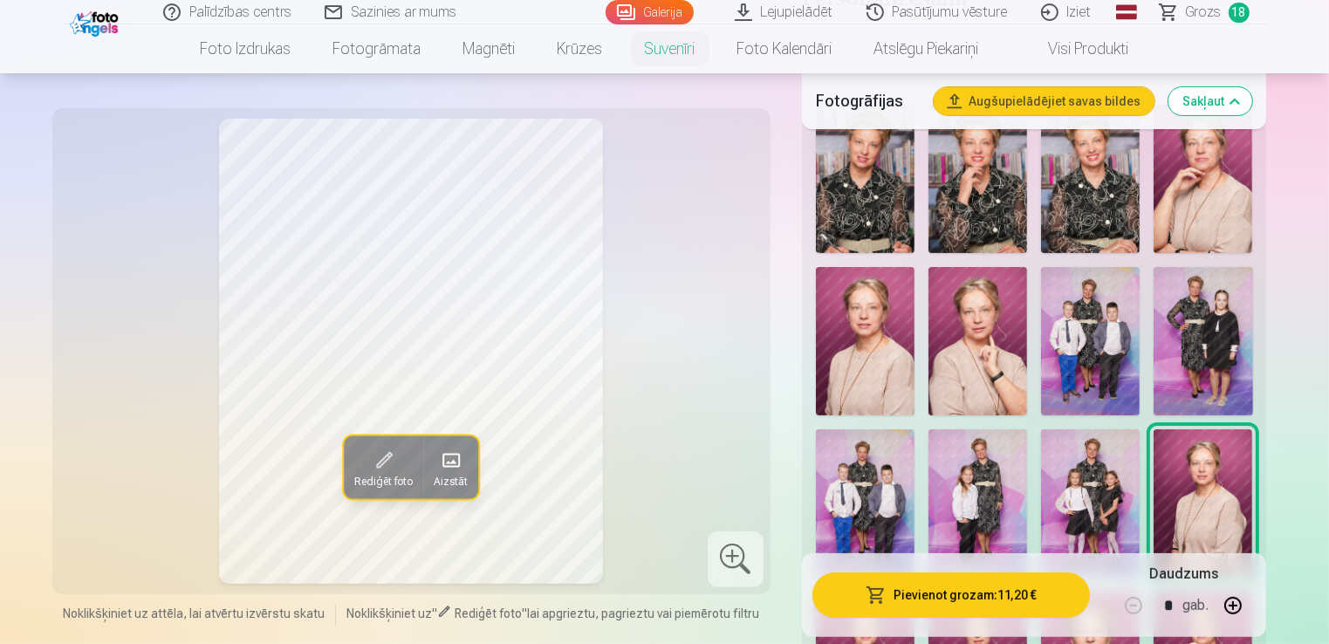
click at [978, 359] on img at bounding box center [978, 341] width 99 height 148
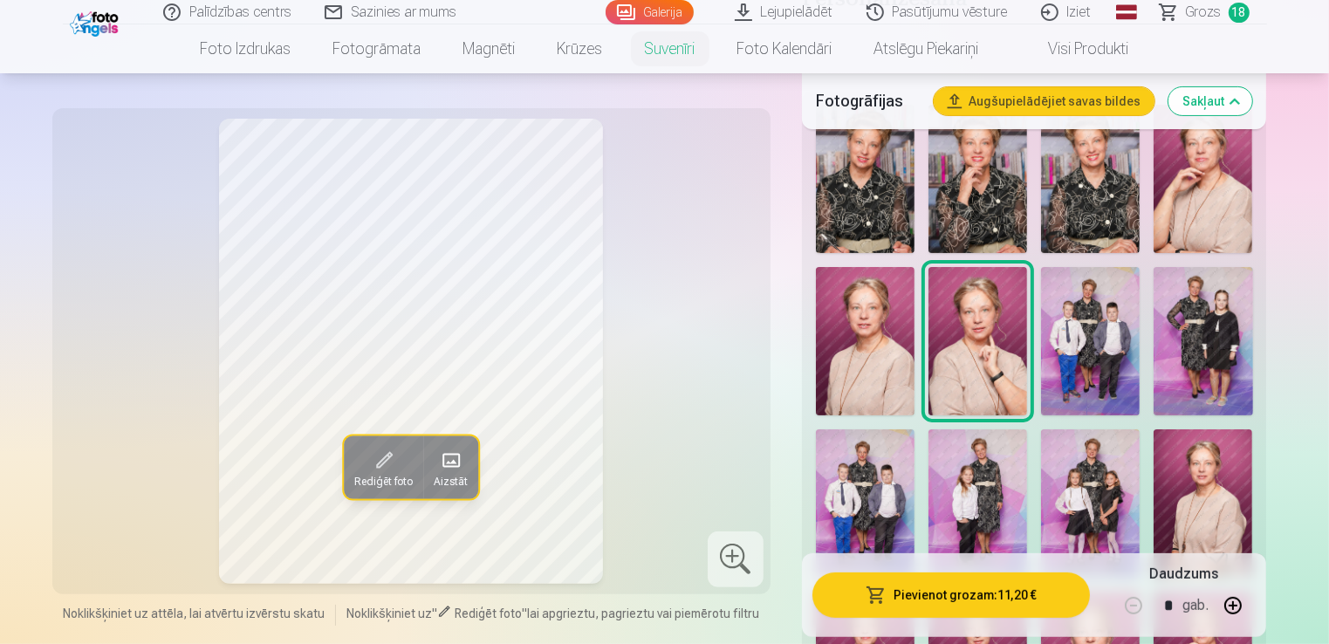
click at [986, 504] on img at bounding box center [978, 503] width 99 height 148
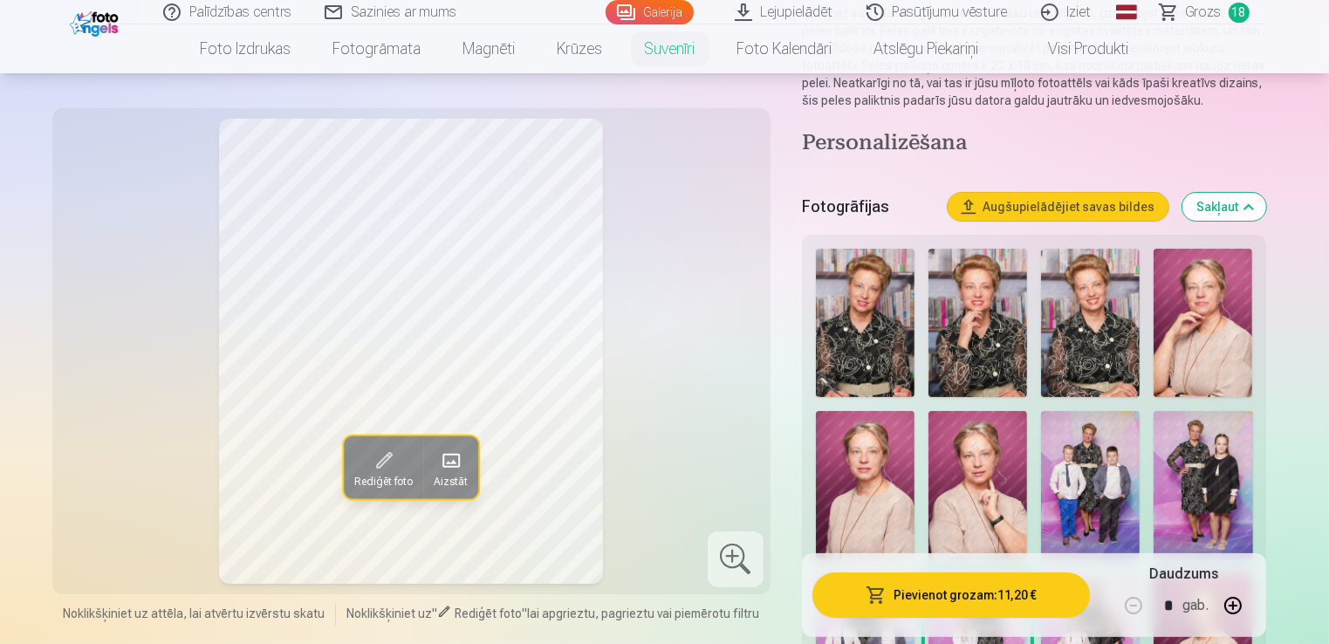
scroll to position [175, 0]
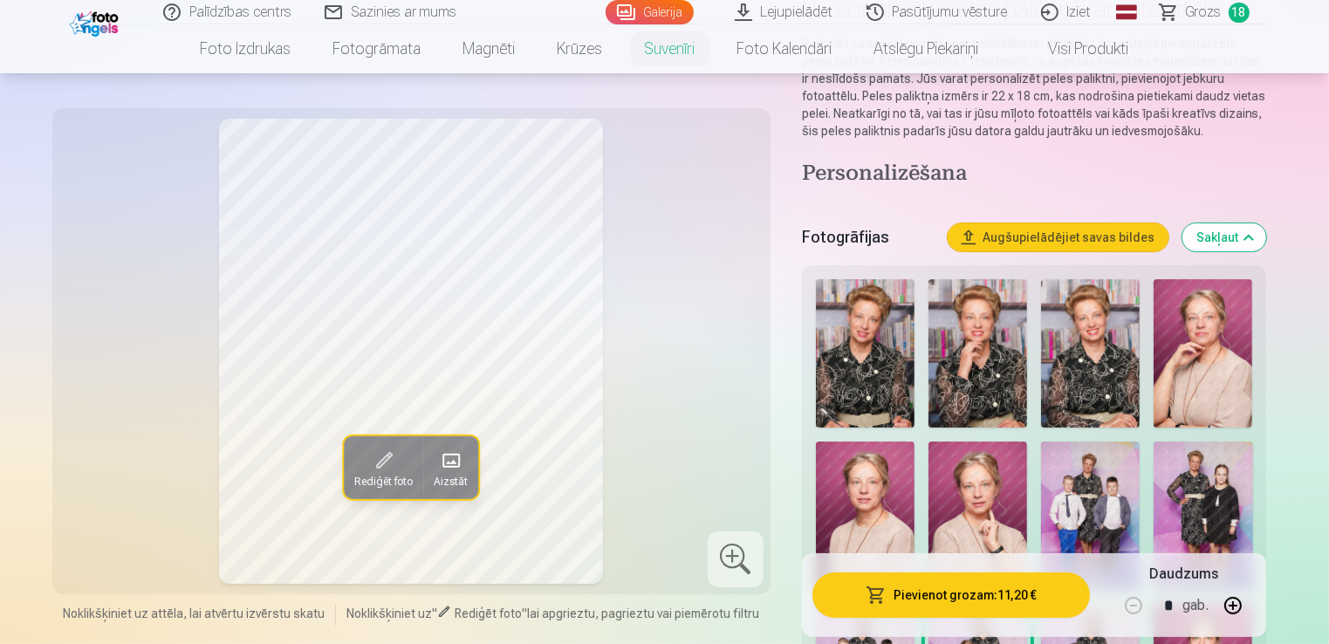
click at [970, 358] on img at bounding box center [978, 353] width 99 height 148
click at [852, 360] on img at bounding box center [865, 353] width 99 height 148
click at [1095, 376] on img at bounding box center [1090, 353] width 99 height 148
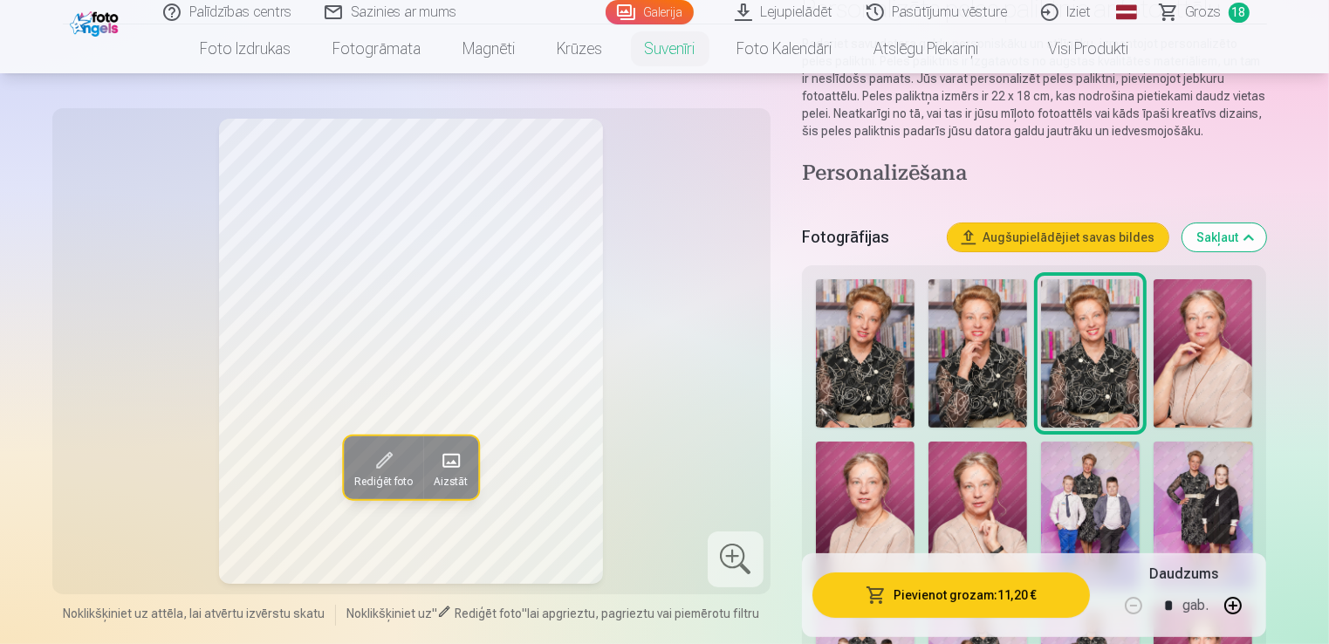
click at [1211, 362] on img at bounding box center [1203, 353] width 99 height 148
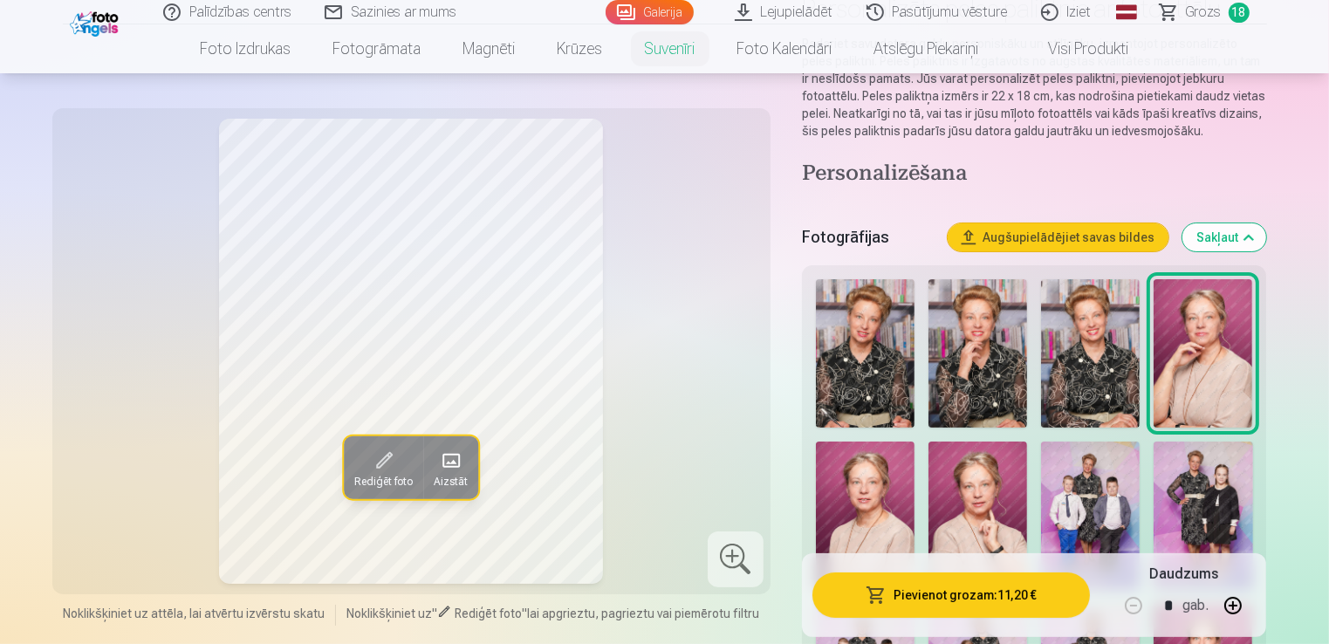
click at [979, 509] on img at bounding box center [978, 516] width 99 height 148
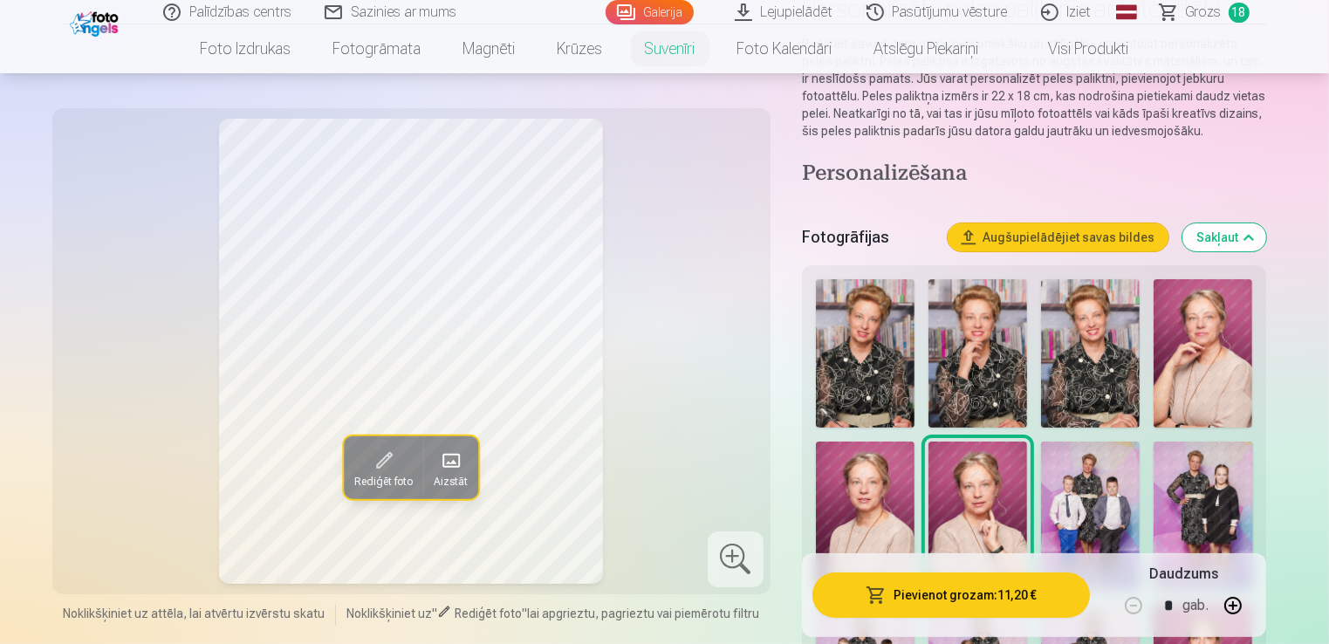
click at [848, 511] on img at bounding box center [865, 516] width 99 height 148
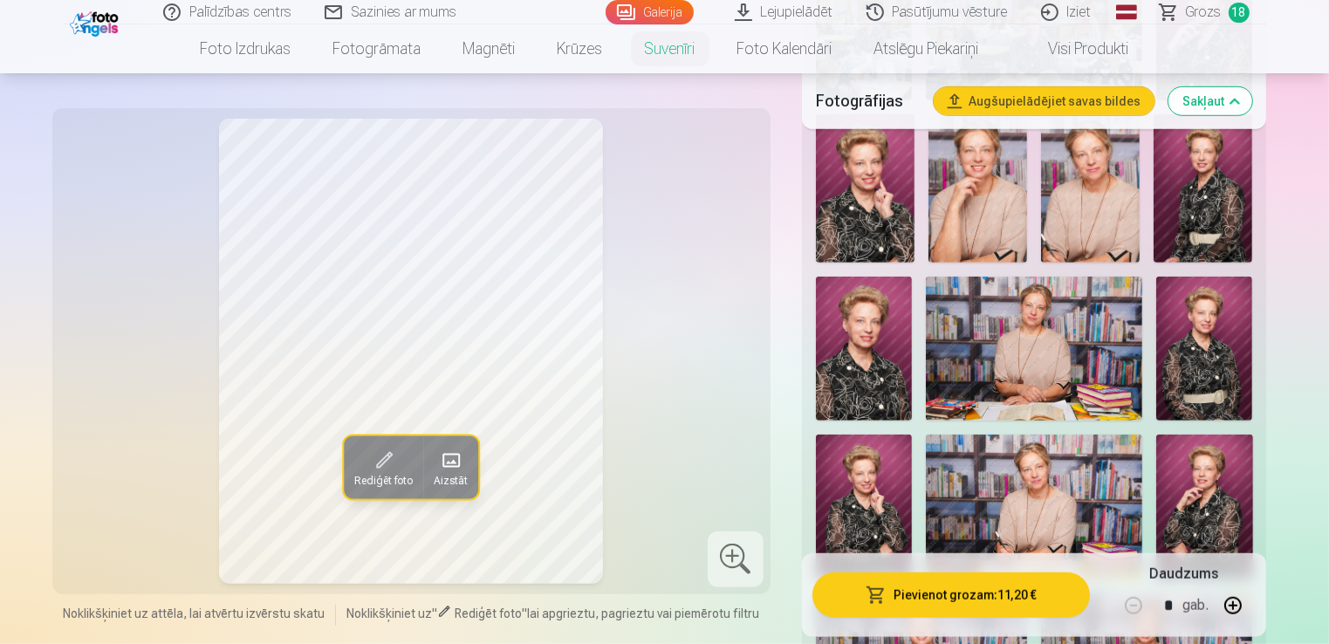
scroll to position [1222, 0]
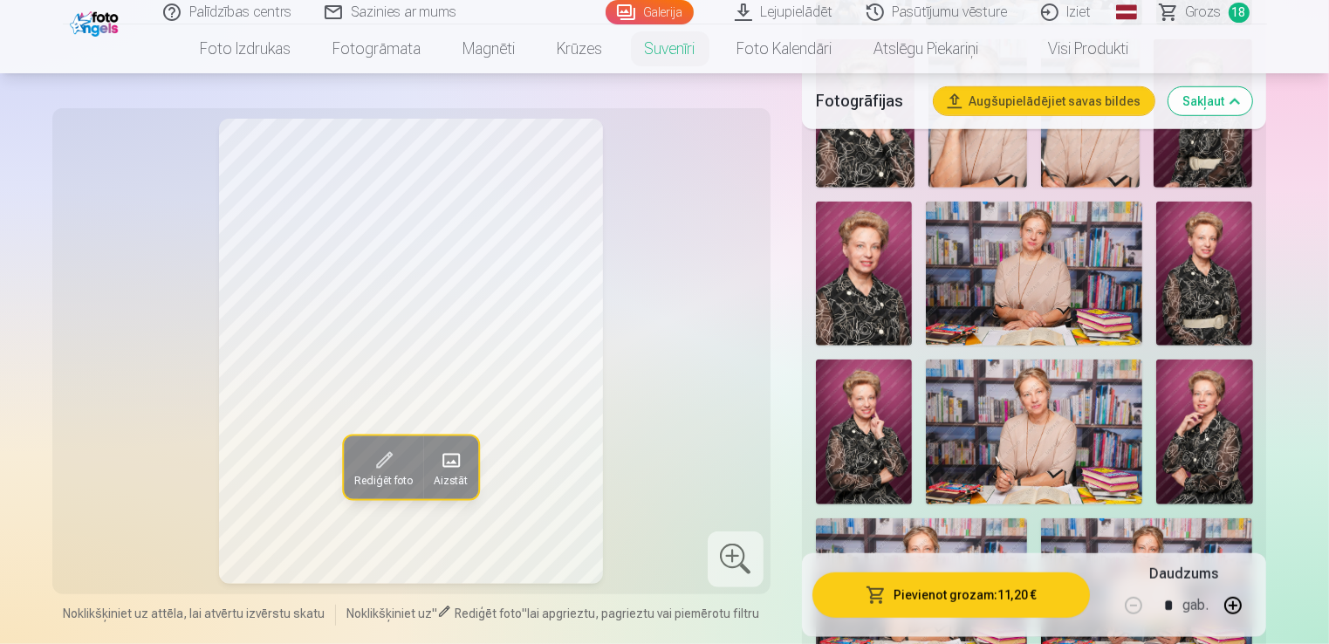
click at [1018, 283] on img at bounding box center [1034, 274] width 216 height 144
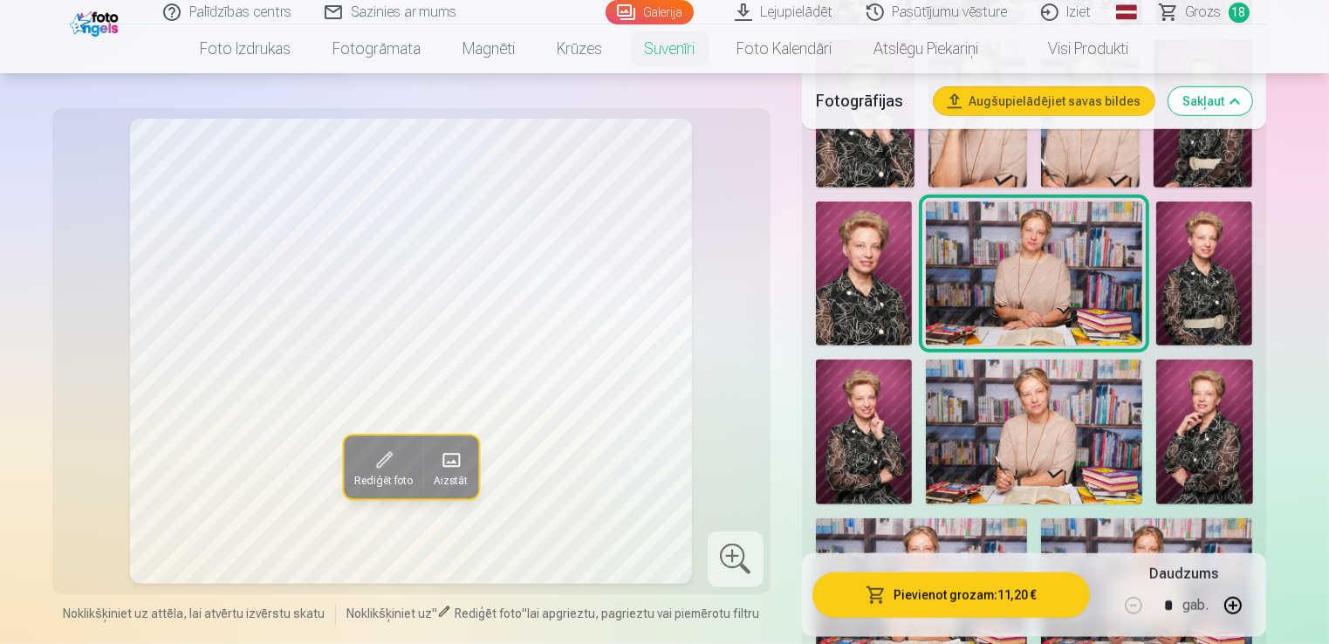
click at [1026, 434] on img at bounding box center [1034, 432] width 216 height 144
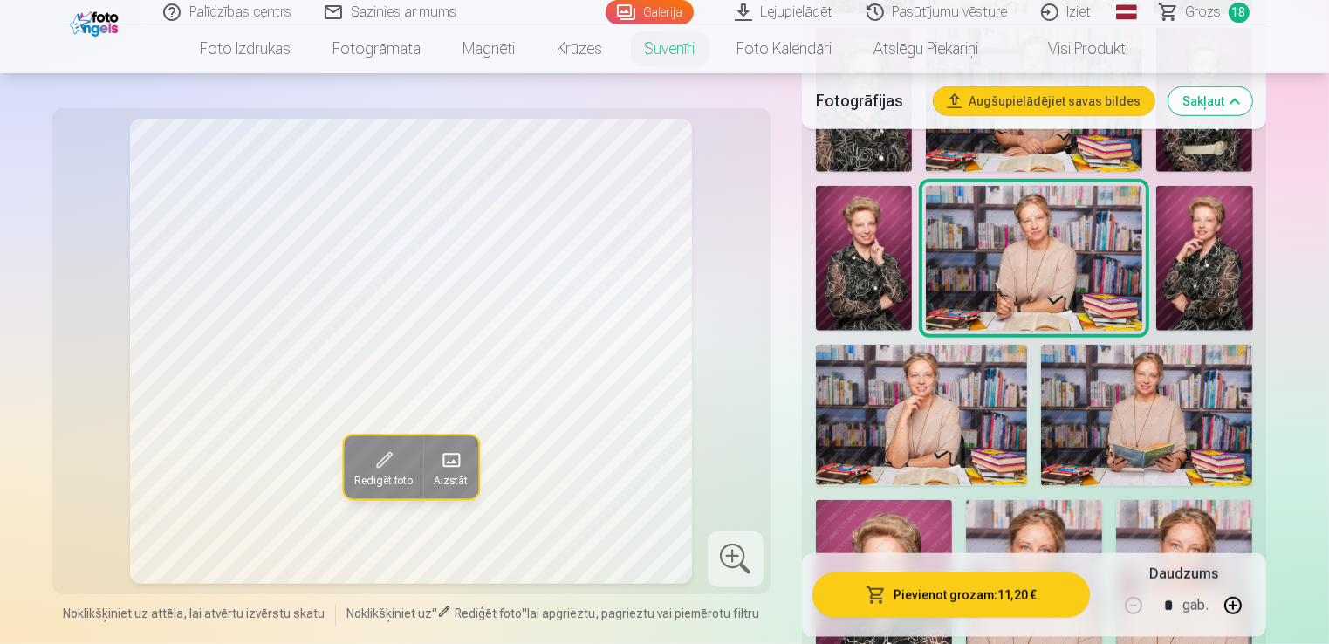
scroll to position [1397, 0]
click at [951, 419] on img at bounding box center [921, 414] width 211 height 141
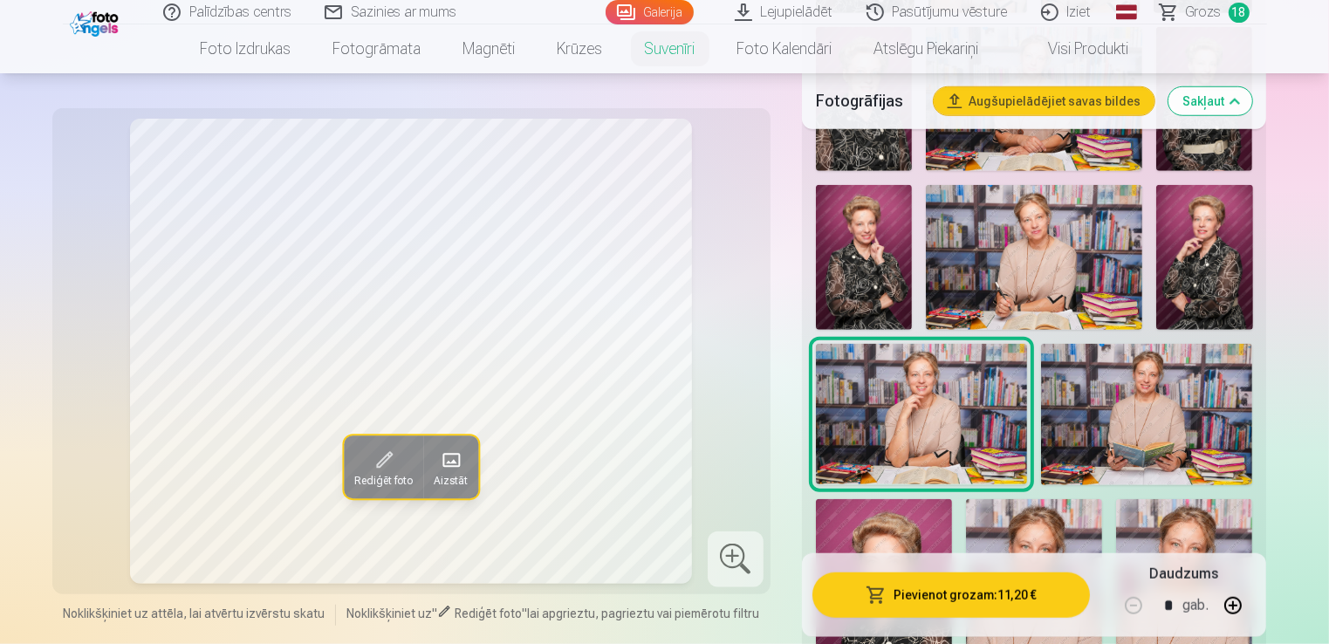
click at [1147, 431] on img at bounding box center [1146, 414] width 211 height 141
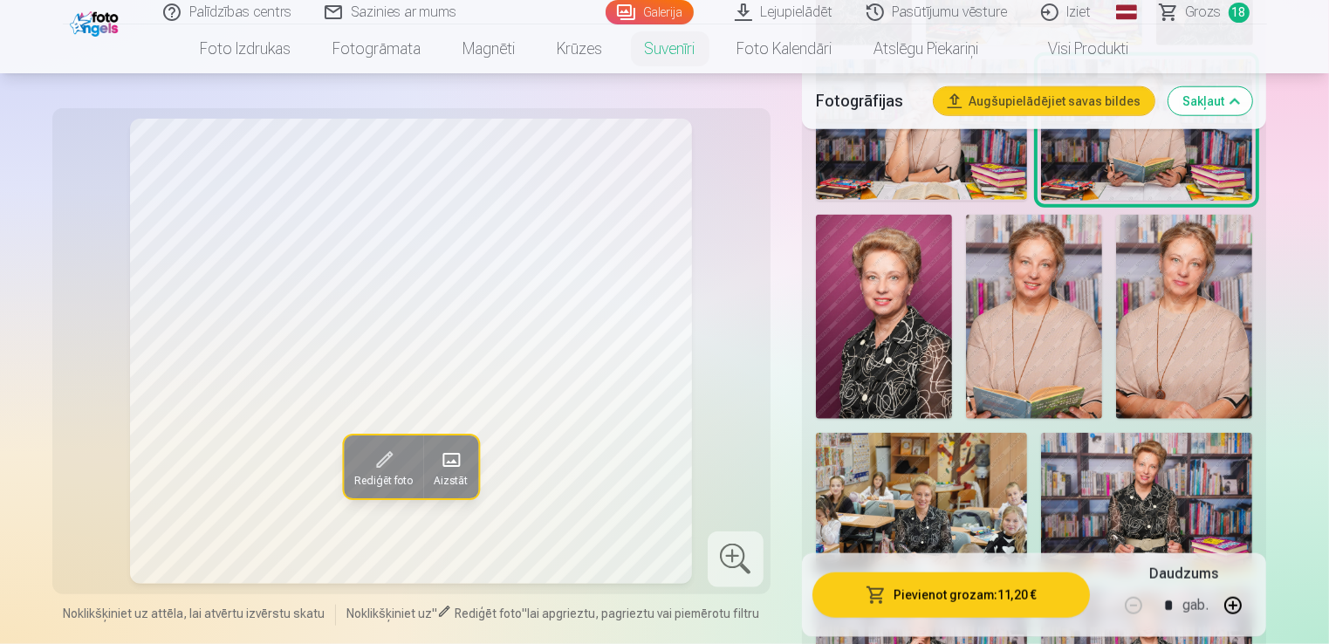
scroll to position [1658, 0]
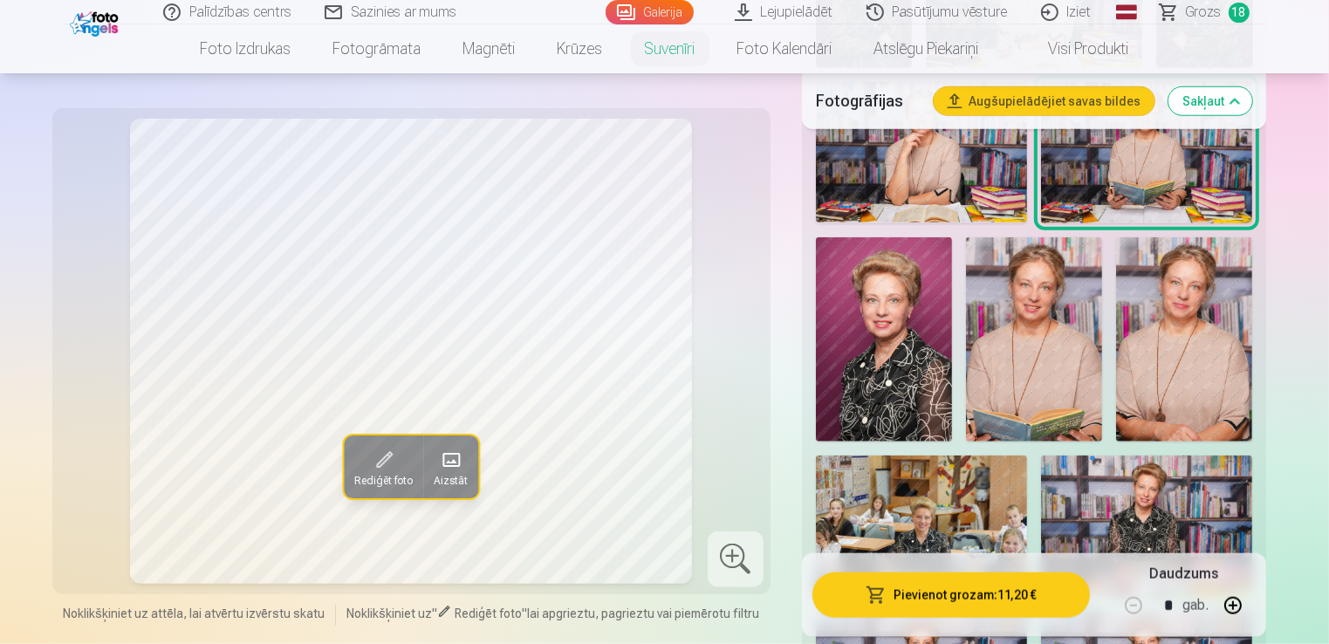
click at [1154, 371] on img at bounding box center [1184, 339] width 136 height 205
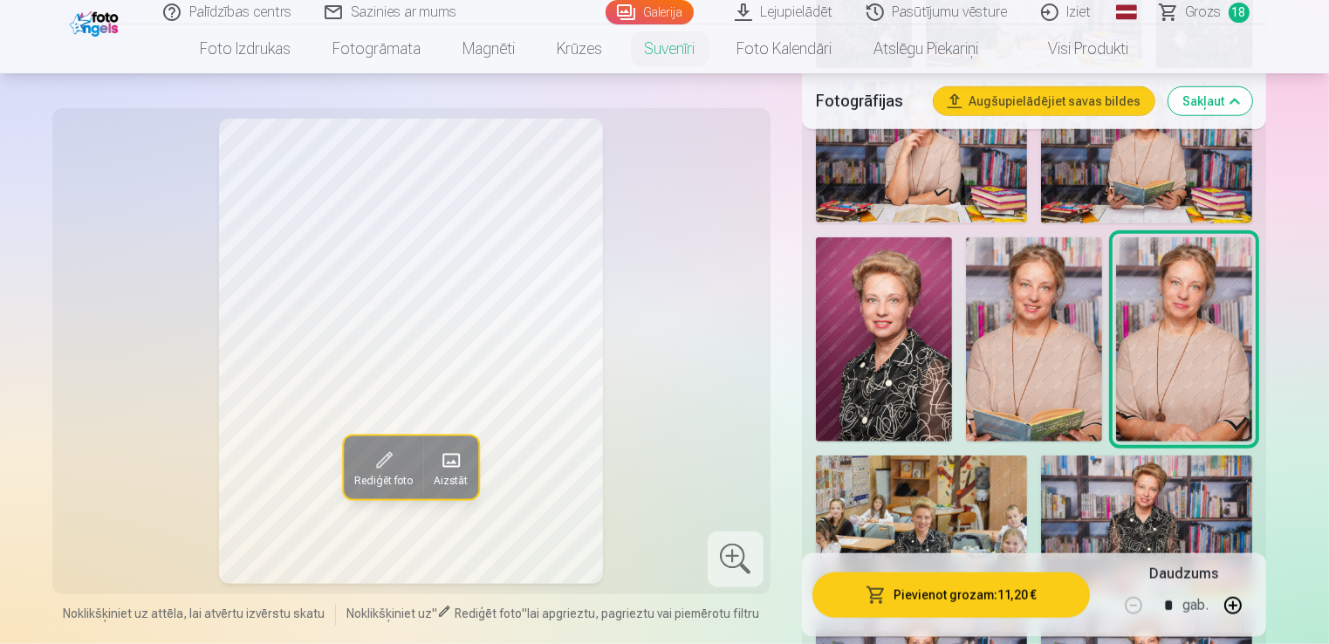
click at [1034, 369] on img at bounding box center [1034, 339] width 136 height 205
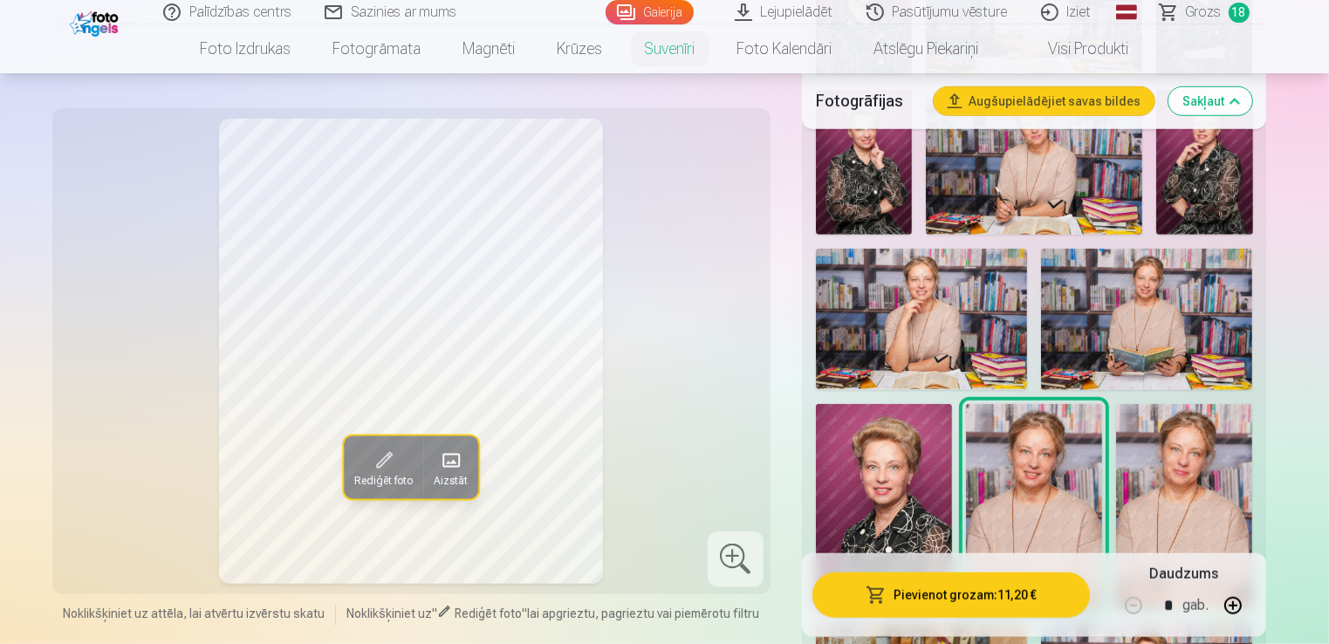
scroll to position [1484, 0]
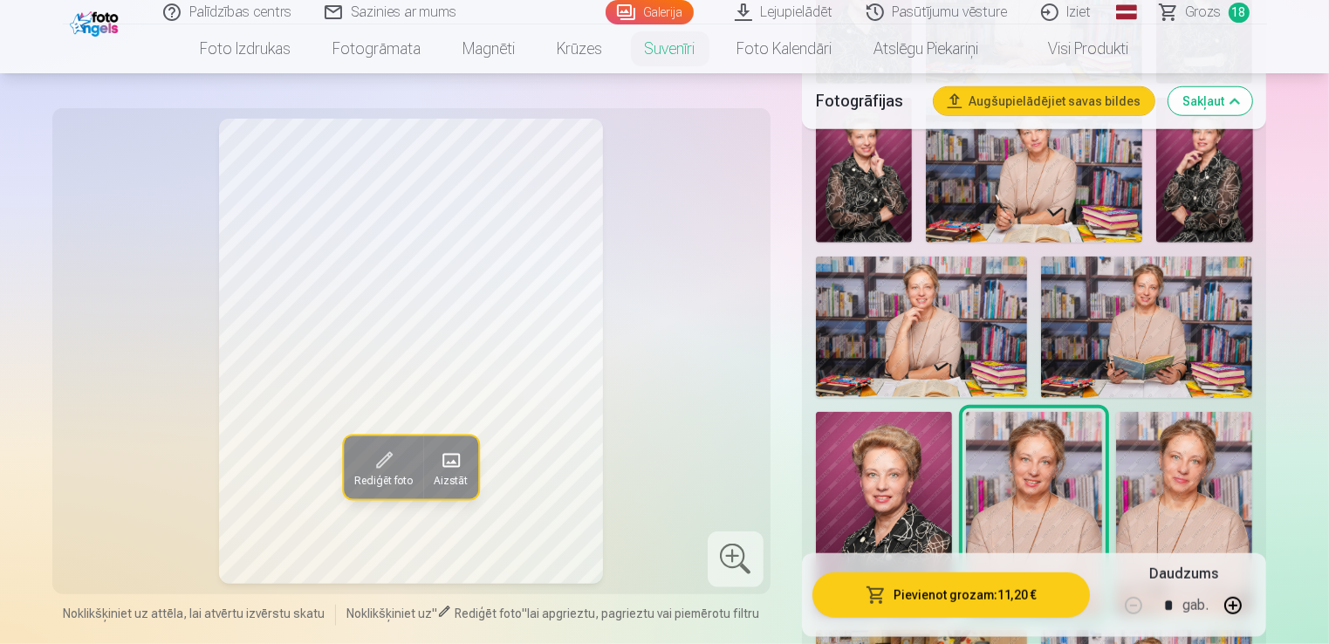
click at [1141, 312] on img at bounding box center [1146, 327] width 211 height 141
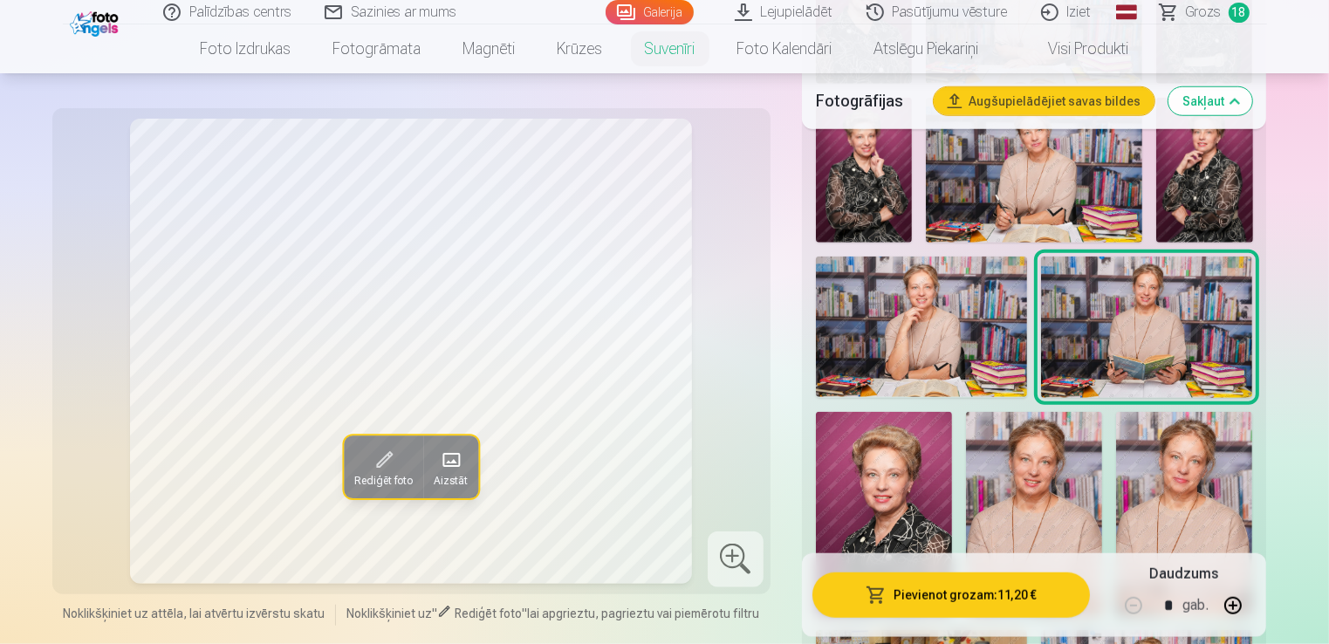
click at [946, 333] on img at bounding box center [921, 327] width 211 height 141
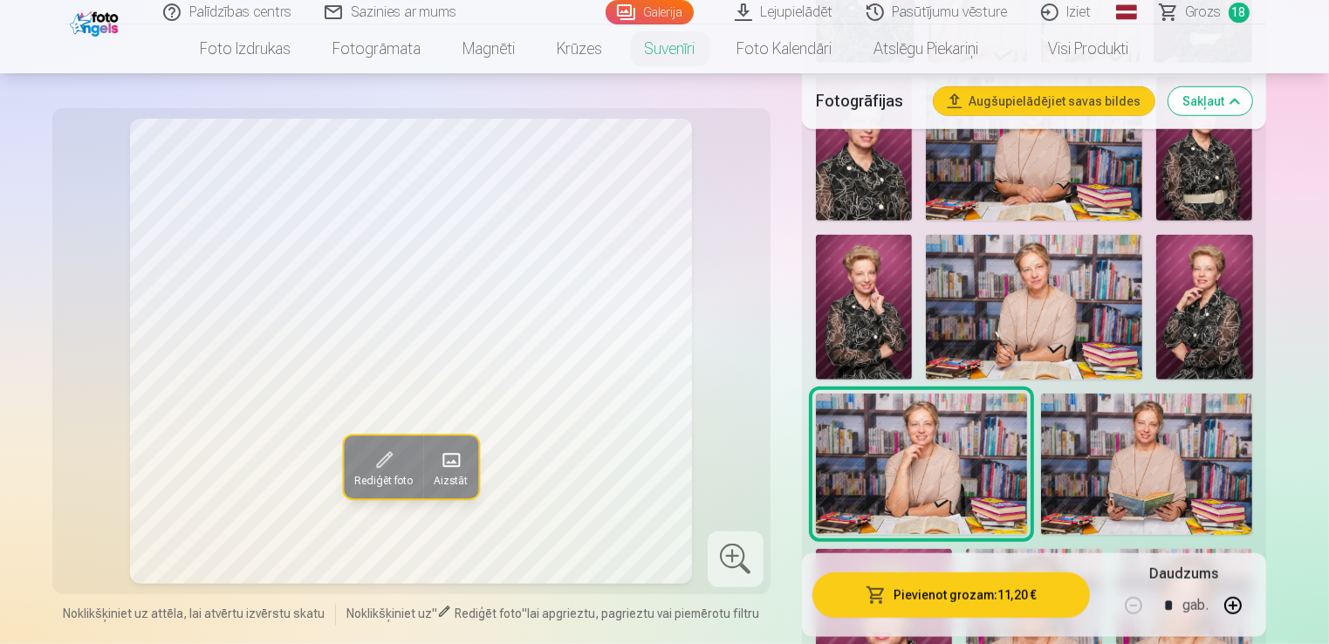
scroll to position [1309, 0]
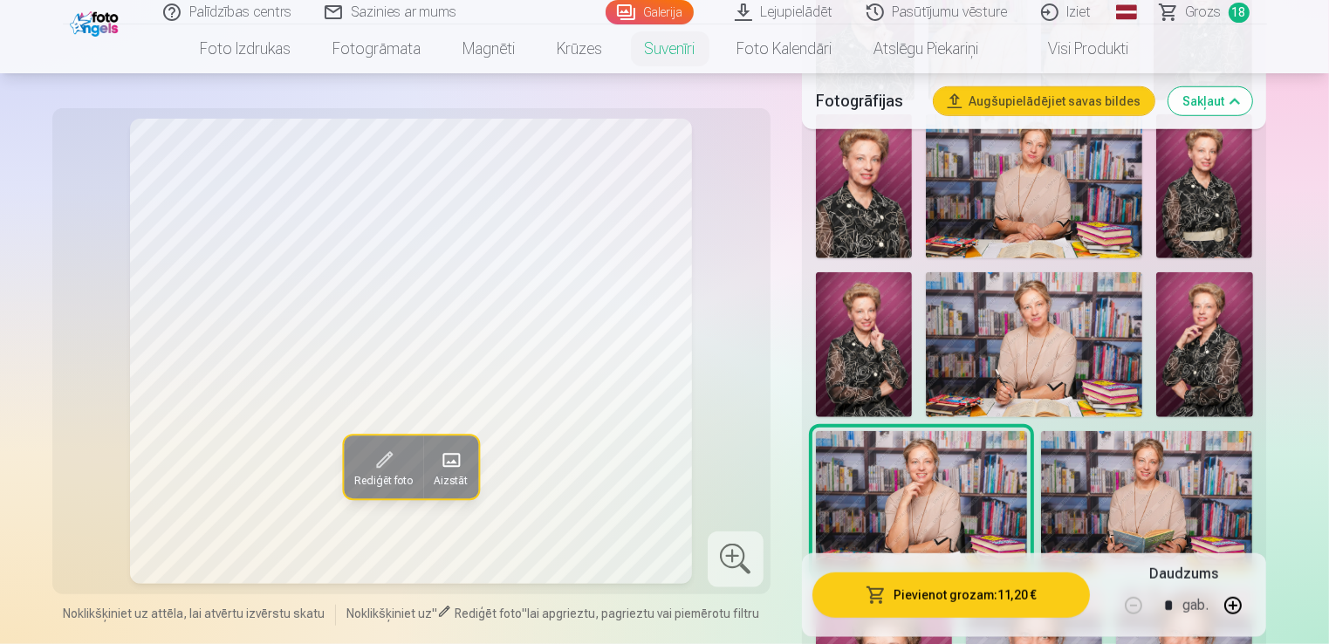
click at [1026, 329] on img at bounding box center [1034, 344] width 216 height 144
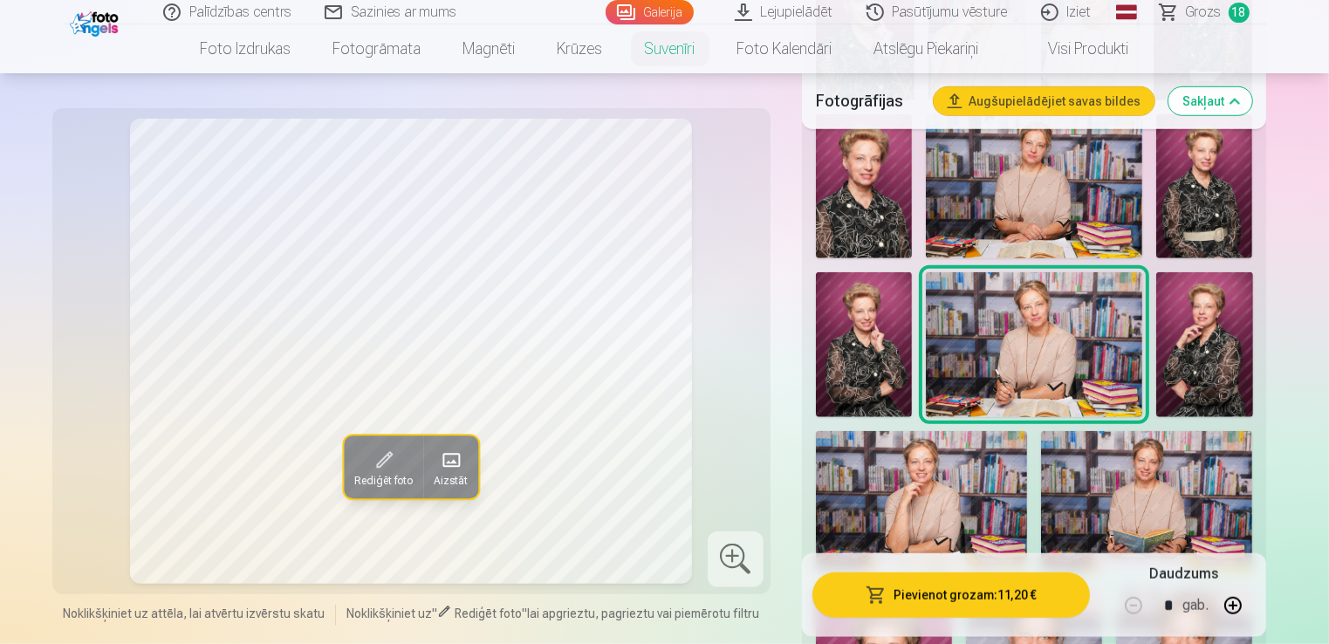
click at [1032, 189] on img at bounding box center [1034, 186] width 216 height 144
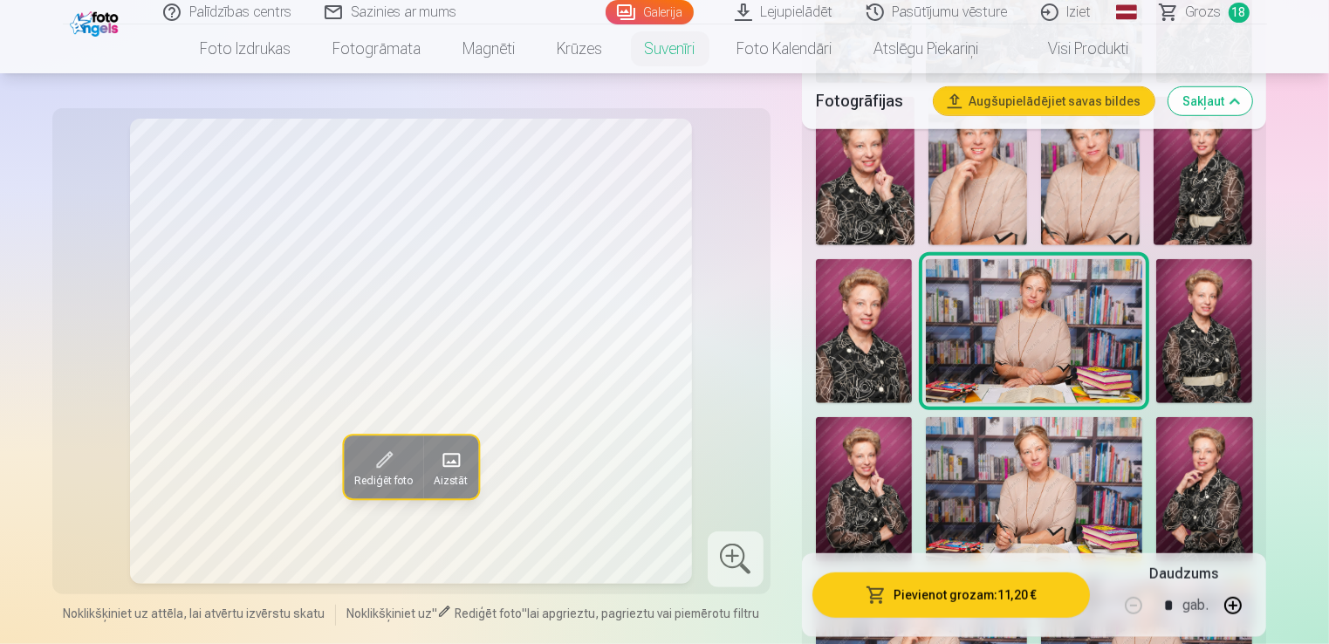
scroll to position [1047, 0]
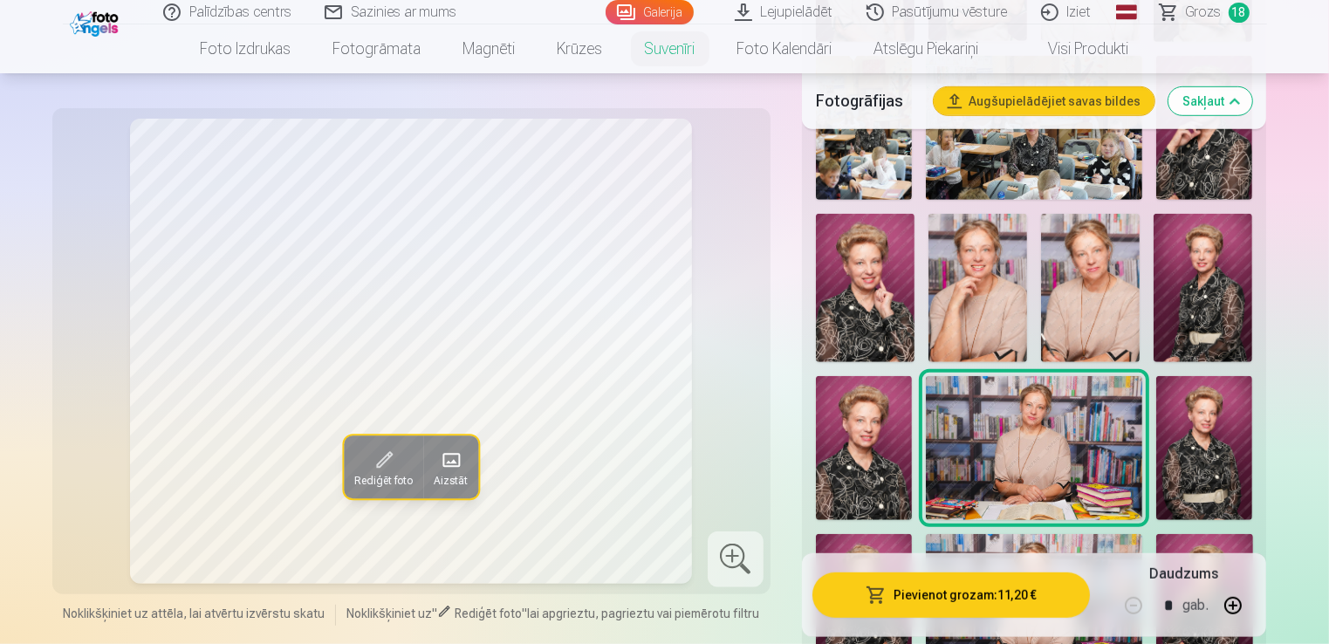
click at [987, 295] on img at bounding box center [978, 288] width 99 height 148
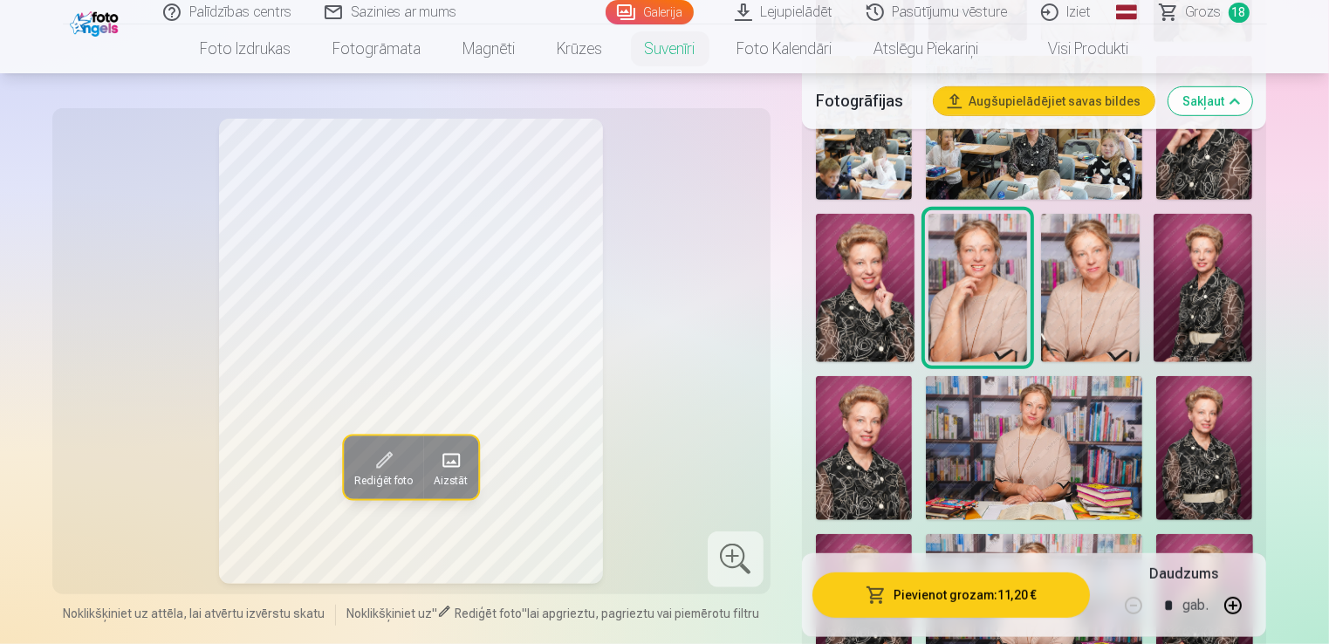
click at [1086, 306] on img at bounding box center [1090, 288] width 99 height 148
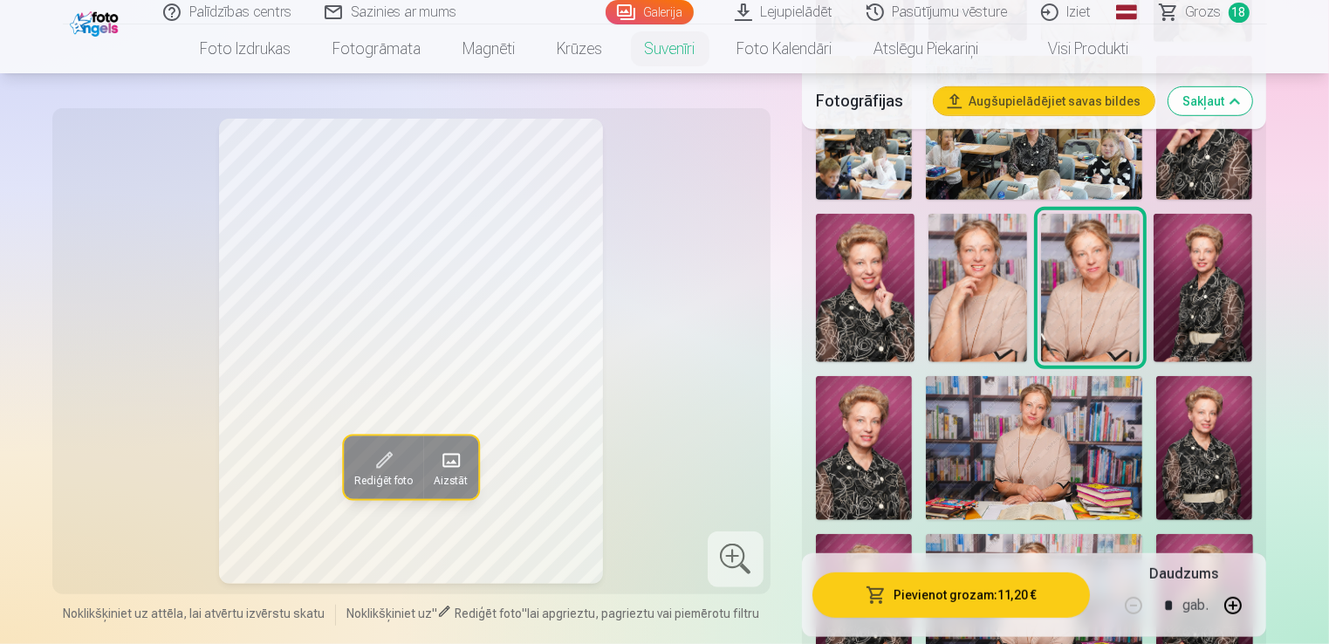
click at [966, 298] on img at bounding box center [978, 288] width 99 height 148
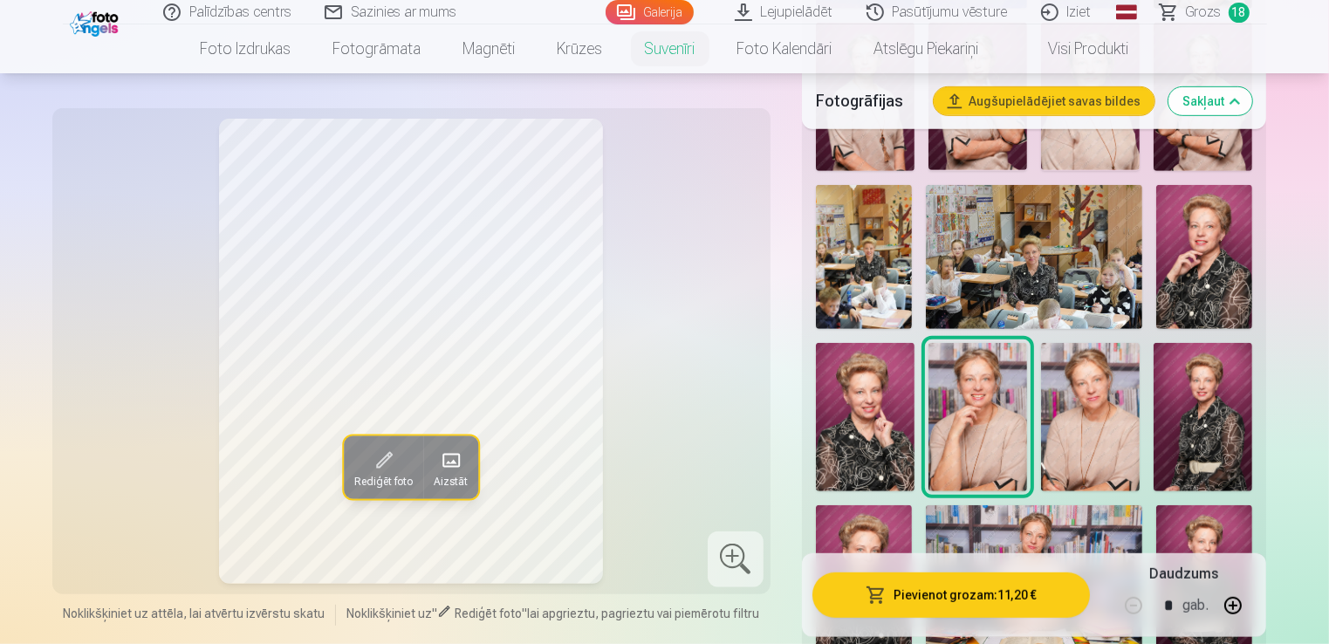
scroll to position [873, 0]
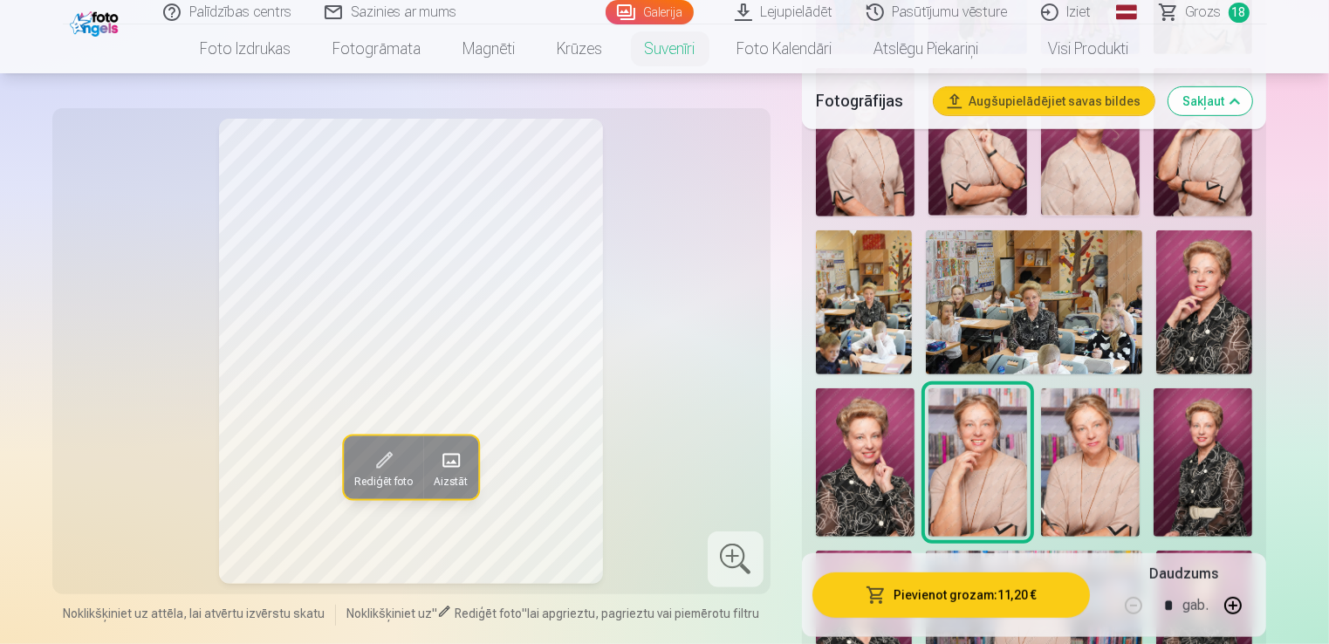
click at [1014, 324] on img at bounding box center [1034, 302] width 216 height 144
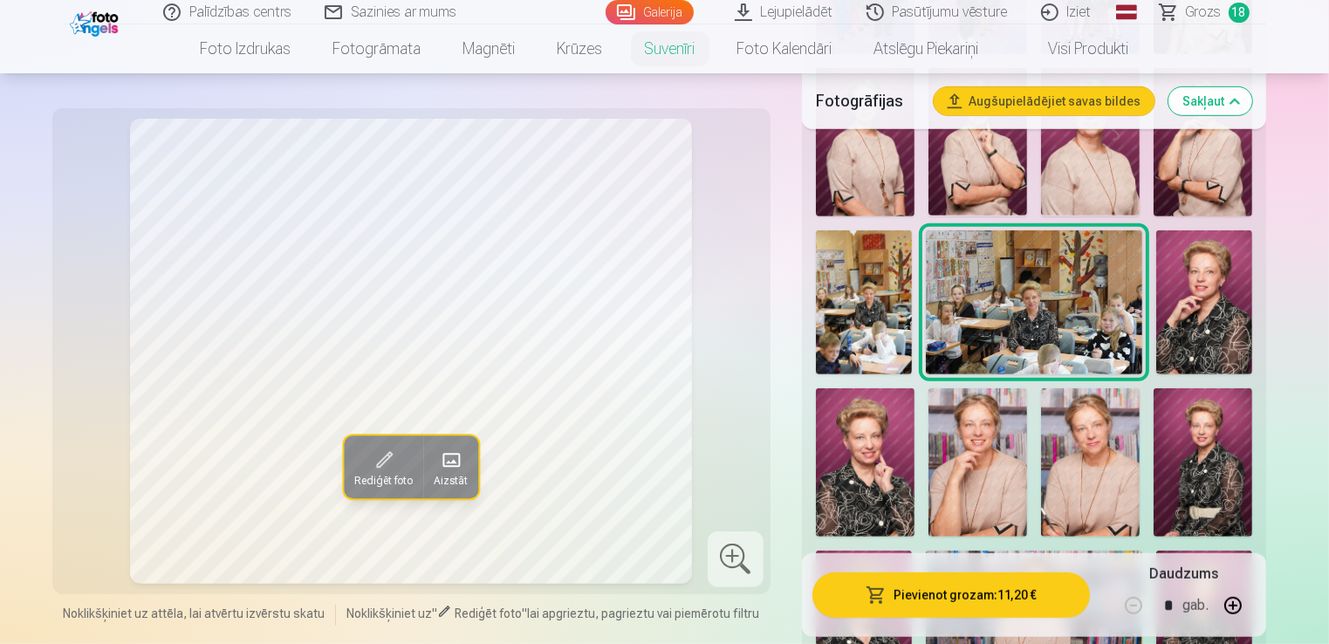
click at [880, 325] on img at bounding box center [864, 302] width 96 height 145
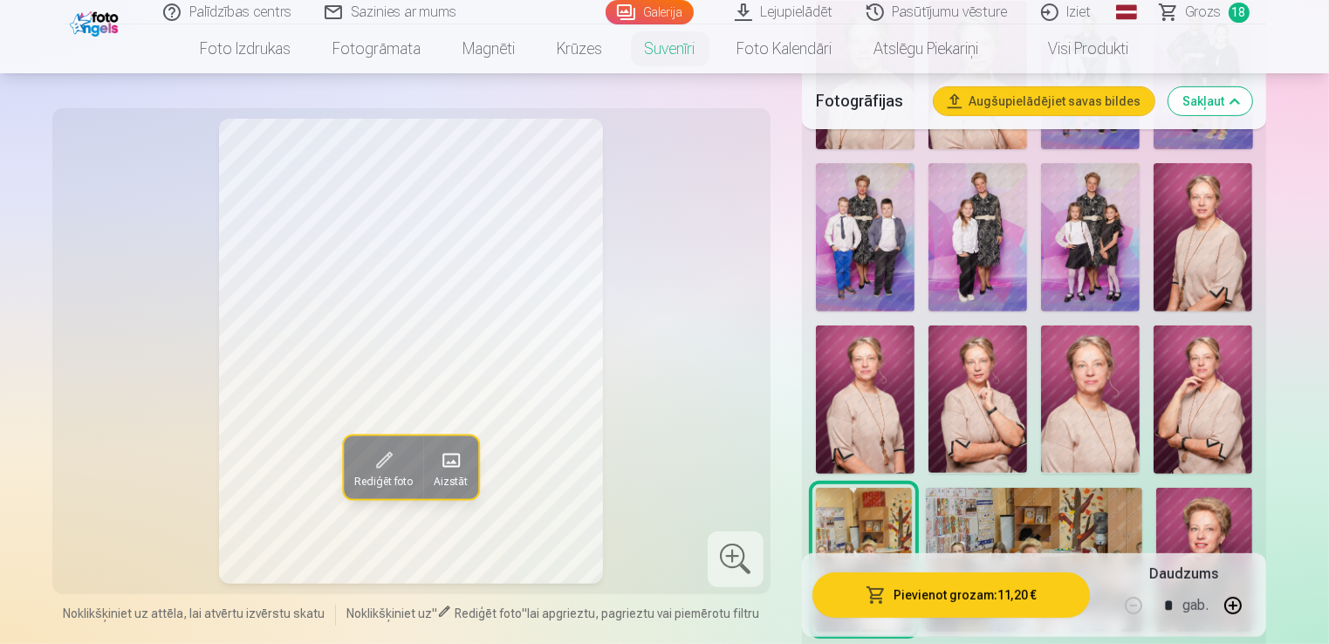
scroll to position [611, 0]
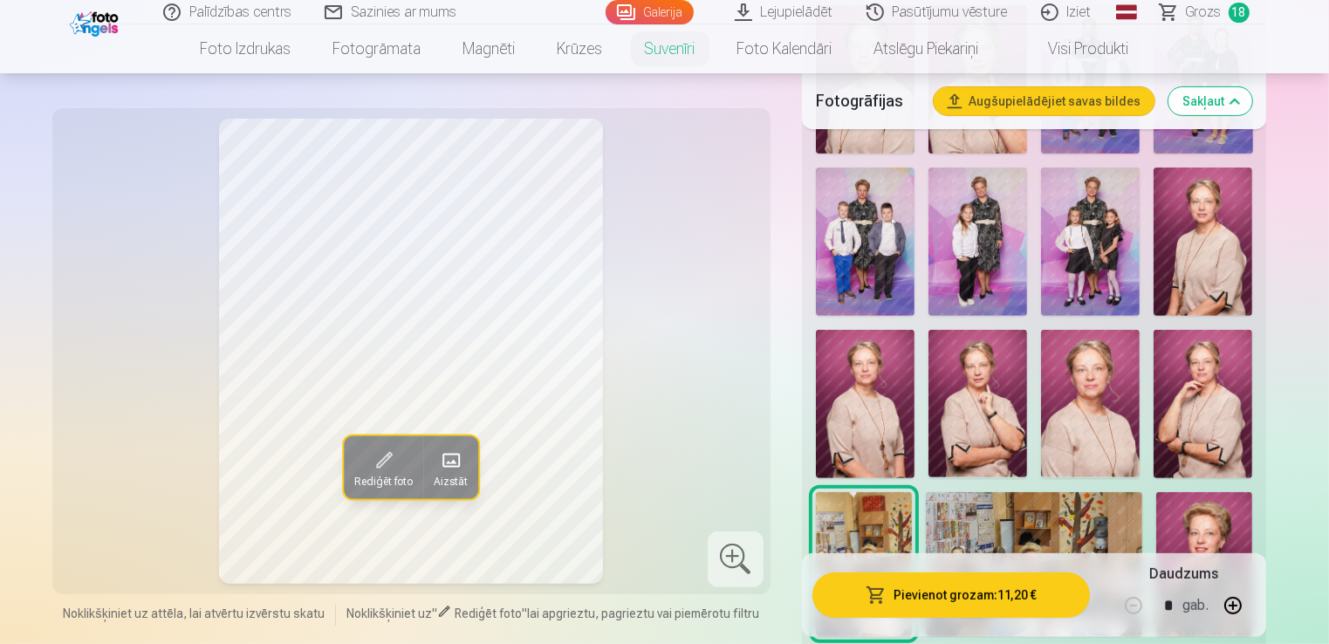
click at [990, 382] on img at bounding box center [978, 404] width 99 height 148
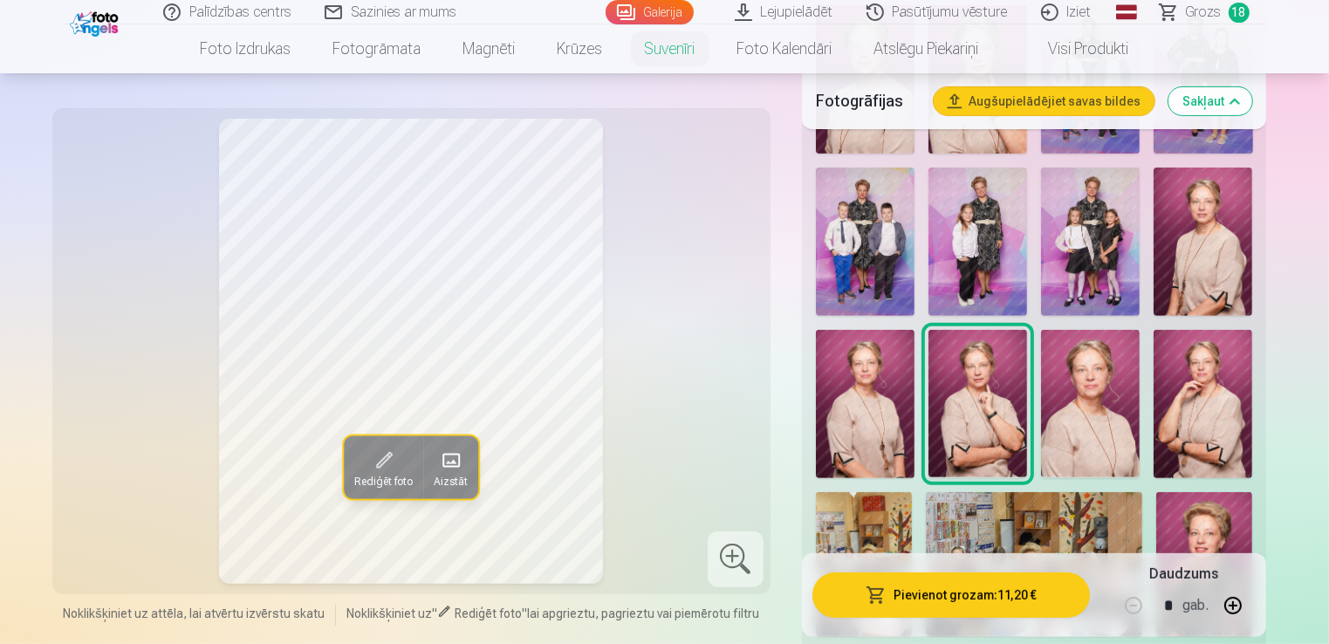
click at [1089, 413] on img at bounding box center [1090, 404] width 99 height 148
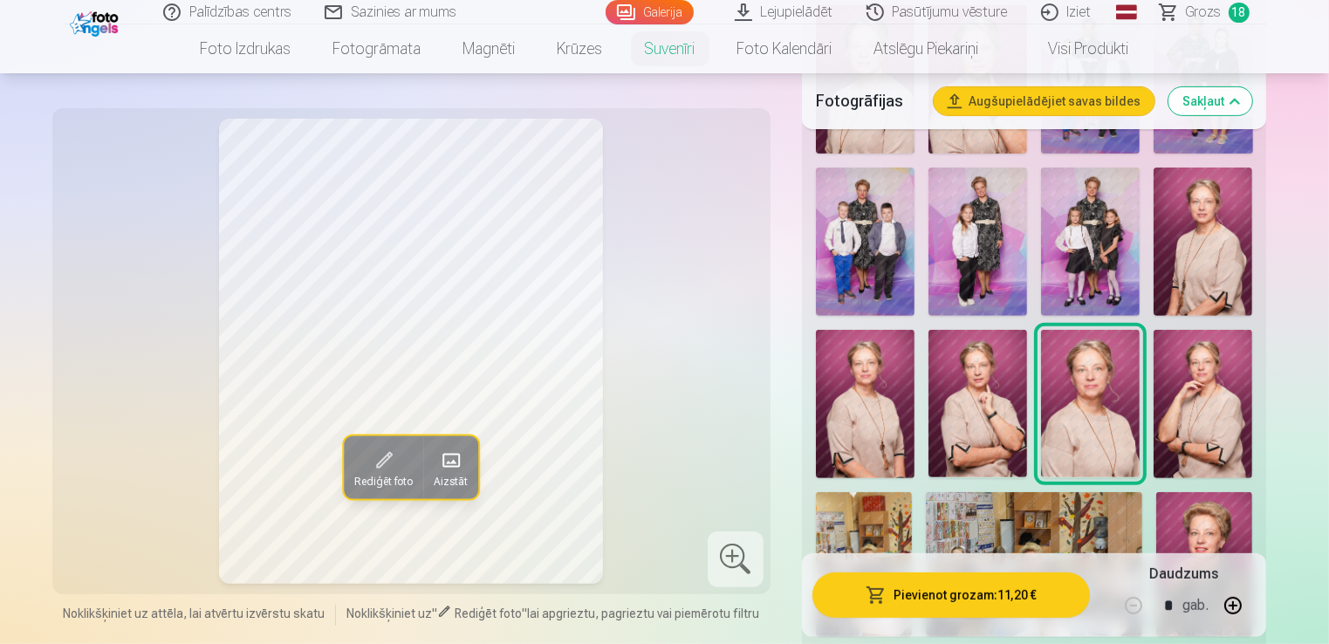
click at [1171, 422] on img at bounding box center [1203, 404] width 99 height 148
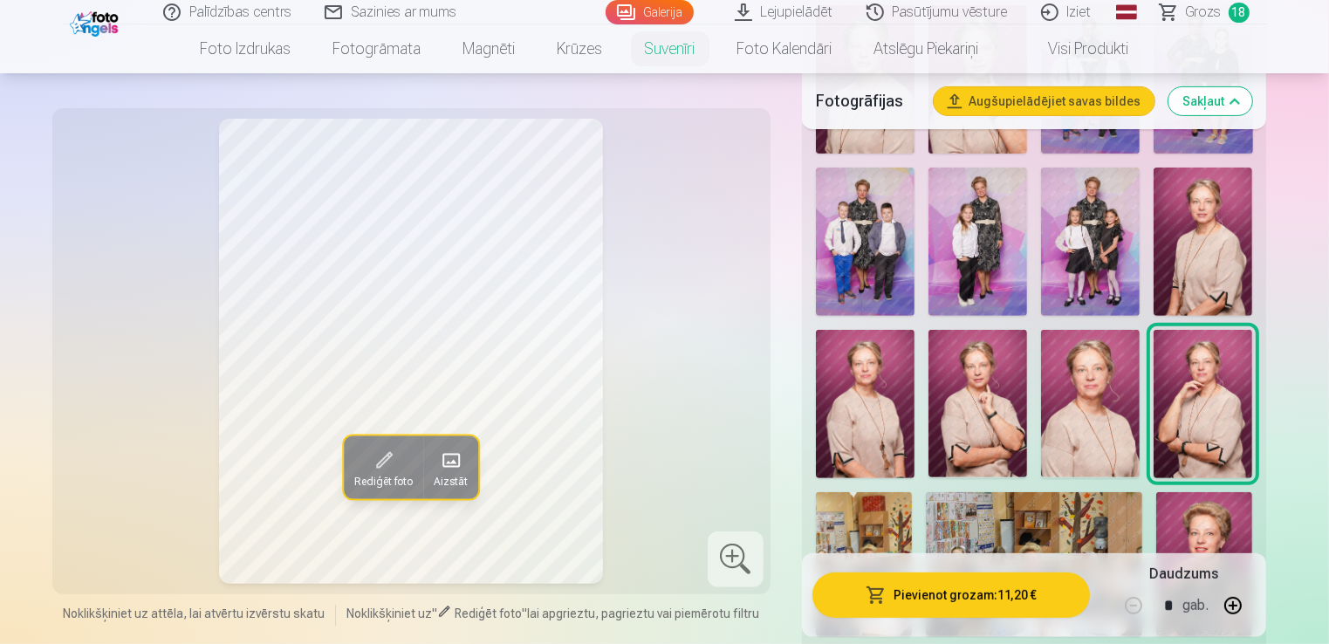
click at [1081, 424] on img at bounding box center [1090, 404] width 99 height 148
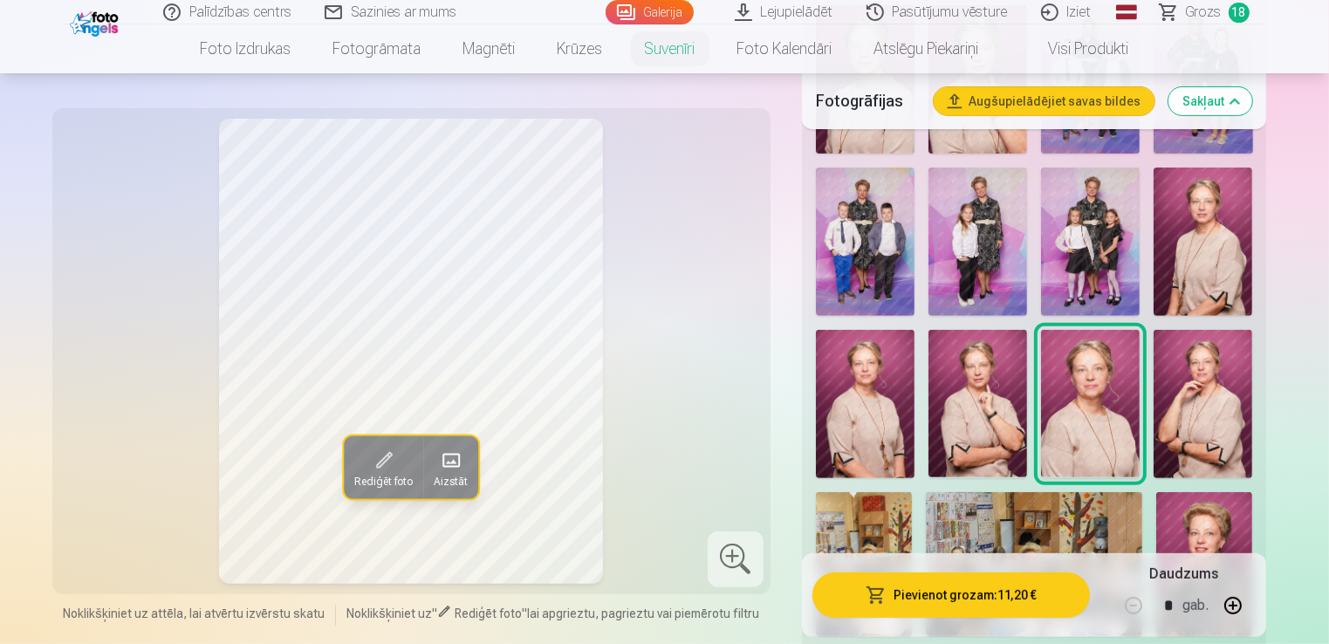
click at [853, 429] on img at bounding box center [865, 404] width 99 height 148
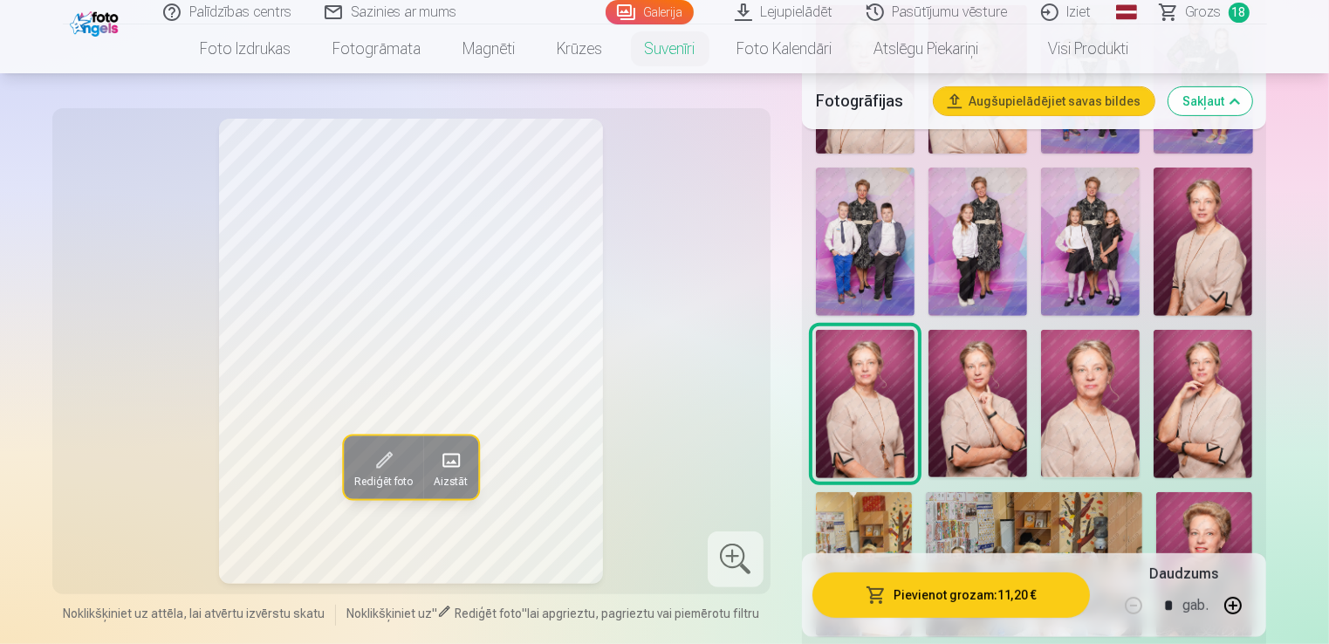
scroll to position [524, 0]
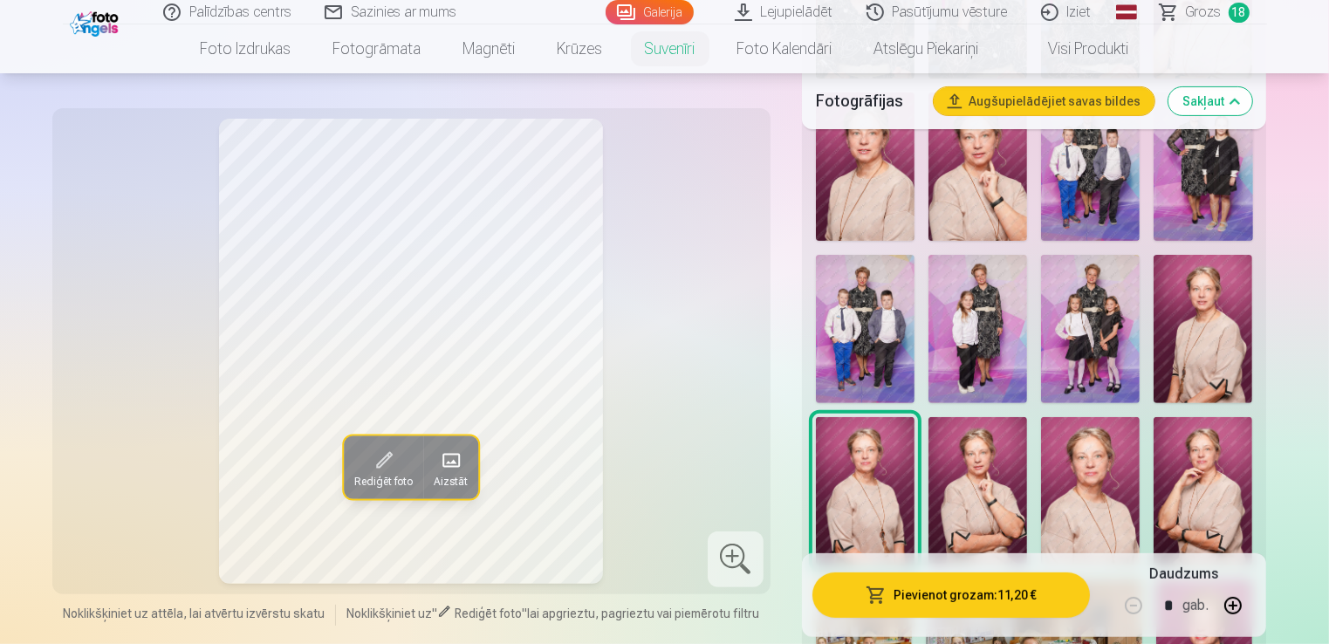
click at [1191, 347] on img at bounding box center [1203, 329] width 99 height 148
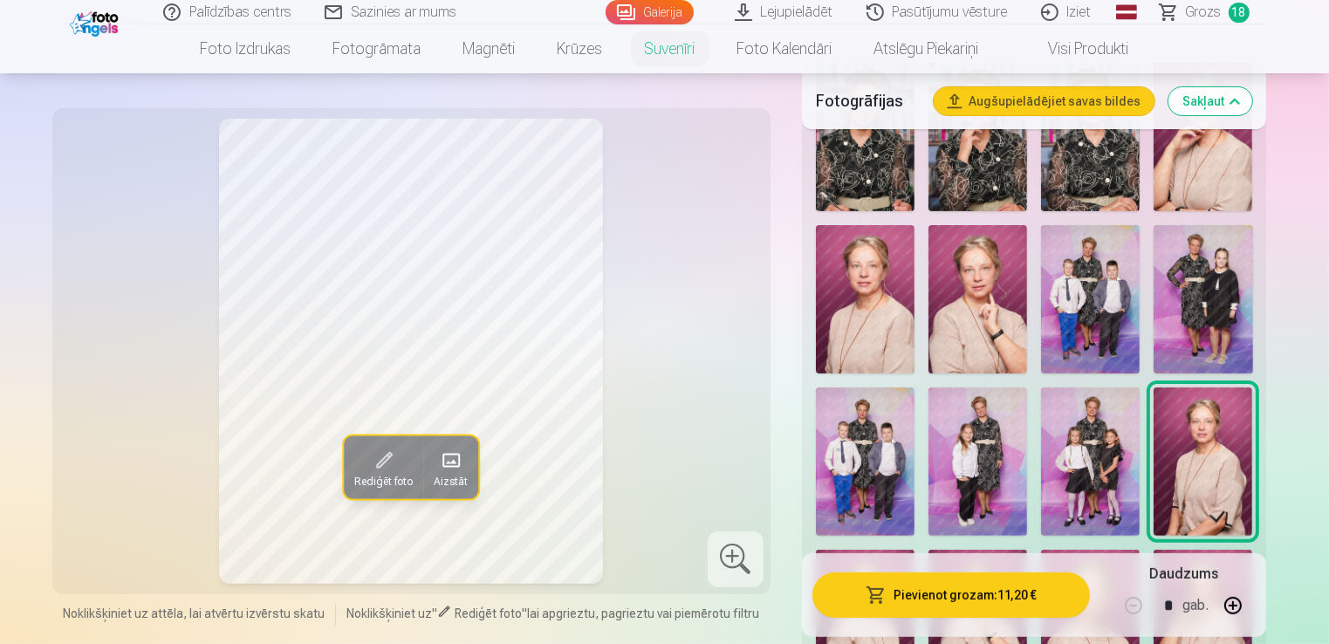
scroll to position [349, 0]
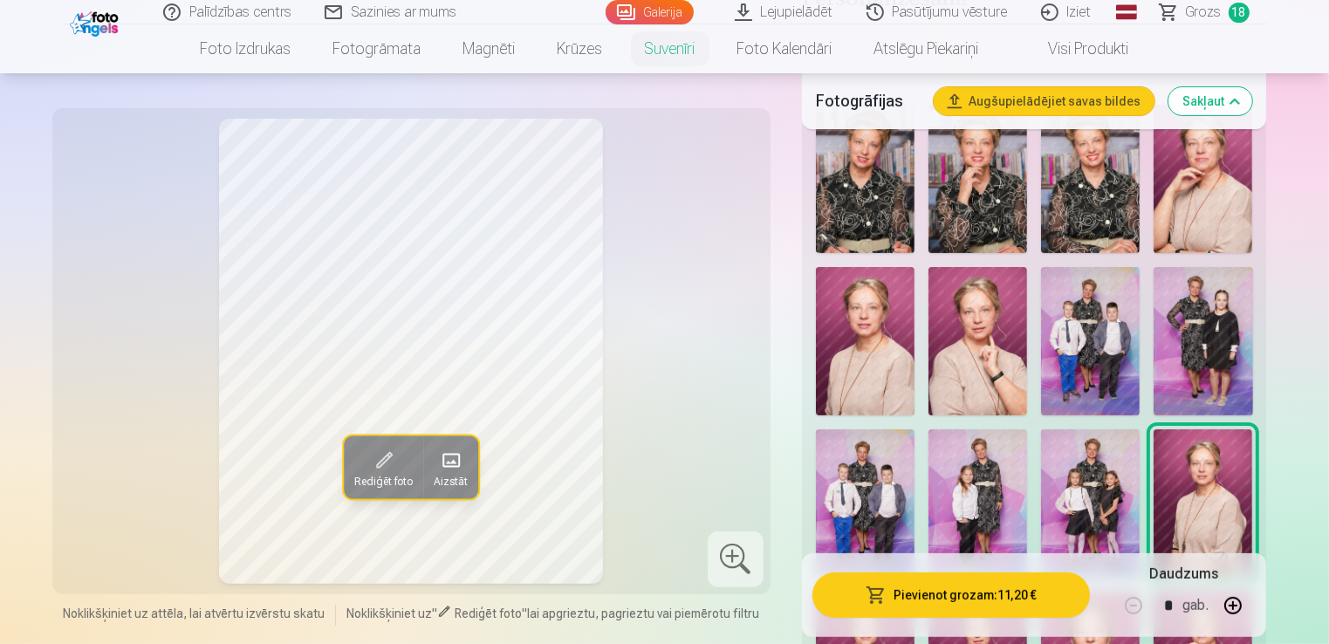
click at [967, 343] on img at bounding box center [978, 341] width 99 height 148
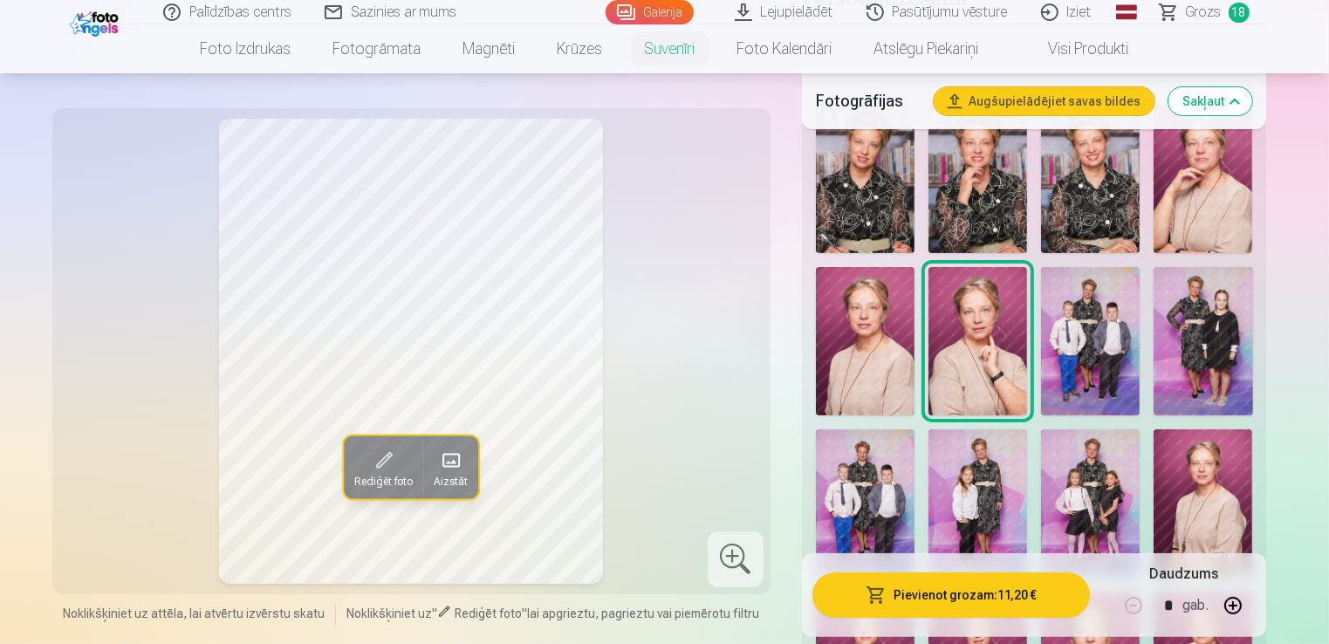
click at [873, 368] on img at bounding box center [865, 341] width 99 height 148
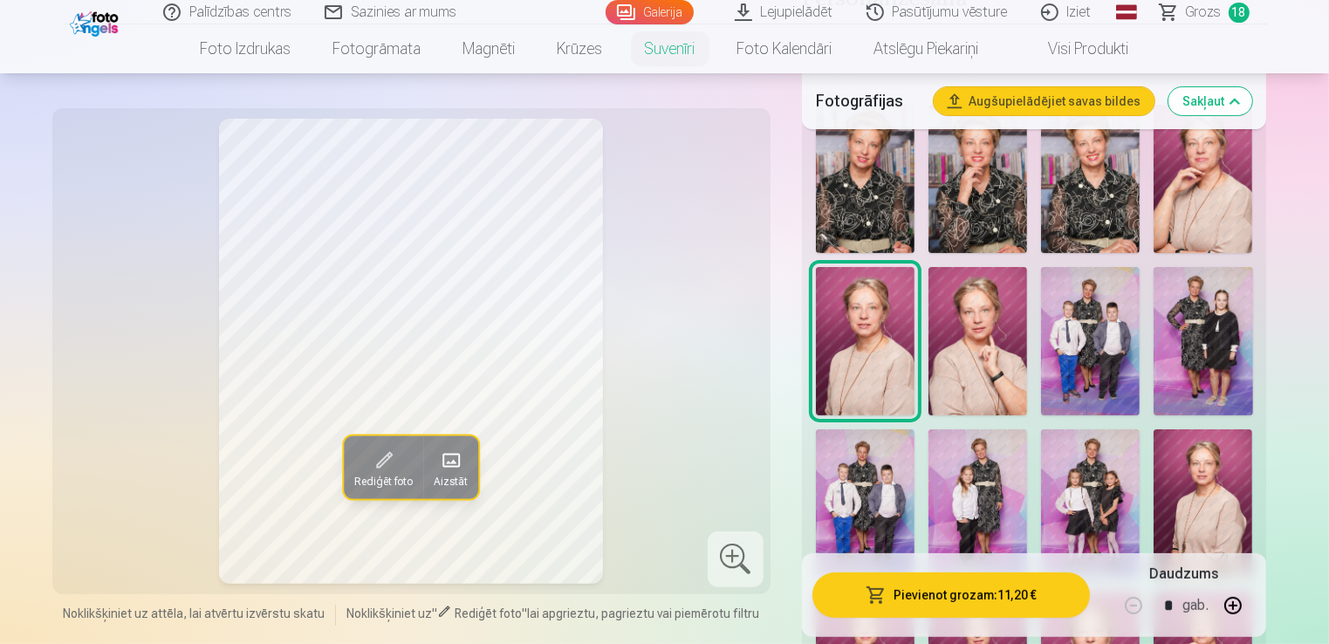
click at [1100, 340] on img at bounding box center [1090, 341] width 99 height 148
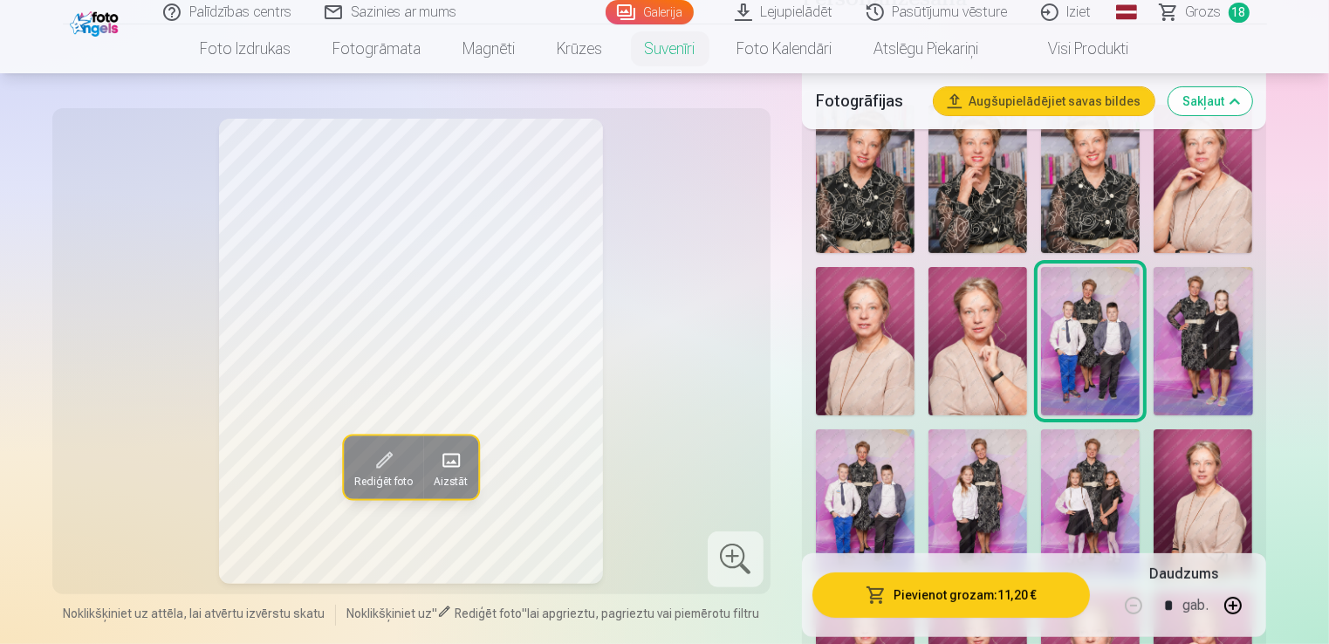
click at [1197, 334] on img at bounding box center [1203, 341] width 99 height 148
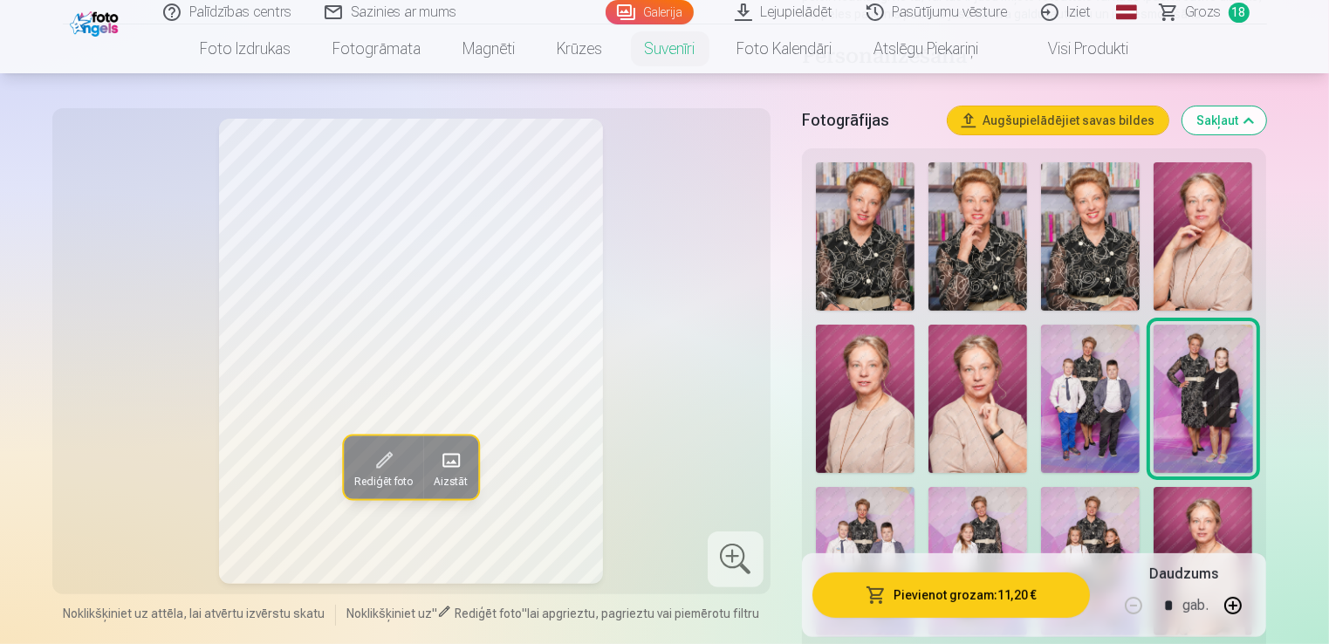
scroll to position [262, 0]
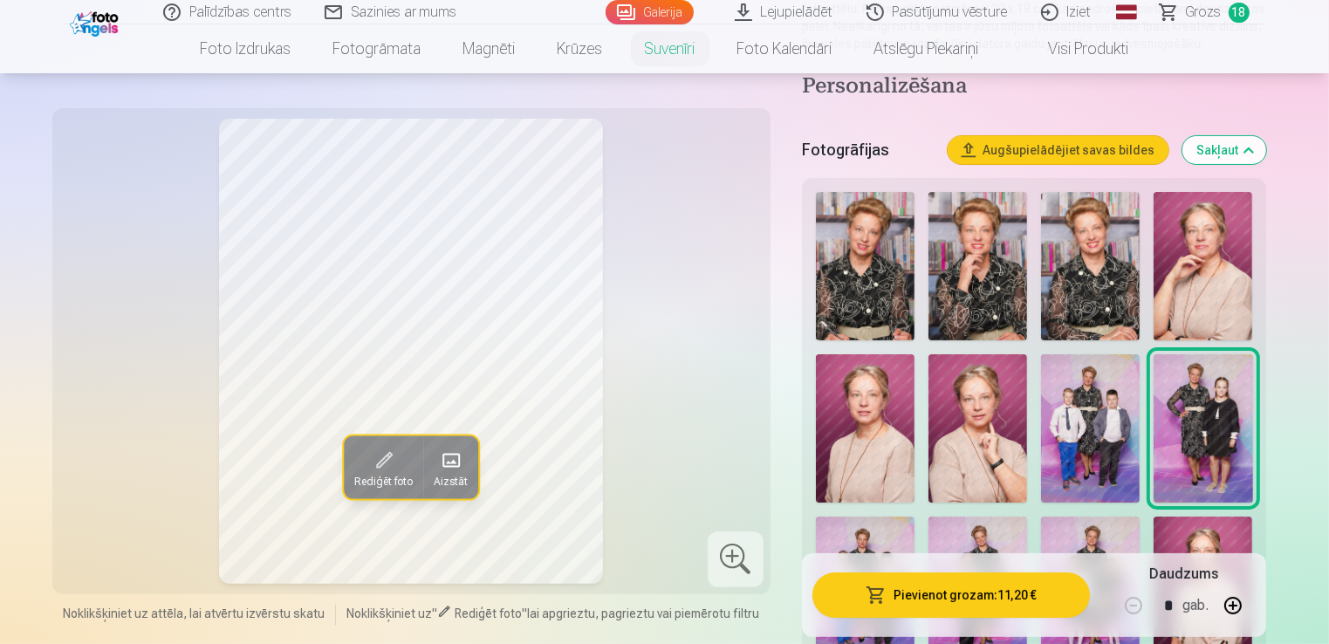
click at [1095, 292] on img at bounding box center [1090, 266] width 99 height 148
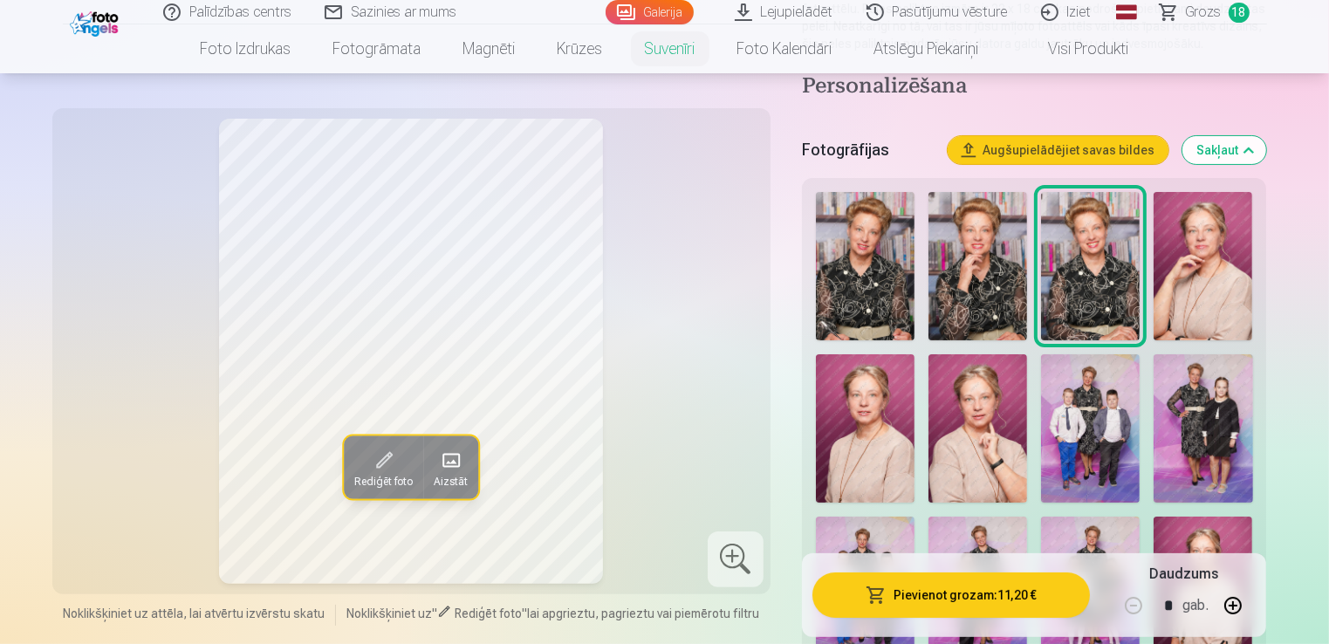
click at [1196, 285] on img at bounding box center [1203, 266] width 99 height 148
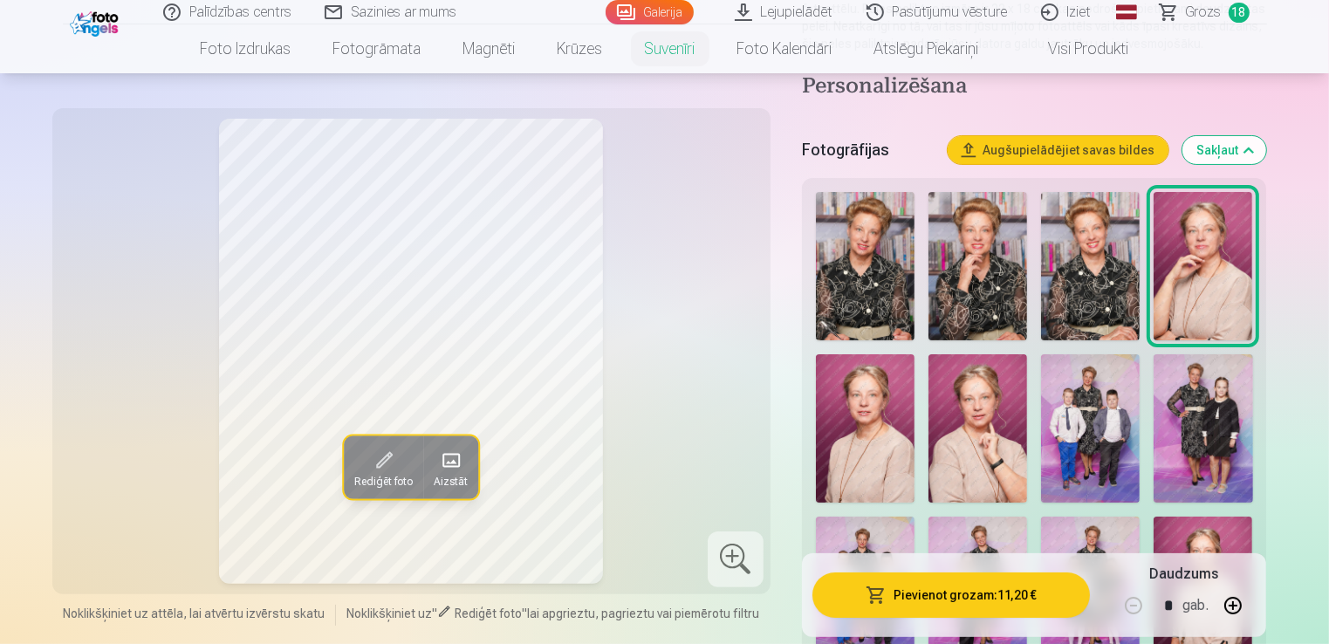
click at [975, 275] on img at bounding box center [978, 266] width 99 height 148
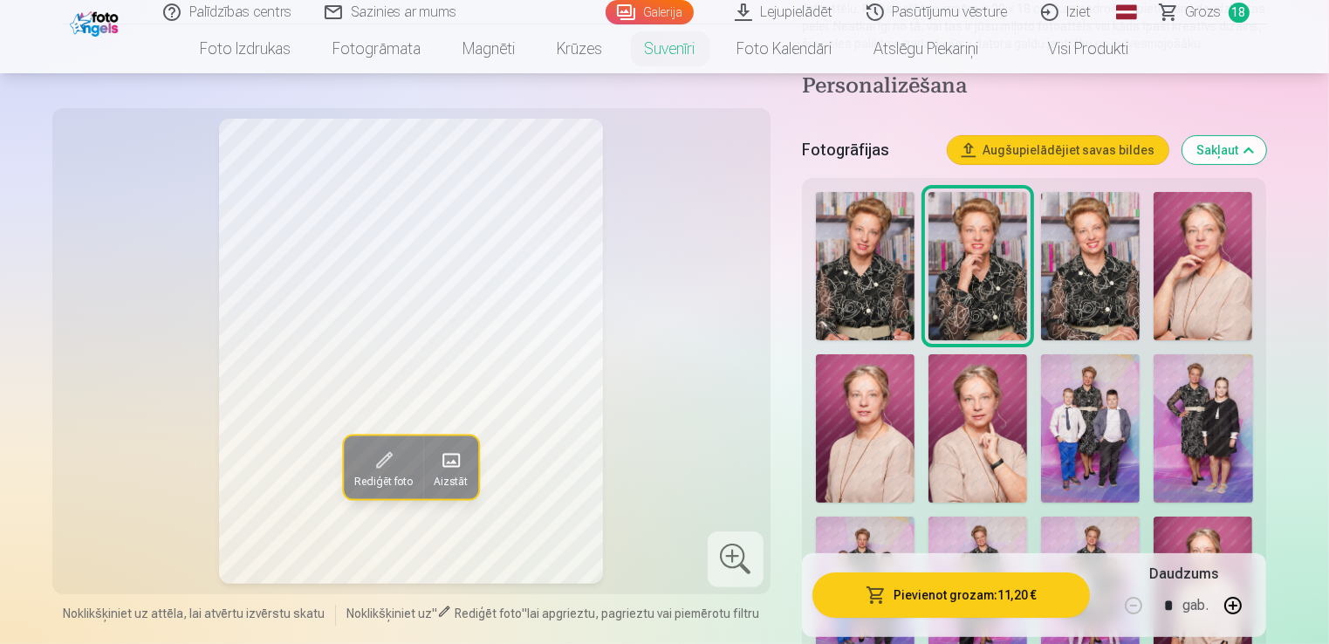
click at [831, 288] on img at bounding box center [865, 266] width 99 height 148
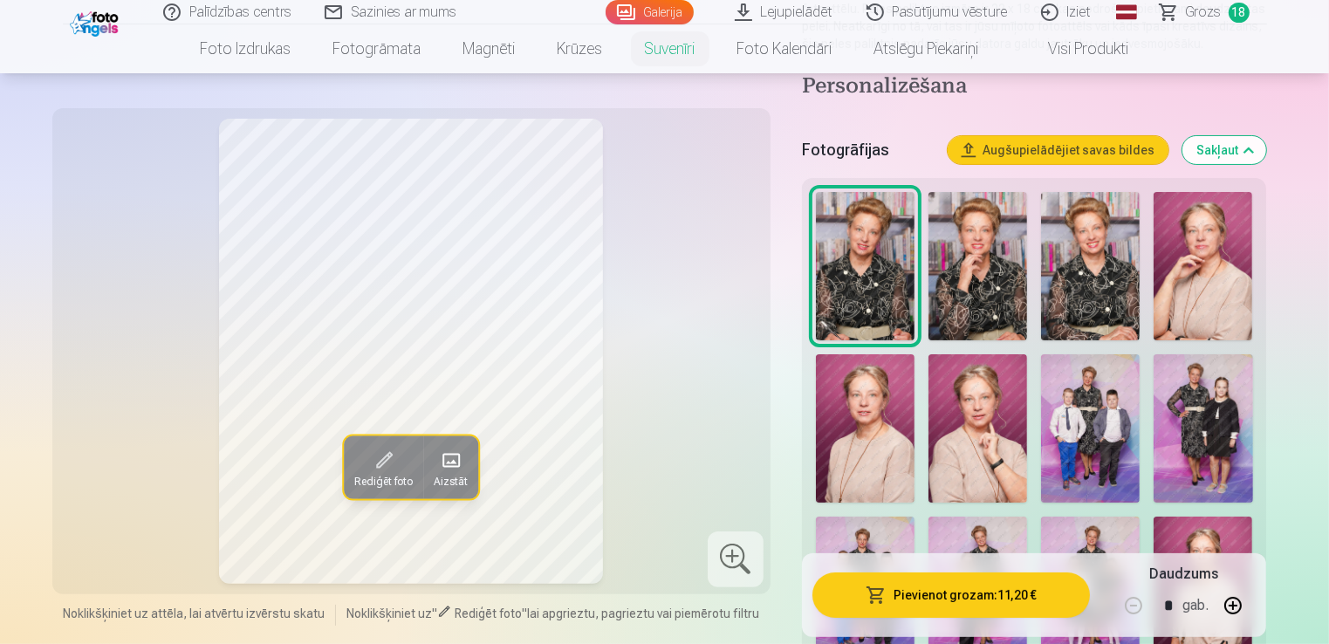
click at [942, 305] on img at bounding box center [978, 266] width 99 height 148
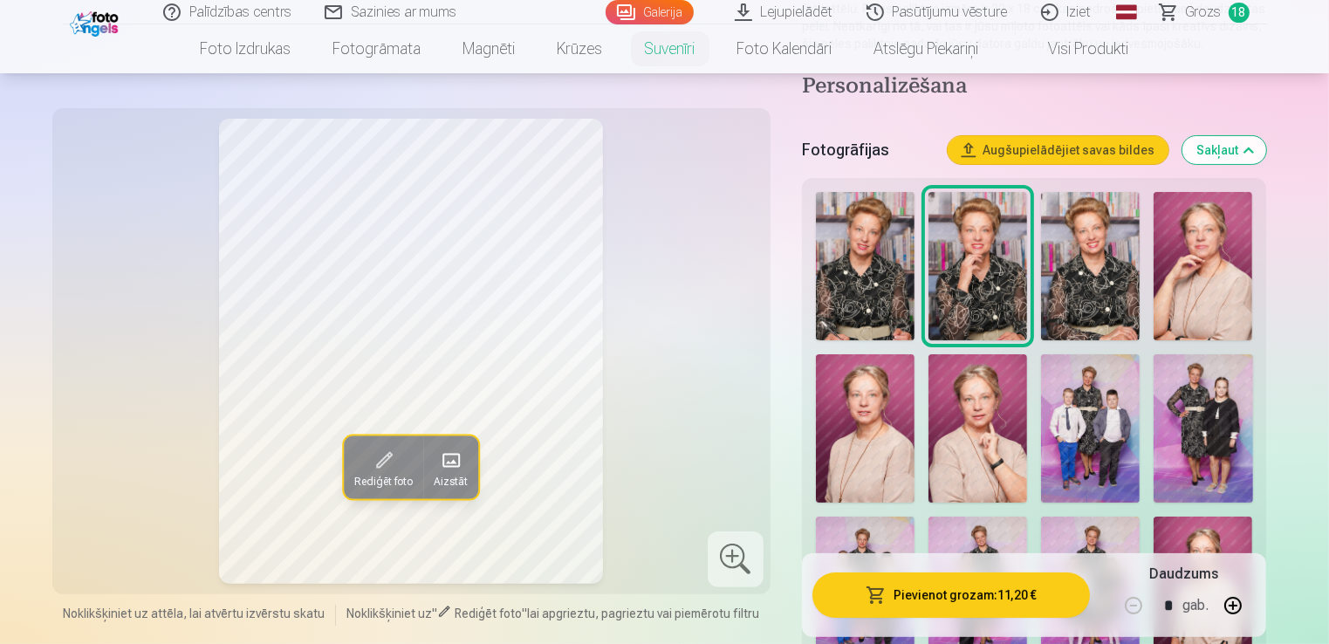
click at [985, 305] on img at bounding box center [978, 266] width 99 height 148
click at [1196, 290] on img at bounding box center [1203, 266] width 99 height 148
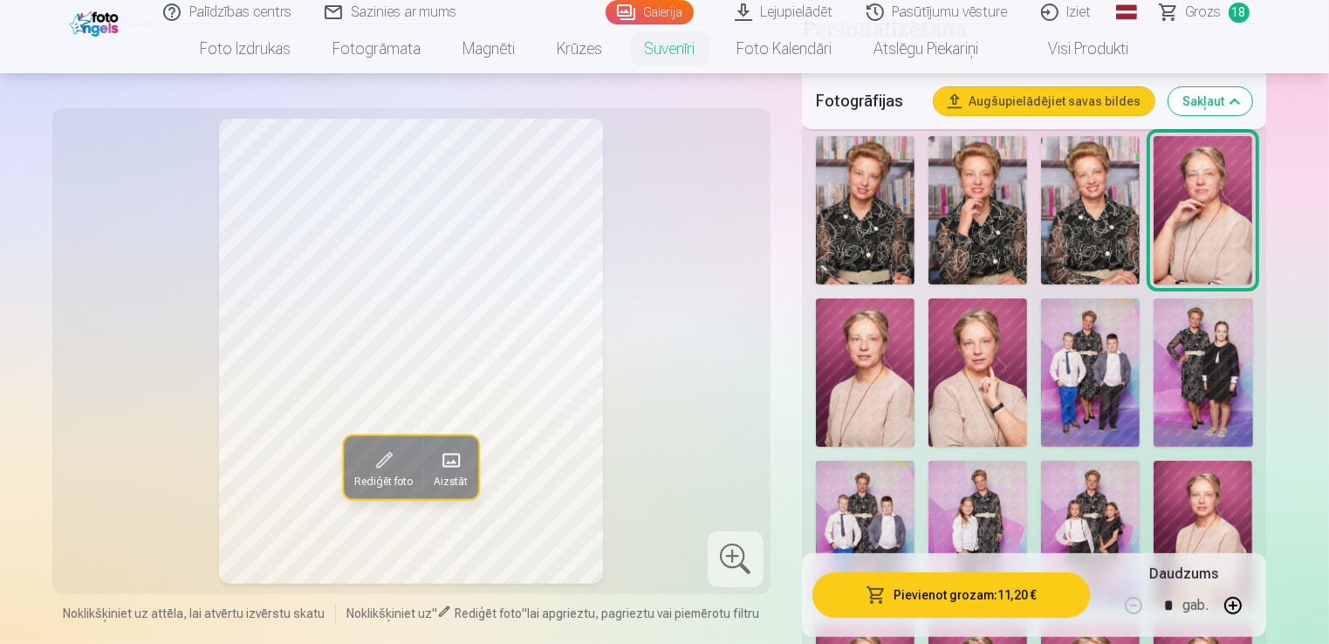
scroll to position [349, 0]
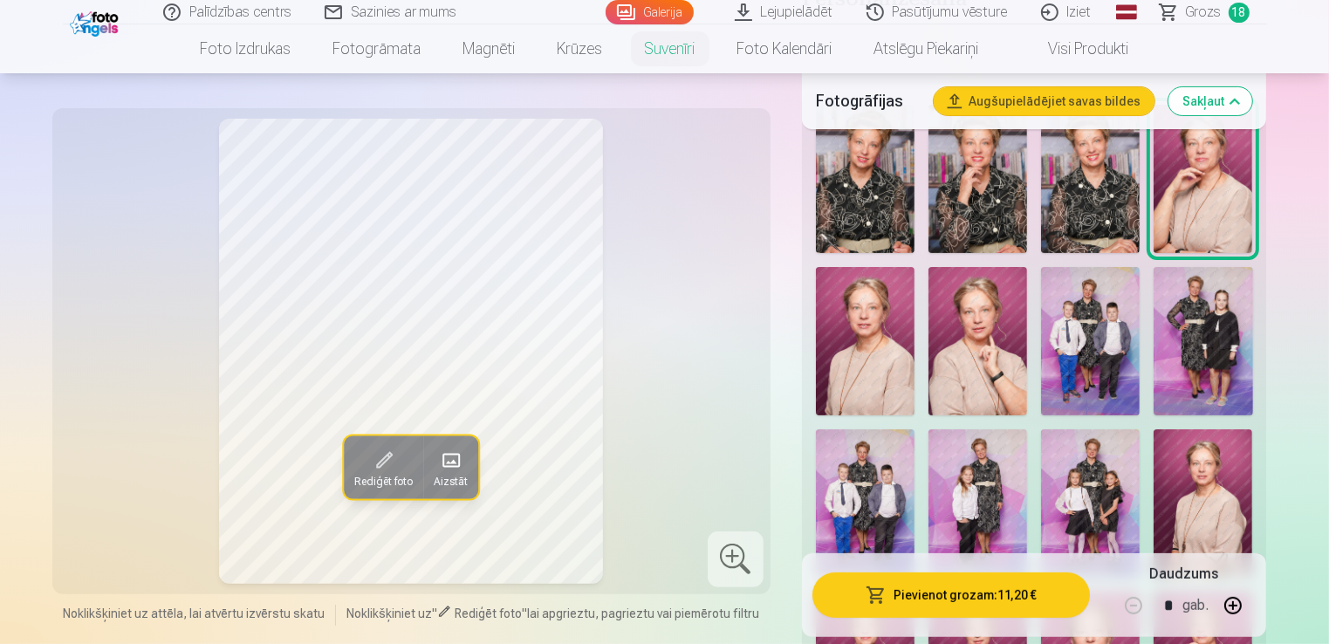
click at [970, 354] on img at bounding box center [978, 341] width 99 height 148
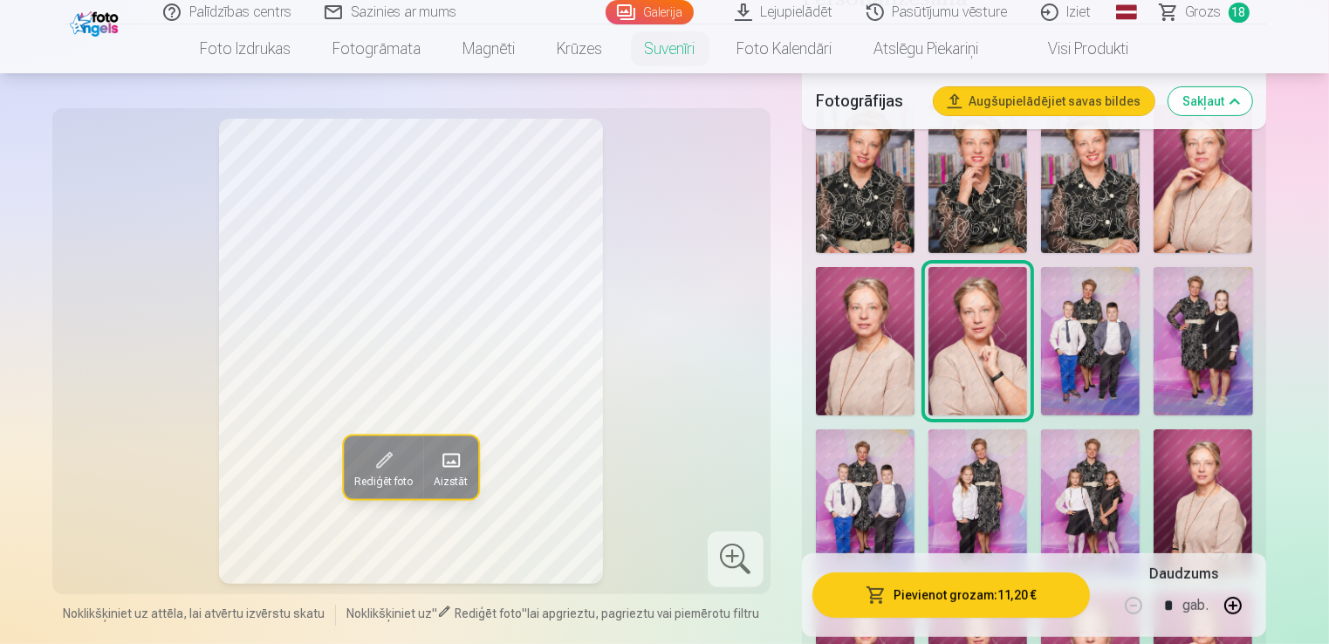
click at [848, 372] on img at bounding box center [865, 341] width 99 height 148
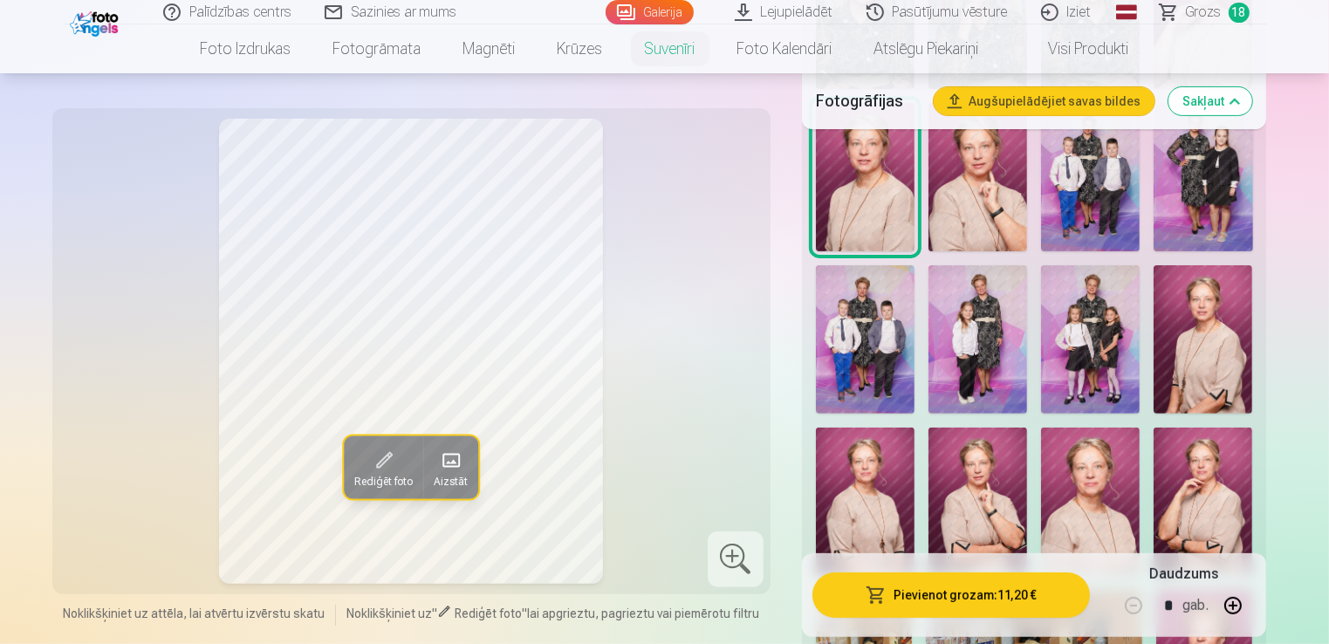
scroll to position [524, 0]
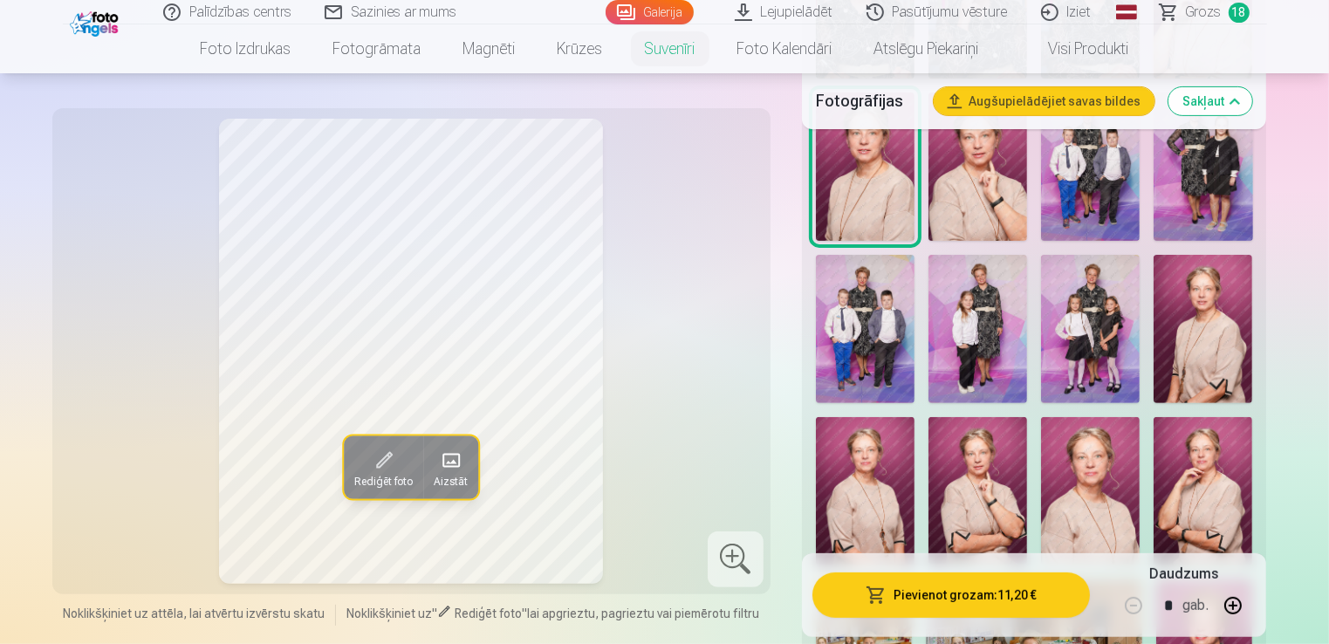
click at [1211, 338] on img at bounding box center [1203, 329] width 99 height 148
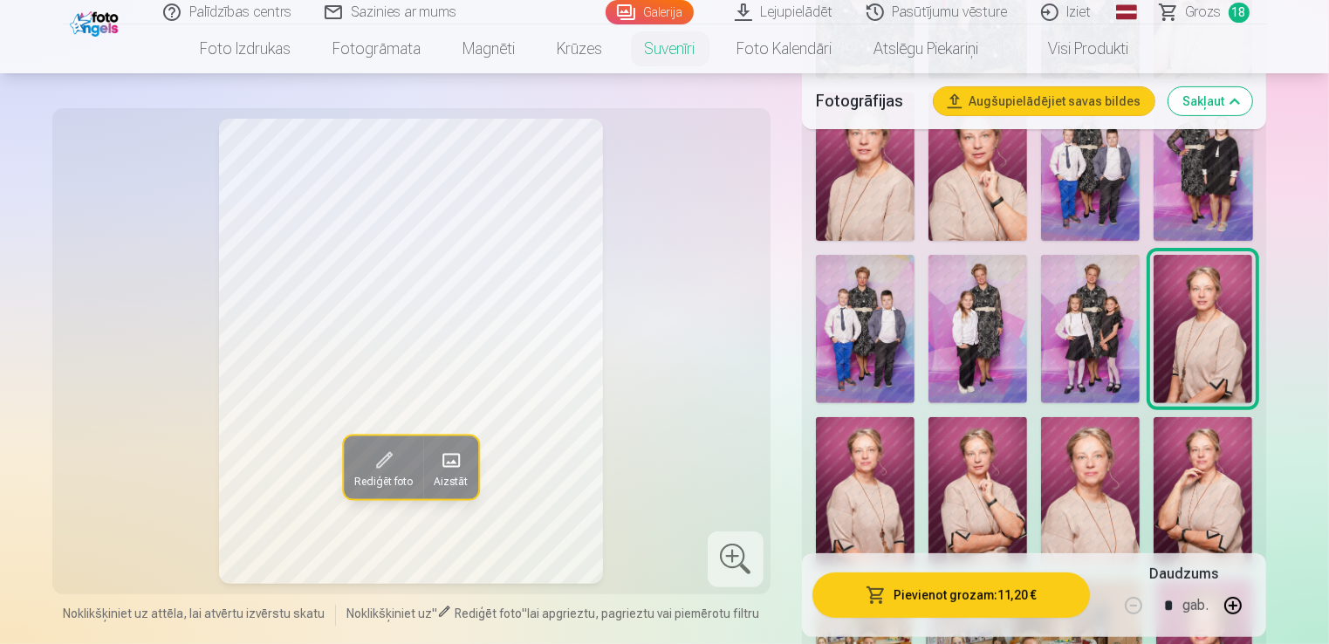
click at [1184, 495] on img at bounding box center [1203, 491] width 99 height 148
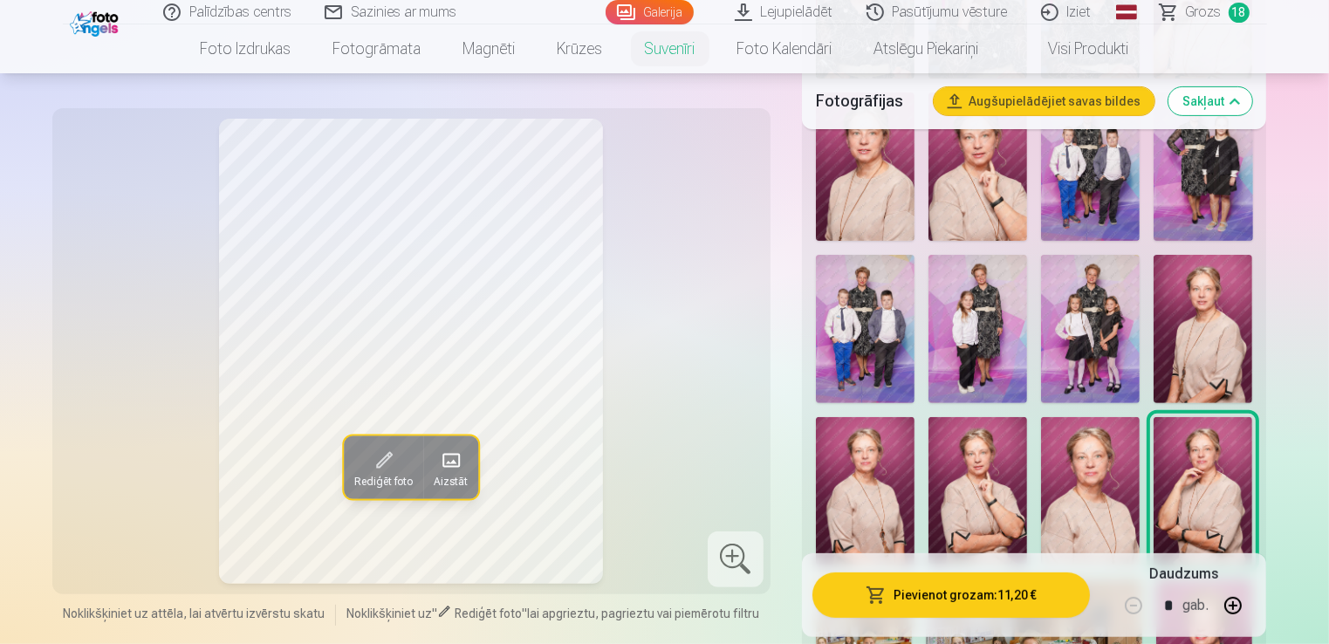
click at [1102, 498] on img at bounding box center [1090, 491] width 99 height 148
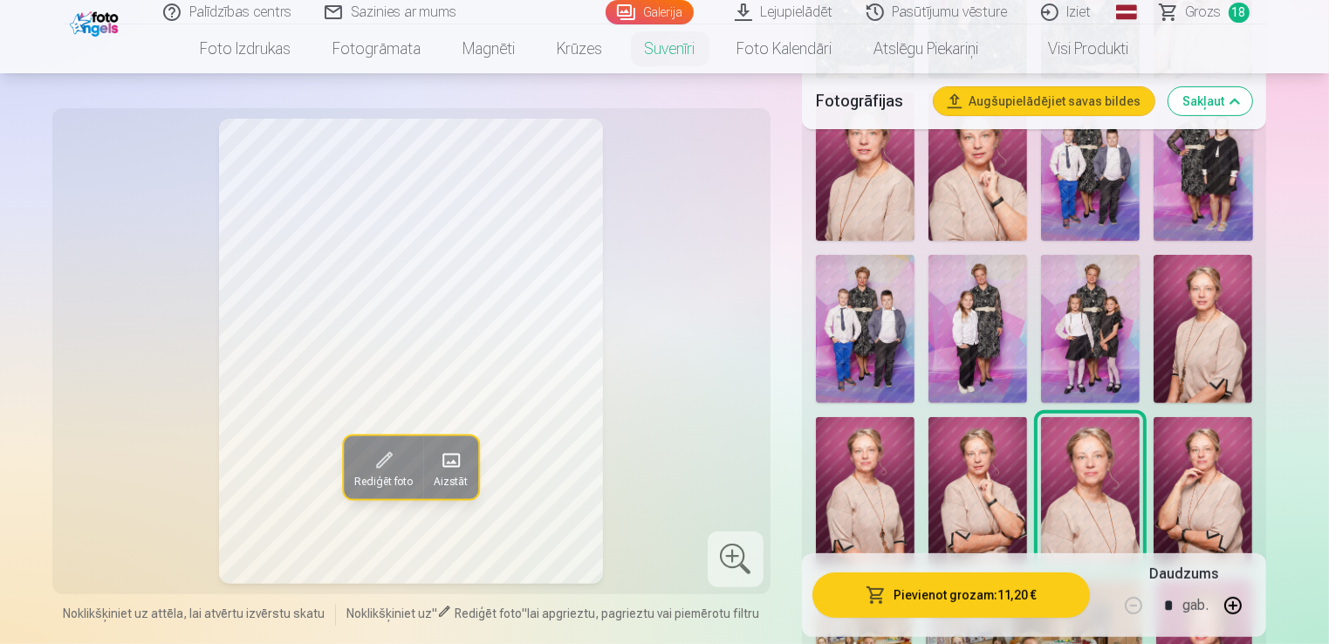
click at [967, 488] on img at bounding box center [978, 491] width 99 height 148
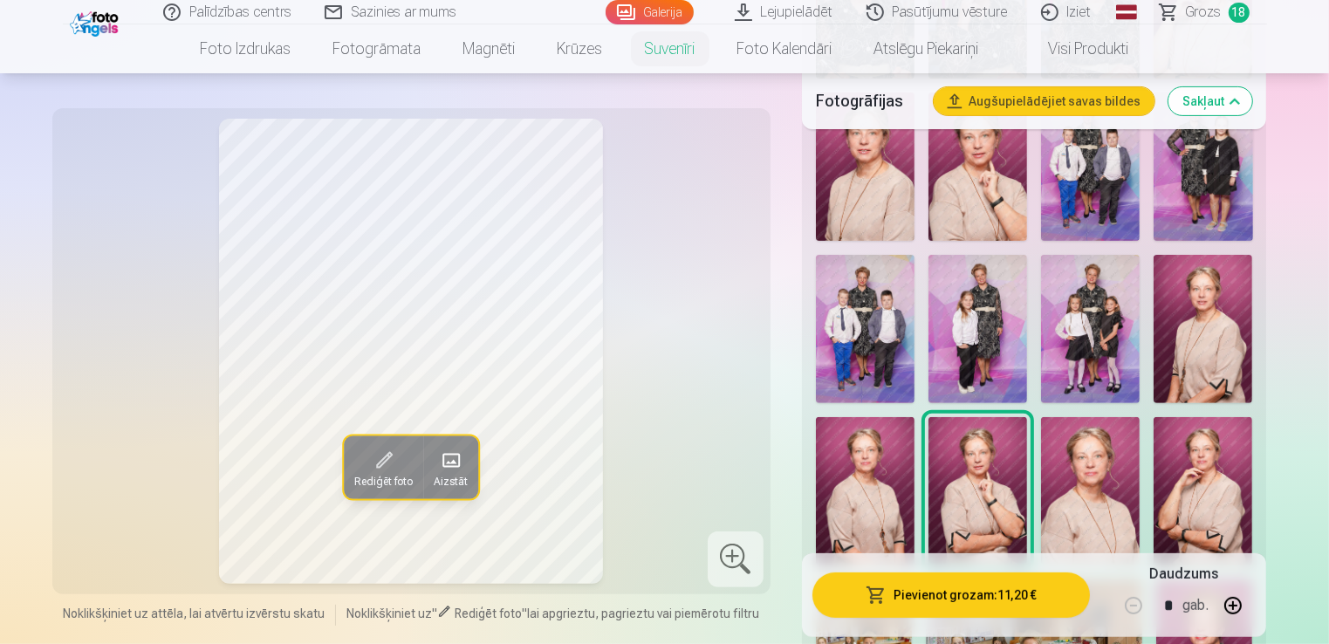
click at [868, 500] on img at bounding box center [865, 491] width 99 height 148
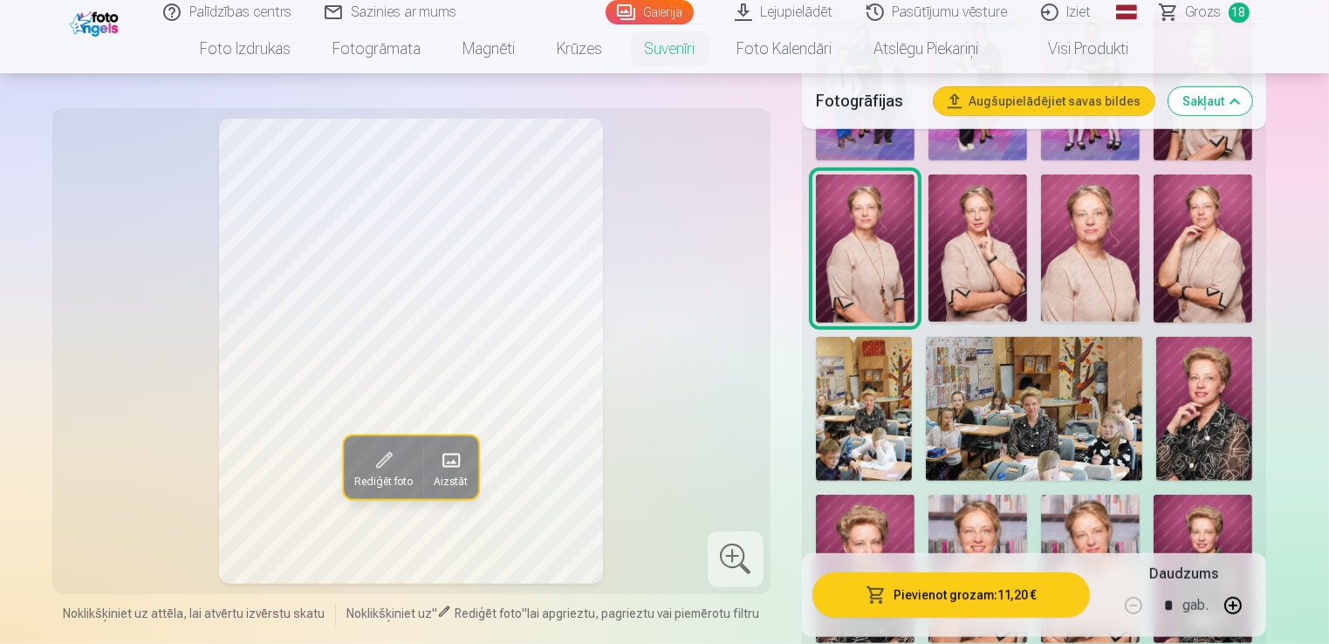
scroll to position [786, 0]
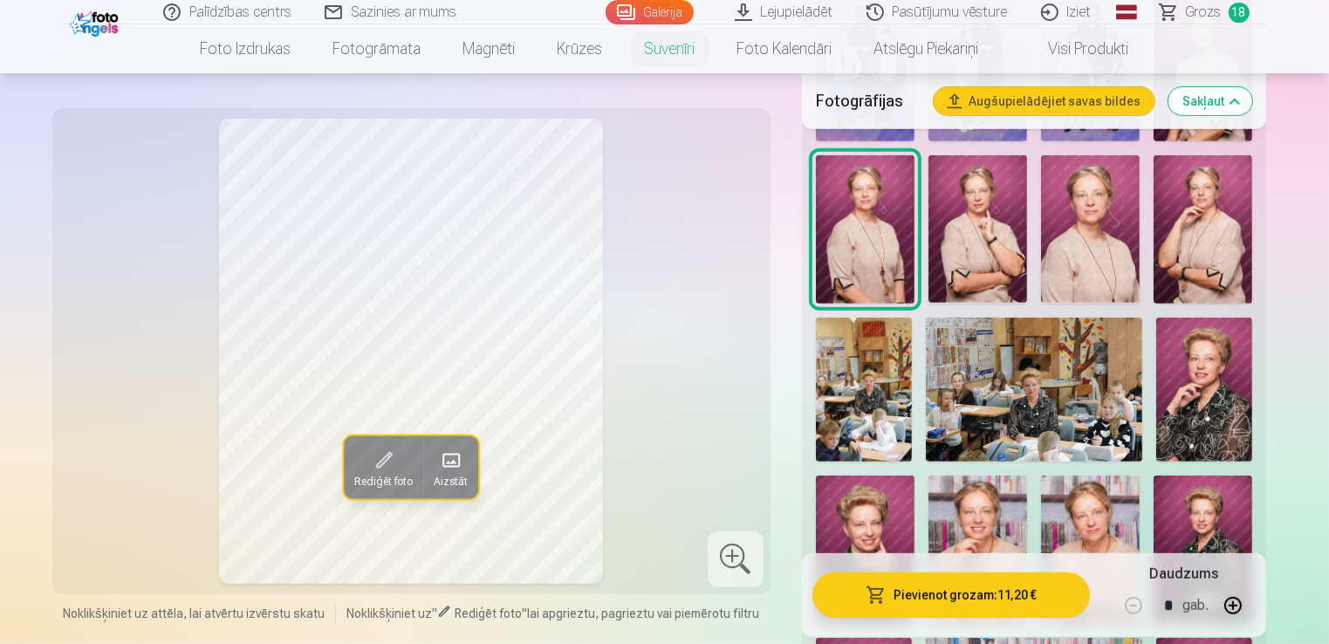
click at [851, 434] on img at bounding box center [864, 390] width 96 height 145
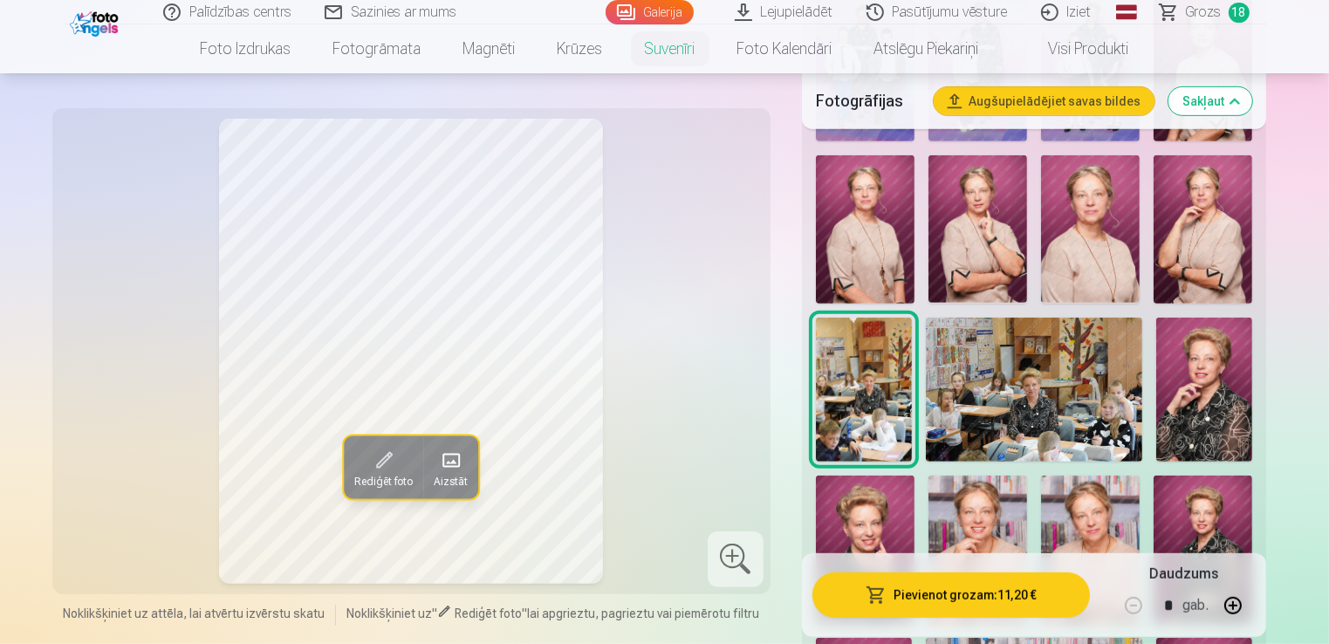
click at [1016, 397] on img at bounding box center [1034, 390] width 216 height 144
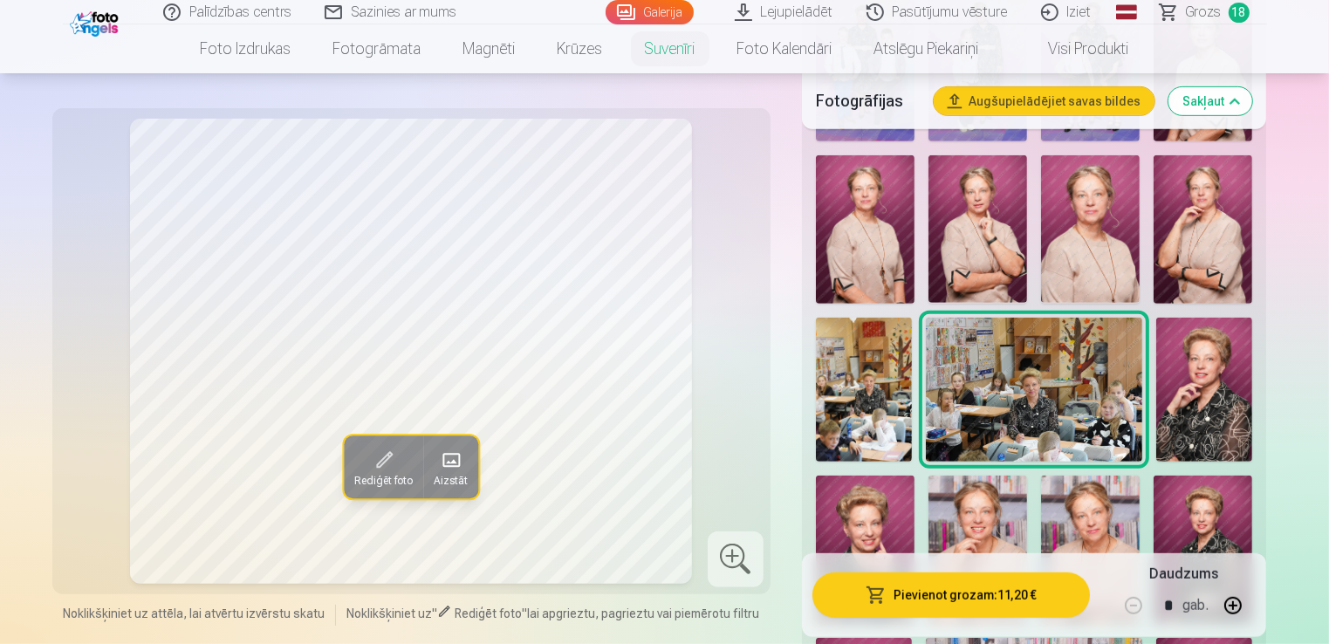
click at [1220, 407] on img at bounding box center [1204, 390] width 96 height 144
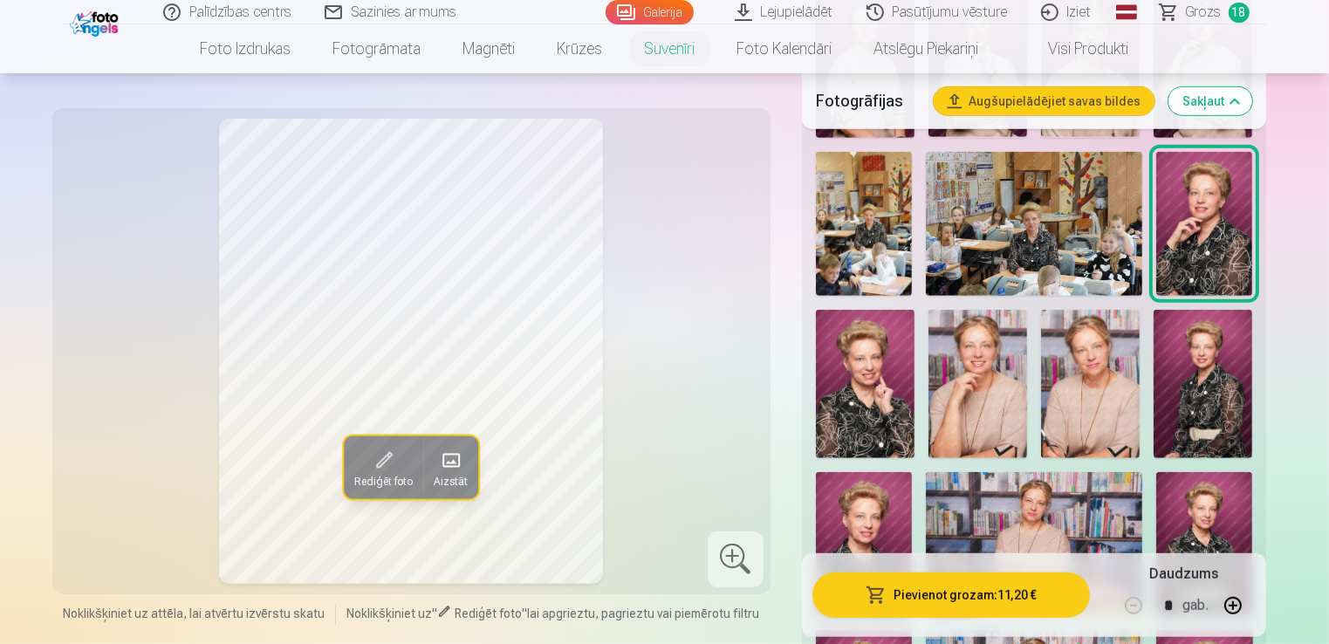
scroll to position [960, 0]
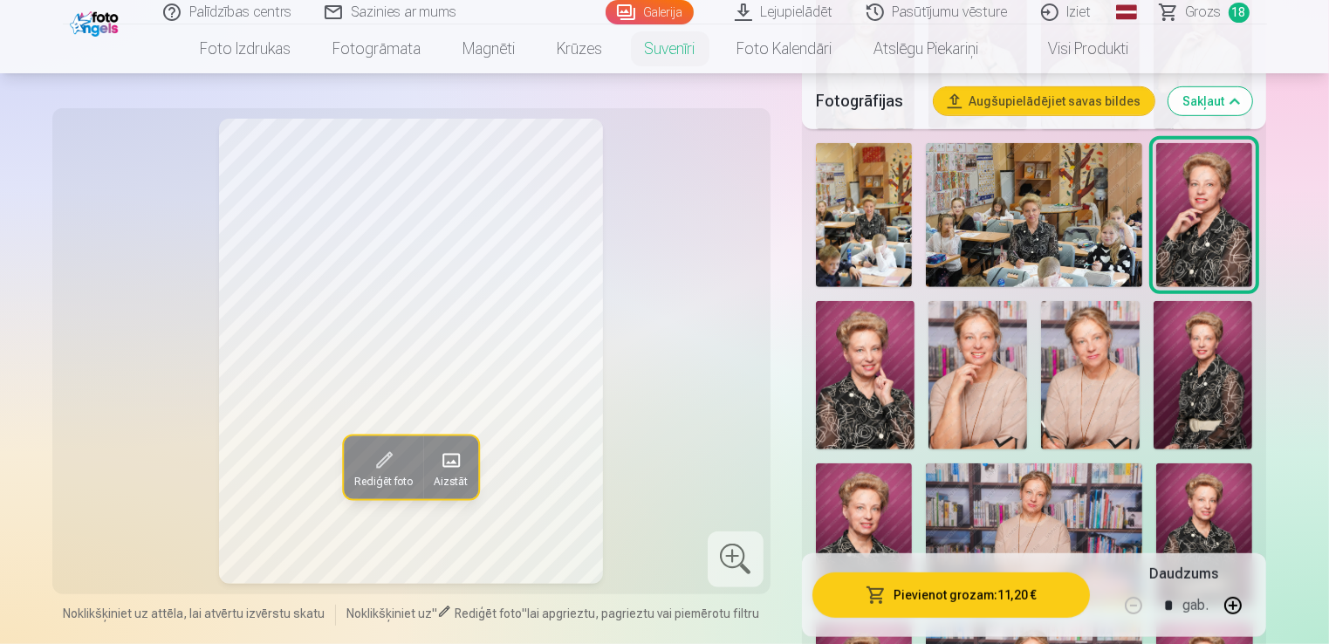
click at [870, 381] on img at bounding box center [865, 375] width 99 height 148
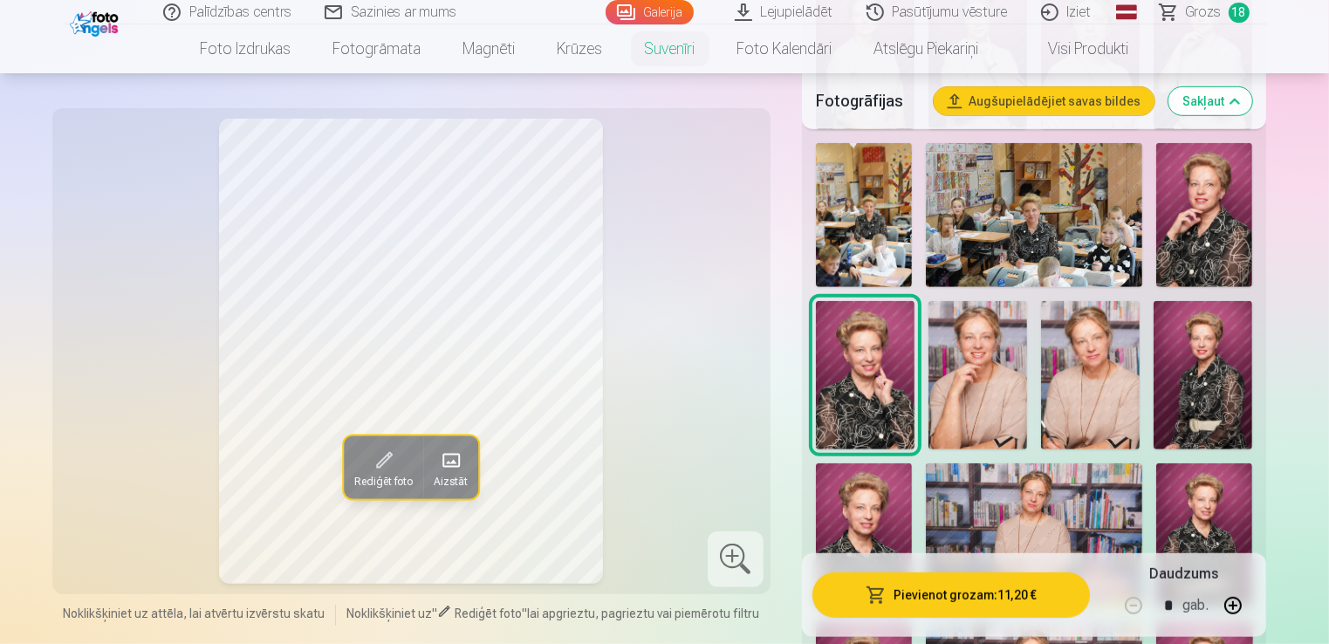
click at [1053, 411] on img at bounding box center [1090, 375] width 99 height 148
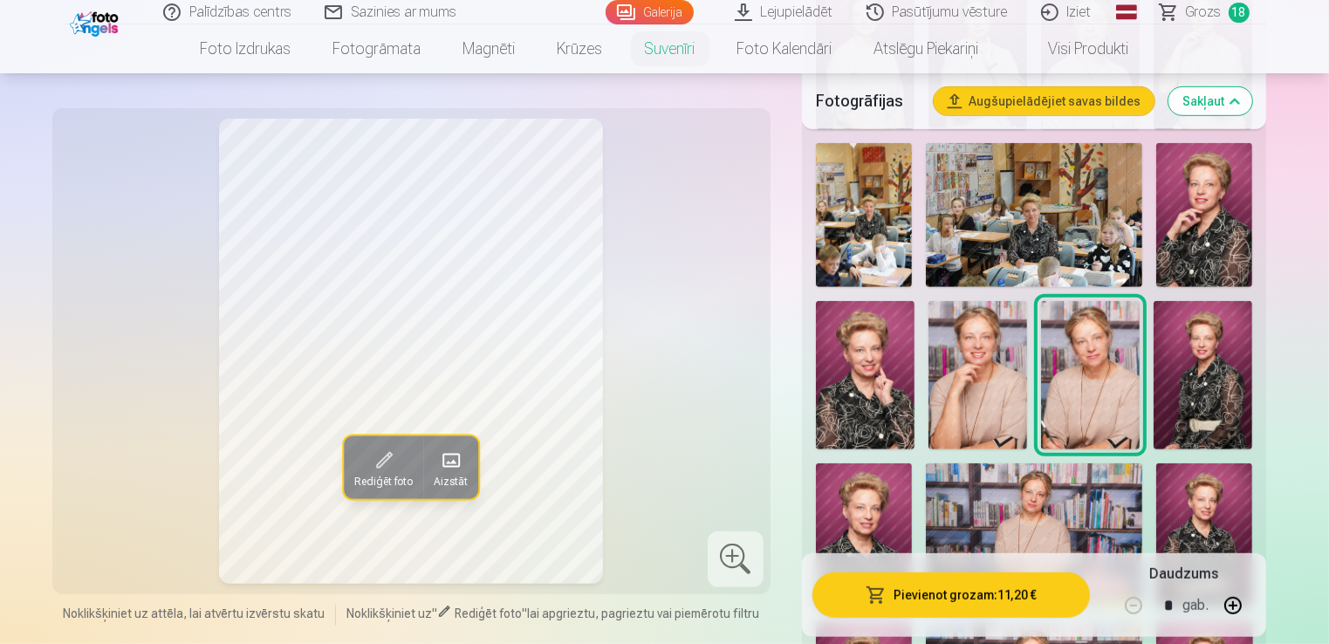
click at [1198, 413] on img at bounding box center [1203, 375] width 99 height 148
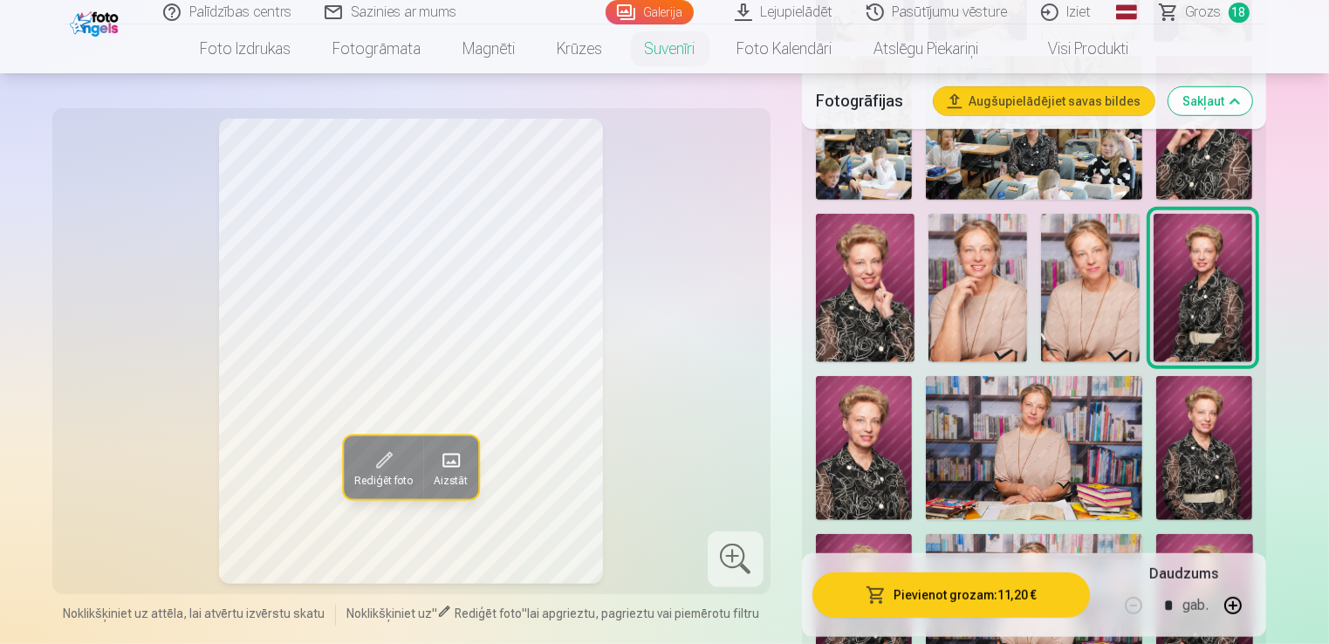
scroll to position [1135, 0]
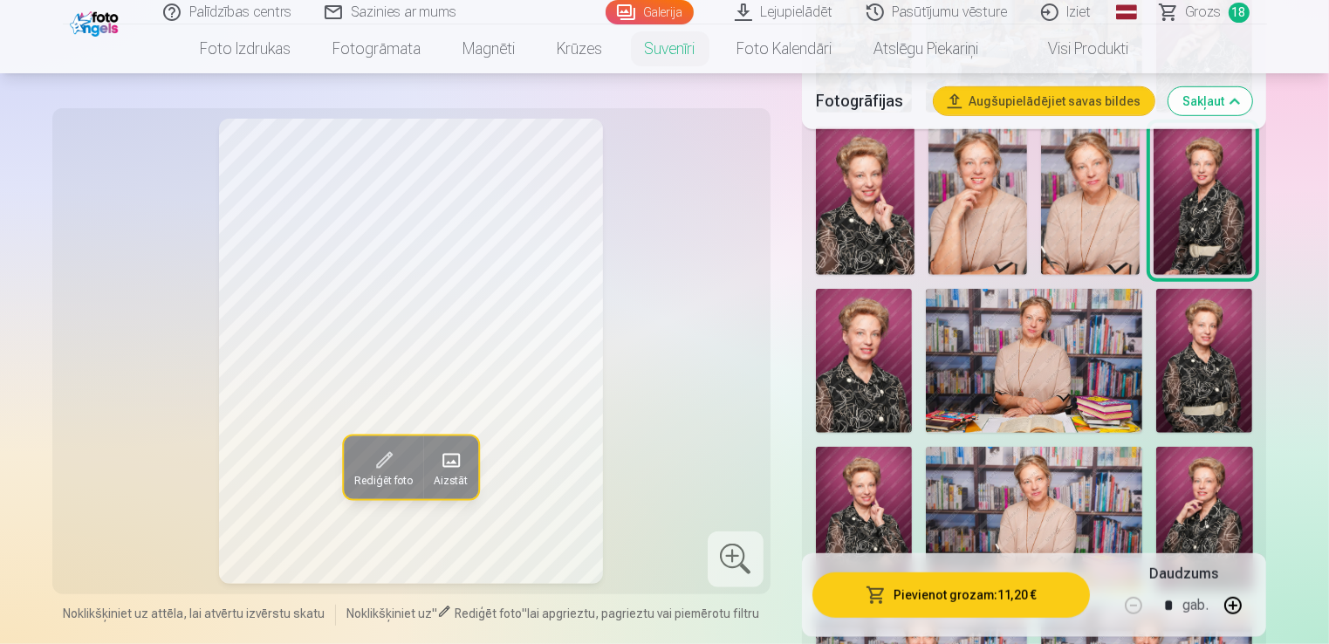
click at [1205, 383] on img at bounding box center [1204, 361] width 96 height 145
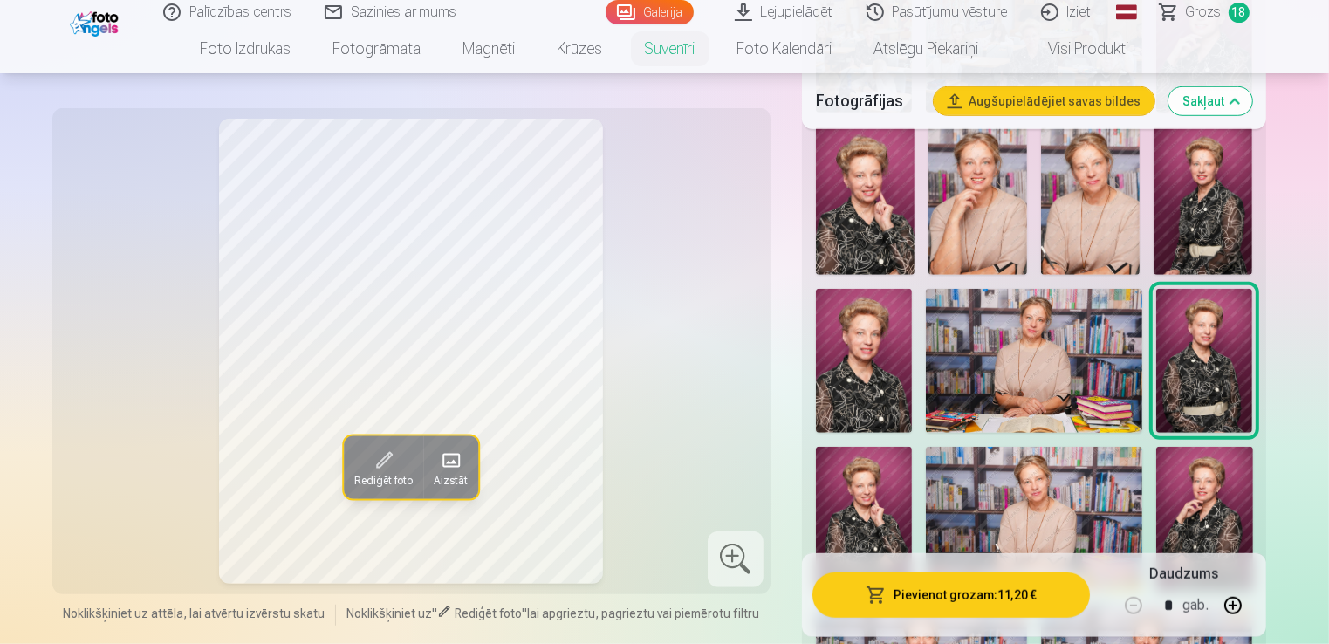
click at [1089, 392] on img at bounding box center [1034, 361] width 216 height 144
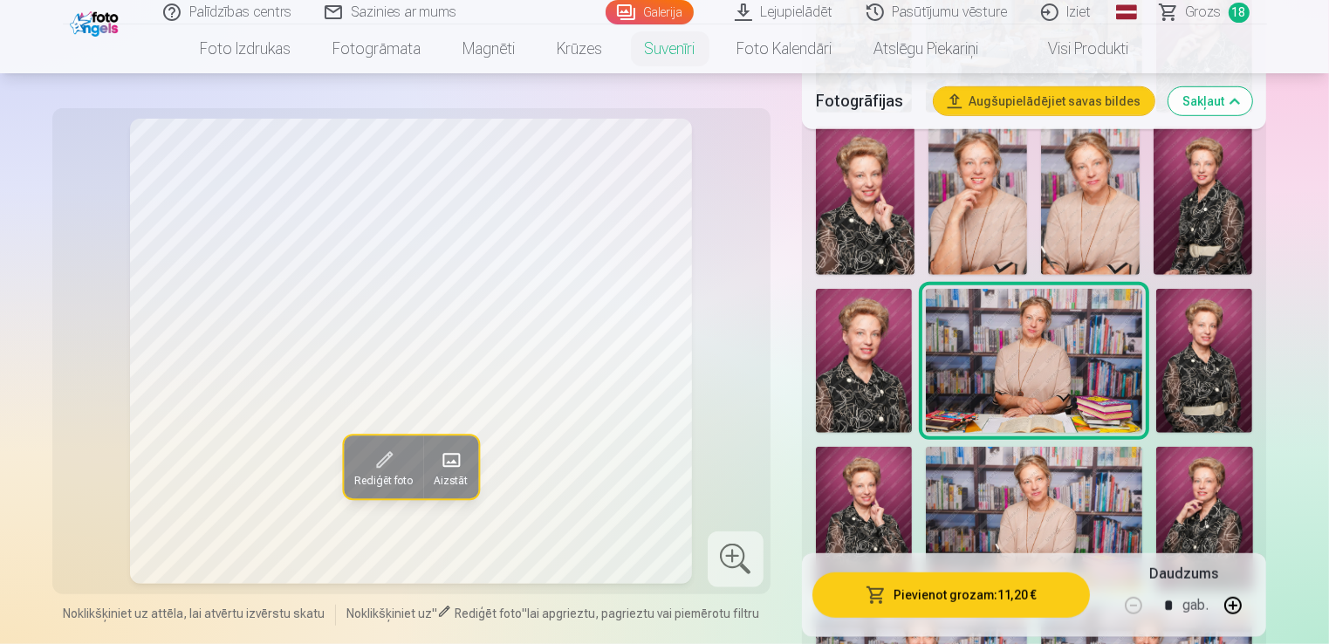
click at [827, 372] on img at bounding box center [864, 361] width 96 height 144
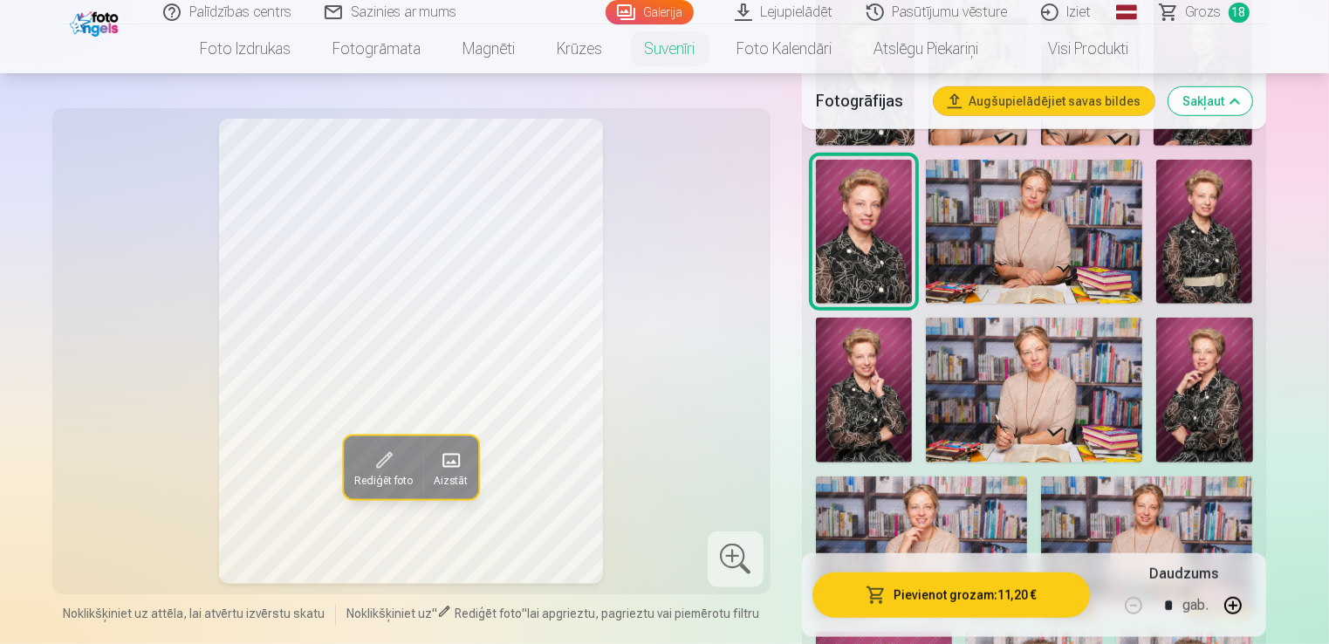
scroll to position [1309, 0]
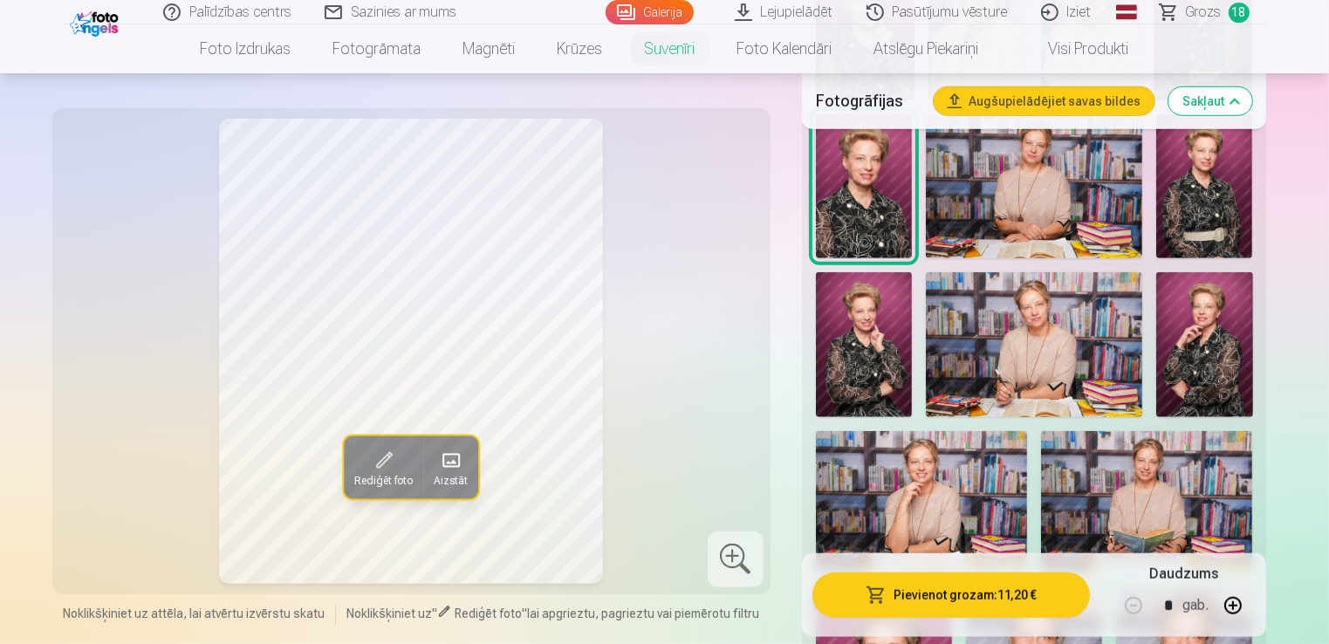
click at [856, 377] on img at bounding box center [864, 344] width 96 height 145
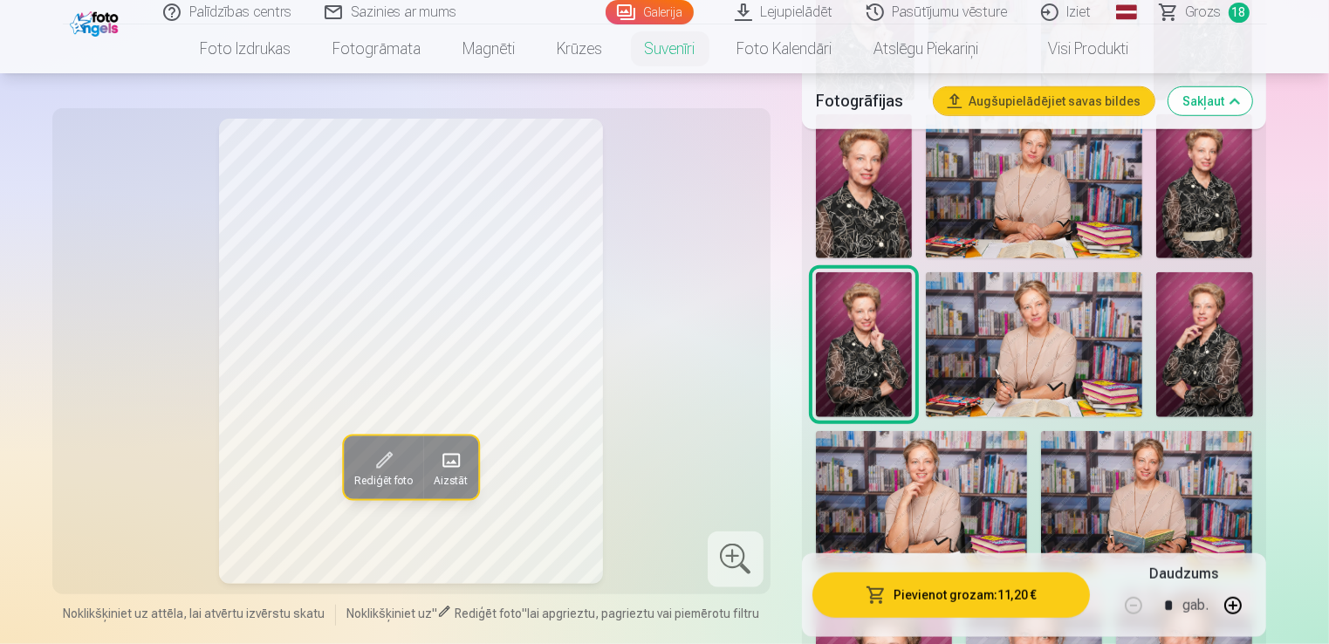
click at [1035, 377] on img at bounding box center [1034, 344] width 216 height 144
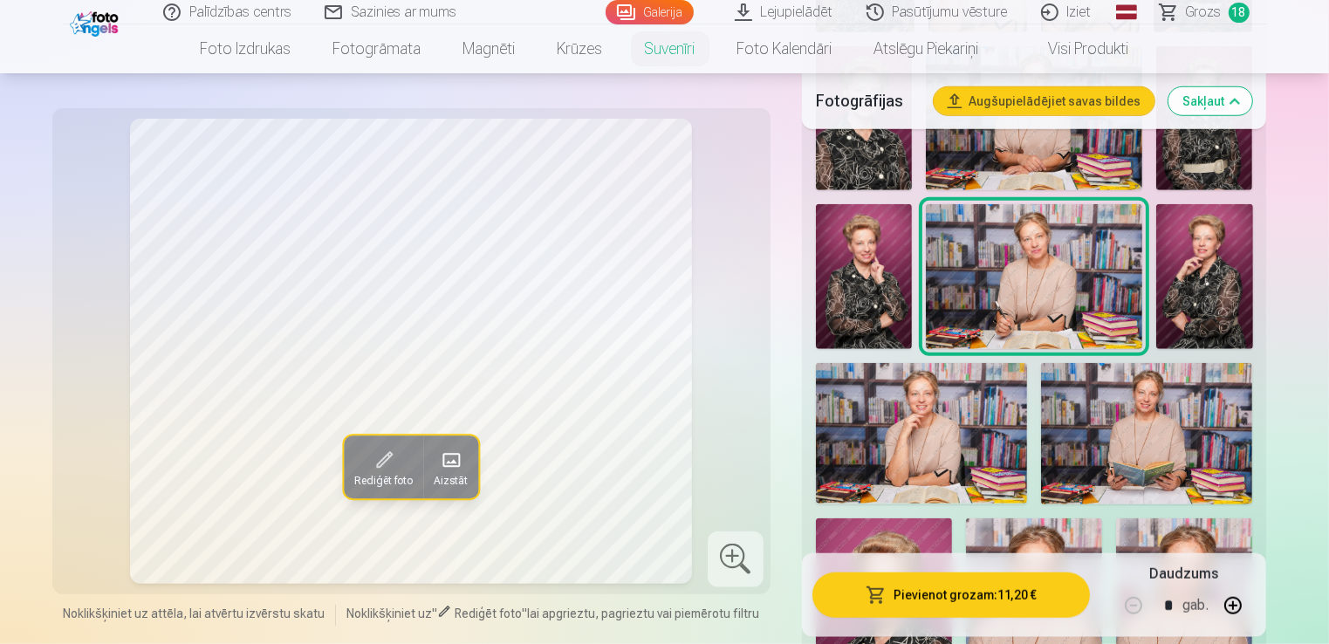
scroll to position [1397, 0]
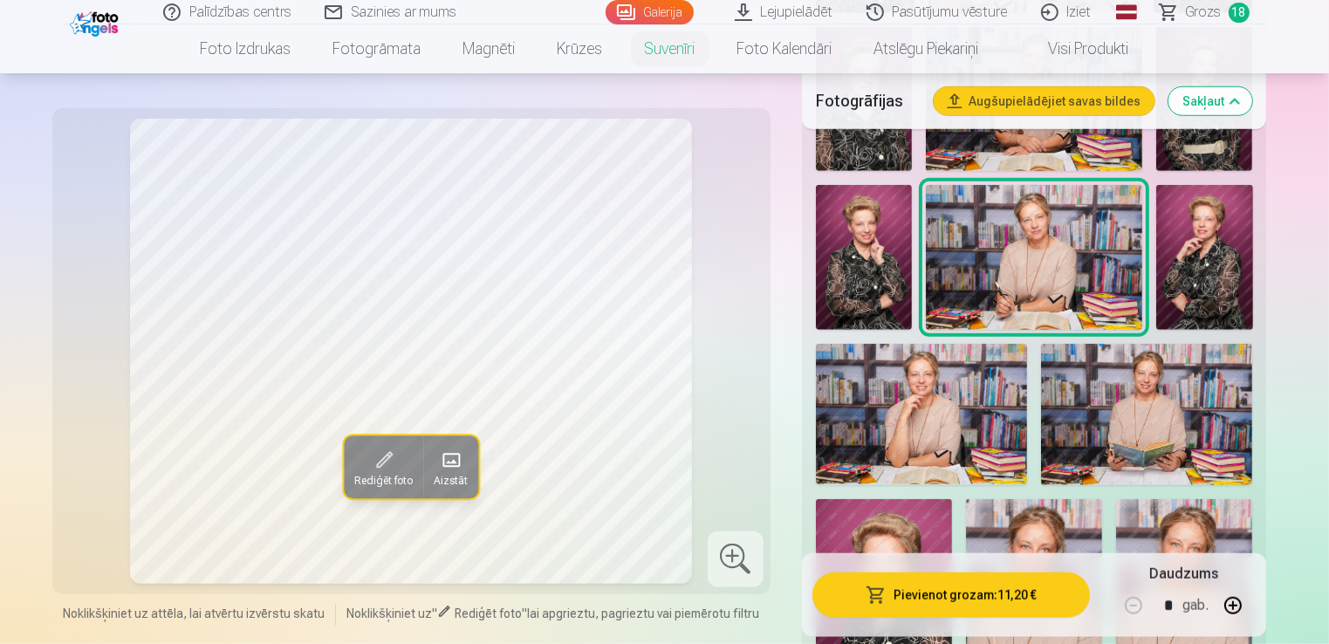
click at [1114, 432] on img at bounding box center [1146, 414] width 211 height 141
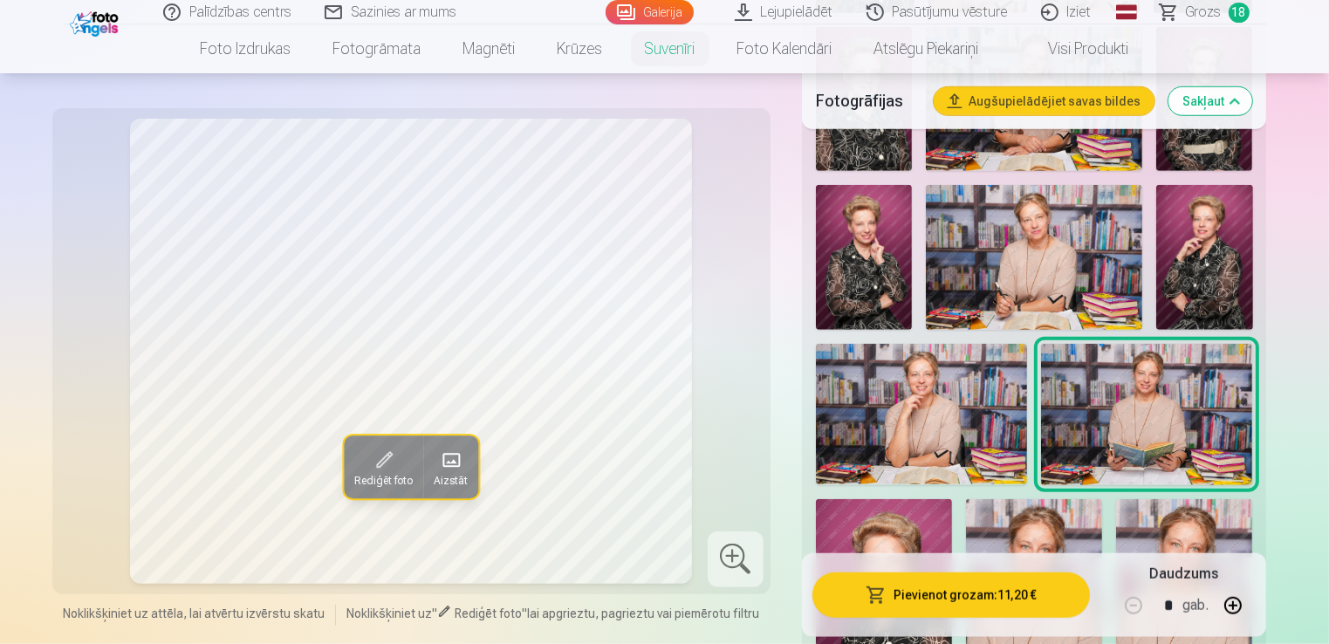
click at [923, 438] on img at bounding box center [921, 414] width 211 height 141
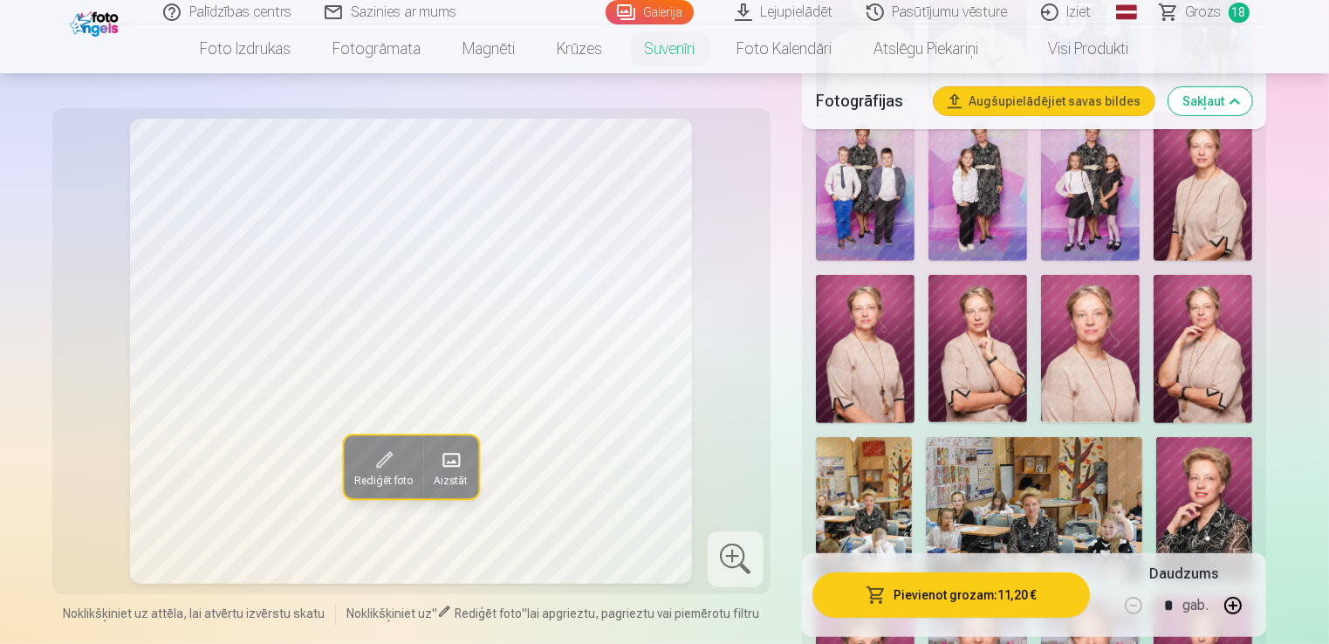
scroll to position [611, 0]
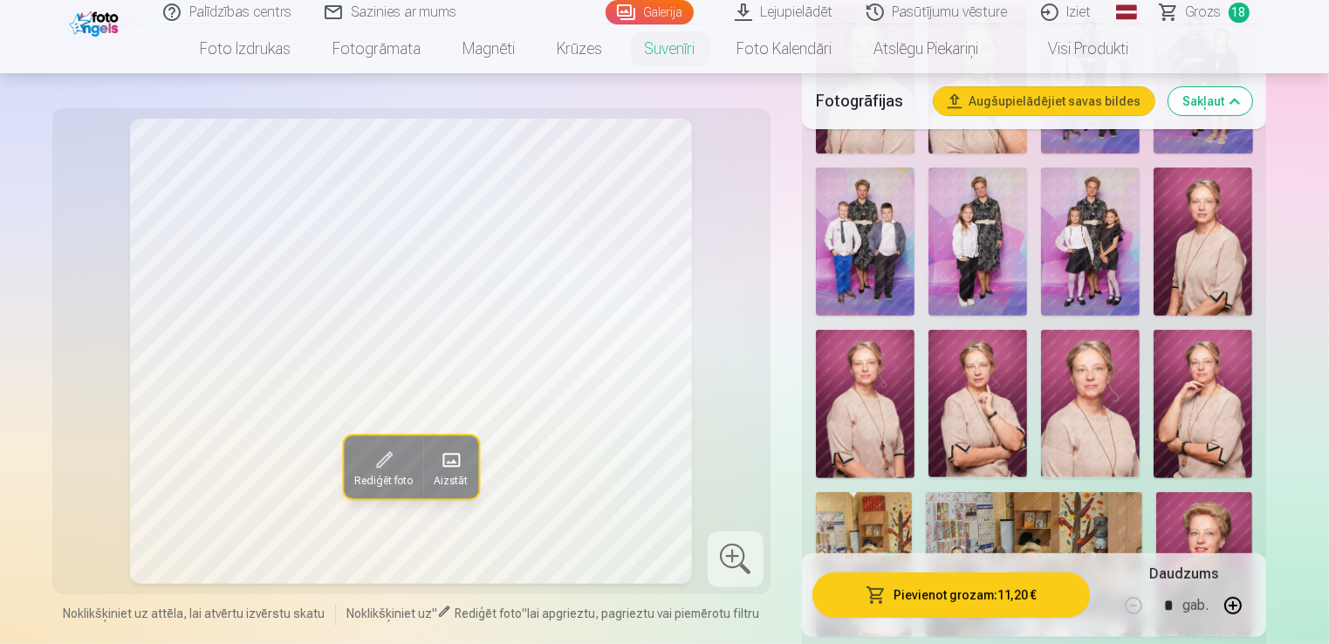
click at [966, 407] on img at bounding box center [978, 404] width 99 height 148
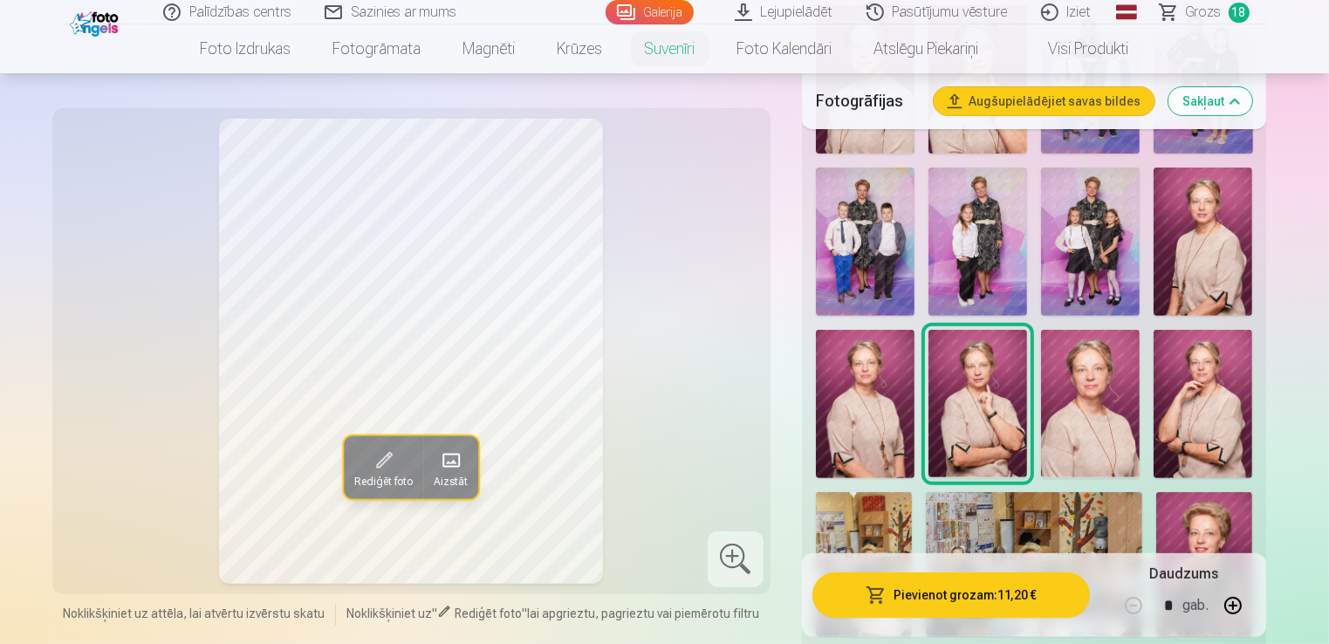
click at [866, 421] on img at bounding box center [865, 404] width 99 height 148
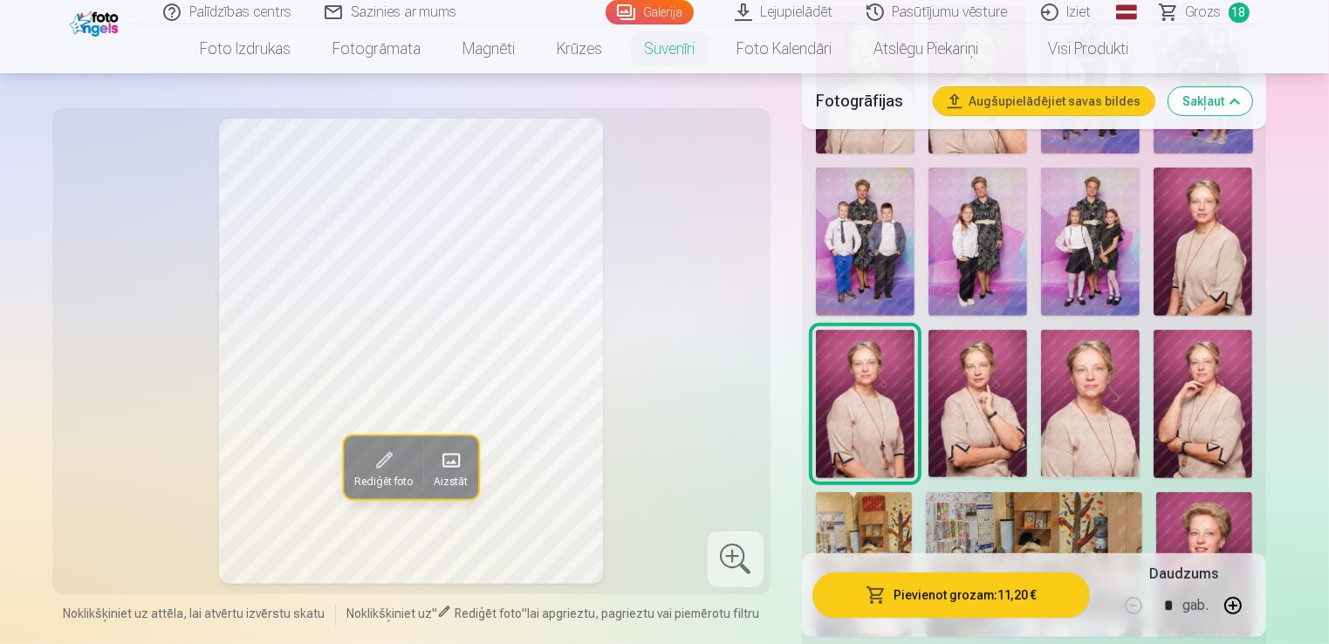
click at [993, 428] on img at bounding box center [978, 404] width 99 height 148
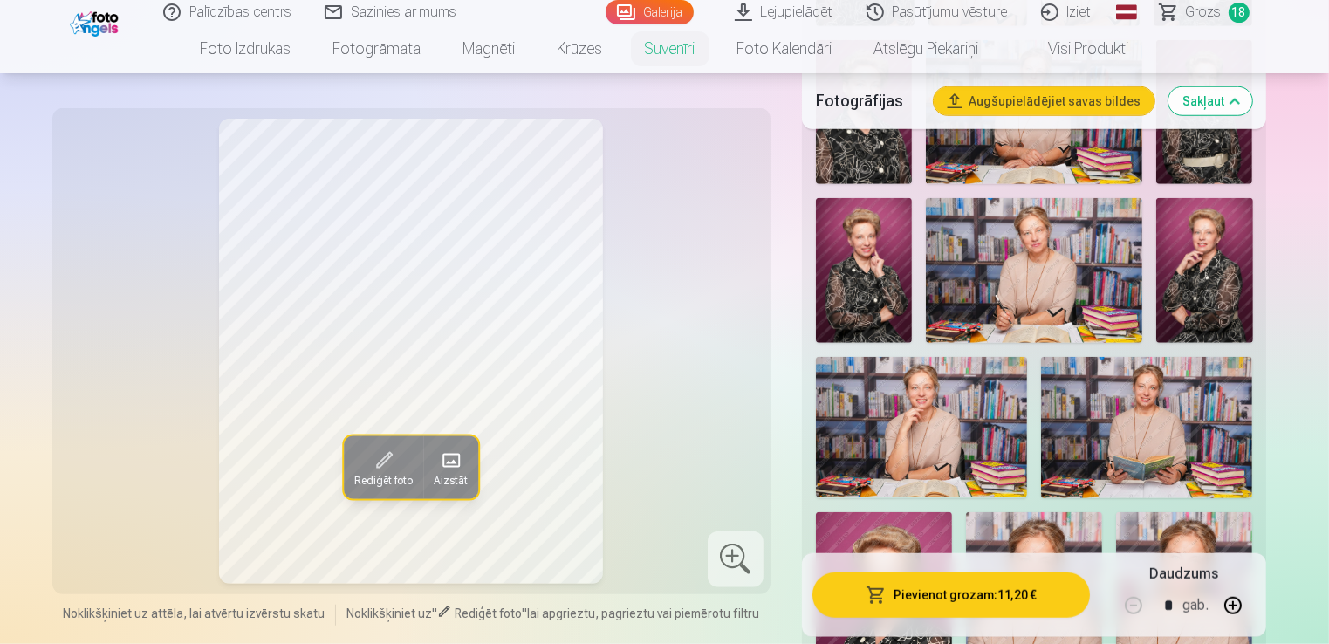
scroll to position [1222, 0]
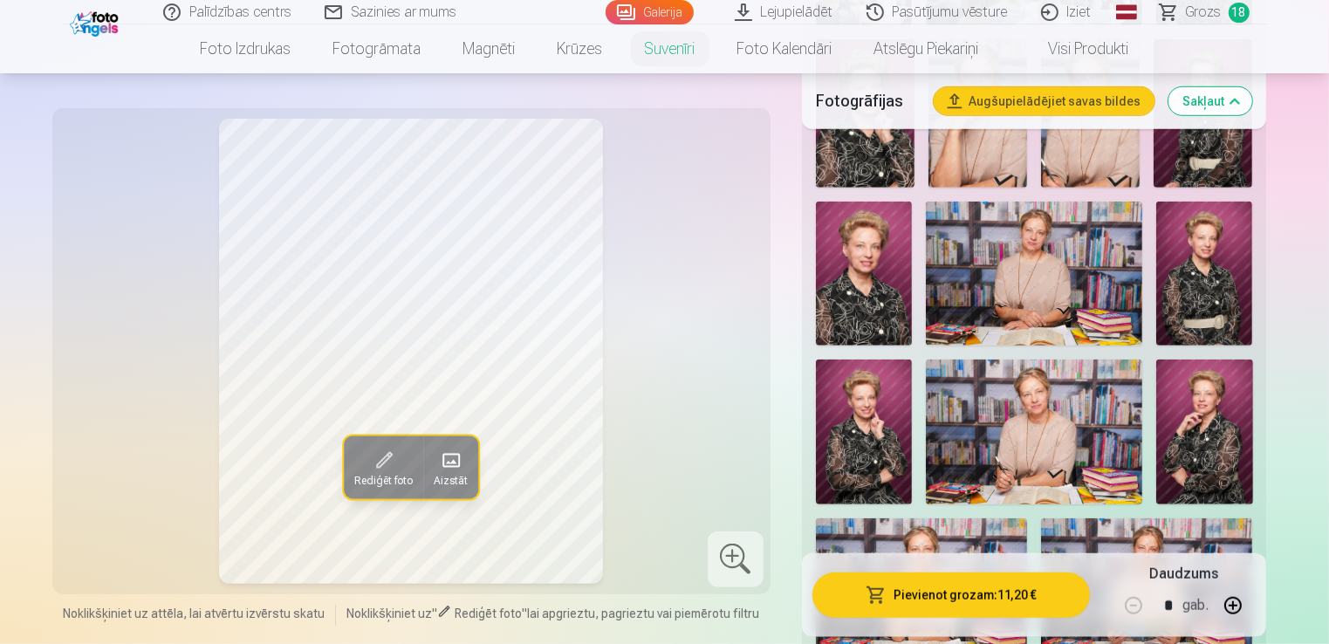
click at [1218, 445] on img at bounding box center [1204, 432] width 96 height 145
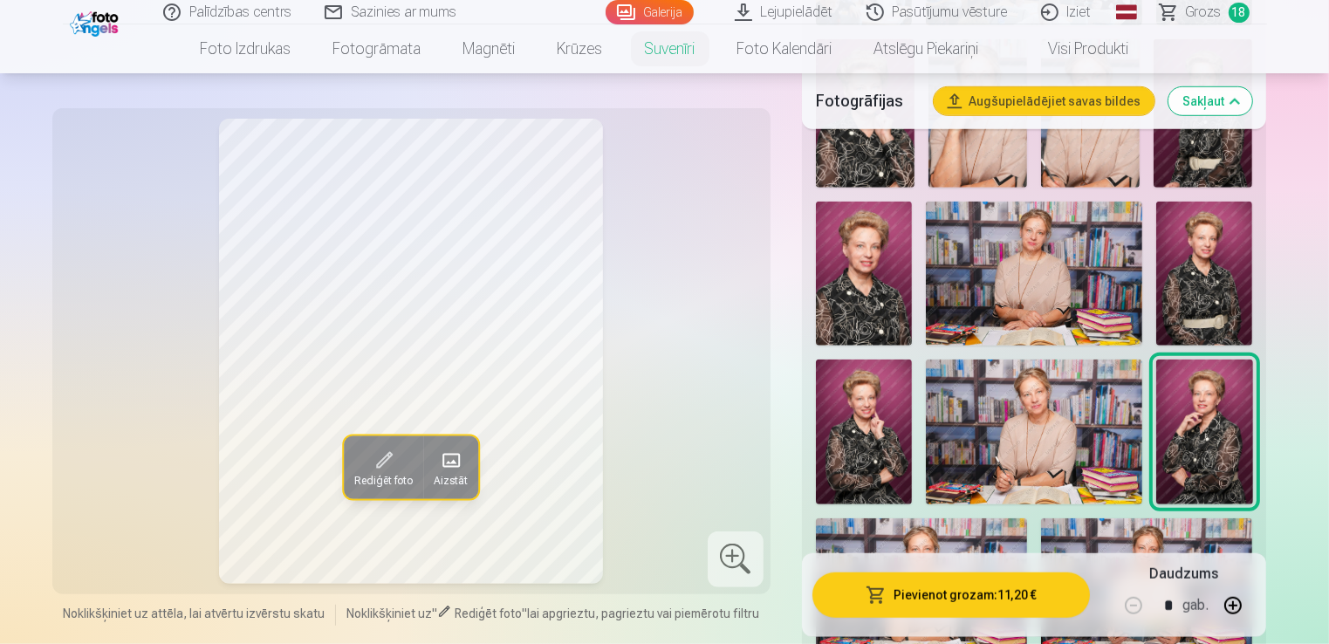
click at [903, 446] on img at bounding box center [864, 432] width 96 height 145
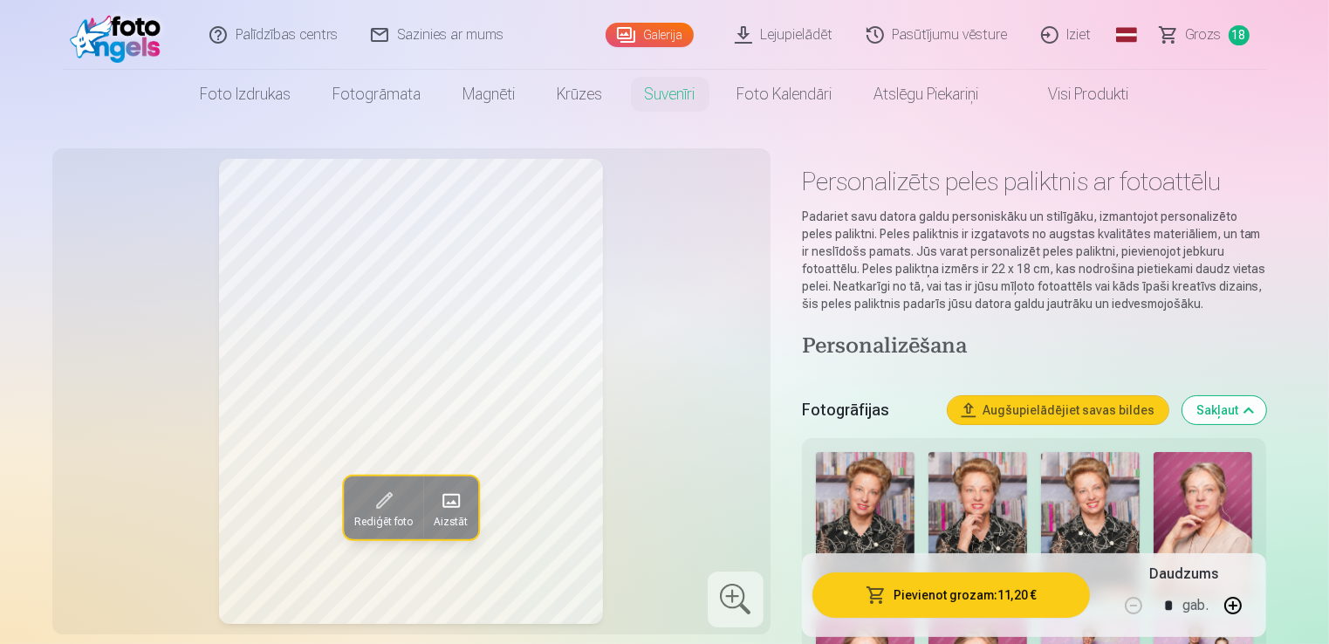
scroll to position [0, 0]
